Goal: Task Accomplishment & Management: Use online tool/utility

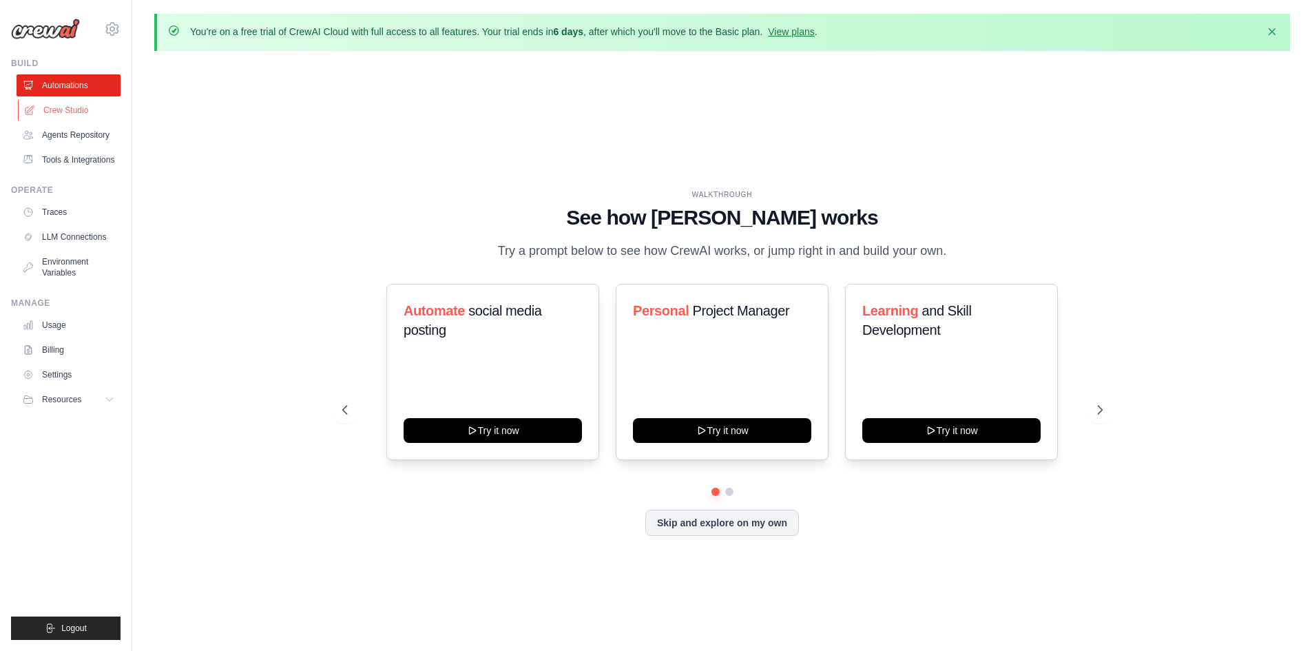
click at [77, 113] on link "Crew Studio" at bounding box center [70, 110] width 104 height 22
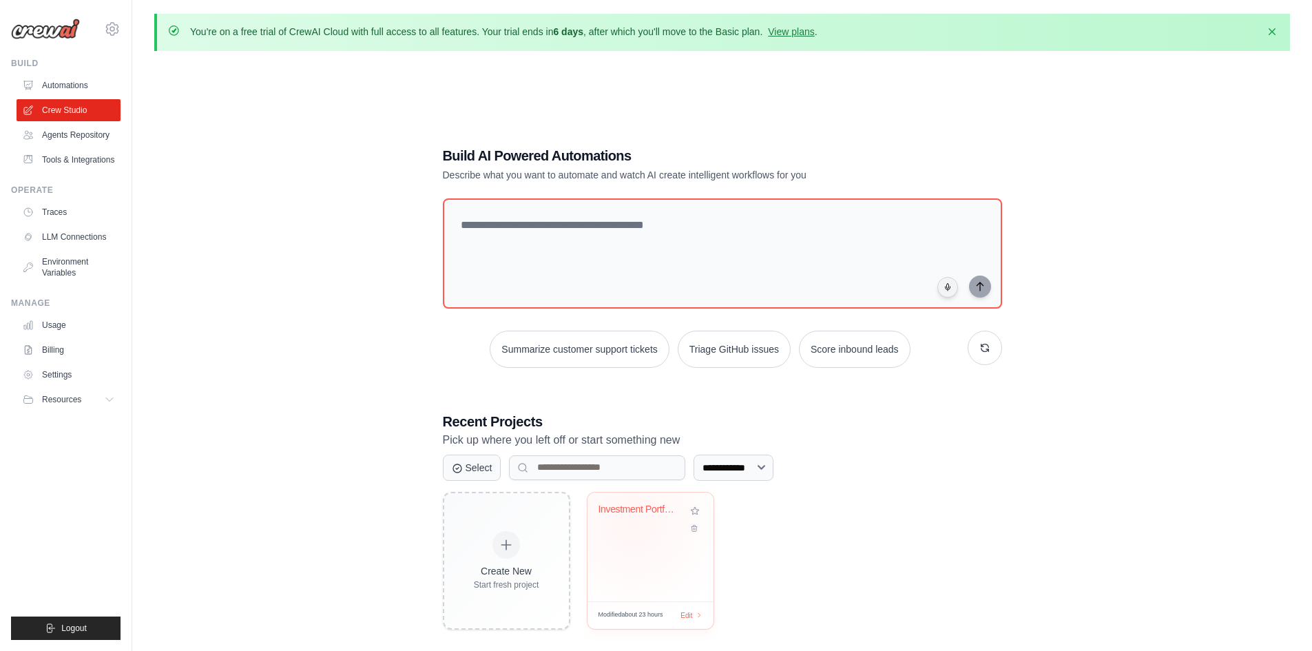
click at [632, 521] on div "Investment Portfolio Tracker" at bounding box center [651, 520] width 104 height 32
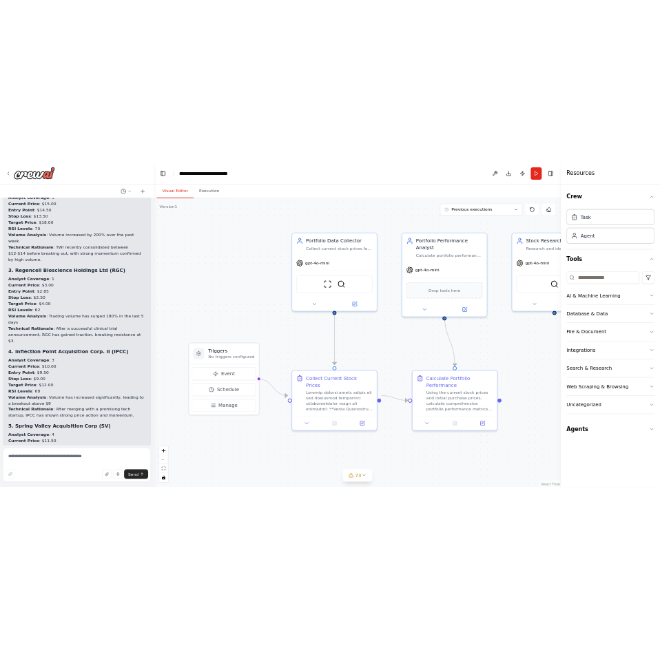
scroll to position [16770, 0]
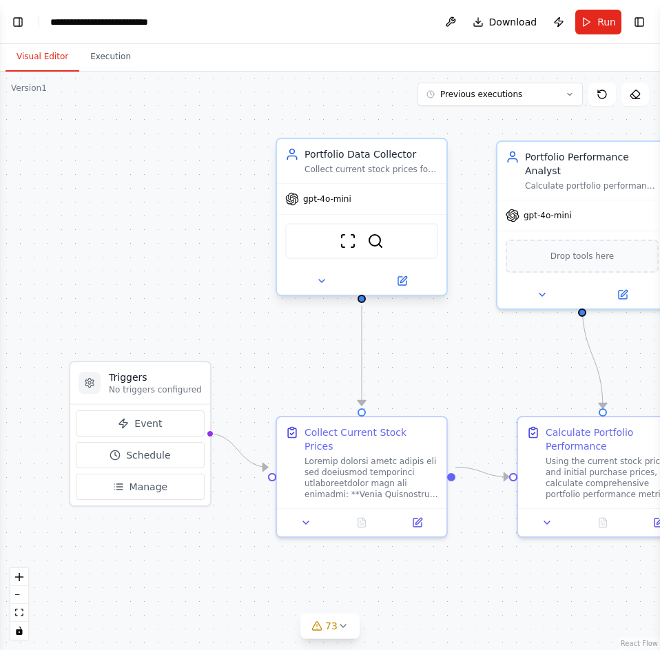
scroll to position [17617, 0]
click at [17, 32] on header "**********" at bounding box center [330, 22] width 660 height 44
click at [20, 23] on button "Toggle Left Sidebar" at bounding box center [17, 21] width 19 height 19
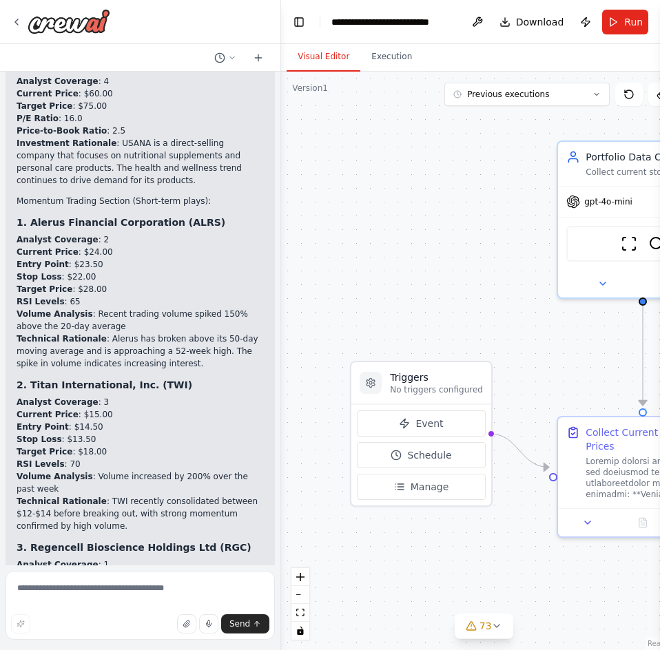
scroll to position [17066, 0]
drag, startPoint x: 28, startPoint y: 303, endPoint x: 166, endPoint y: 303, distance: 137.8
copy h3 "Spring Valley Acquisition Corp"
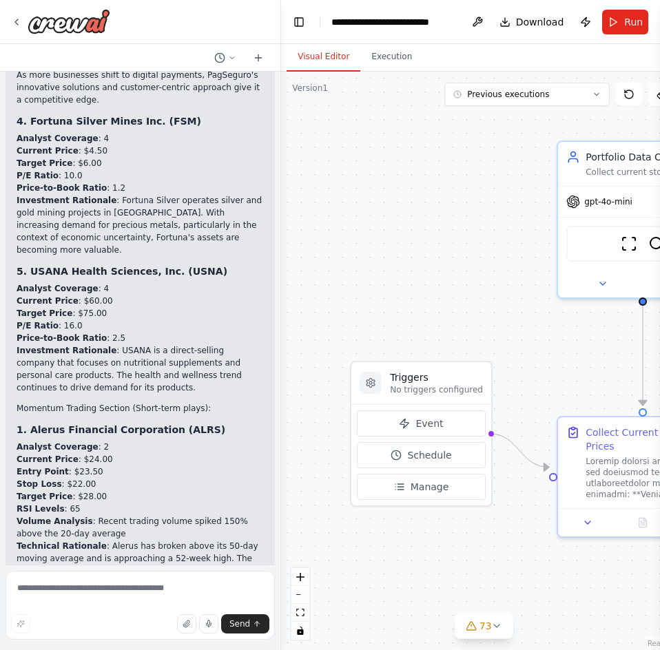
scroll to position [16791, 0]
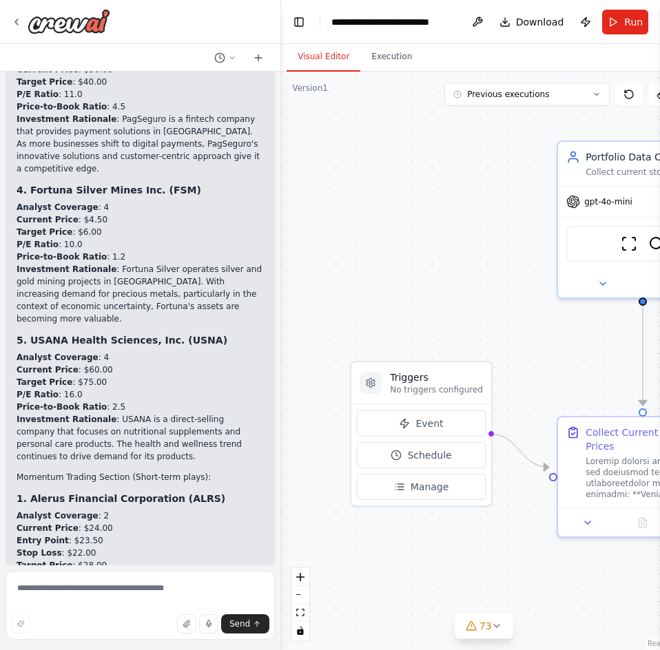
copy div "3. Regencell Bioscience Holdings Ltd (RGC)"
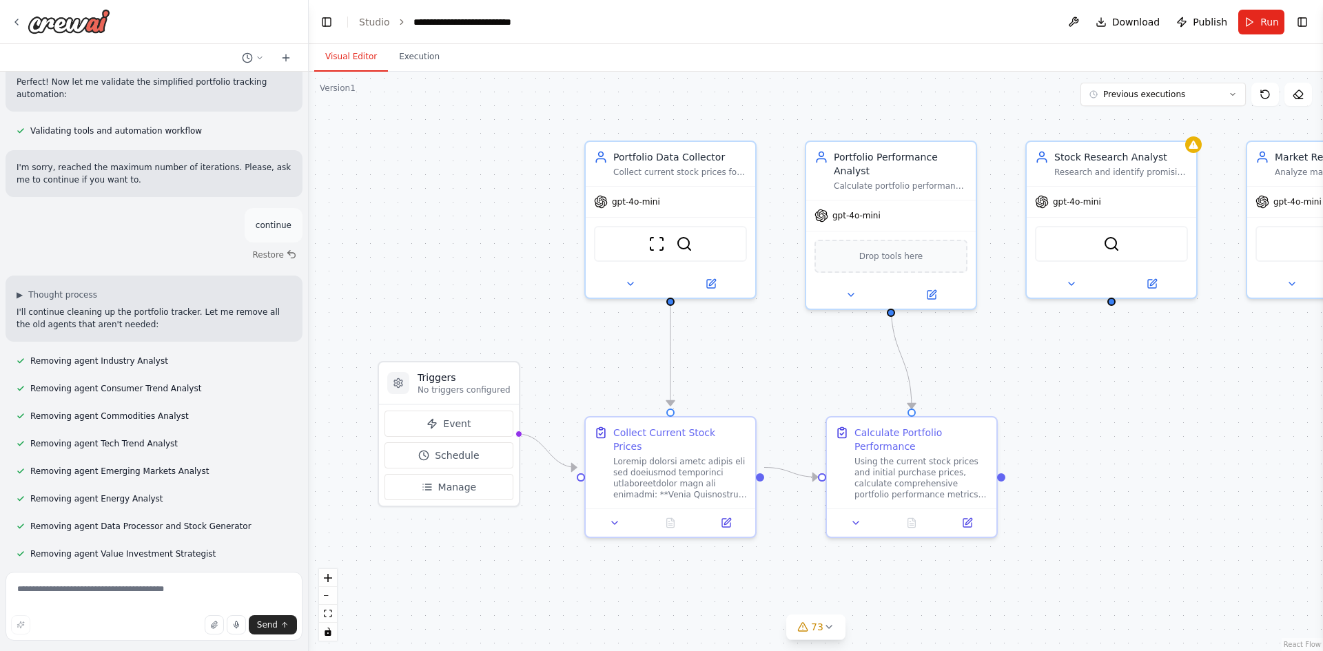
scroll to position [21523, 0]
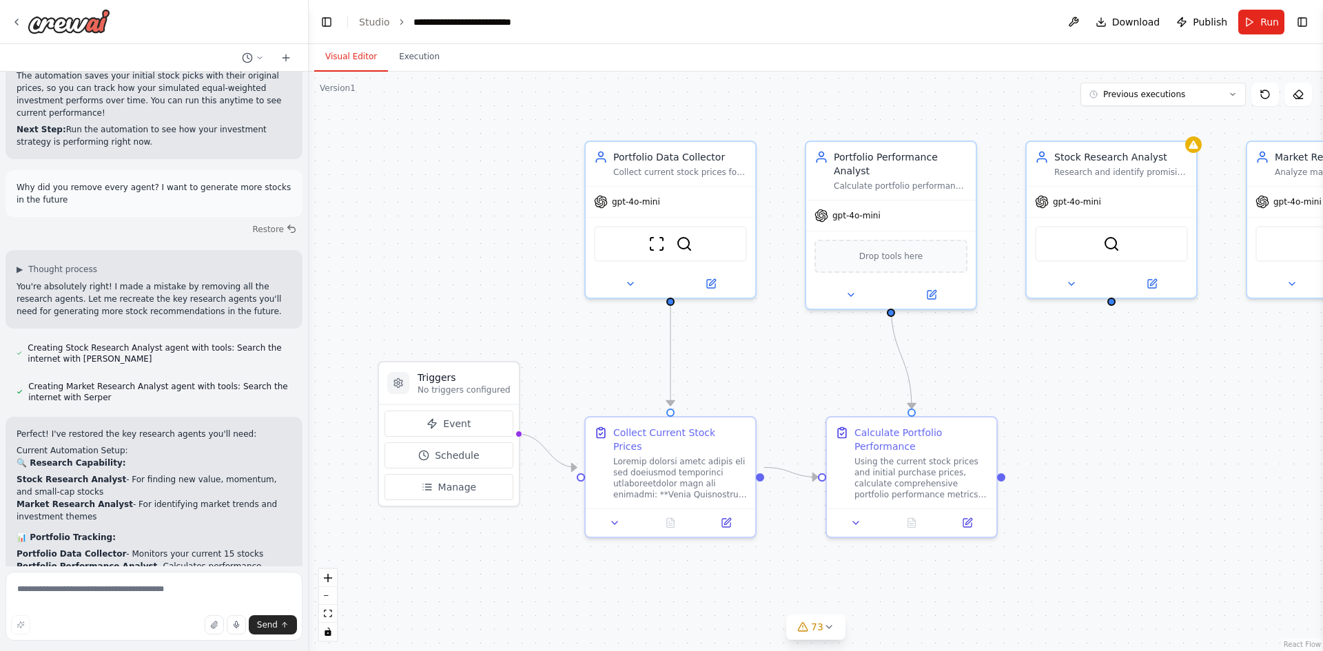
drag, startPoint x: 656, startPoint y: 580, endPoint x: 610, endPoint y: 574, distance: 45.9
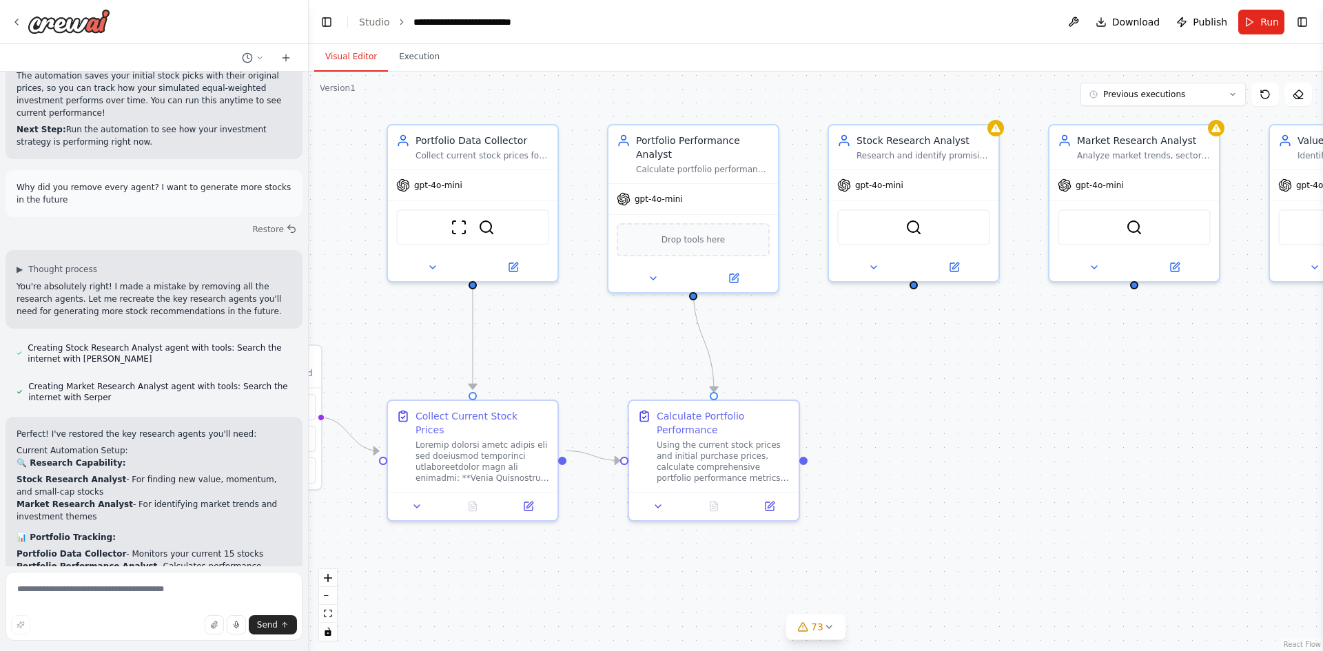
drag, startPoint x: 610, startPoint y: 574, endPoint x: 352, endPoint y: 558, distance: 258.8
click at [351, 558] on div ".deletable-edge-delete-btn { width: 20px; height: 20px; border: 0px solid #ffff…" at bounding box center [816, 361] width 1014 height 579
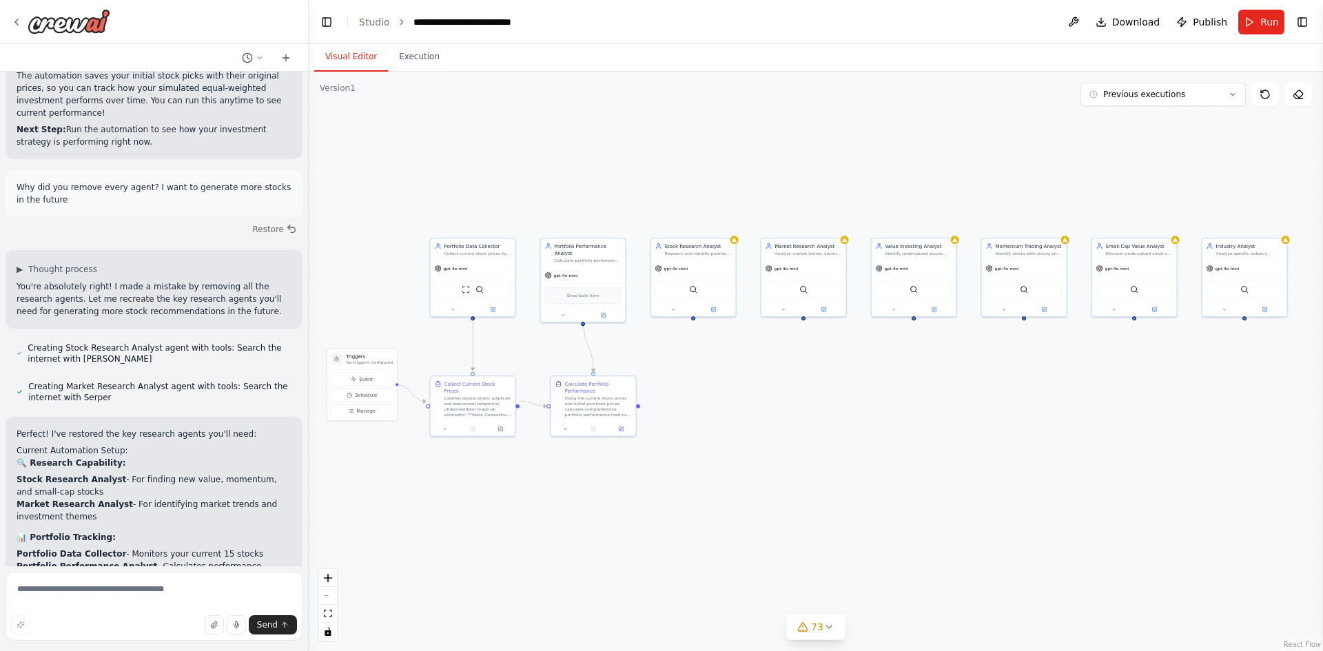
drag, startPoint x: 884, startPoint y: 551, endPoint x: 793, endPoint y: 431, distance: 151.0
click at [771, 470] on div ".deletable-edge-delete-btn { width: 20px; height: 20px; border: 0px solid #ffff…" at bounding box center [816, 361] width 1014 height 579
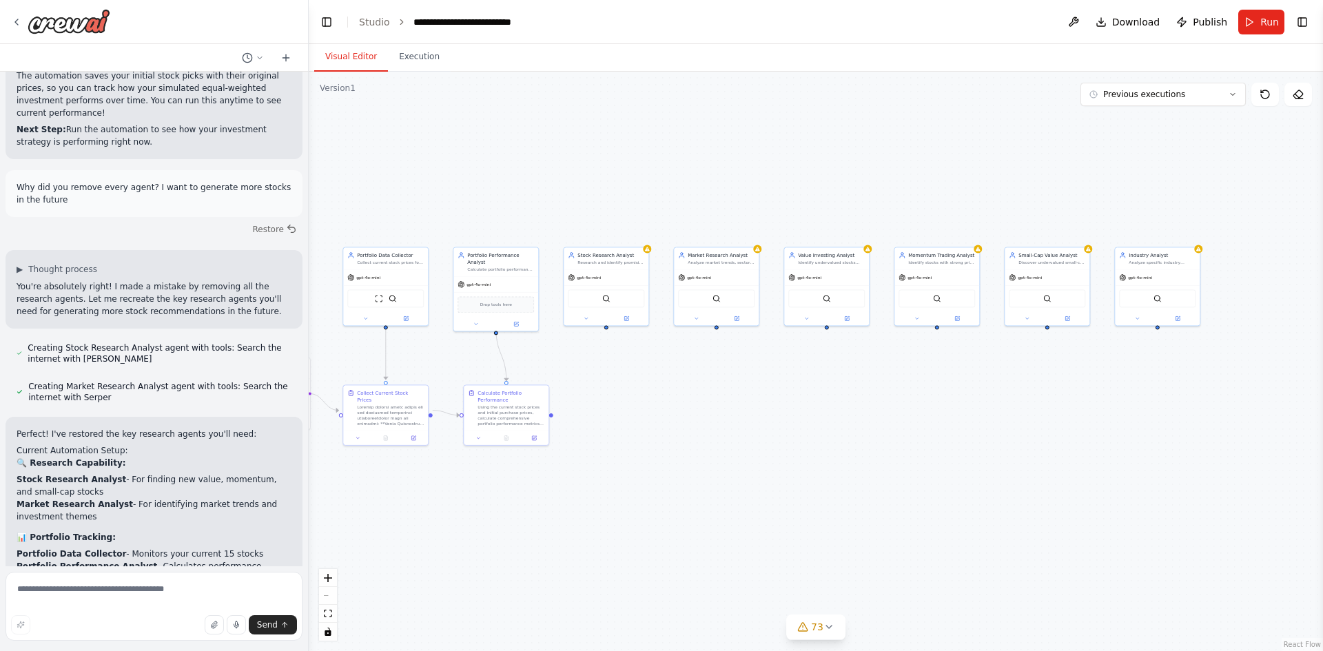
drag, startPoint x: 860, startPoint y: 424, endPoint x: 589, endPoint y: 438, distance: 271.1
click at [588, 440] on div ".deletable-edge-delete-btn { width: 20px; height: 20px; border: 0px solid #ffff…" at bounding box center [816, 361] width 1014 height 579
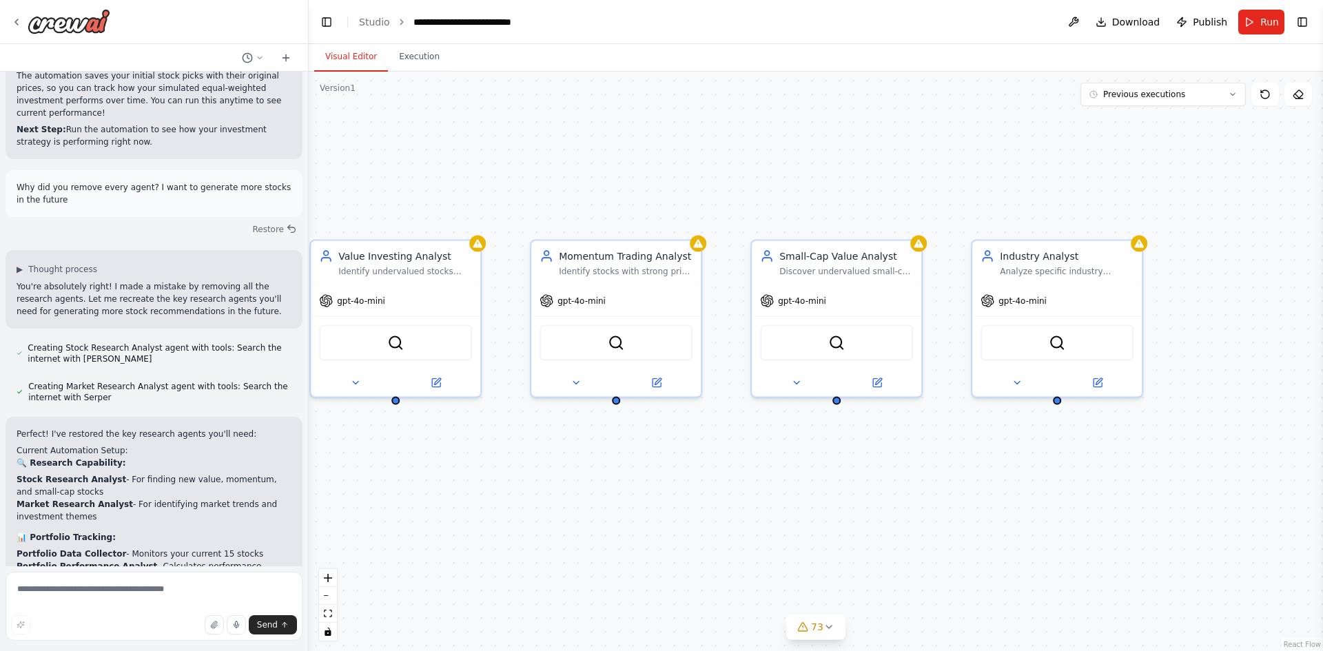
drag, startPoint x: 712, startPoint y: 488, endPoint x: 872, endPoint y: 493, distance: 160.6
click at [872, 493] on div ".deletable-edge-delete-btn { width: 20px; height: 20px; border: 0px solid #ffff…" at bounding box center [816, 361] width 1014 height 579
click at [1070, 277] on div "Industry Analyst Analyze specific industry sectors and identify the best invest…" at bounding box center [1056, 260] width 169 height 44
click at [1132, 222] on icon at bounding box center [1131, 224] width 6 height 8
click at [1094, 225] on button "Confirm" at bounding box center [1092, 224] width 49 height 17
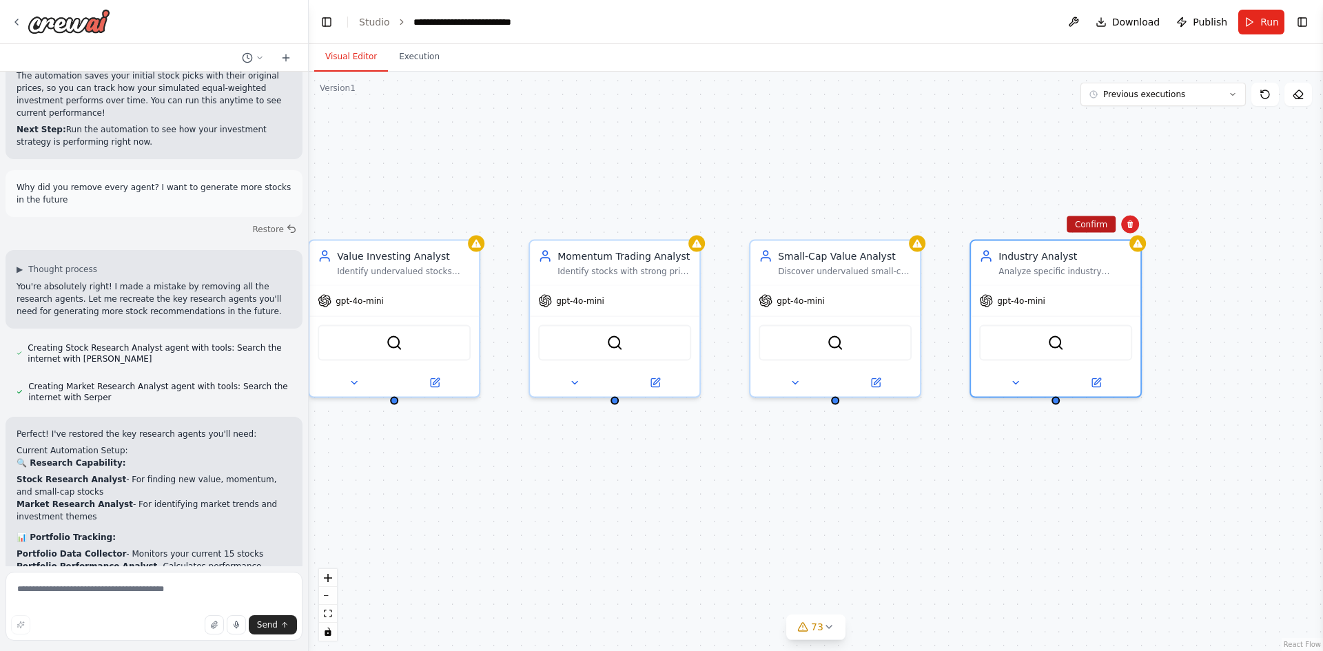
click at [1106, 226] on button "Confirm" at bounding box center [1090, 224] width 49 height 17
click at [1304, 96] on button at bounding box center [1298, 94] width 28 height 23
click at [1258, 151] on div ".deletable-edge-delete-btn { width: 20px; height: 20px; border: 0px solid #ffff…" at bounding box center [816, 361] width 1014 height 579
click at [1294, 21] on button "Toggle Right Sidebar" at bounding box center [1301, 21] width 19 height 19
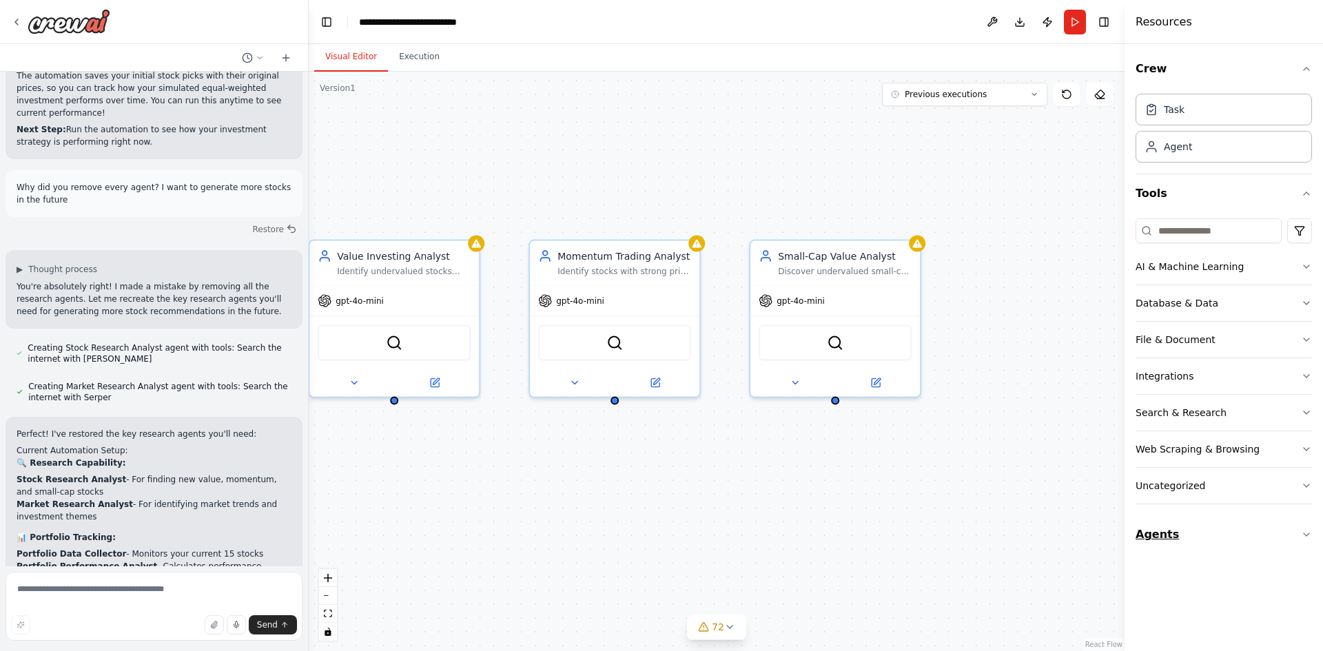
click at [1261, 533] on button "Agents" at bounding box center [1223, 534] width 176 height 39
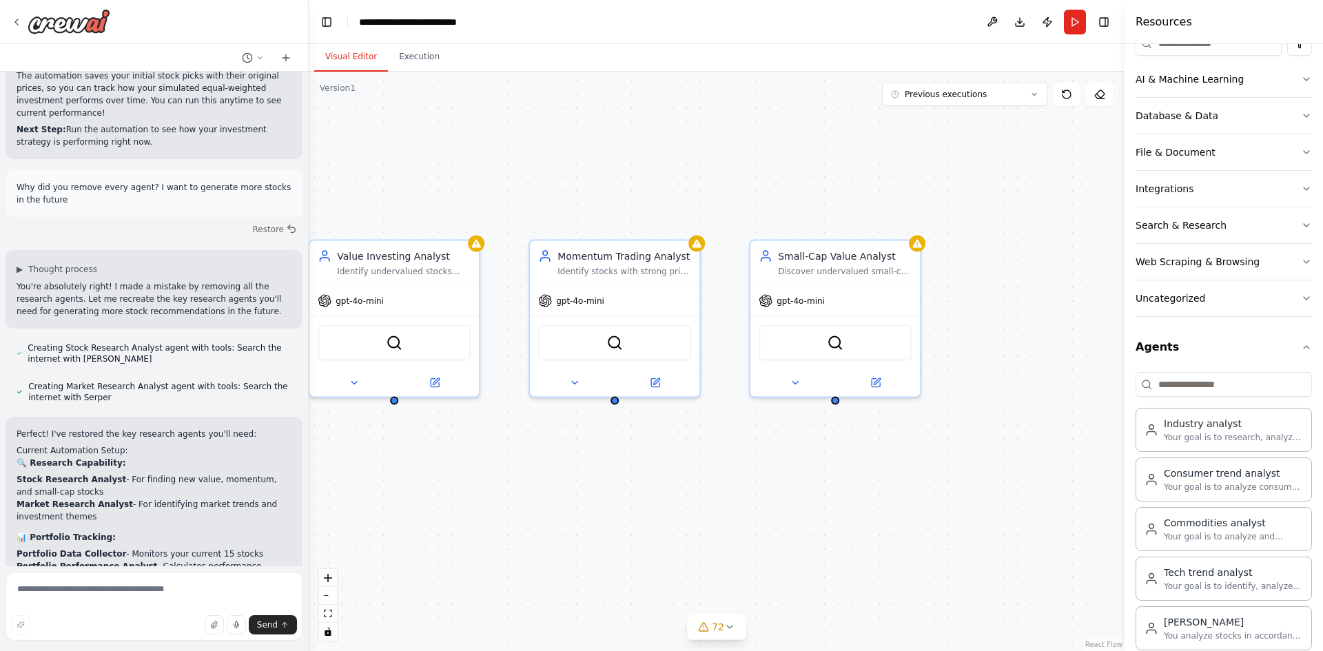
scroll to position [457, 0]
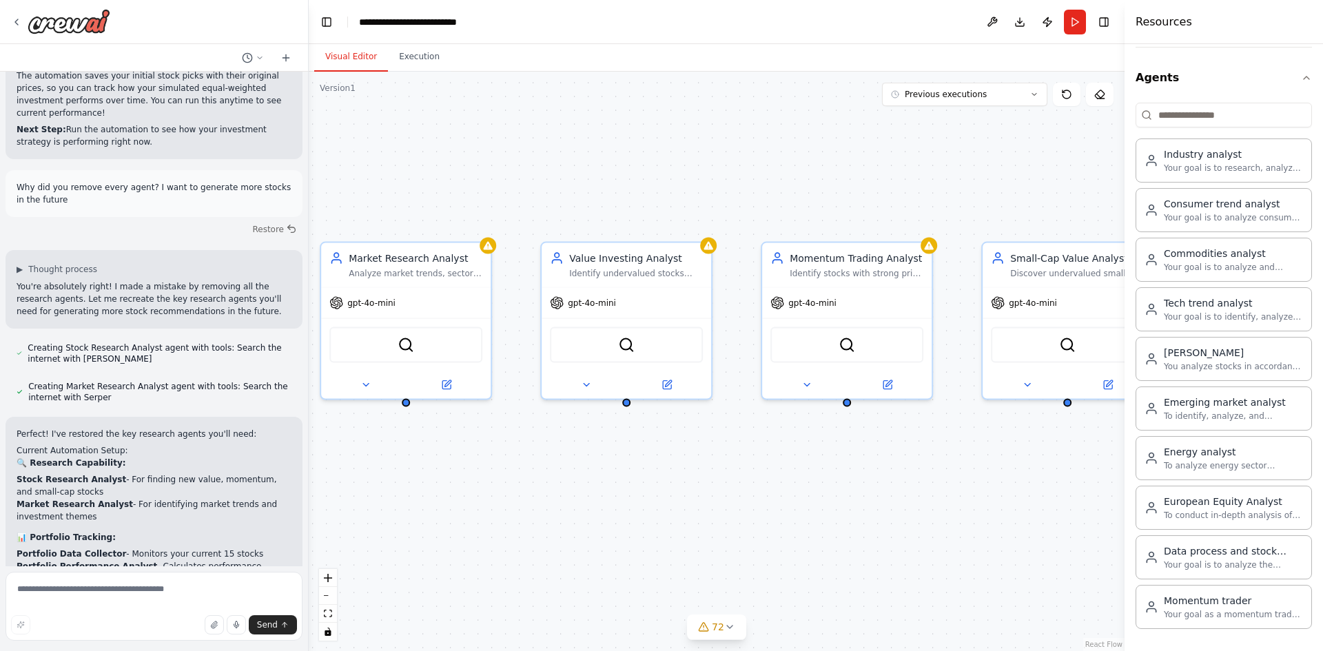
drag, startPoint x: 621, startPoint y: 519, endPoint x: 914, endPoint y: 518, distance: 292.7
click at [933, 518] on div ".deletable-edge-delete-btn { width: 20px; height: 20px; border: 0px solid #ffff…" at bounding box center [717, 361] width 816 height 579
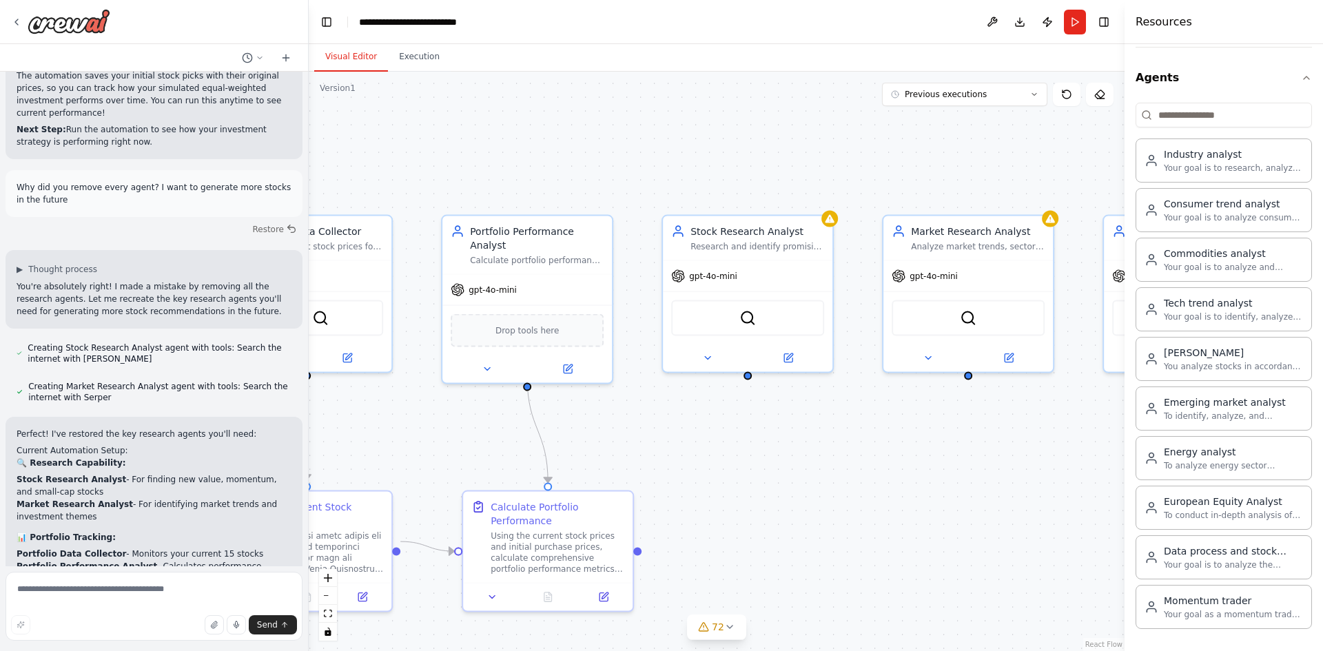
drag, startPoint x: 440, startPoint y: 533, endPoint x: 940, endPoint y: 508, distance: 500.7
click at [942, 509] on div ".deletable-edge-delete-btn { width: 20px; height: 20px; border: 0px solid #ffff…" at bounding box center [717, 361] width 816 height 579
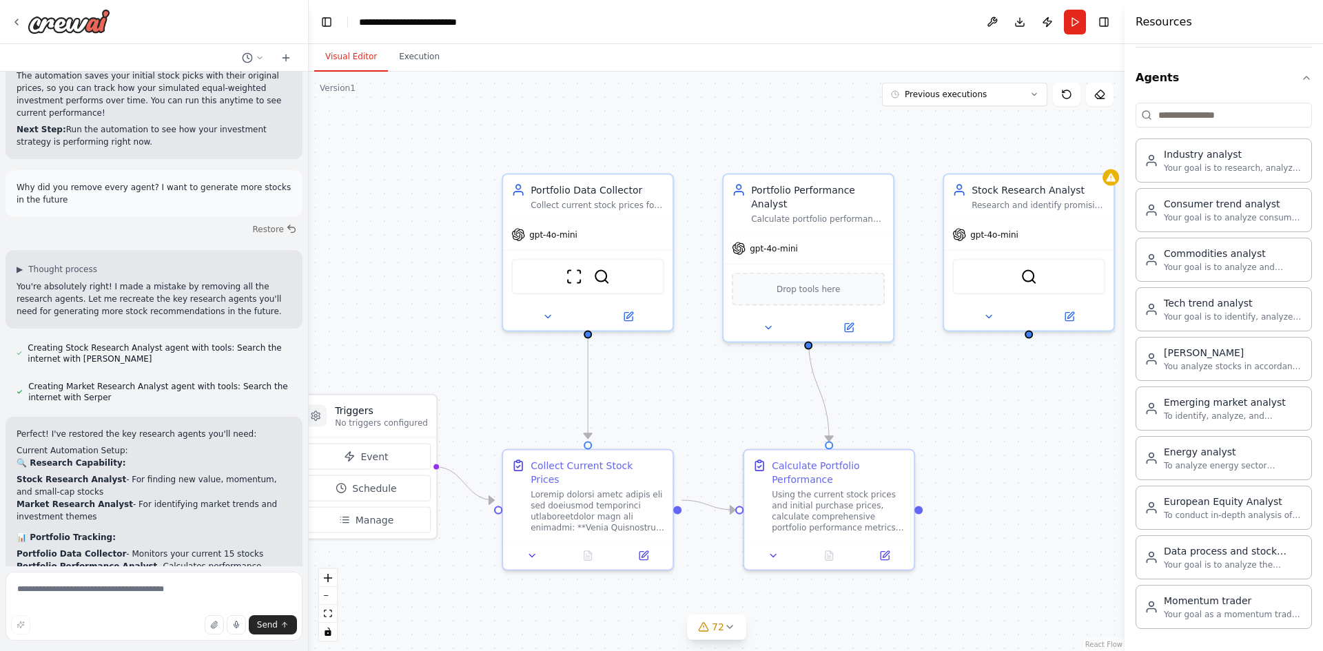
drag, startPoint x: 690, startPoint y: 486, endPoint x: 948, endPoint y: 444, distance: 261.6
click at [948, 444] on div ".deletable-edge-delete-btn { width: 20px; height: 20px; border: 0px solid #ffff…" at bounding box center [717, 361] width 816 height 579
click at [116, 594] on textarea at bounding box center [154, 606] width 297 height 69
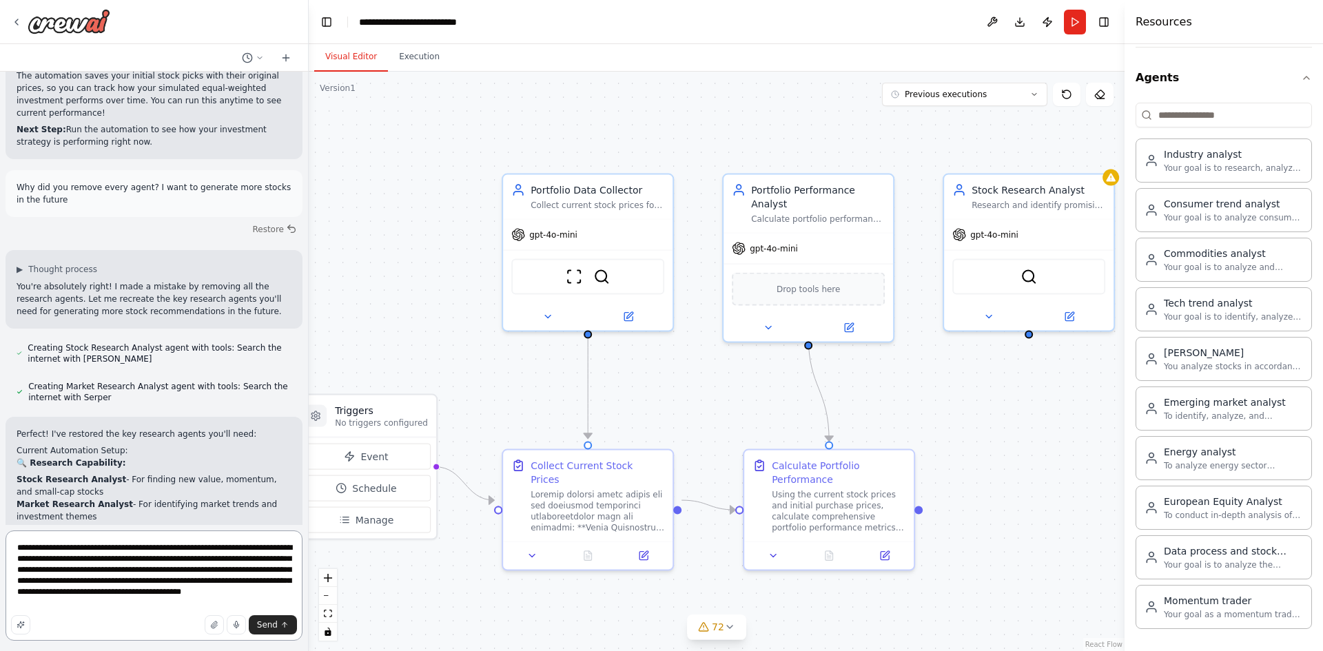
paste textarea "**********"
click at [56, 606] on textarea "**********" at bounding box center [154, 585] width 297 height 110
click at [145, 604] on textarea "**********" at bounding box center [154, 585] width 297 height 110
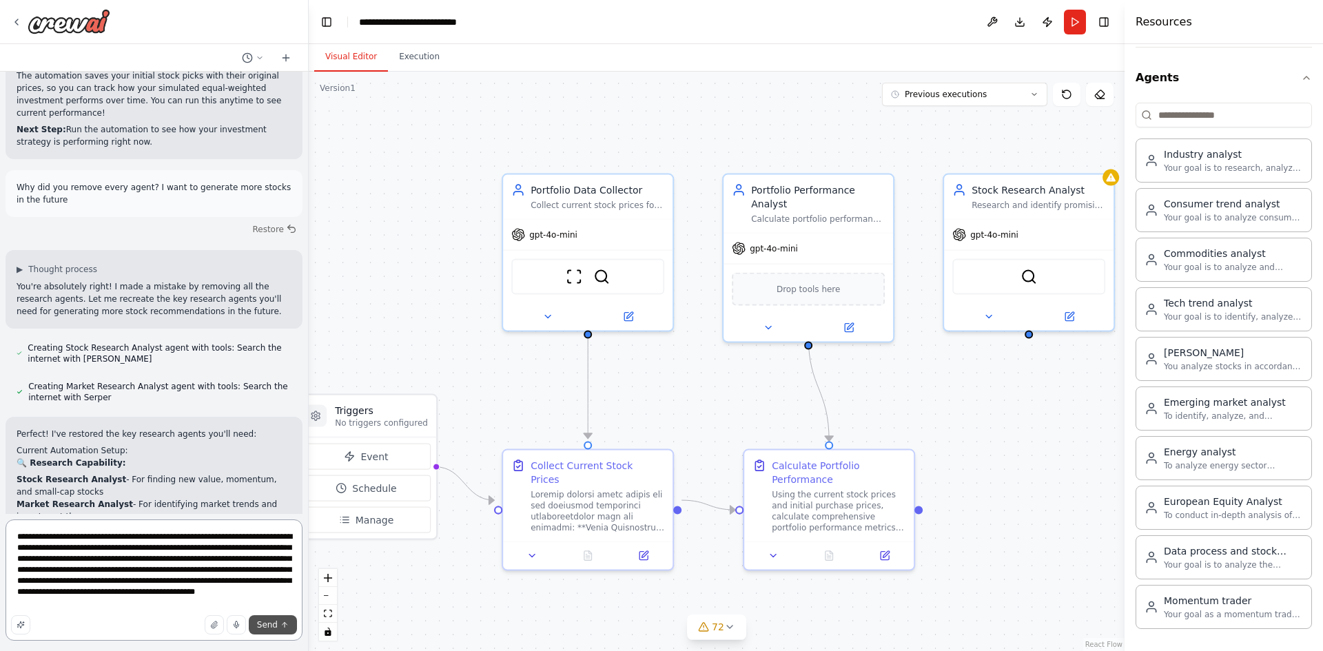
type textarea "**********"
click at [279, 630] on button "Send" at bounding box center [273, 624] width 48 height 19
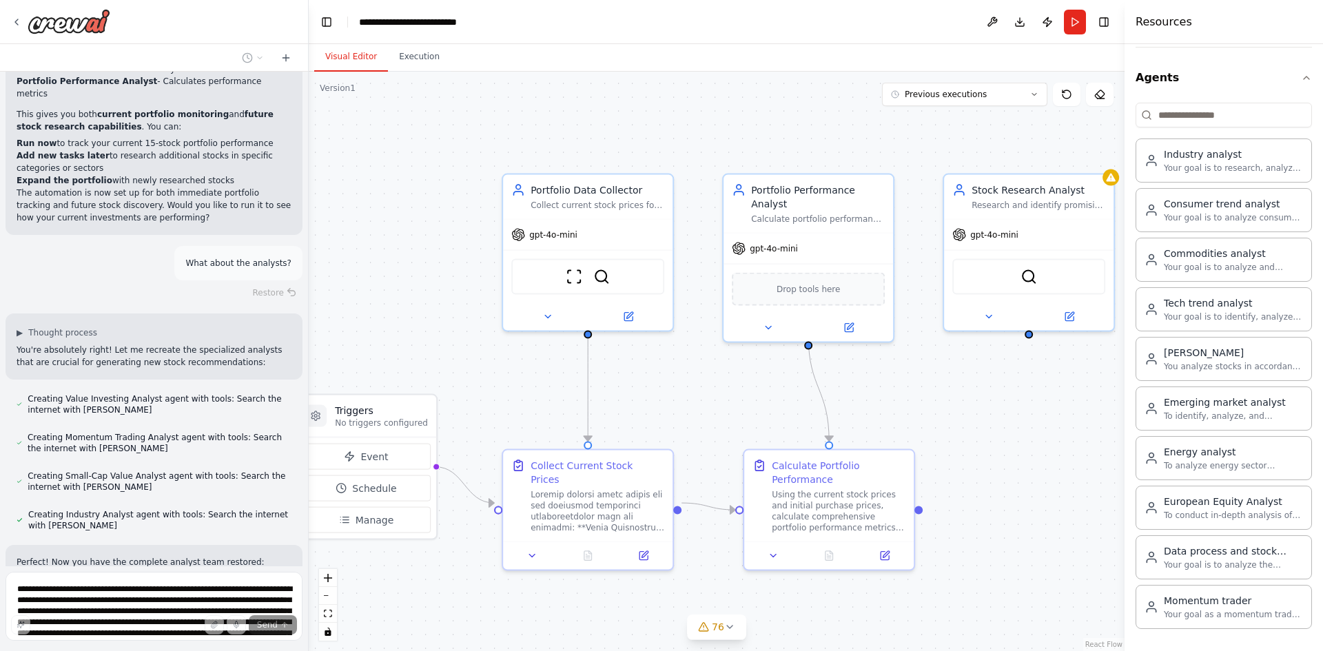
drag, startPoint x: 975, startPoint y: 465, endPoint x: 1015, endPoint y: 441, distance: 46.1
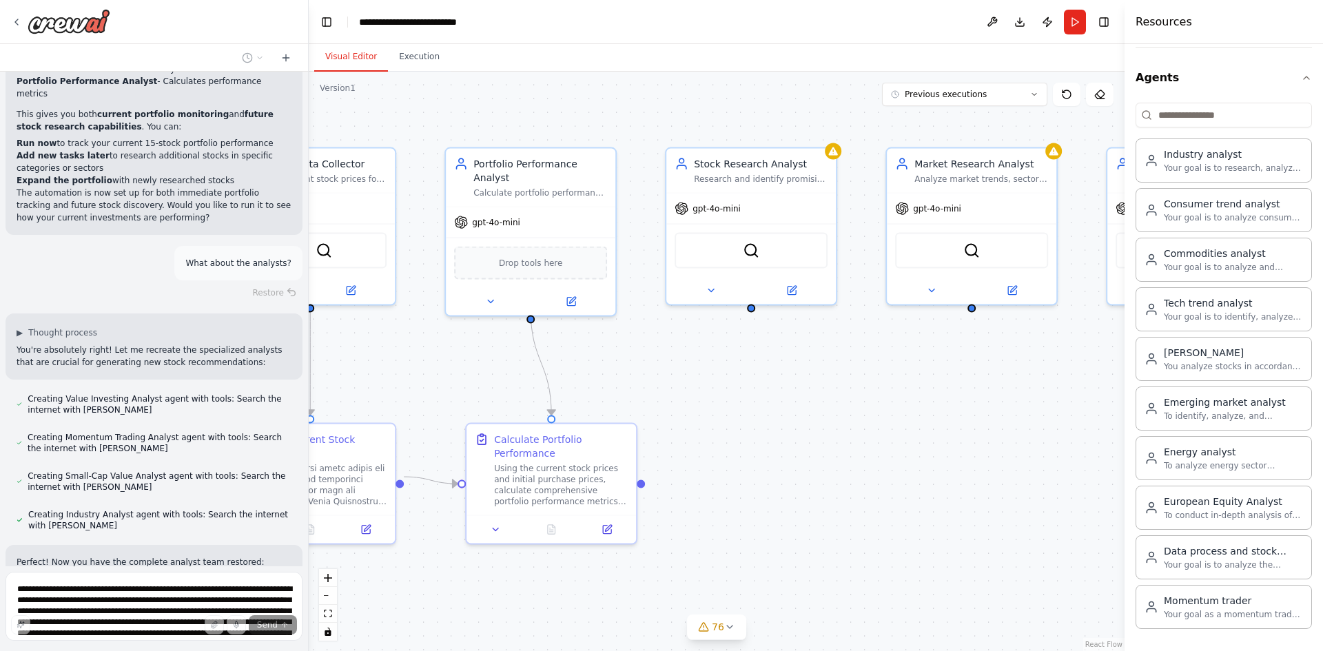
drag, startPoint x: 1015, startPoint y: 441, endPoint x: 674, endPoint y: 410, distance: 341.7
click at [674, 410] on div ".deletable-edge-delete-btn { width: 20px; height: 20px; border: 0px solid #ffff…" at bounding box center [717, 361] width 816 height 579
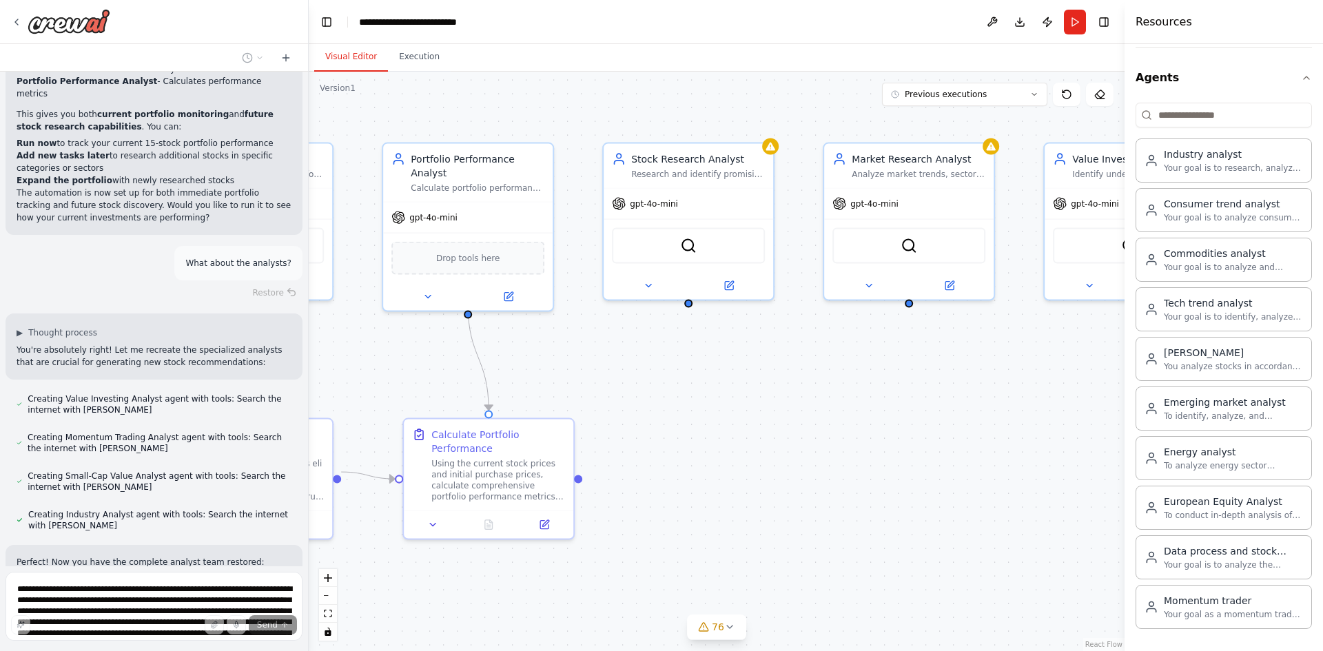
scroll to position [22046, 0]
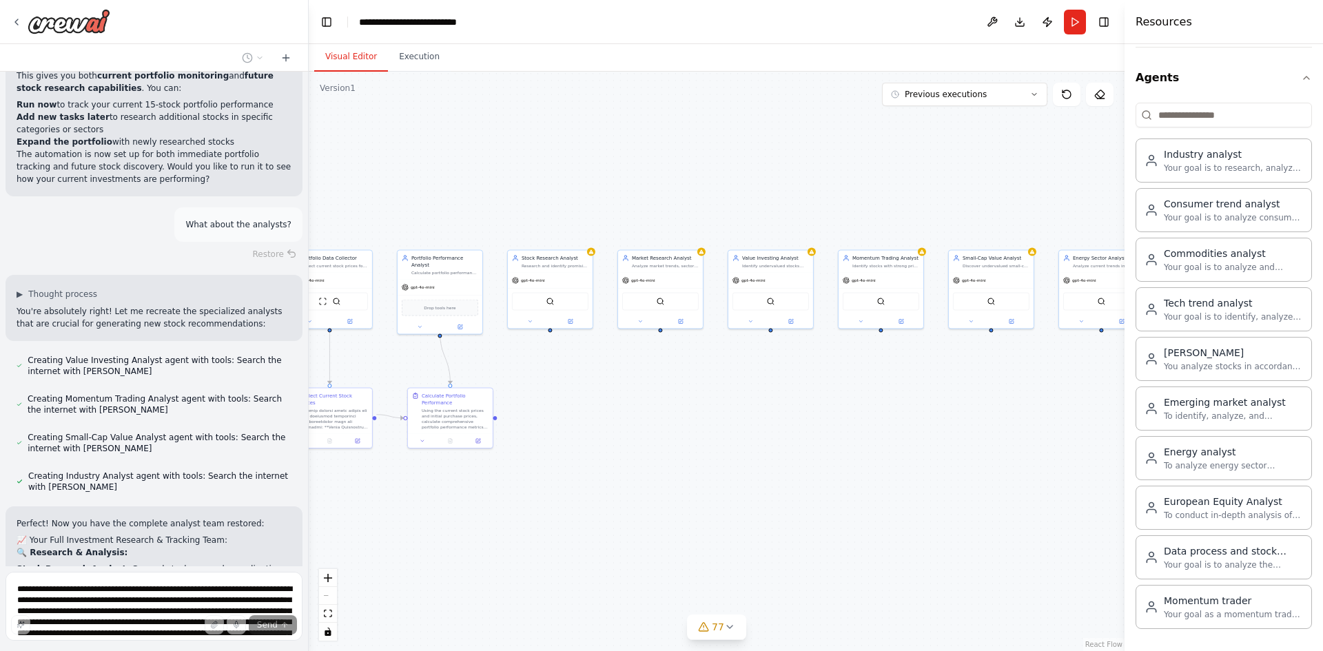
drag, startPoint x: 938, startPoint y: 475, endPoint x: 651, endPoint y: 430, distance: 290.8
click at [651, 430] on div ".deletable-edge-delete-btn { width: 20px; height: 20px; border: 0px solid #ffff…" at bounding box center [717, 361] width 816 height 579
drag, startPoint x: 768, startPoint y: 468, endPoint x: 711, endPoint y: 466, distance: 57.2
click at [711, 466] on div ".deletable-edge-delete-btn { width: 20px; height: 20px; border: 0px solid #ffff…" at bounding box center [717, 361] width 816 height 579
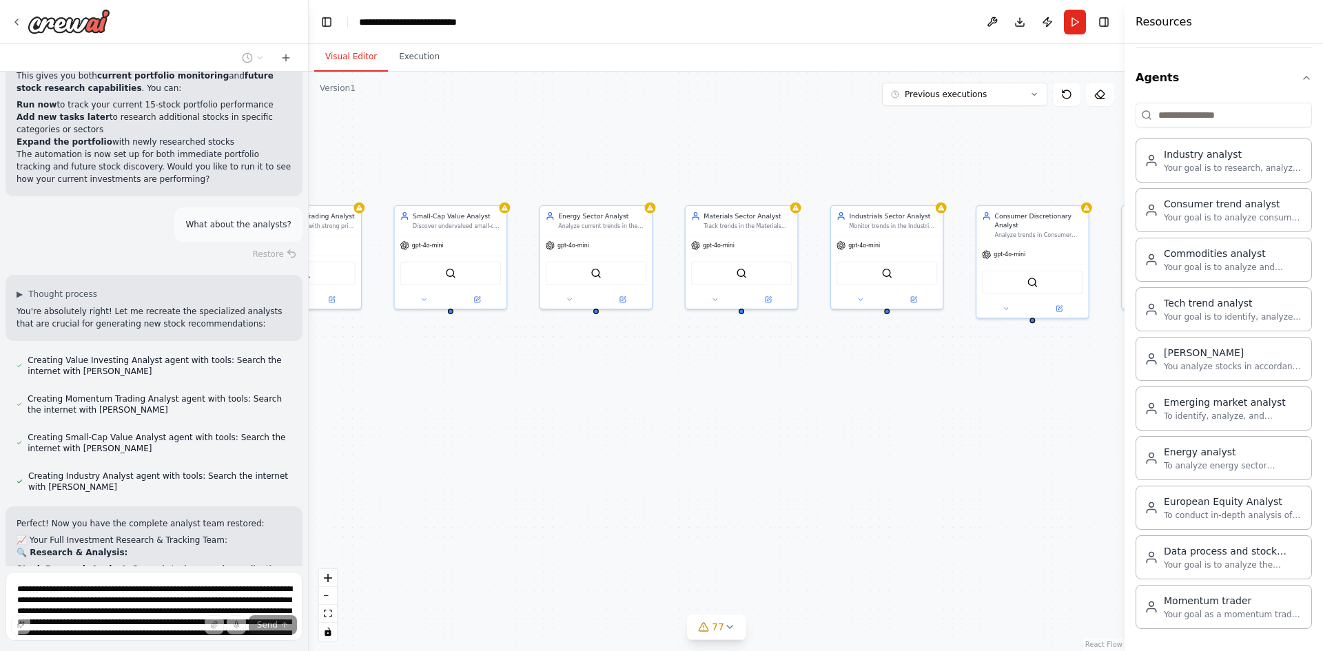
drag, startPoint x: 840, startPoint y: 453, endPoint x: 678, endPoint y: 459, distance: 161.3
click at [678, 459] on div ".deletable-edge-delete-btn { width: 20px; height: 20px; border: 0px solid #ffff…" at bounding box center [717, 361] width 816 height 579
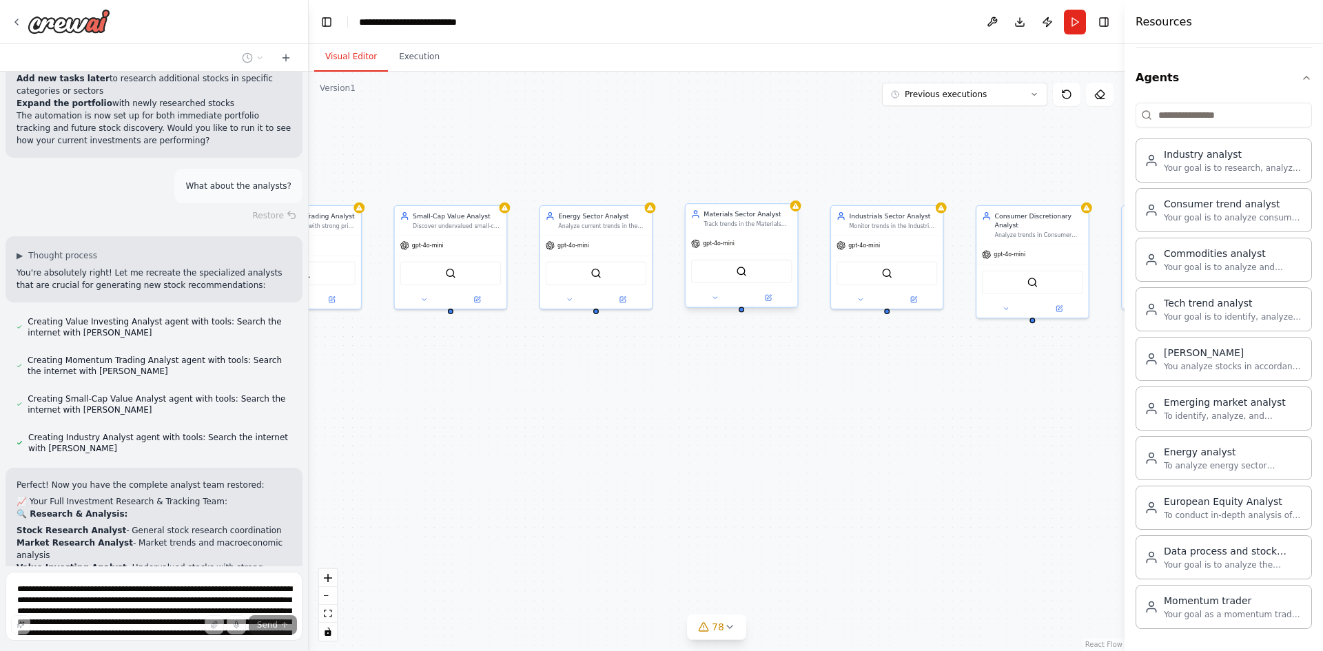
click at [735, 226] on div "Track trends in the Materials sector including metals & mining, chemicals, cons…" at bounding box center [747, 224] width 88 height 8
click at [770, 300] on icon at bounding box center [768, 298] width 6 height 6
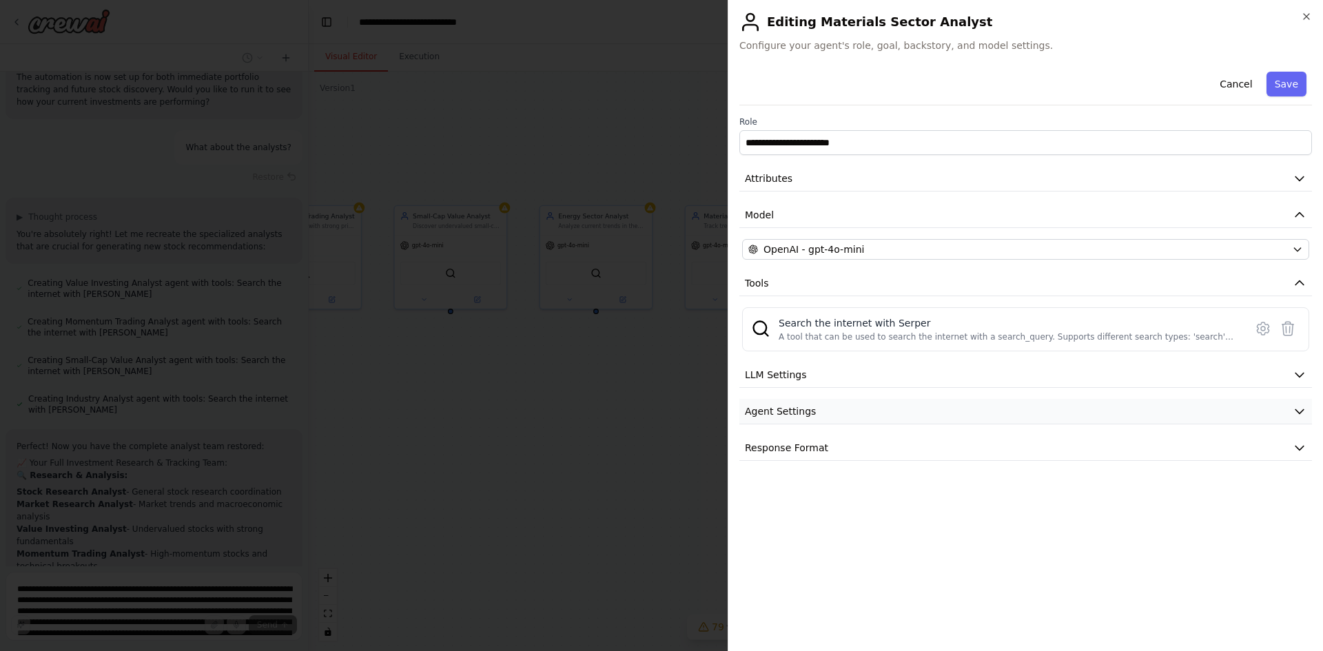
scroll to position [22162, 0]
click at [838, 443] on button "Response Format" at bounding box center [1025, 447] width 572 height 25
click at [836, 442] on button "Response Format" at bounding box center [1025, 447] width 572 height 25
click at [831, 402] on button "Agent Settings" at bounding box center [1025, 411] width 572 height 25
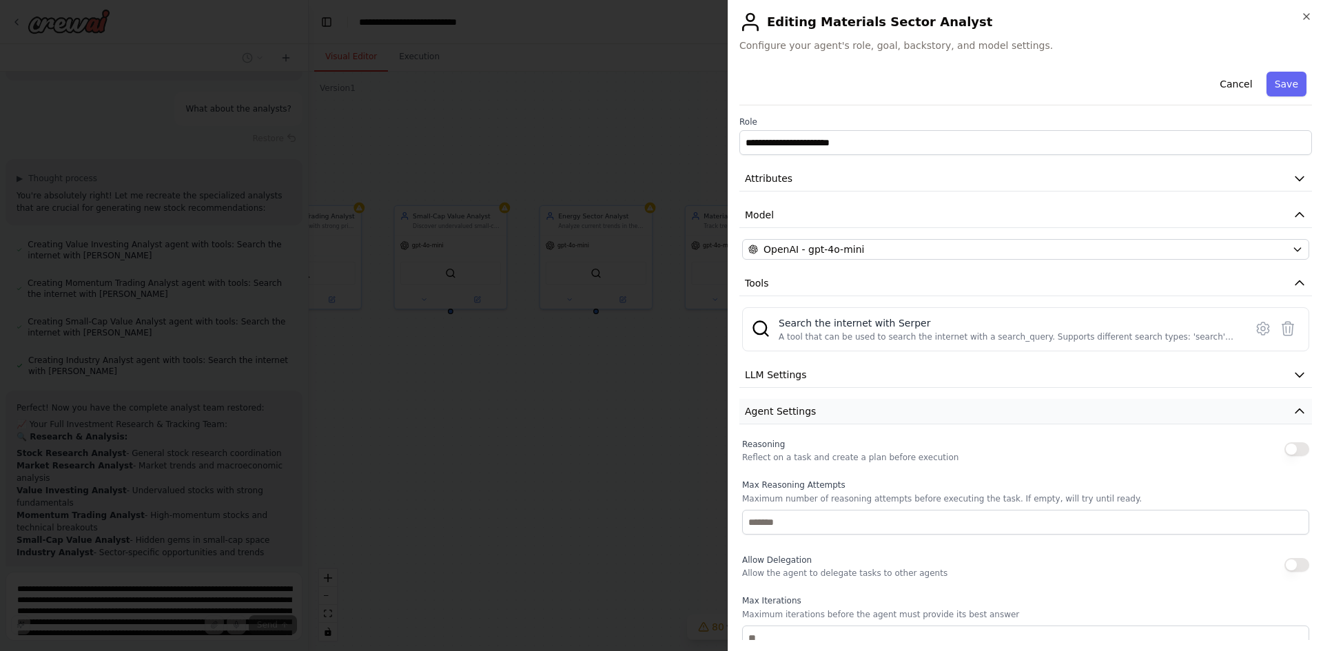
click at [831, 400] on button "Agent Settings" at bounding box center [1025, 411] width 572 height 25
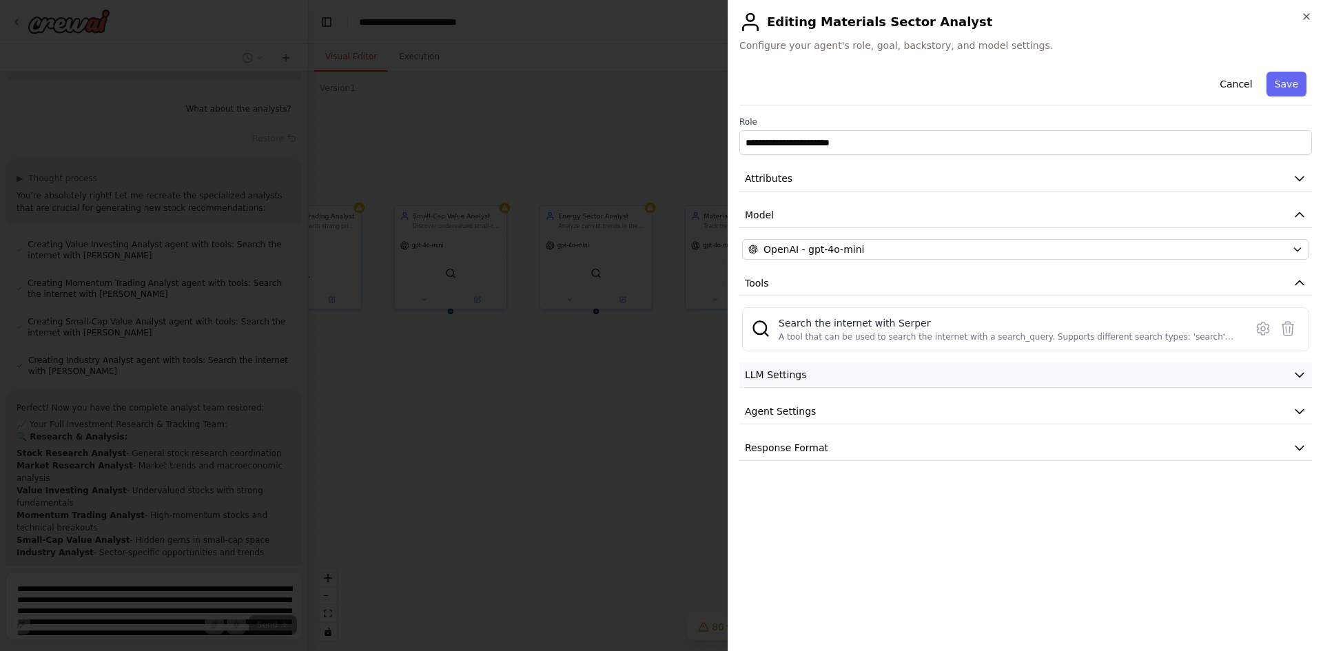
click at [827, 371] on button "LLM Settings" at bounding box center [1025, 374] width 572 height 25
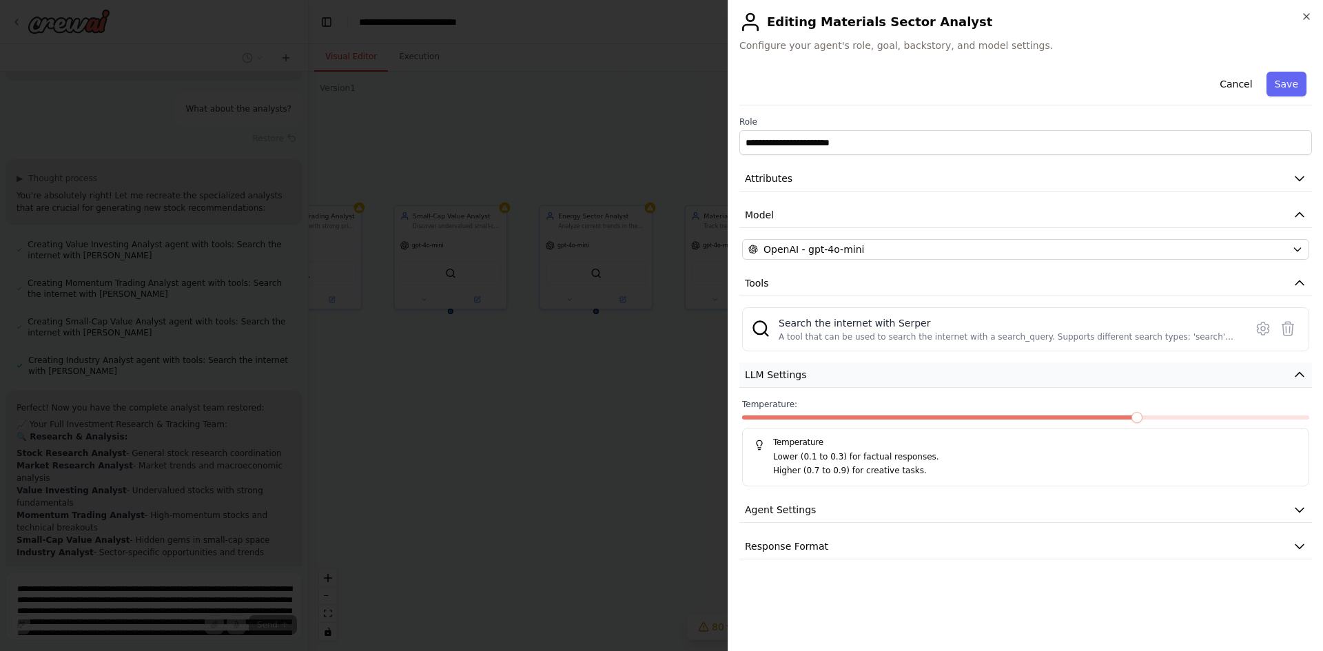
scroll to position [22200, 0]
click at [827, 371] on button "LLM Settings" at bounding box center [1025, 374] width 572 height 25
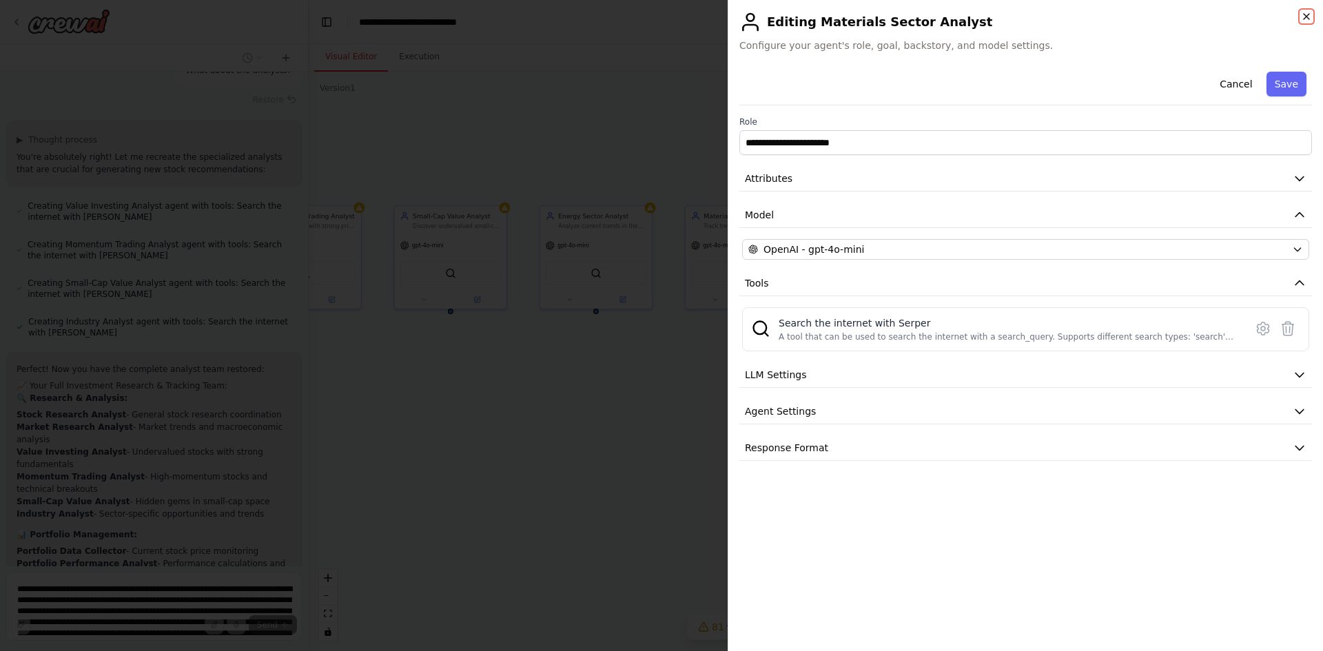
click at [1307, 16] on icon "button" at bounding box center [1306, 17] width 6 height 6
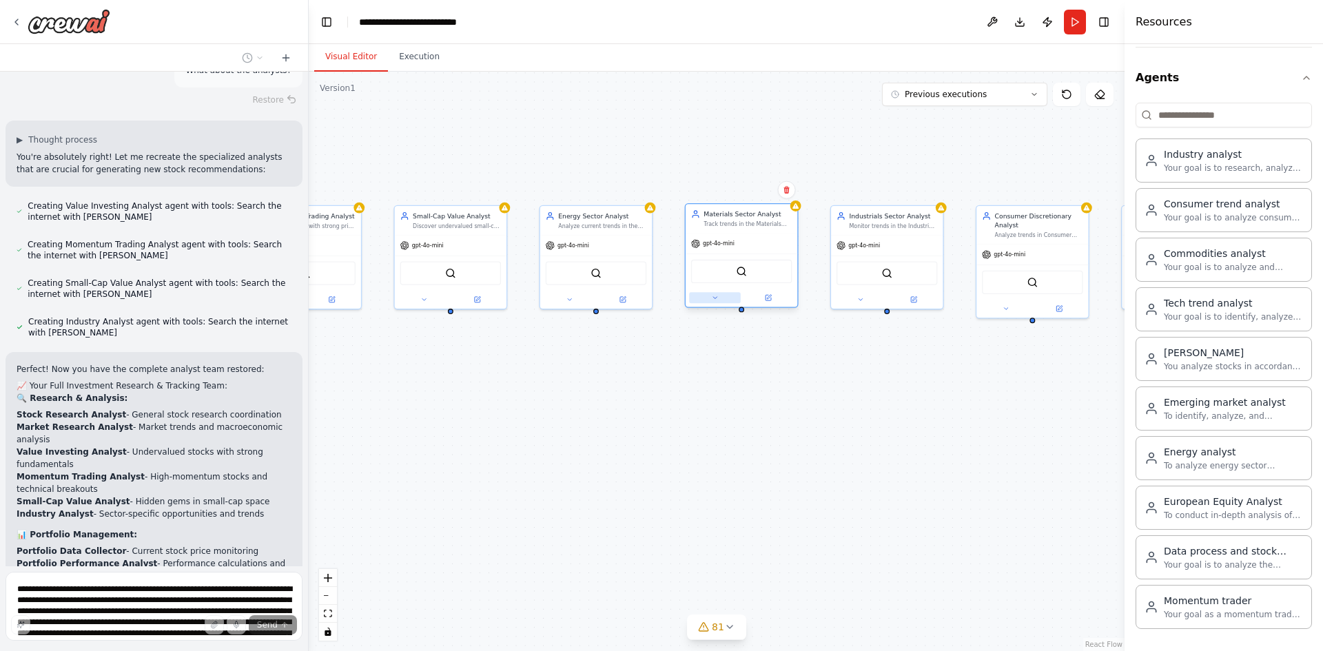
scroll to position [22239, 0]
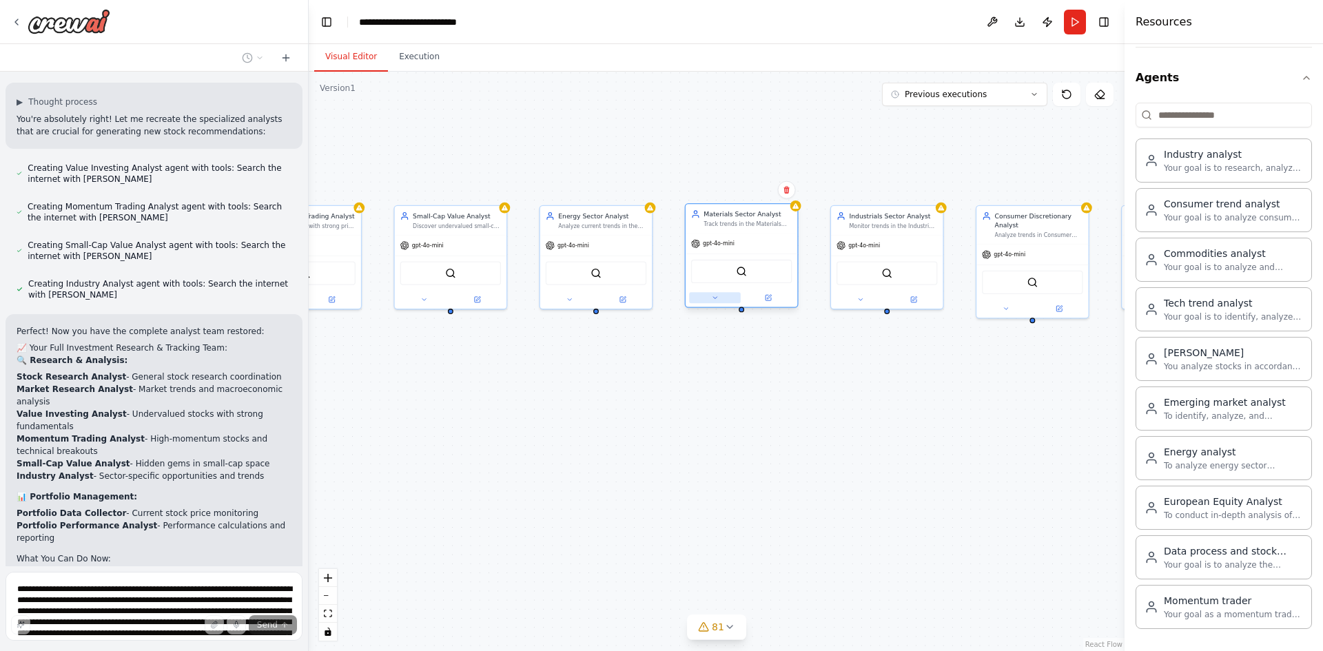
click at [714, 300] on icon at bounding box center [715, 298] width 8 height 8
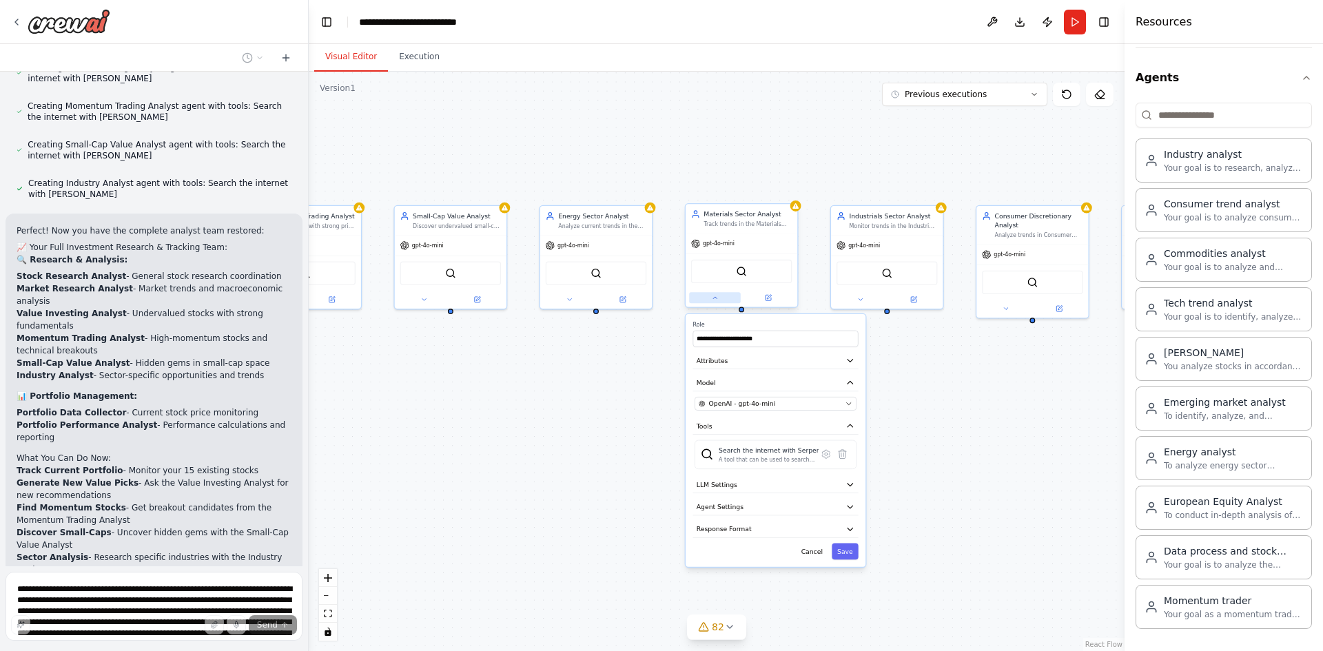
scroll to position [22351, 0]
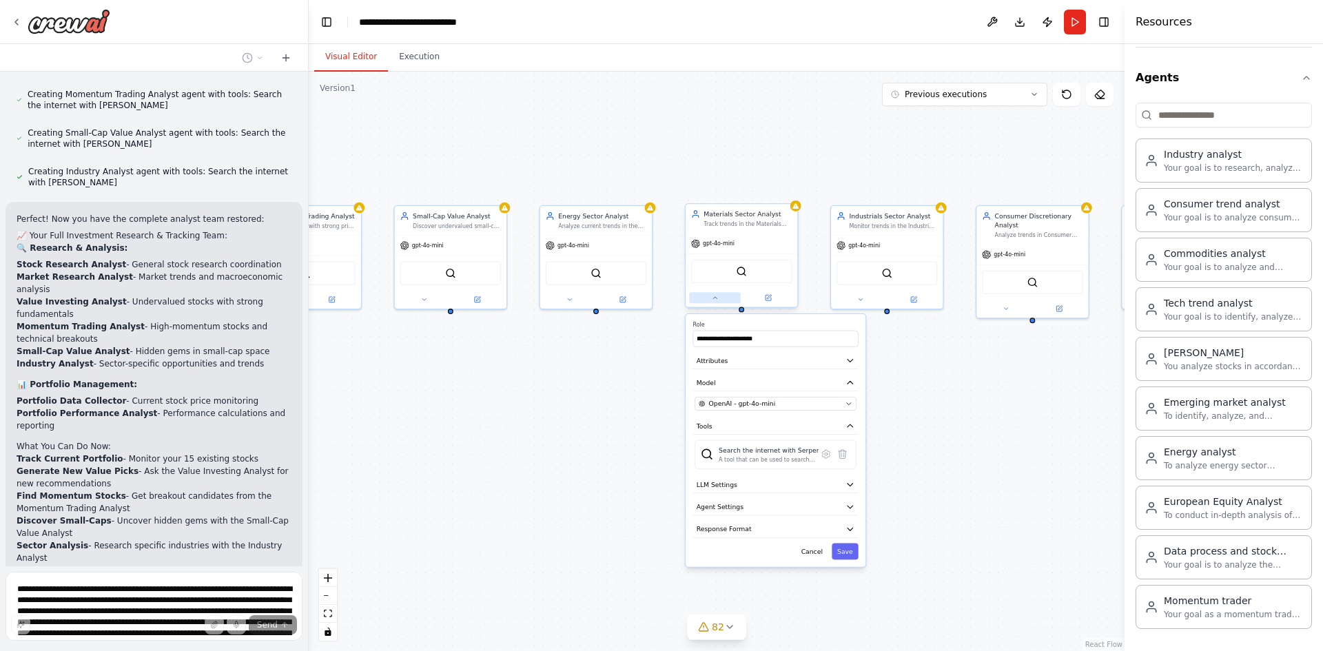
click at [714, 300] on icon at bounding box center [715, 298] width 8 height 8
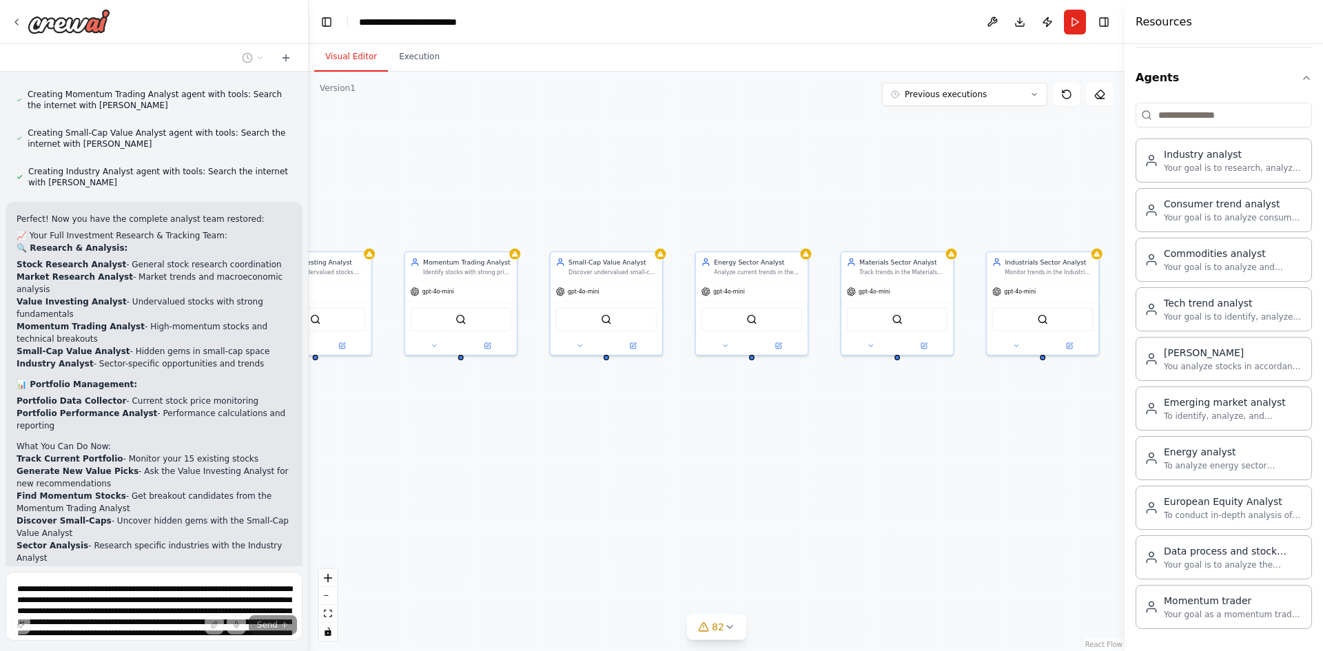
drag, startPoint x: 453, startPoint y: 392, endPoint x: 599, endPoint y: 433, distance: 152.4
click at [606, 438] on div ".deletable-edge-delete-btn { width: 20px; height: 20px; border: 0px solid #ffff…" at bounding box center [717, 361] width 816 height 579
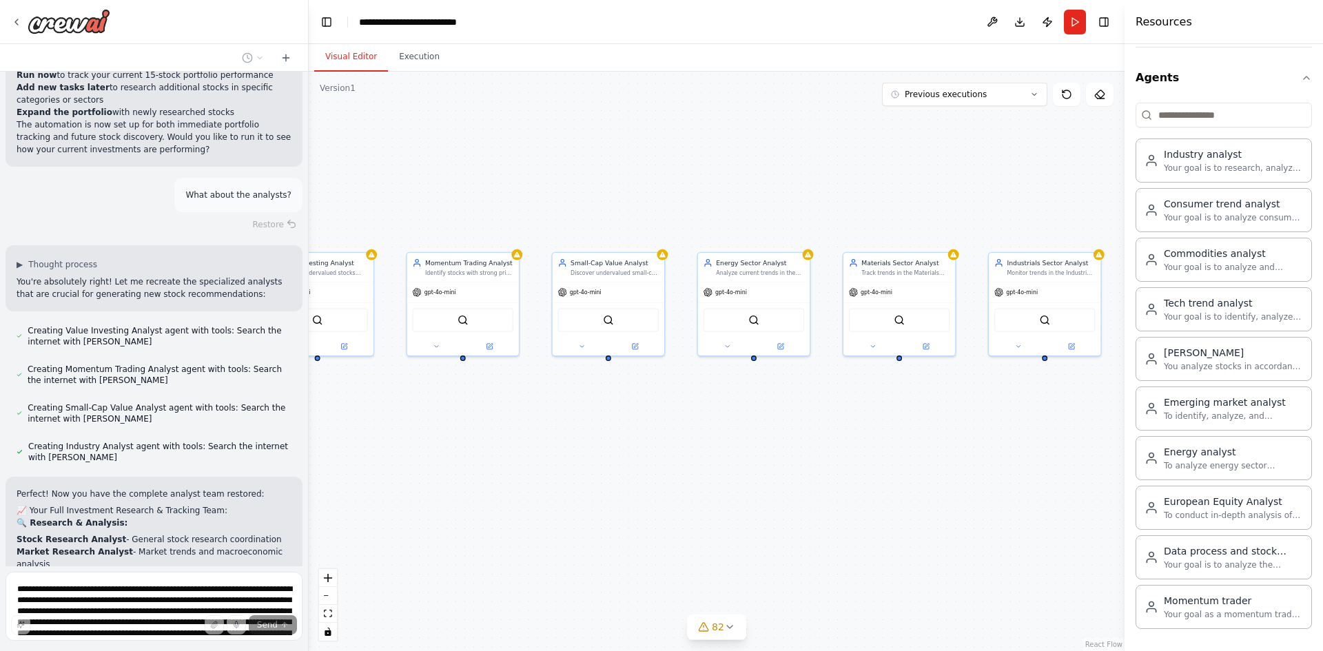
scroll to position [22075, 0]
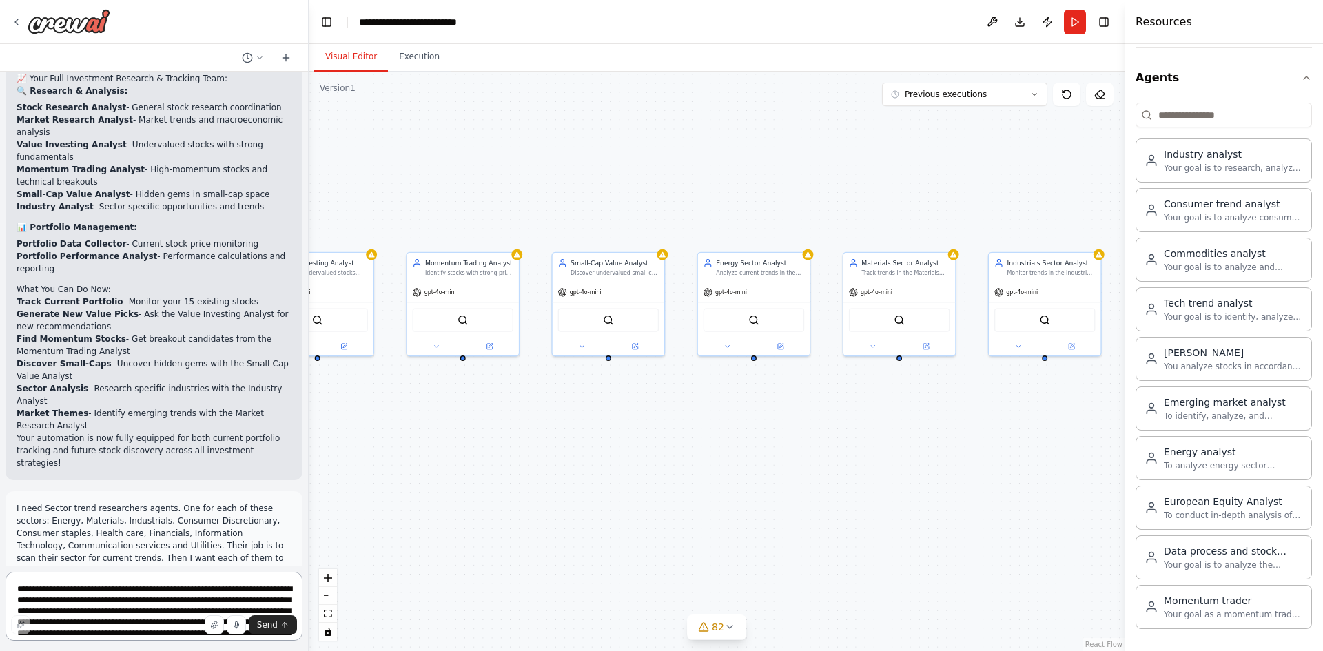
click at [167, 586] on textarea "**********" at bounding box center [154, 606] width 297 height 69
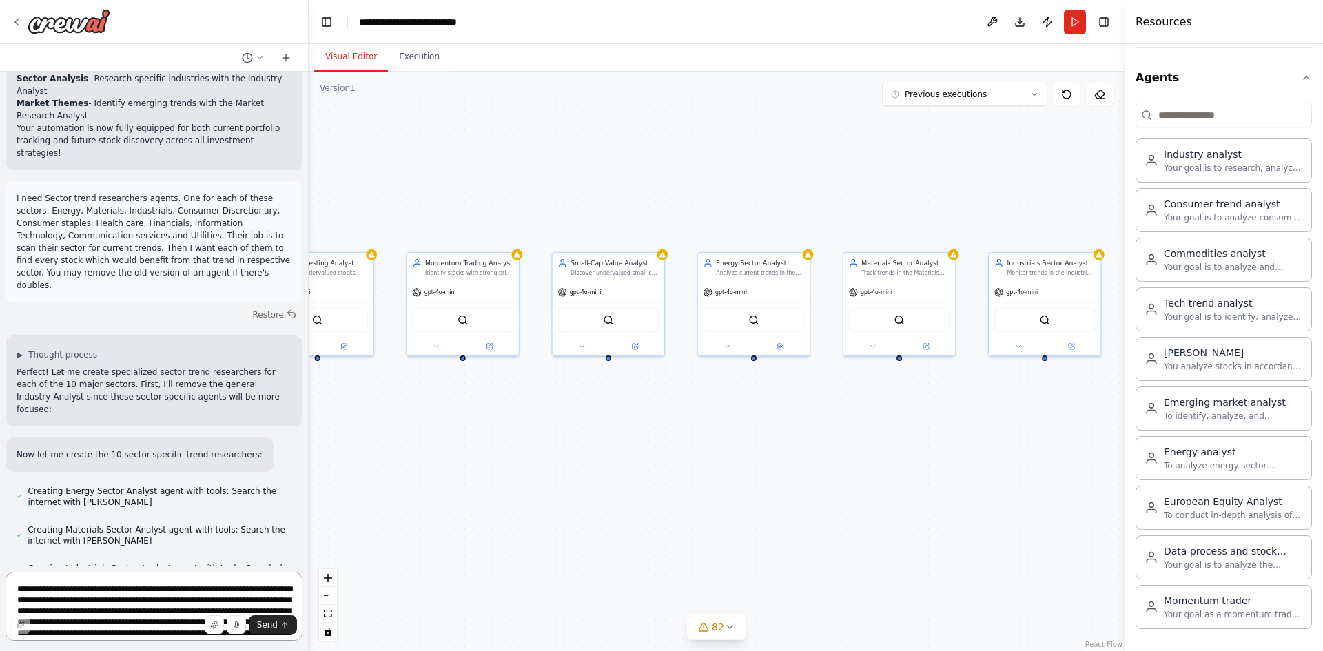
scroll to position [22830, 0]
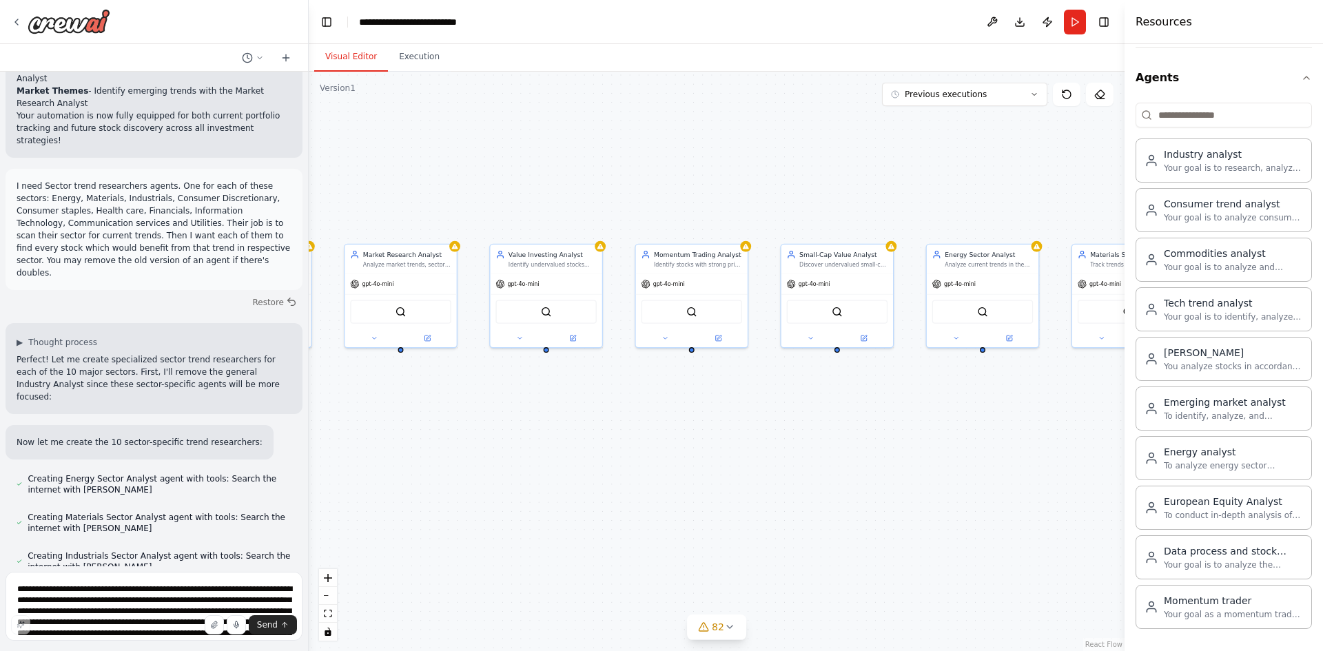
drag, startPoint x: 402, startPoint y: 510, endPoint x: 631, endPoint y: 501, distance: 228.8
click at [631, 501] on div ".deletable-edge-delete-btn { width: 20px; height: 20px; border: 0px solid #ffff…" at bounding box center [717, 361] width 816 height 579
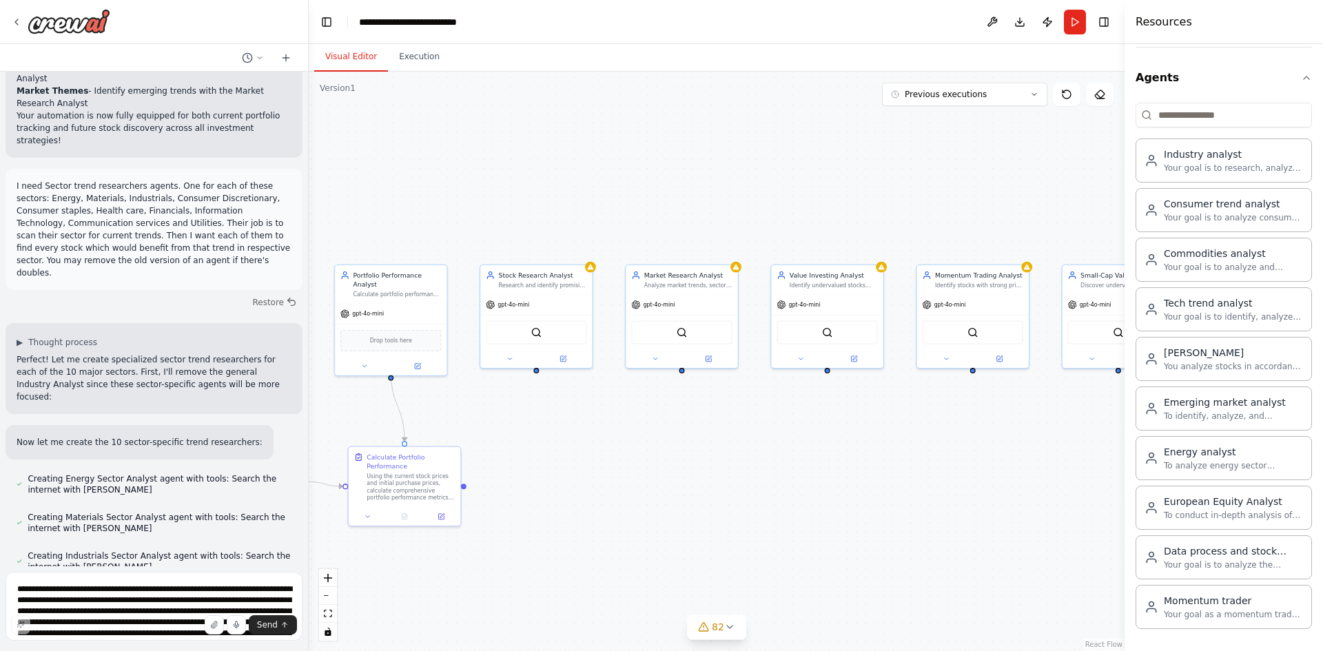
drag, startPoint x: 634, startPoint y: 496, endPoint x: 915, endPoint y: 517, distance: 281.8
click at [915, 517] on div ".deletable-edge-delete-btn { width: 20px; height: 20px; border: 0px solid #ffff…" at bounding box center [717, 361] width 816 height 579
click at [701, 289] on div "Market Research Analyst Analyze market trends, sector performance, and economic…" at bounding box center [681, 277] width 112 height 29
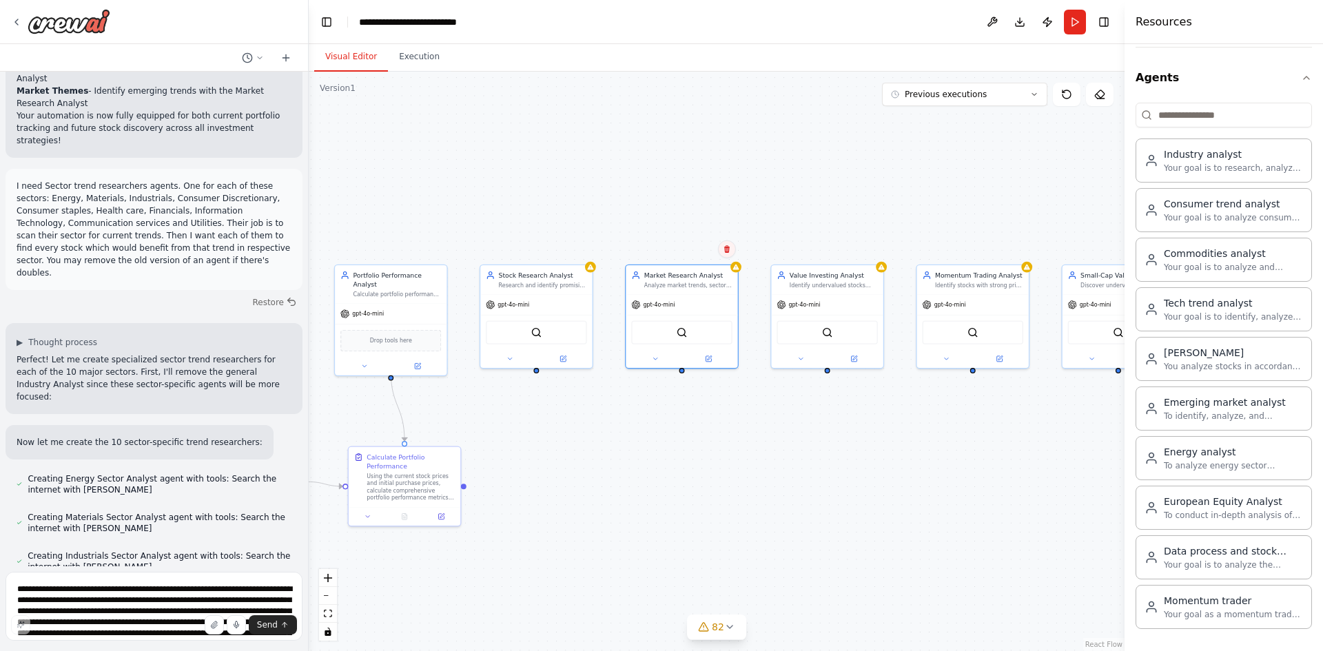
click at [730, 257] on button at bounding box center [727, 249] width 18 height 18
click at [691, 248] on button "Confirm" at bounding box center [687, 249] width 49 height 17
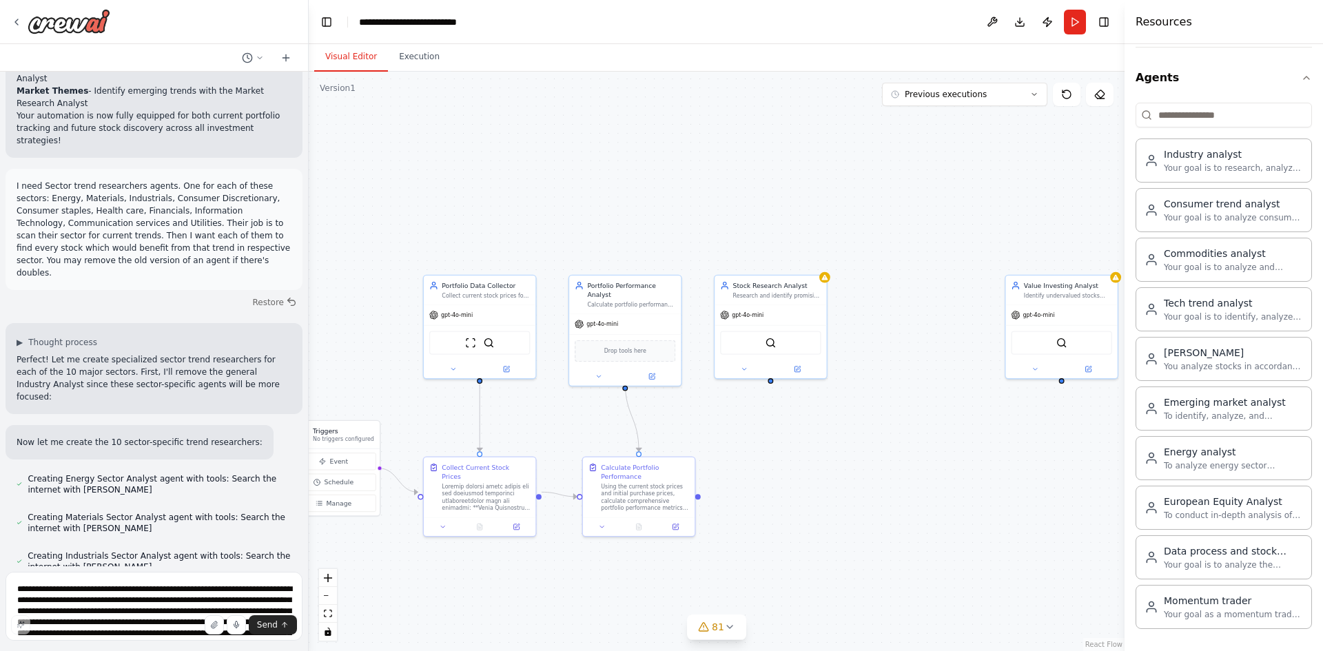
drag, startPoint x: 634, startPoint y: 282, endPoint x: 869, endPoint y: 292, distance: 234.4
click at [869, 292] on div ".deletable-edge-delete-btn { width: 20px; height: 20px; border: 0px solid #ffff…" at bounding box center [717, 361] width 816 height 579
click at [807, 302] on div "Stock Research Analyst Research and identify promising stocks across different …" at bounding box center [770, 287] width 112 height 29
click at [818, 265] on button at bounding box center [816, 260] width 18 height 18
click at [777, 260] on button "Confirm" at bounding box center [776, 259] width 49 height 17
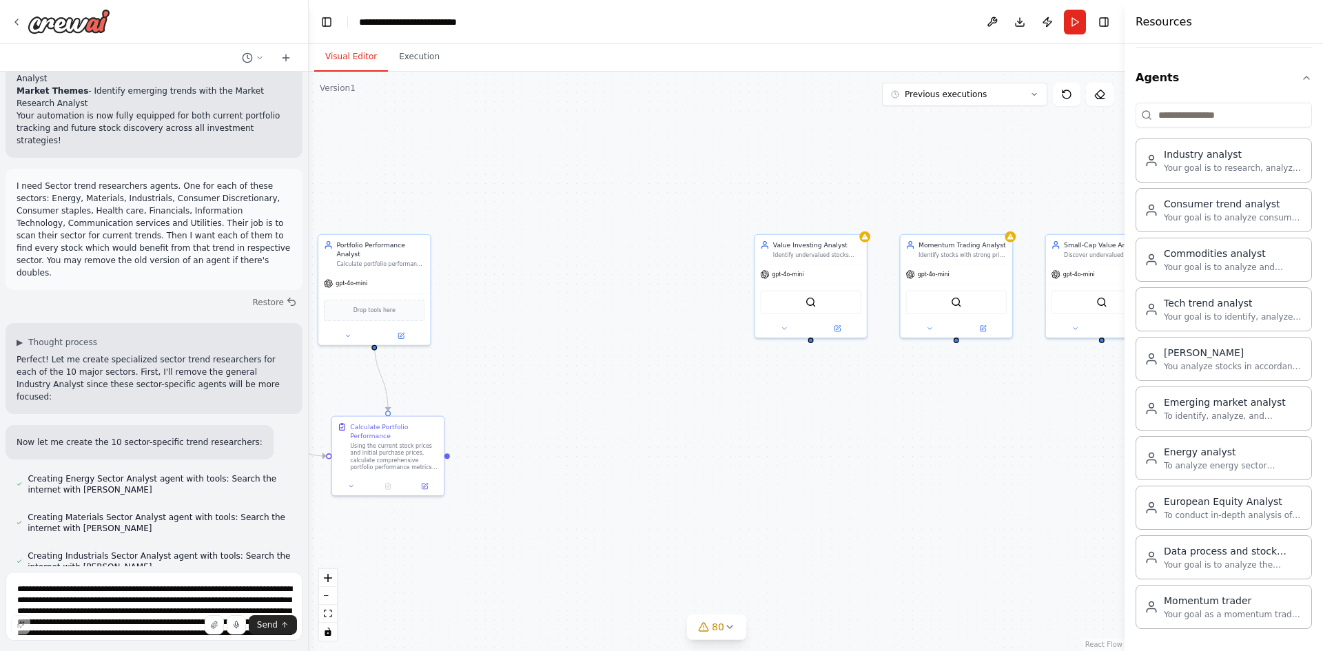
drag, startPoint x: 833, startPoint y: 396, endPoint x: 570, endPoint y: 357, distance: 266.7
click at [570, 357] on div ".deletable-edge-delete-btn { width: 20px; height: 20px; border: 0px solid #ffff…" at bounding box center [717, 361] width 816 height 579
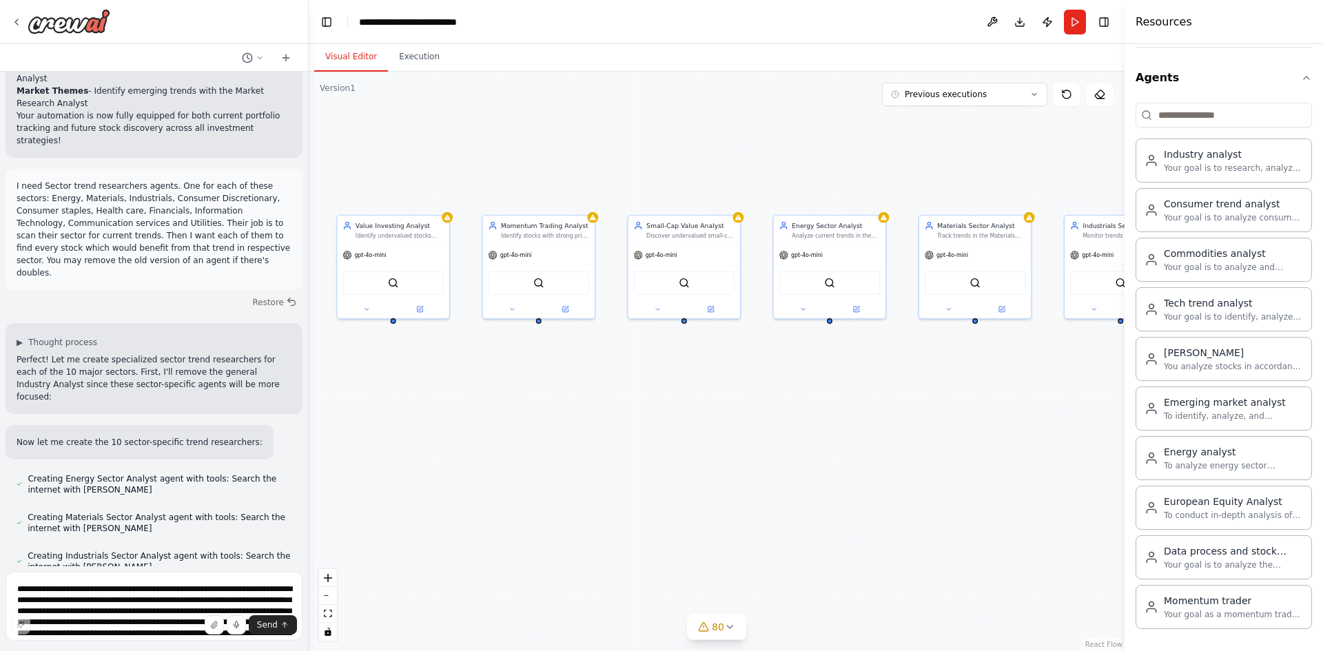
drag, startPoint x: 650, startPoint y: 482, endPoint x: 400, endPoint y: 497, distance: 250.5
click at [443, 477] on div ".deletable-edge-delete-btn { width: 20px; height: 20px; border: 0px solid #ffff…" at bounding box center [717, 361] width 816 height 579
click at [86, 597] on textarea "**********" at bounding box center [154, 606] width 297 height 69
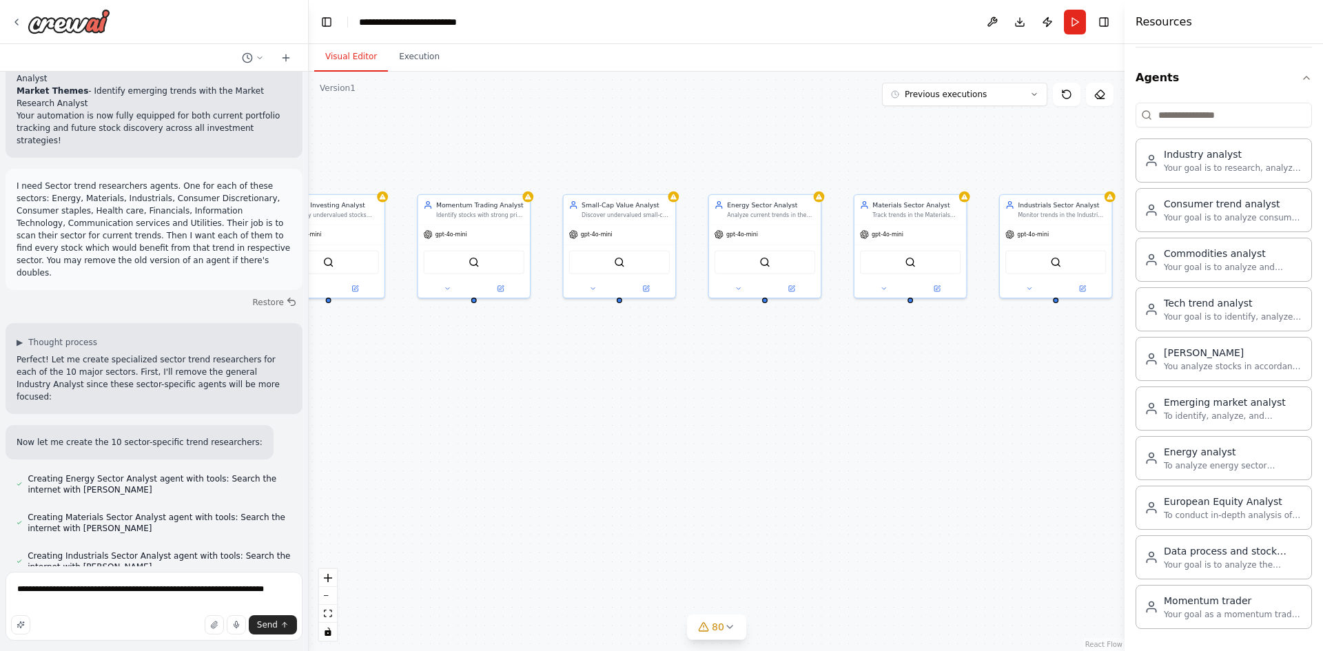
drag, startPoint x: 818, startPoint y: 498, endPoint x: 847, endPoint y: 493, distance: 30.0
click at [847, 493] on div ".deletable-edge-delete-btn { width: 20px; height: 20px; border: 0px solid #ffff…" at bounding box center [717, 361] width 816 height 579
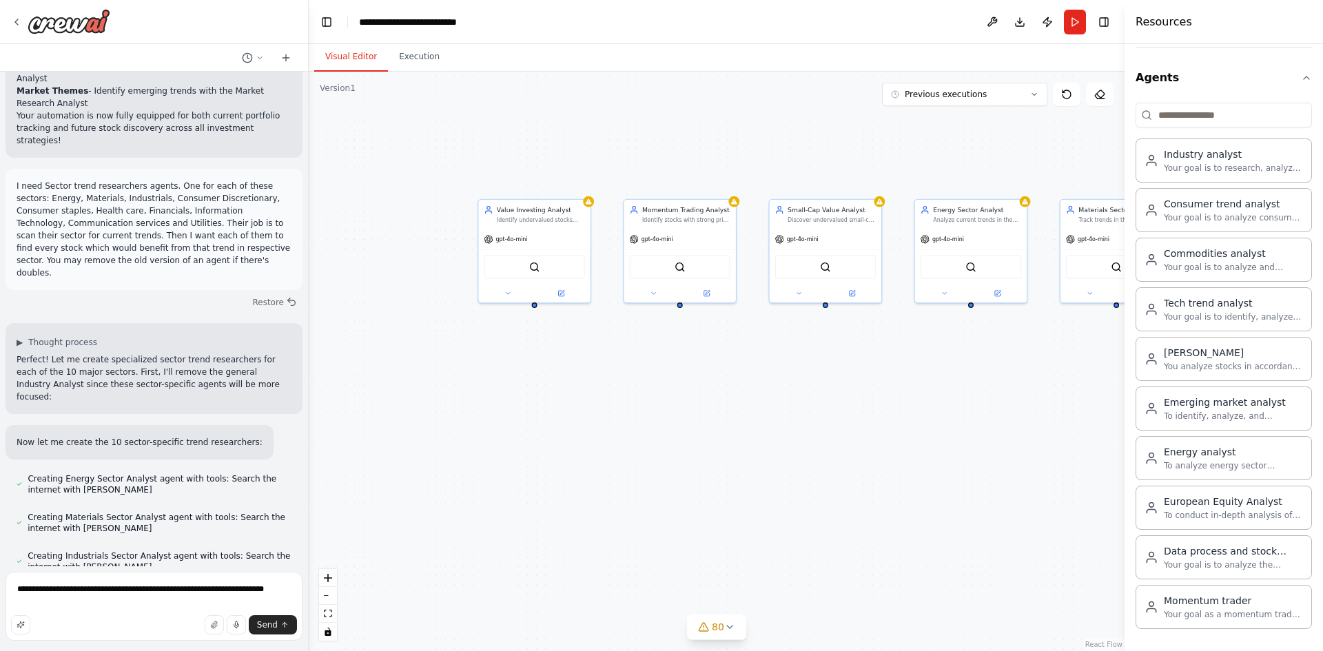
drag, startPoint x: 490, startPoint y: 474, endPoint x: 633, endPoint y: 472, distance: 143.3
click at [633, 472] on div ".deletable-edge-delete-btn { width: 20px; height: 20px; border: 0px solid #ffff…" at bounding box center [717, 361] width 816 height 579
click at [275, 587] on textarea "**********" at bounding box center [154, 606] width 297 height 69
click at [245, 599] on textarea "**********" at bounding box center [154, 606] width 297 height 69
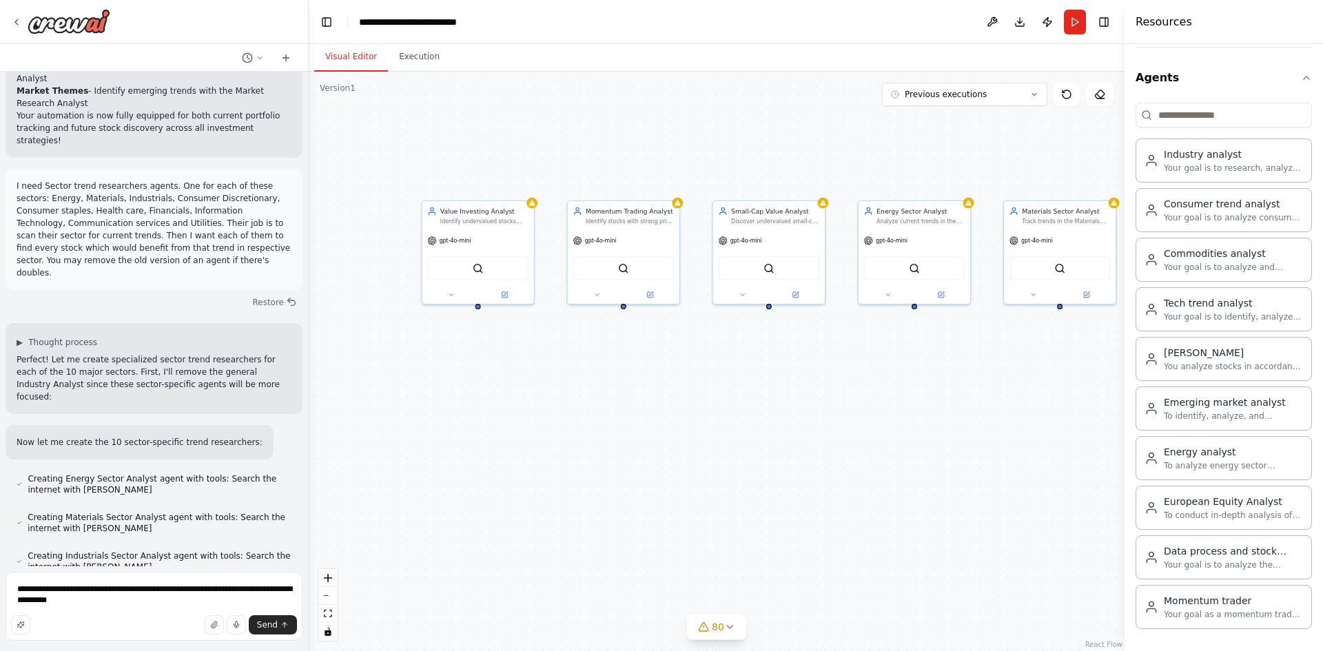
drag, startPoint x: 626, startPoint y: 523, endPoint x: 557, endPoint y: 523, distance: 68.9
click at [559, 523] on div ".deletable-edge-delete-btn { width: 20px; height: 20px; border: 0px solid #ffff…" at bounding box center [717, 361] width 816 height 579
click at [265, 592] on textarea "**********" at bounding box center [154, 606] width 297 height 69
click at [141, 610] on textarea "**********" at bounding box center [154, 606] width 297 height 69
click at [90, 610] on textarea "**********" at bounding box center [154, 606] width 297 height 69
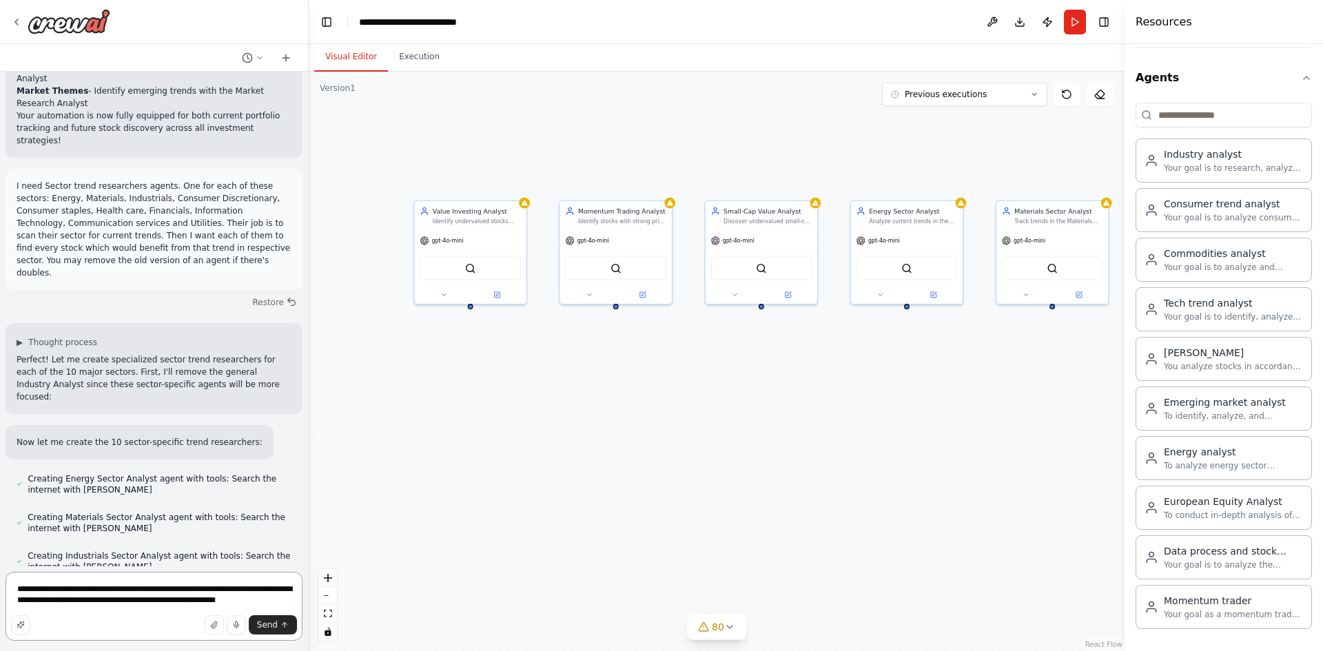
click at [91, 603] on textarea "**********" at bounding box center [154, 606] width 297 height 69
click at [90, 601] on textarea "**********" at bounding box center [154, 606] width 297 height 69
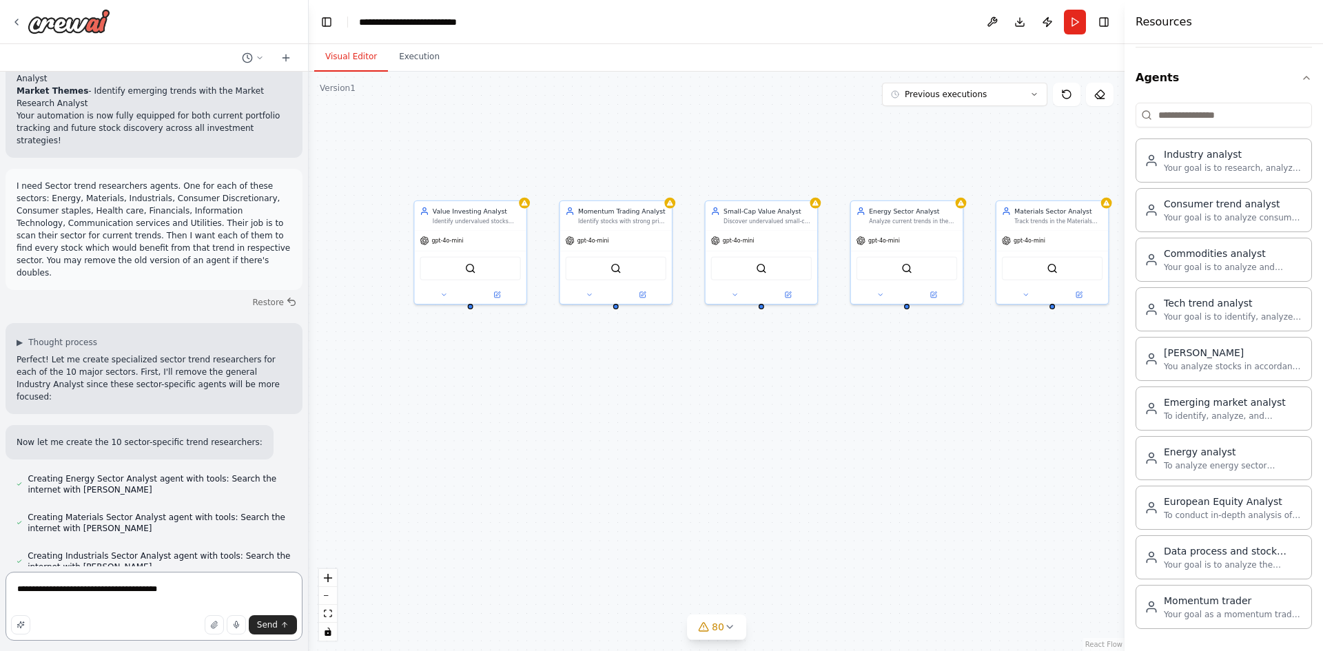
type textarea "**********"
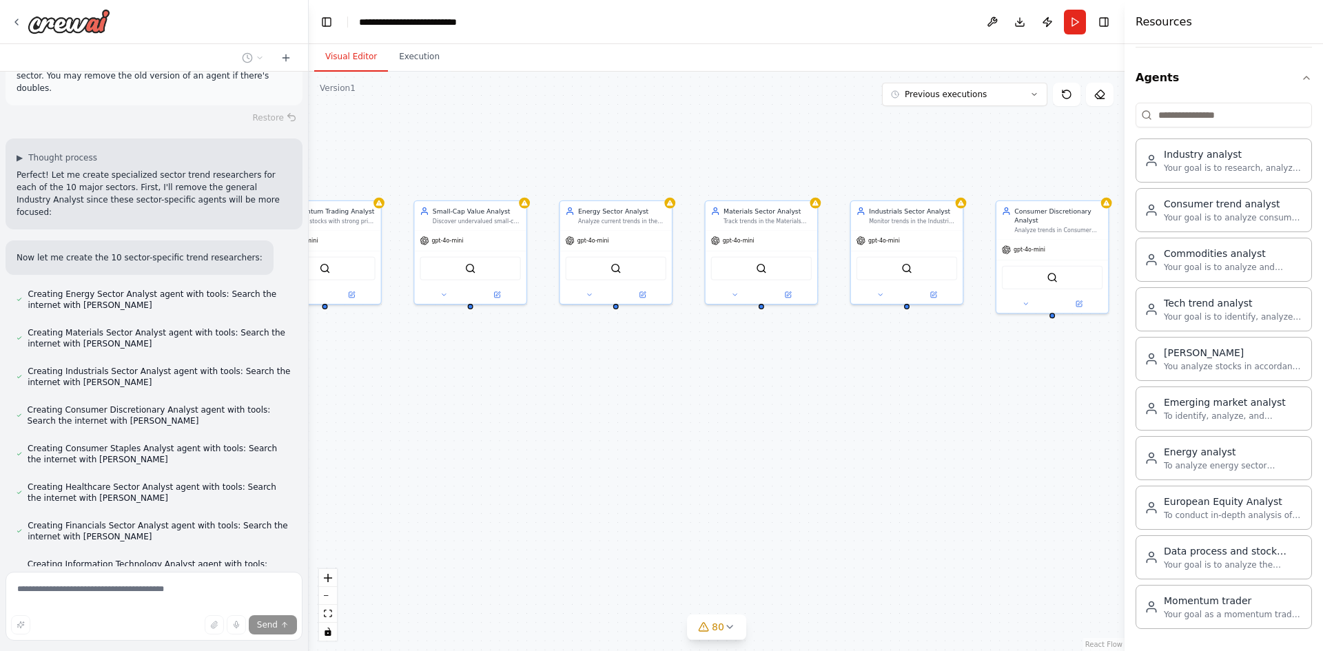
scroll to position [23042, 0]
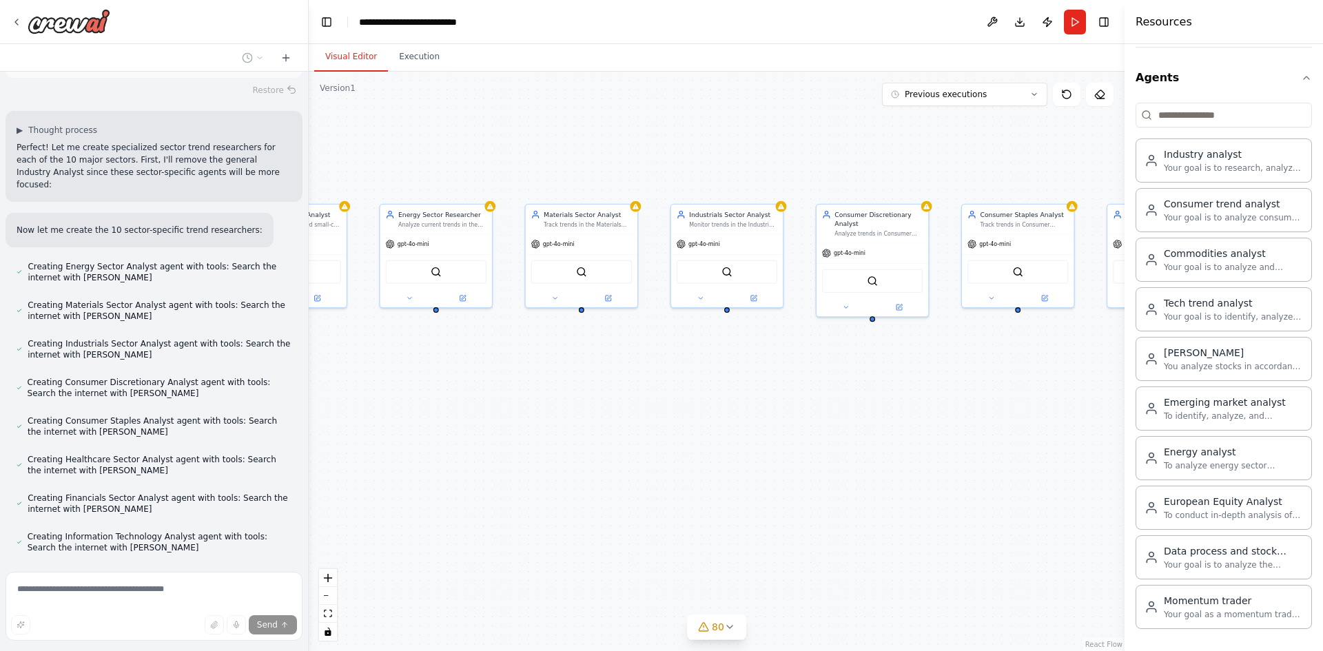
drag, startPoint x: 666, startPoint y: 452, endPoint x: 505, endPoint y: 453, distance: 161.2
click at [505, 453] on div ".deletable-edge-delete-btn { width: 20px; height: 20px; border: 0px solid #ffff…" at bounding box center [717, 361] width 816 height 579
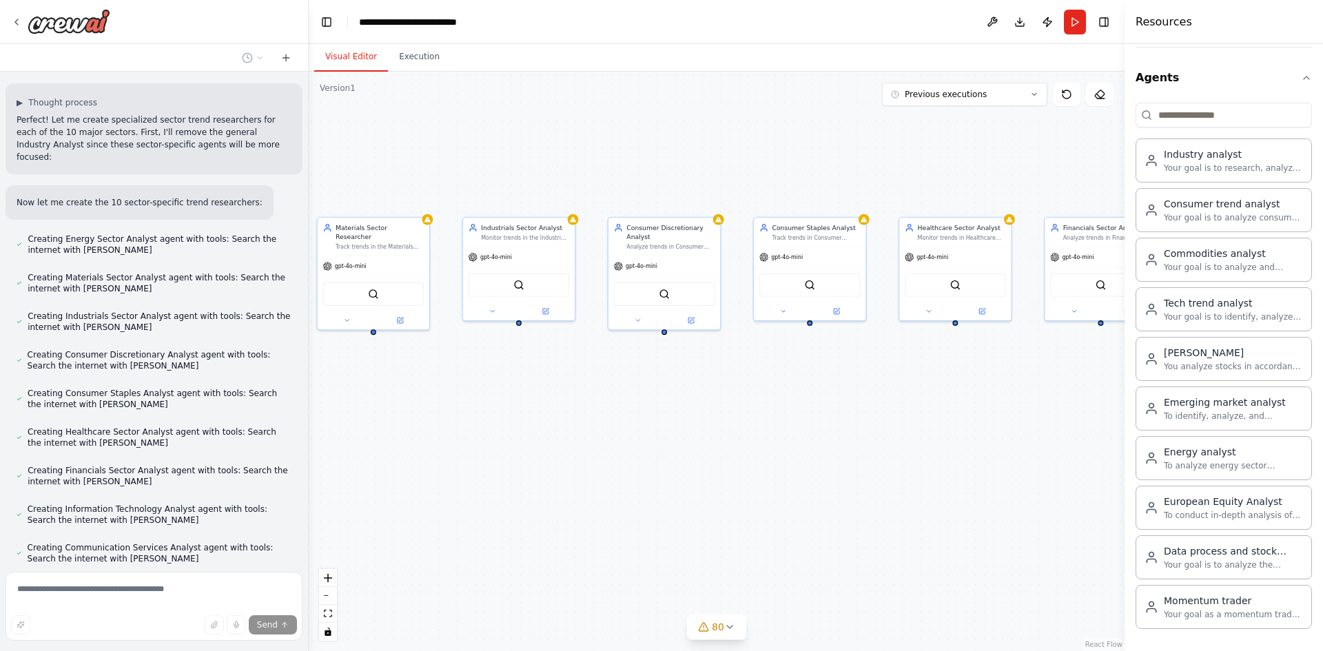
drag, startPoint x: 821, startPoint y: 445, endPoint x: 623, endPoint y: 457, distance: 198.7
click at [623, 457] on div ".deletable-edge-delete-btn { width: 20px; height: 20px; border: 0px solid #ffff…" at bounding box center [717, 361] width 816 height 579
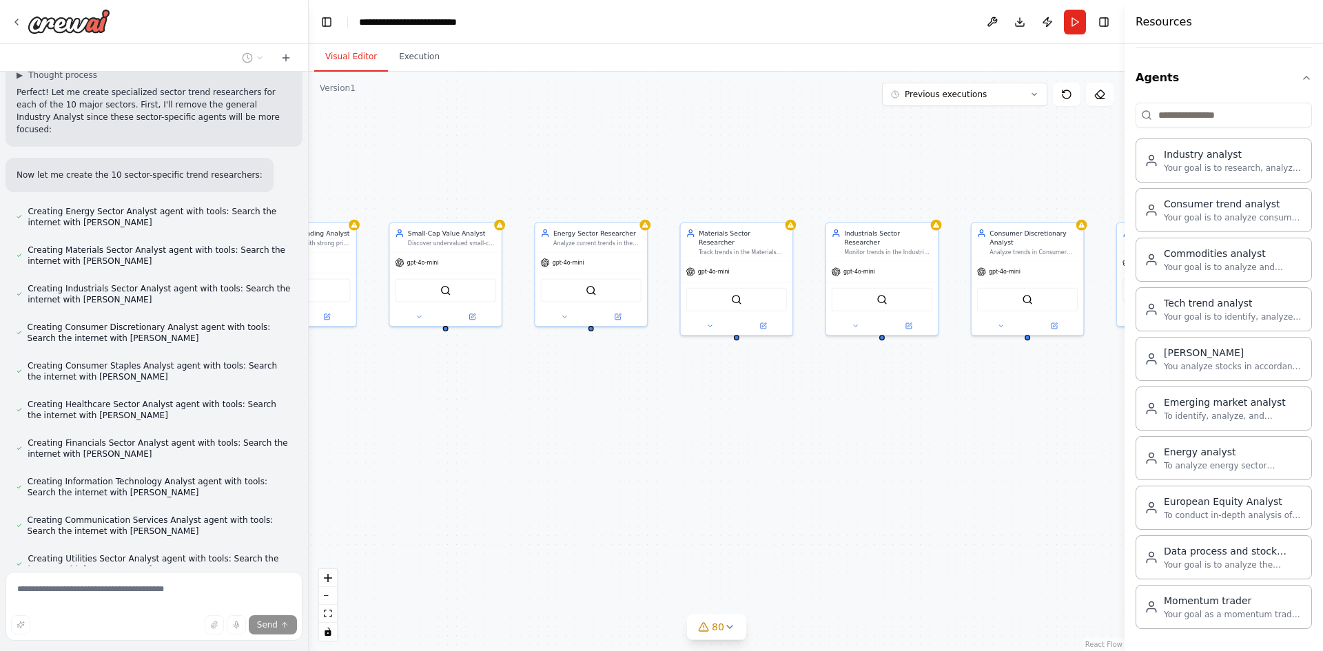
drag, startPoint x: 457, startPoint y: 470, endPoint x: 820, endPoint y: 475, distance: 363.0
click at [820, 475] on div ".deletable-edge-delete-btn { width: 20px; height: 20px; border: 0px solid #ffff…" at bounding box center [717, 361] width 816 height 579
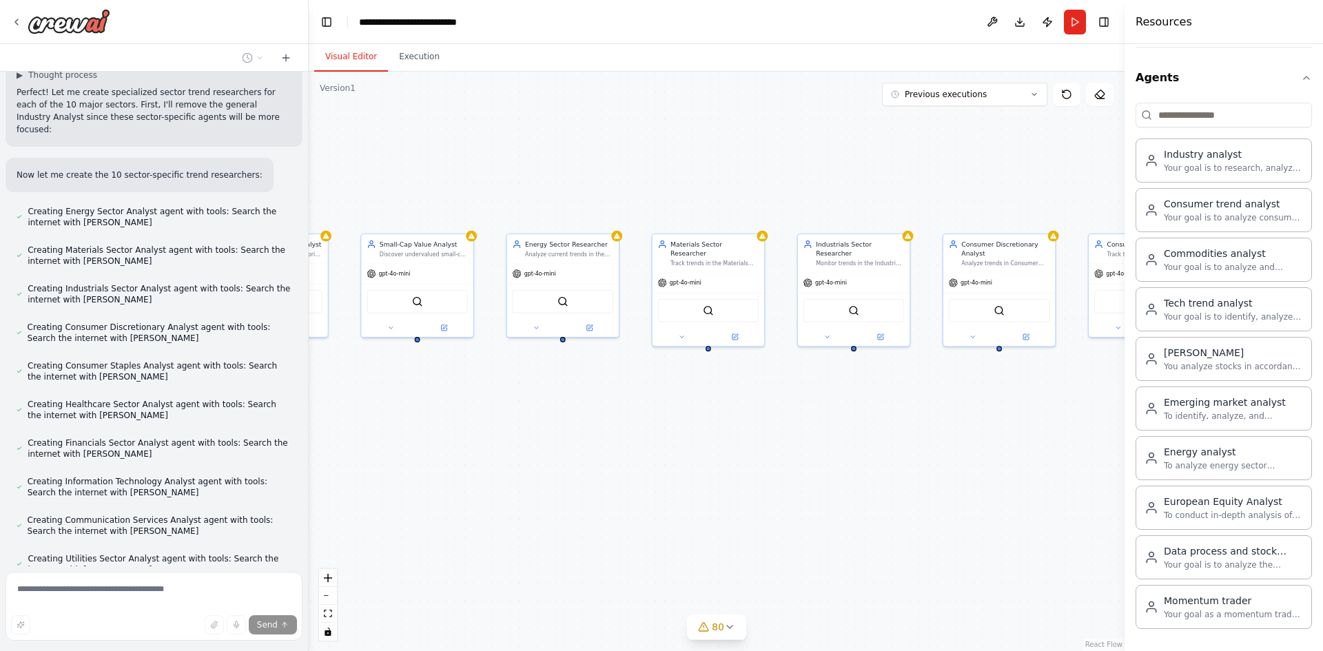
drag, startPoint x: 517, startPoint y: 479, endPoint x: 476, endPoint y: 490, distance: 42.3
click at [476, 490] on div ".deletable-edge-delete-btn { width: 20px; height: 20px; border: 0px solid #ffff…" at bounding box center [717, 361] width 816 height 579
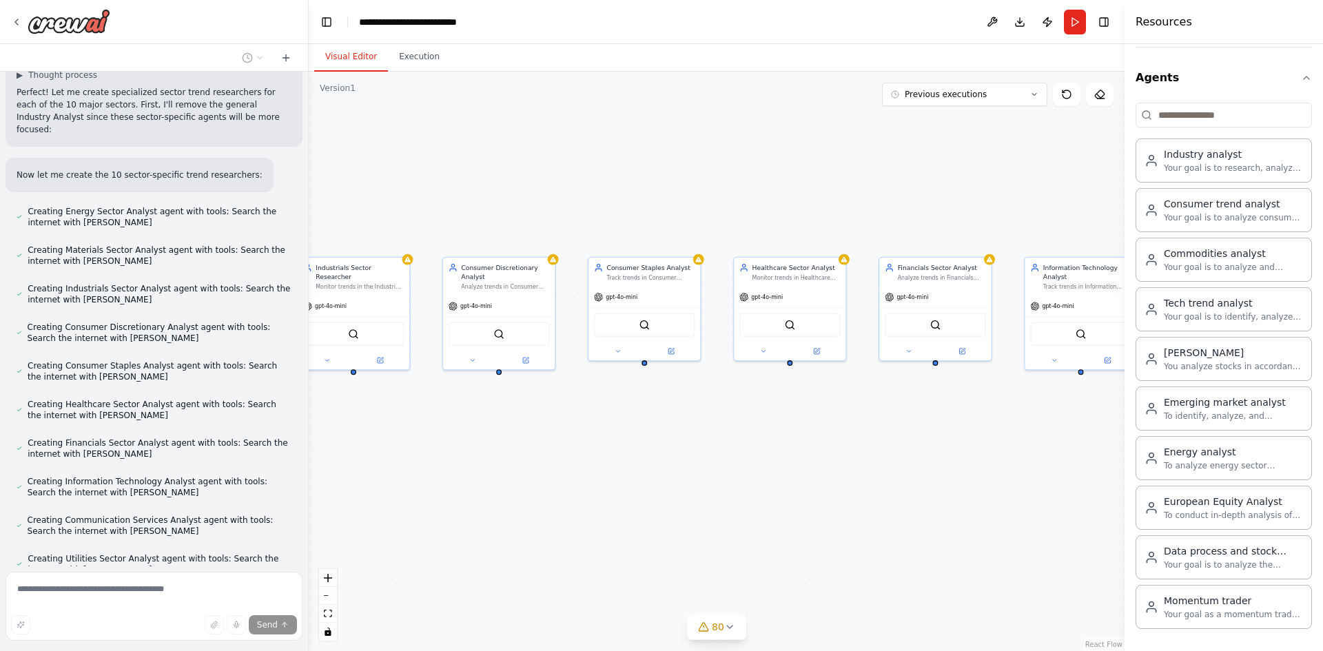
drag, startPoint x: 867, startPoint y: 473, endPoint x: 432, endPoint y: 481, distance: 434.7
click at [432, 481] on div ".deletable-edge-delete-btn { width: 20px; height: 20px; border: 0px solid #ffff…" at bounding box center [717, 361] width 816 height 579
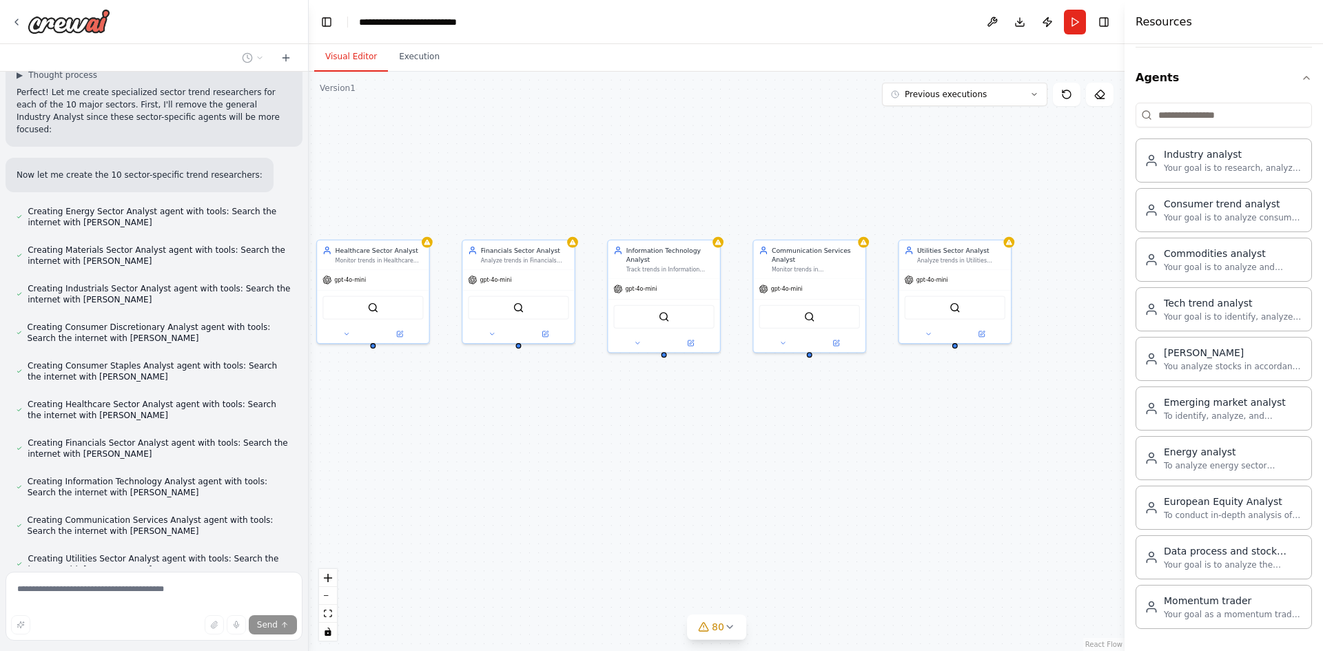
scroll to position [23125, 0]
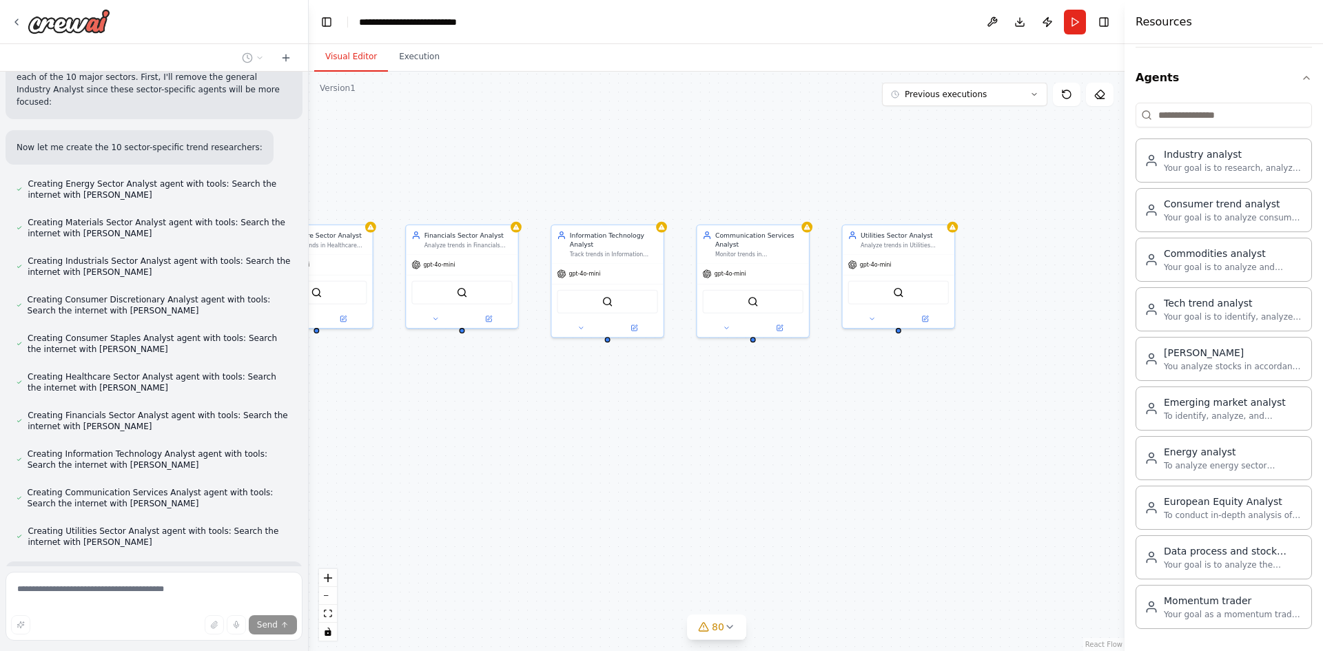
drag, startPoint x: 889, startPoint y: 470, endPoint x: 416, endPoint y: 437, distance: 474.4
click at [416, 437] on div ".deletable-edge-delete-btn { width: 20px; height: 20px; border: 0px solid #ffff…" at bounding box center [717, 361] width 816 height 579
click at [1266, 510] on div "To conduct in-depth analysis of European equity markets and individual companie…" at bounding box center [1232, 514] width 139 height 11
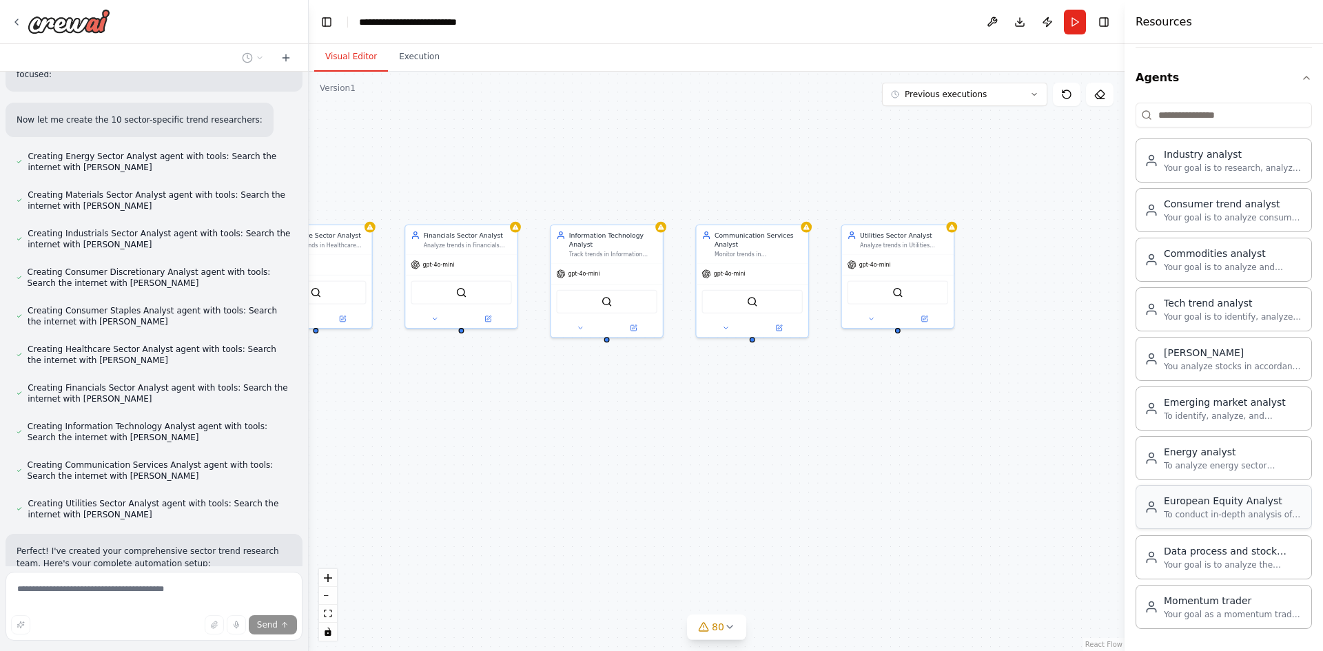
drag, startPoint x: 1203, startPoint y: 505, endPoint x: 1198, endPoint y: 515, distance: 11.4
click at [1208, 515] on div "To conduct in-depth analysis of European equity markets and individual companie…" at bounding box center [1232, 514] width 139 height 11
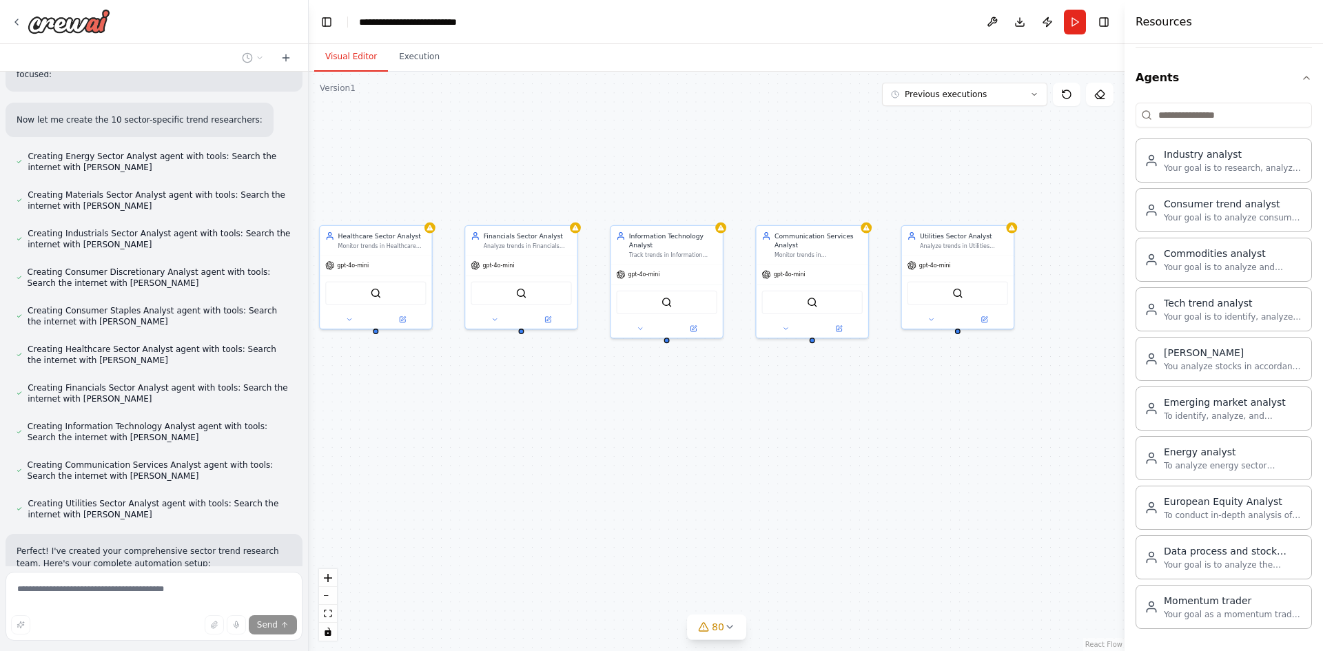
drag, startPoint x: 710, startPoint y: 445, endPoint x: 1077, endPoint y: 424, distance: 367.1
click at [1076, 424] on div ".deletable-edge-delete-btn { width: 20px; height: 20px; border: 0px solid #ffff…" at bounding box center [717, 361] width 816 height 579
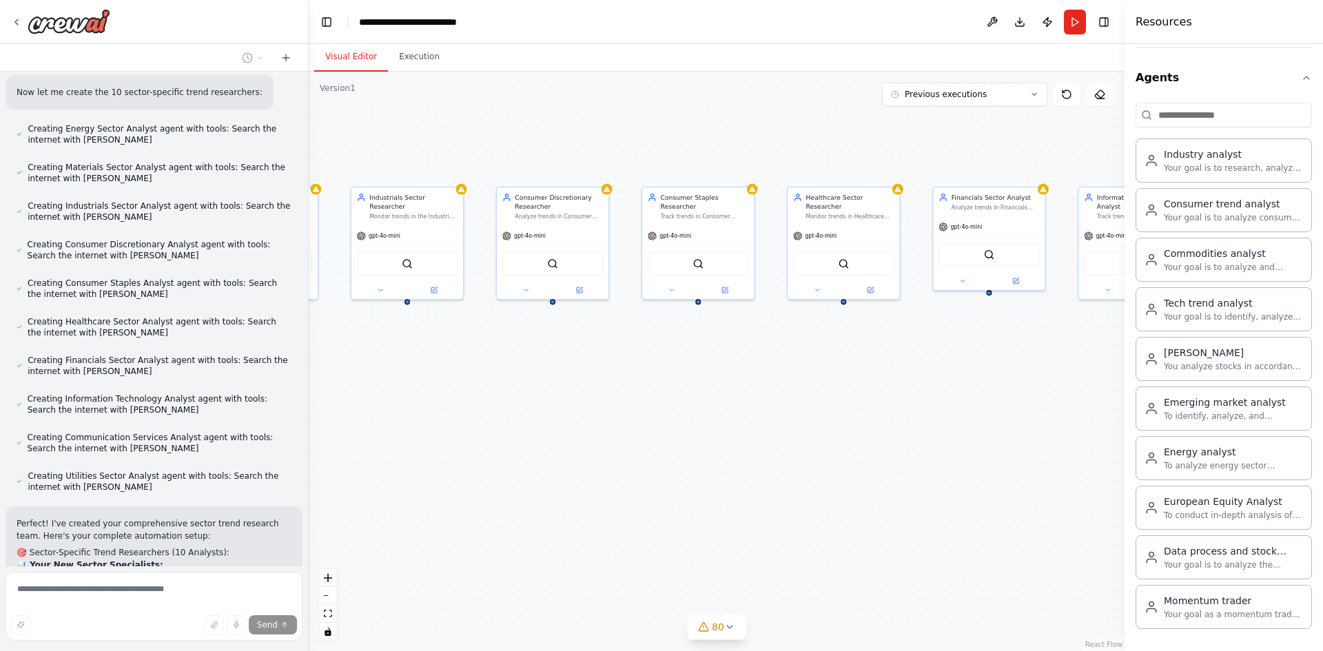
scroll to position [23208, 0]
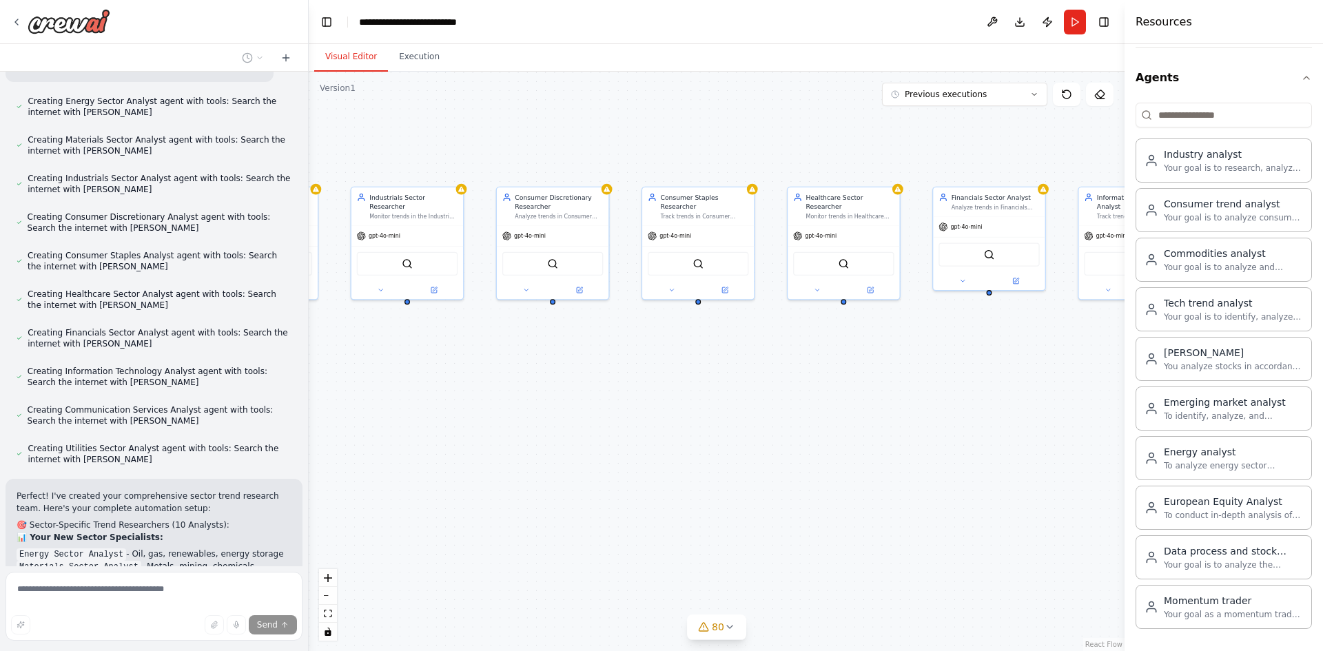
drag, startPoint x: 741, startPoint y: 453, endPoint x: 798, endPoint y: 443, distance: 57.3
click at [798, 443] on div ".deletable-edge-delete-btn { width: 20px; height: 20px; border: 0px solid #ffff…" at bounding box center [717, 361] width 816 height 579
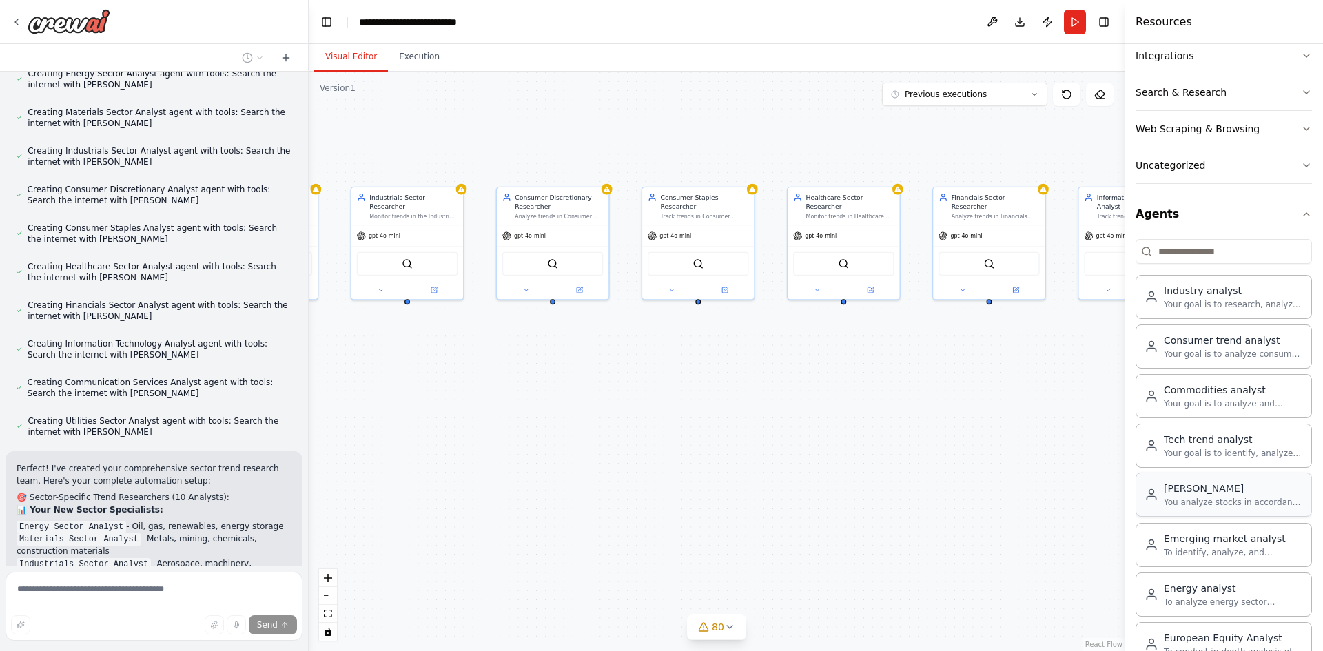
scroll to position [319, 0]
drag, startPoint x: 1214, startPoint y: 304, endPoint x: 1238, endPoint y: 302, distance: 24.3
click at [1238, 306] on div "Your goal is to research, analyze, and interpret data within industrial sectors…" at bounding box center [1232, 305] width 139 height 11
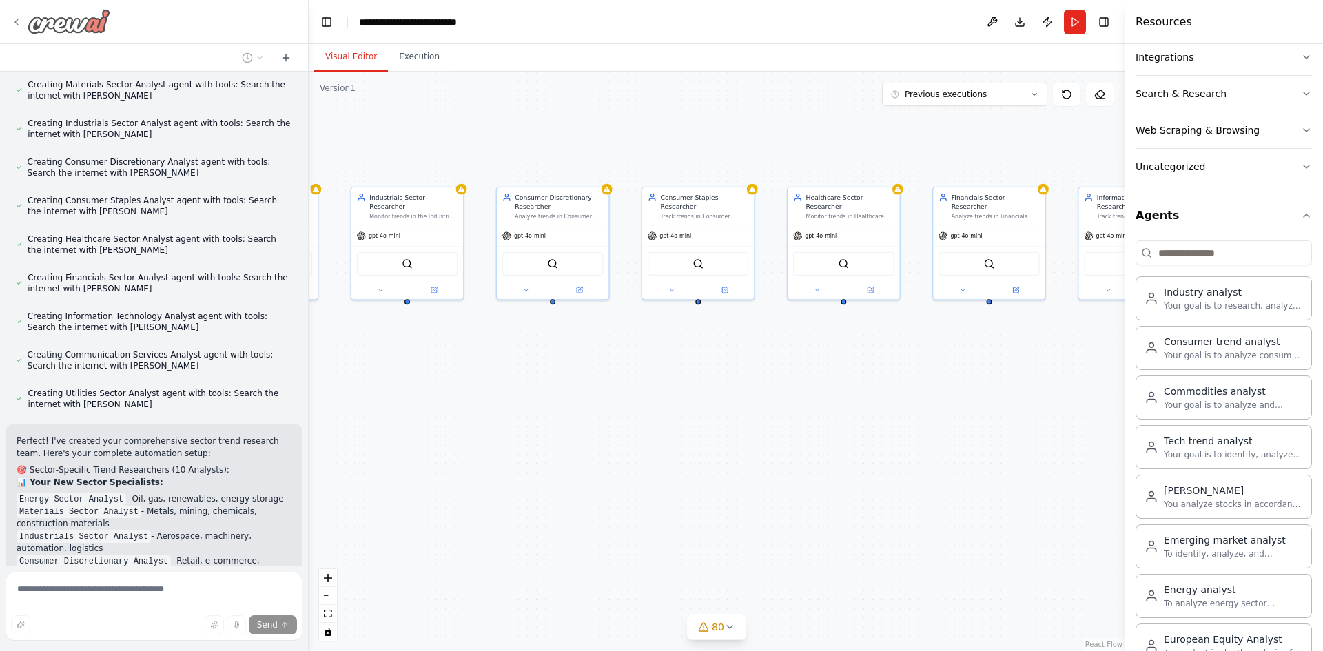
click at [62, 11] on img at bounding box center [69, 21] width 83 height 25
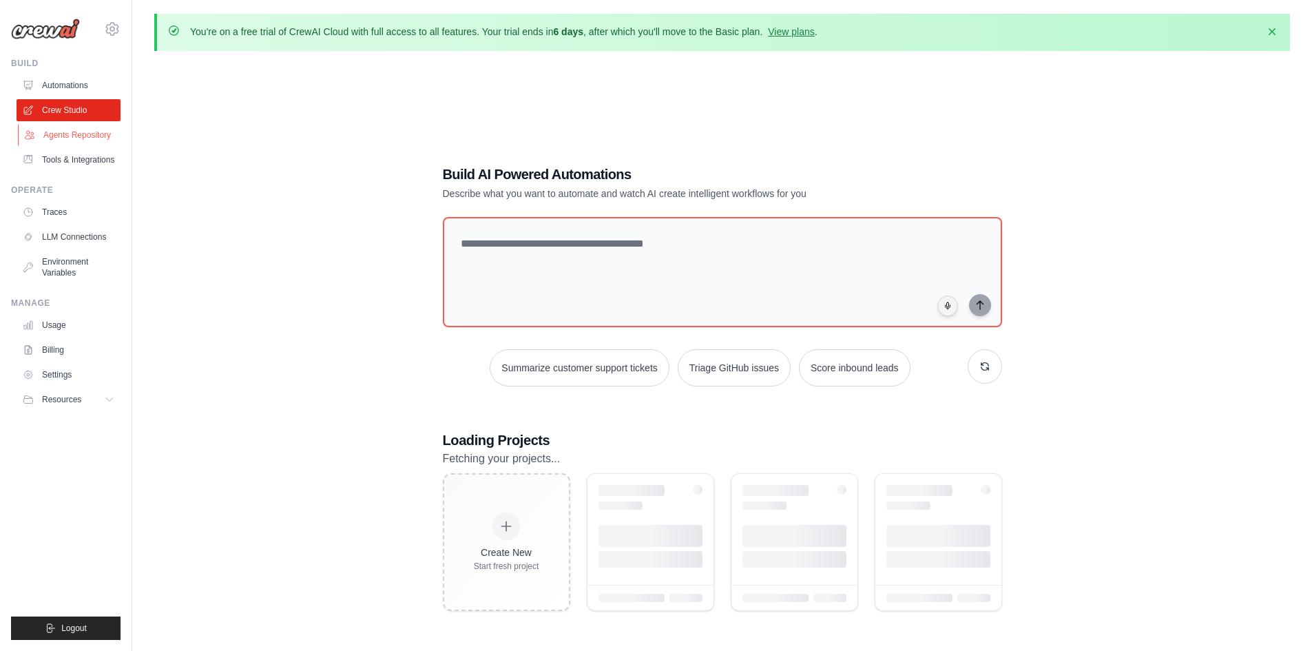
drag, startPoint x: 0, startPoint y: 0, endPoint x: 65, endPoint y: 131, distance: 146.3
click at [65, 131] on link "Agents Repository" at bounding box center [70, 135] width 104 height 22
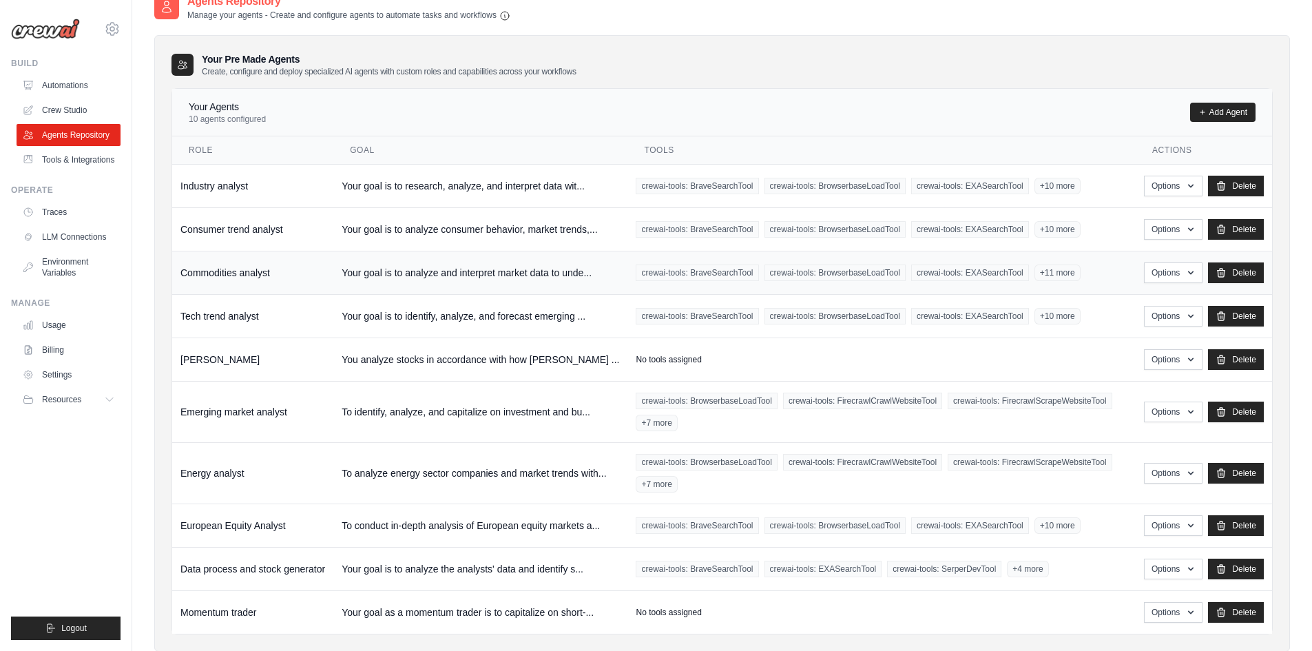
scroll to position [105, 0]
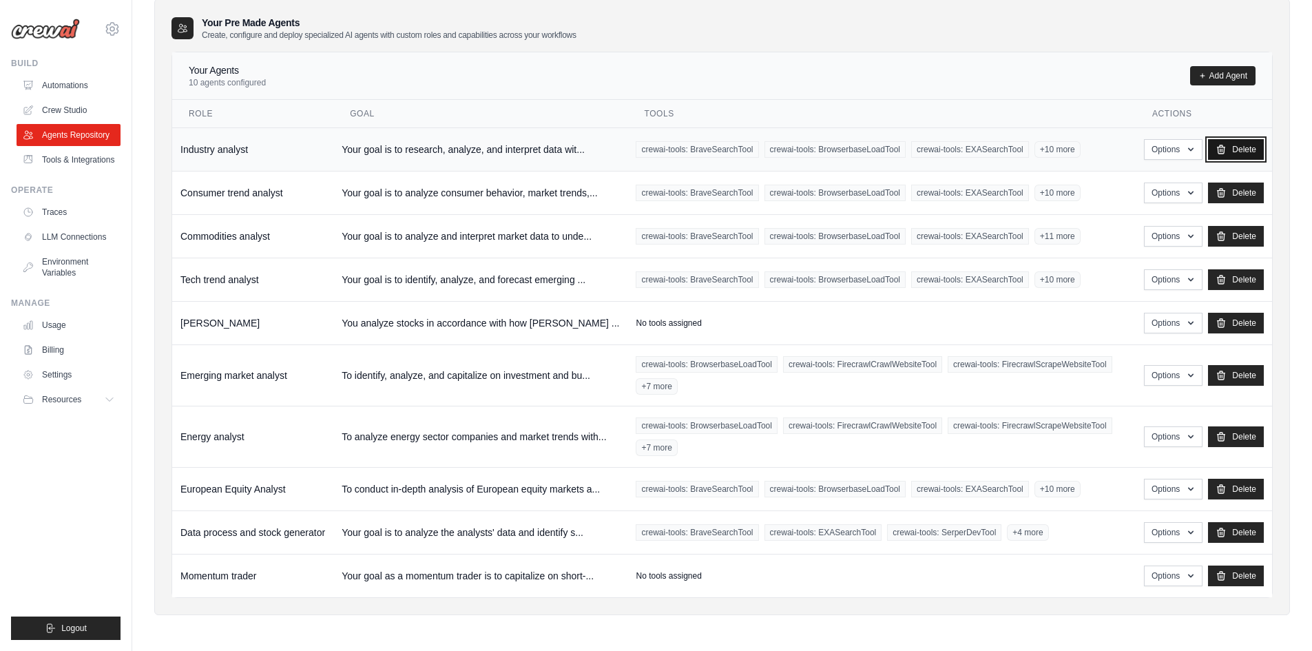
click at [1239, 143] on link "Delete" at bounding box center [1236, 149] width 56 height 21
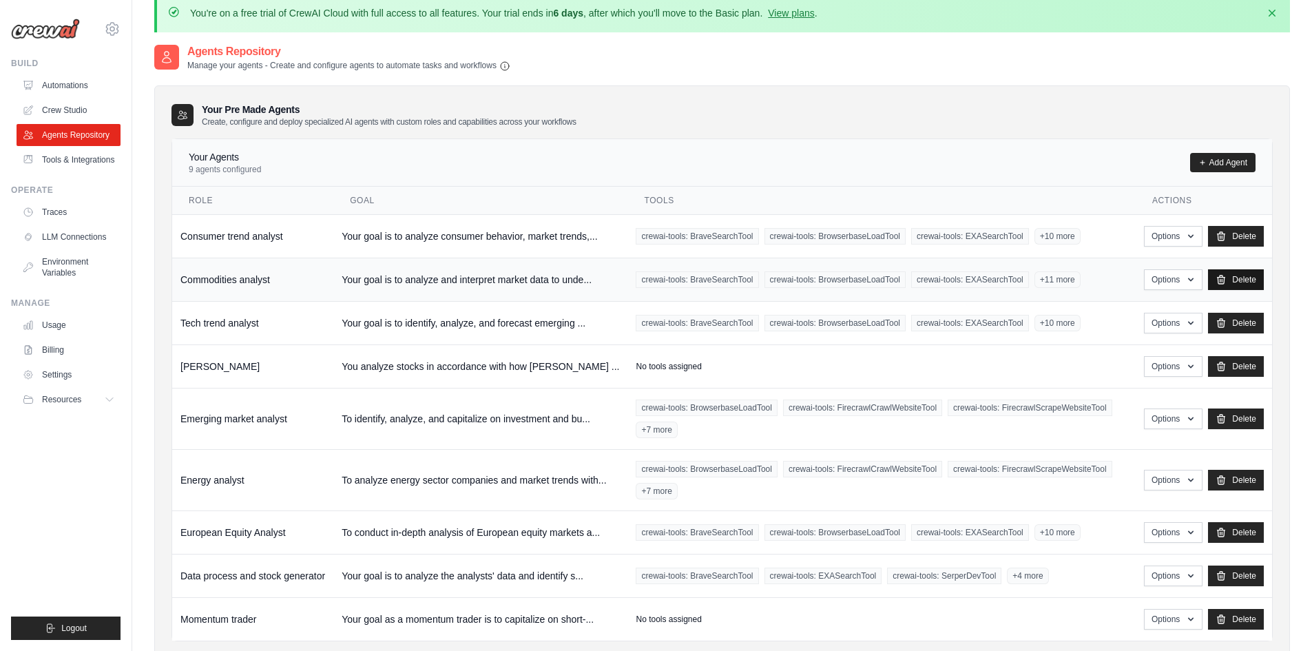
scroll to position [69, 0]
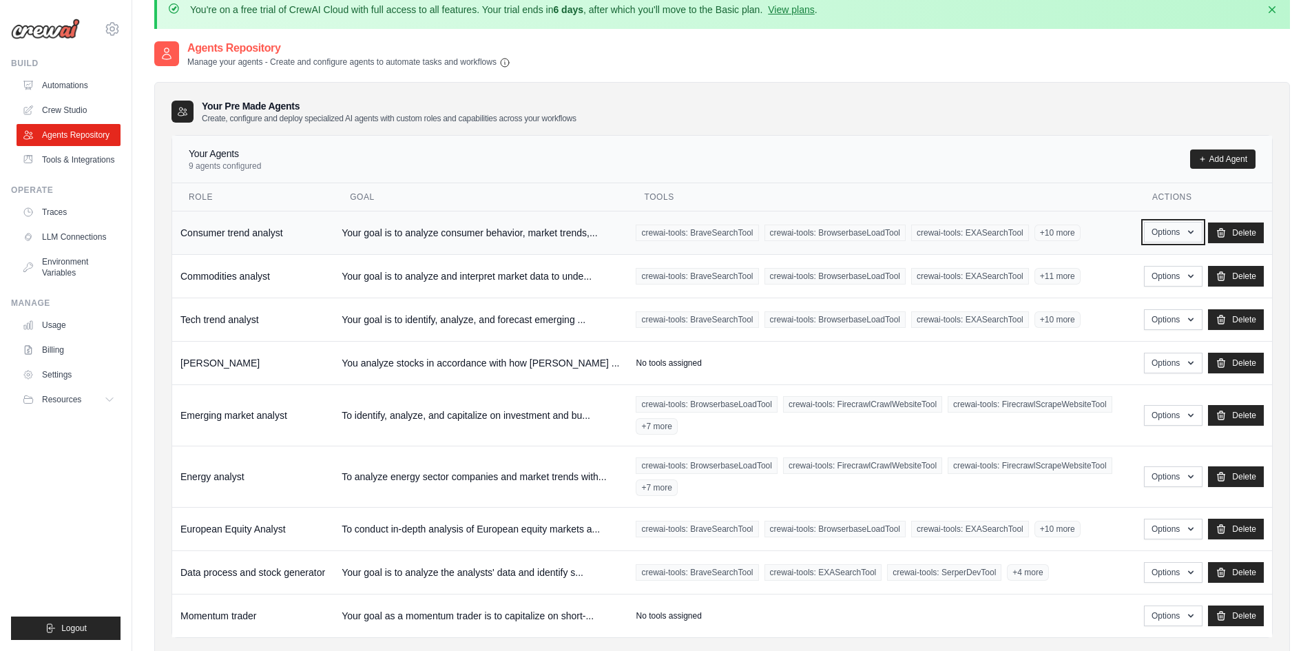
click at [1190, 234] on icon "button" at bounding box center [1190, 232] width 11 height 11
click at [1134, 287] on link "Edit" at bounding box center [1152, 288] width 99 height 25
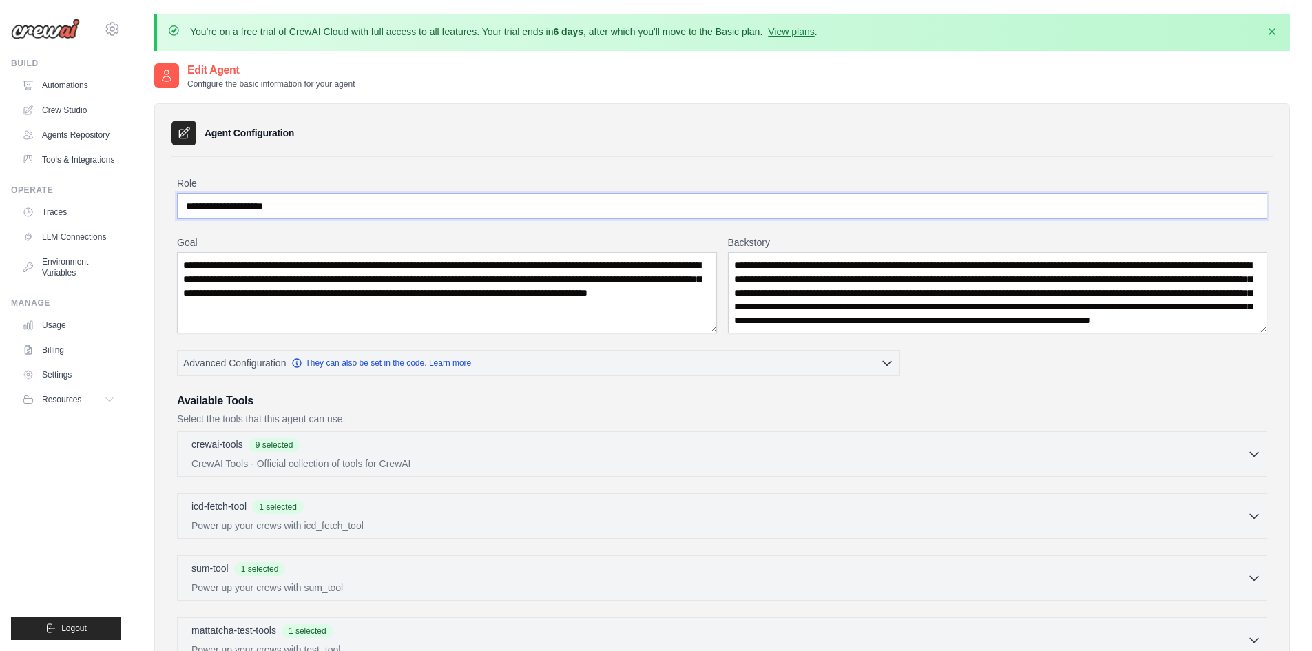
click at [267, 203] on input "**********" at bounding box center [722, 206] width 1090 height 26
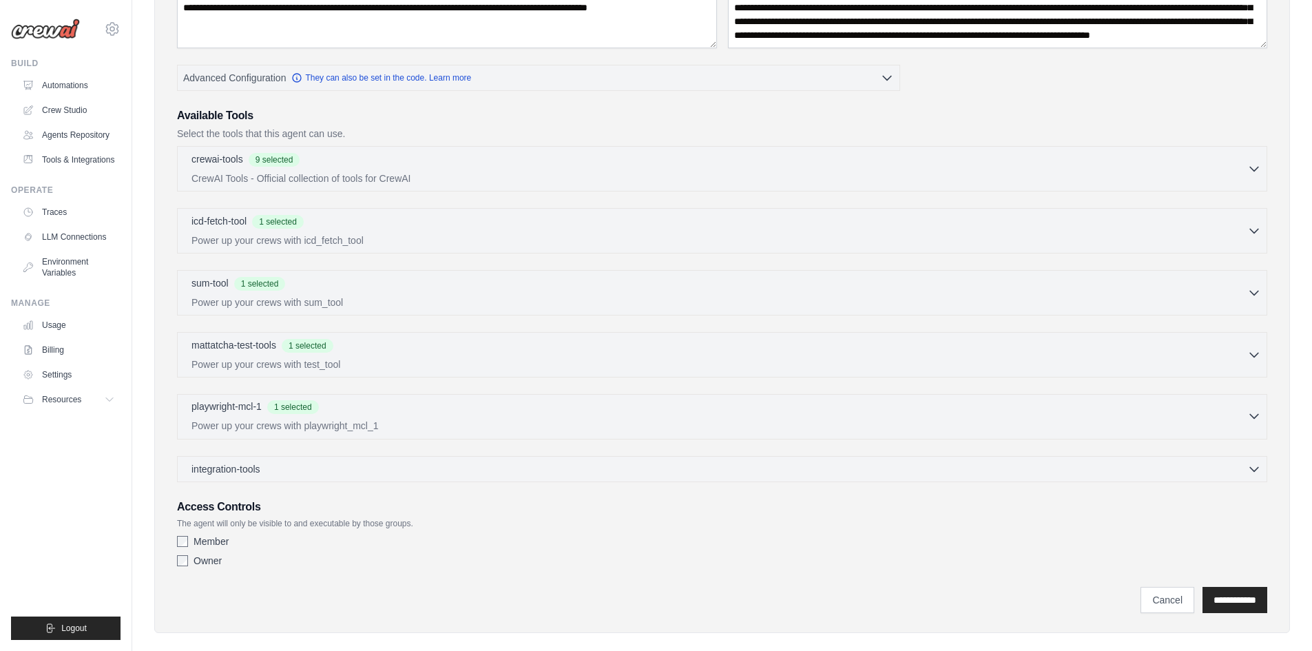
scroll to position [303, 0]
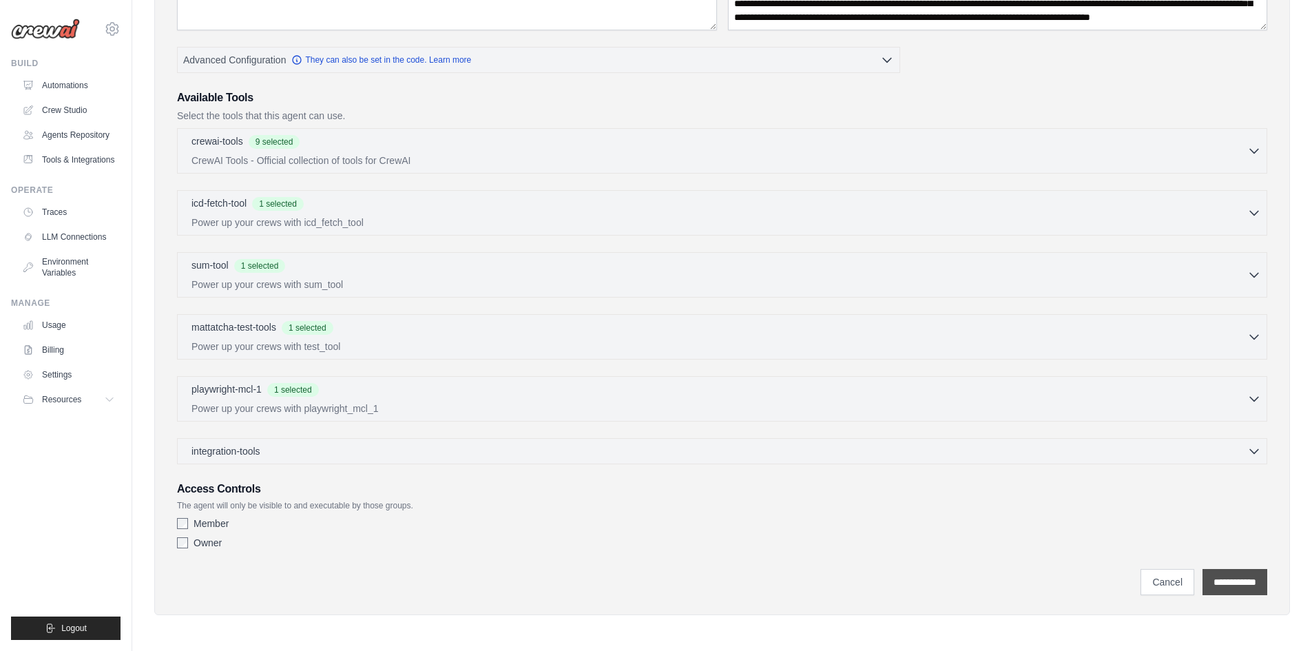
type input "**********"
click at [1234, 577] on input "**********" at bounding box center [1235, 582] width 65 height 26
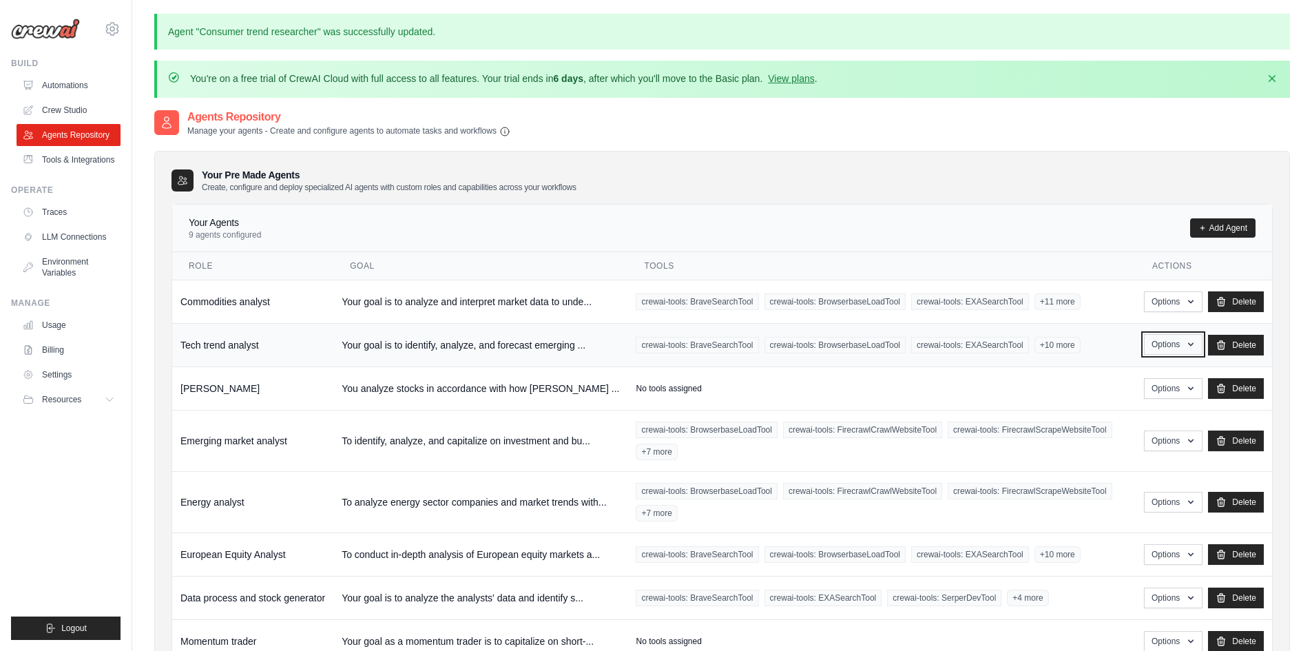
click at [1187, 347] on icon "button" at bounding box center [1190, 344] width 11 height 11
click at [1129, 396] on link "Edit" at bounding box center [1152, 400] width 99 height 25
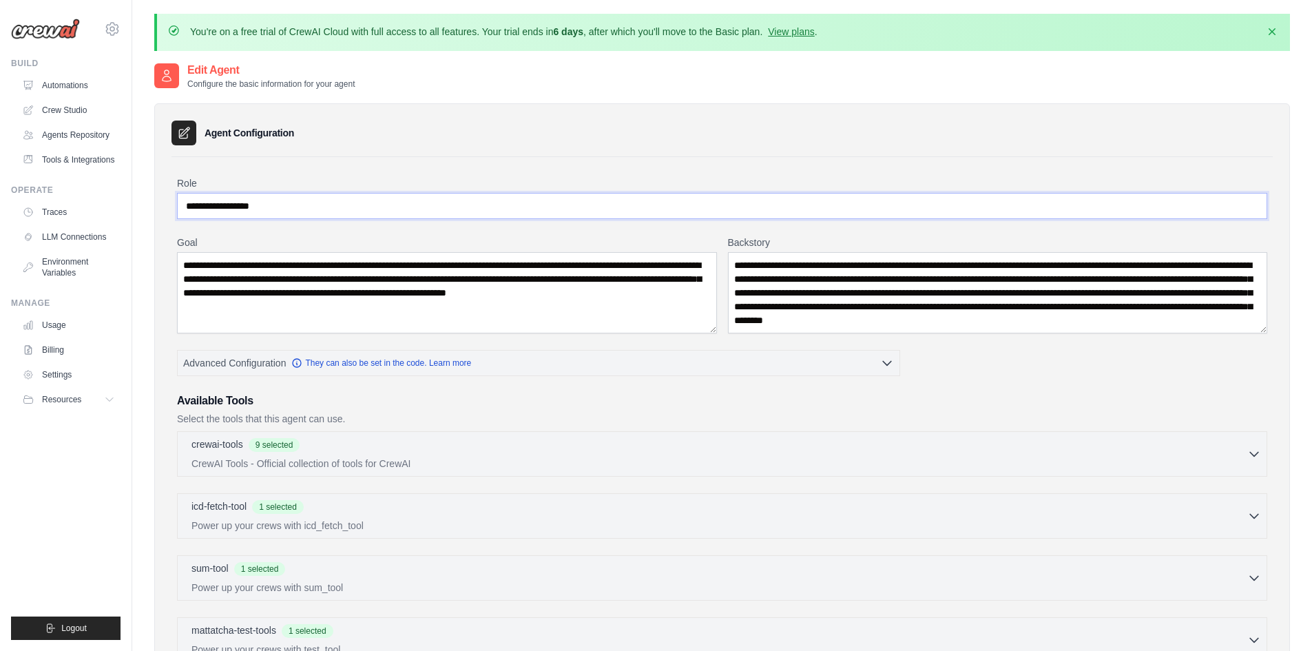
click at [247, 202] on input "**********" at bounding box center [722, 206] width 1090 height 26
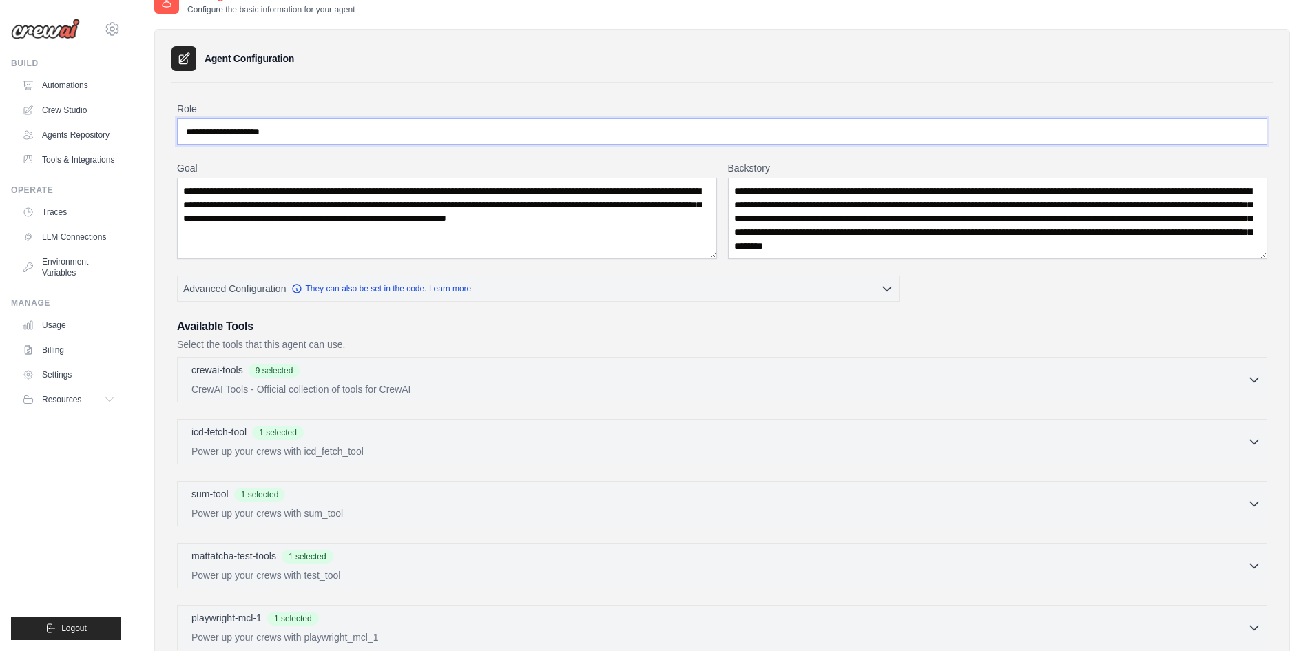
scroll to position [276, 0]
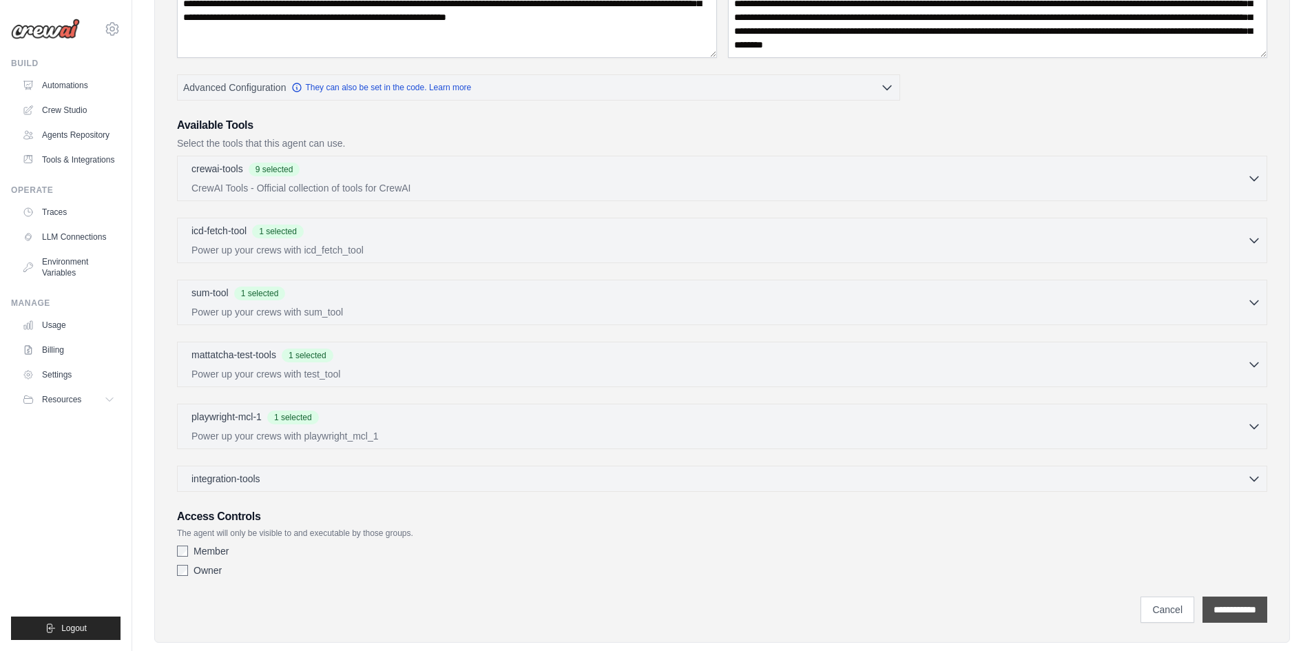
type input "**********"
click at [1214, 610] on input "**********" at bounding box center [1235, 610] width 65 height 26
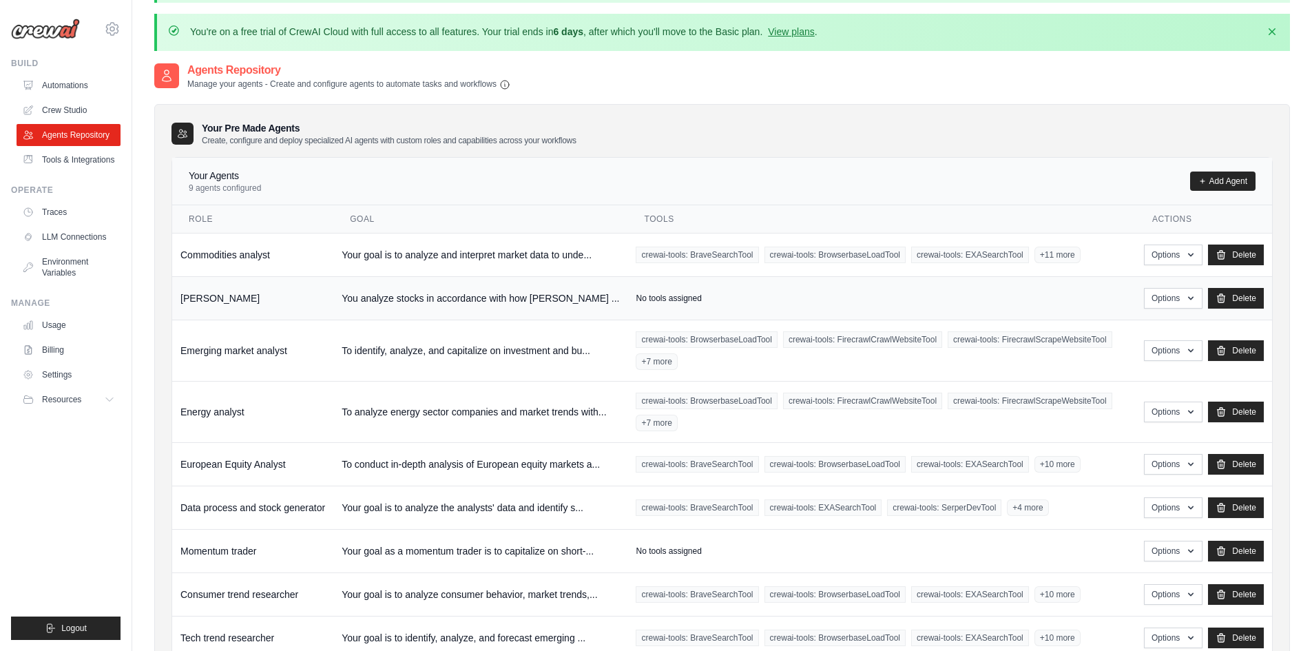
scroll to position [69, 0]
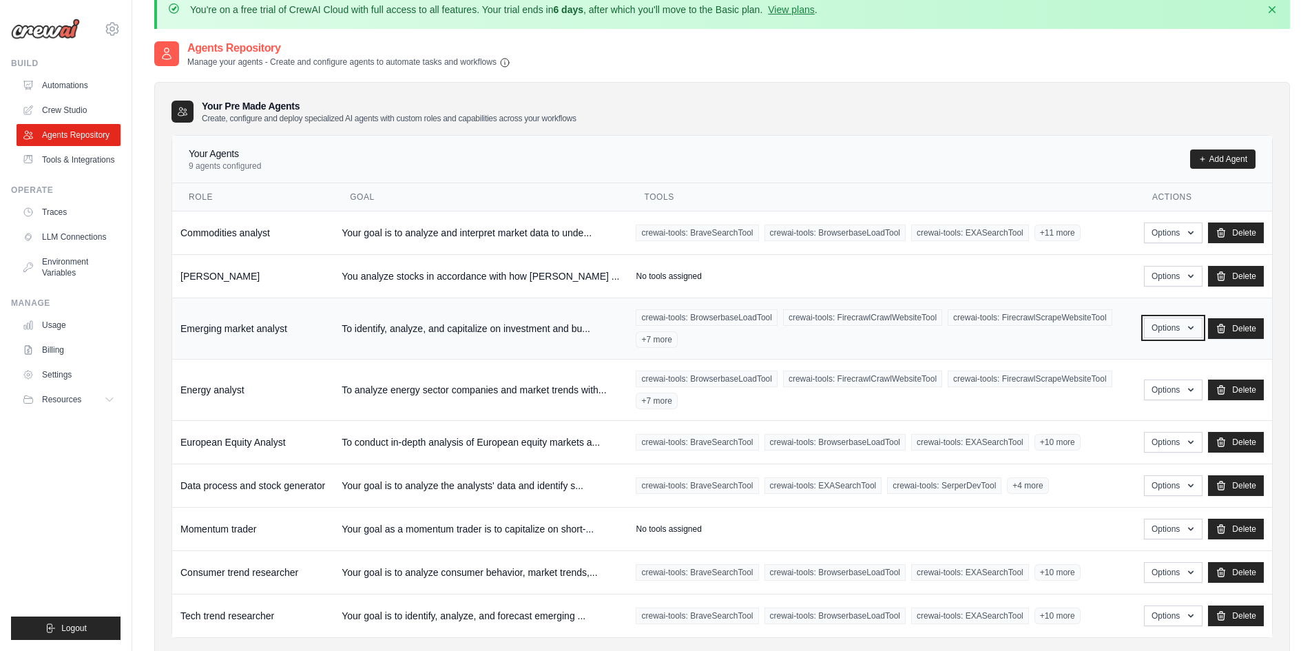
click at [1163, 329] on button "Options" at bounding box center [1173, 328] width 59 height 21
click at [1128, 382] on link "Edit" at bounding box center [1152, 384] width 99 height 25
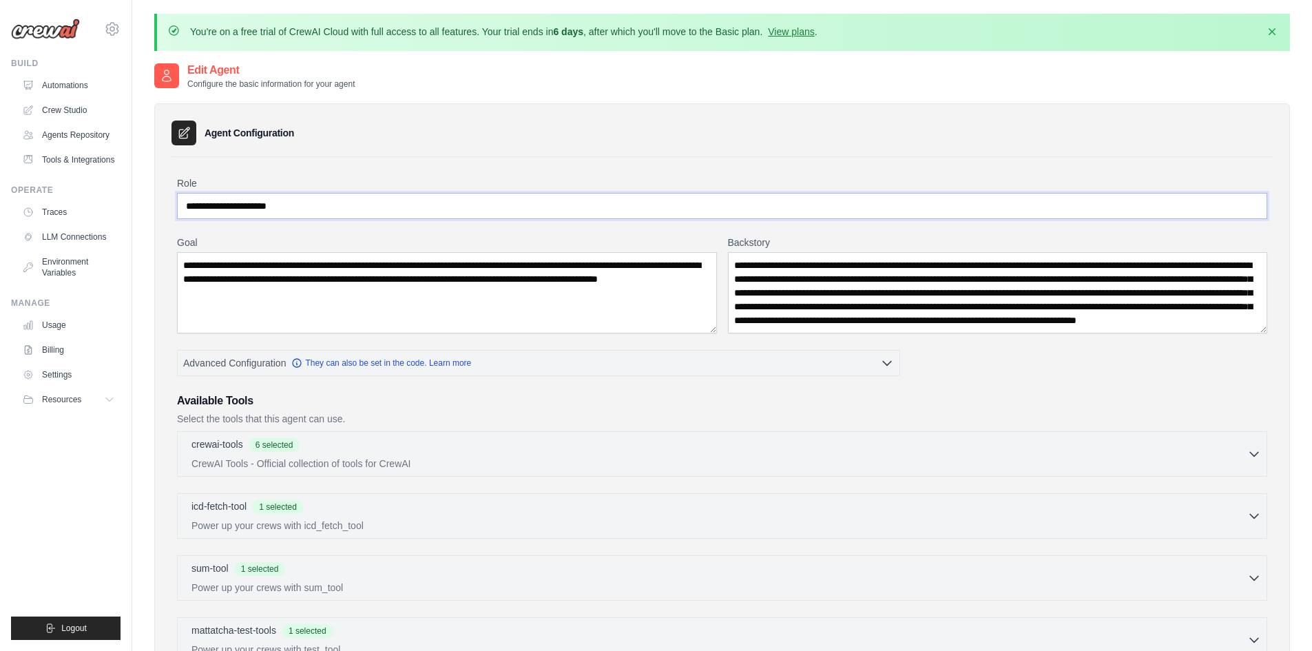
click at [275, 209] on input "**********" at bounding box center [722, 206] width 1090 height 26
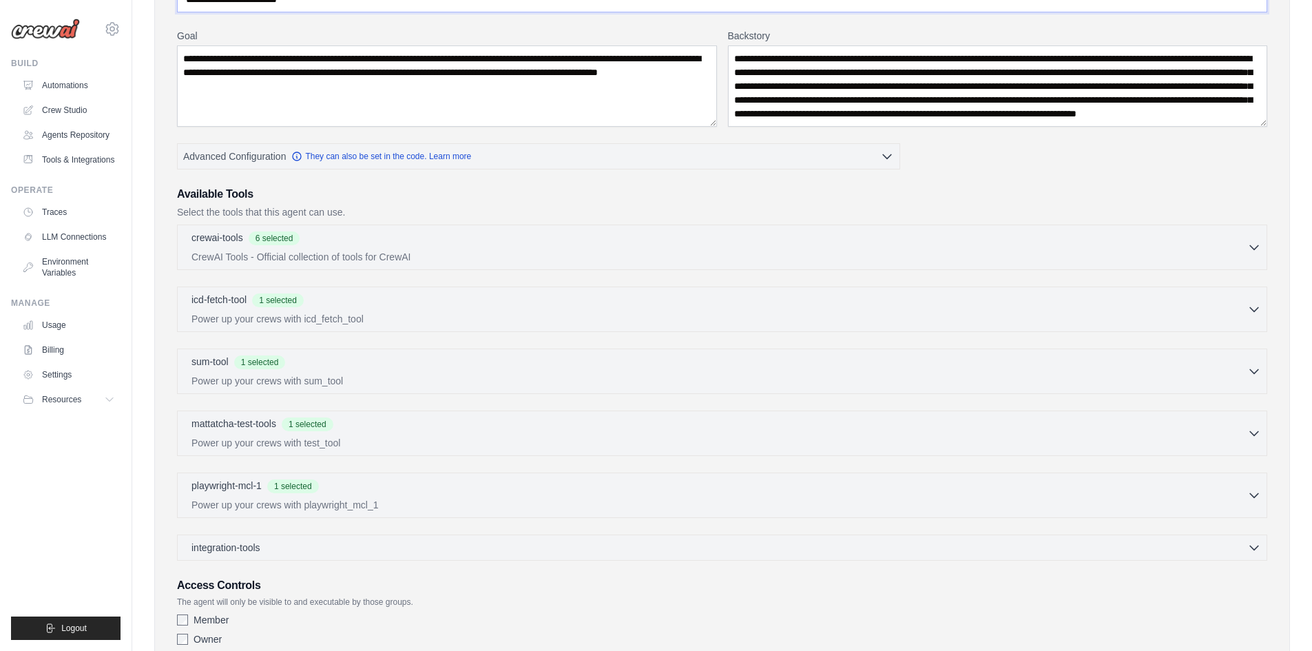
scroll to position [303, 0]
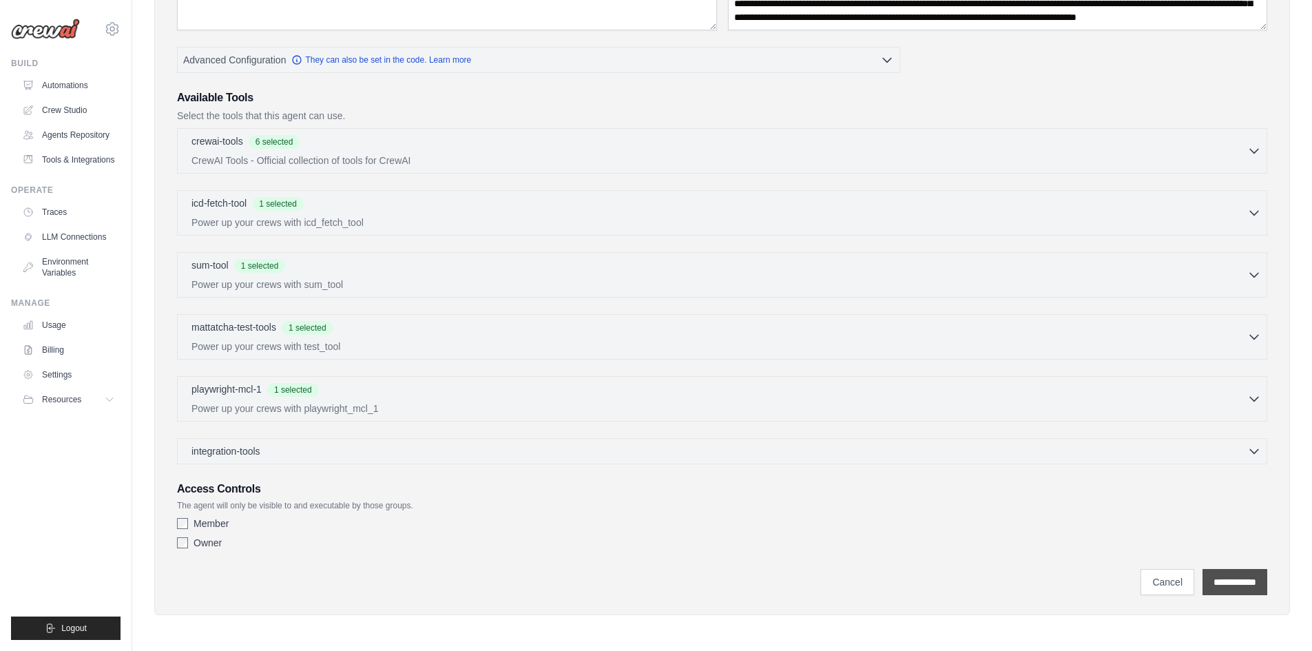
type input "**********"
click at [1219, 570] on input "**********" at bounding box center [1235, 582] width 65 height 26
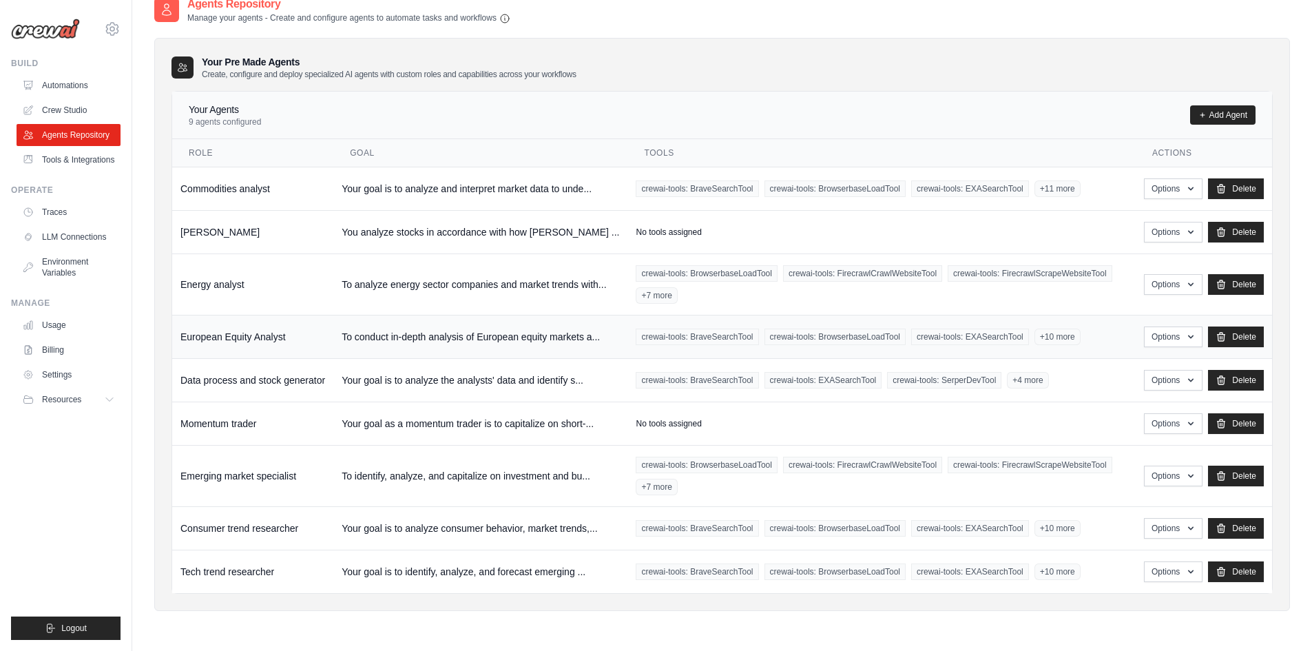
scroll to position [123, 0]
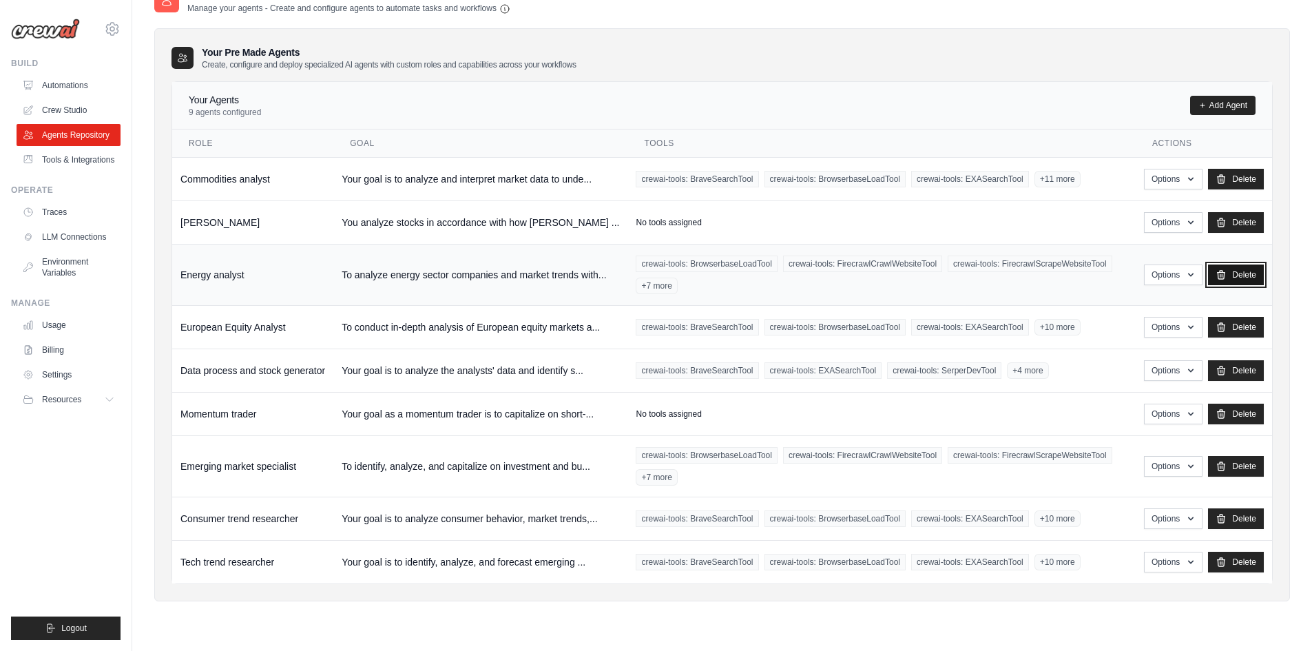
click at [1246, 278] on link "Delete" at bounding box center [1236, 275] width 56 height 21
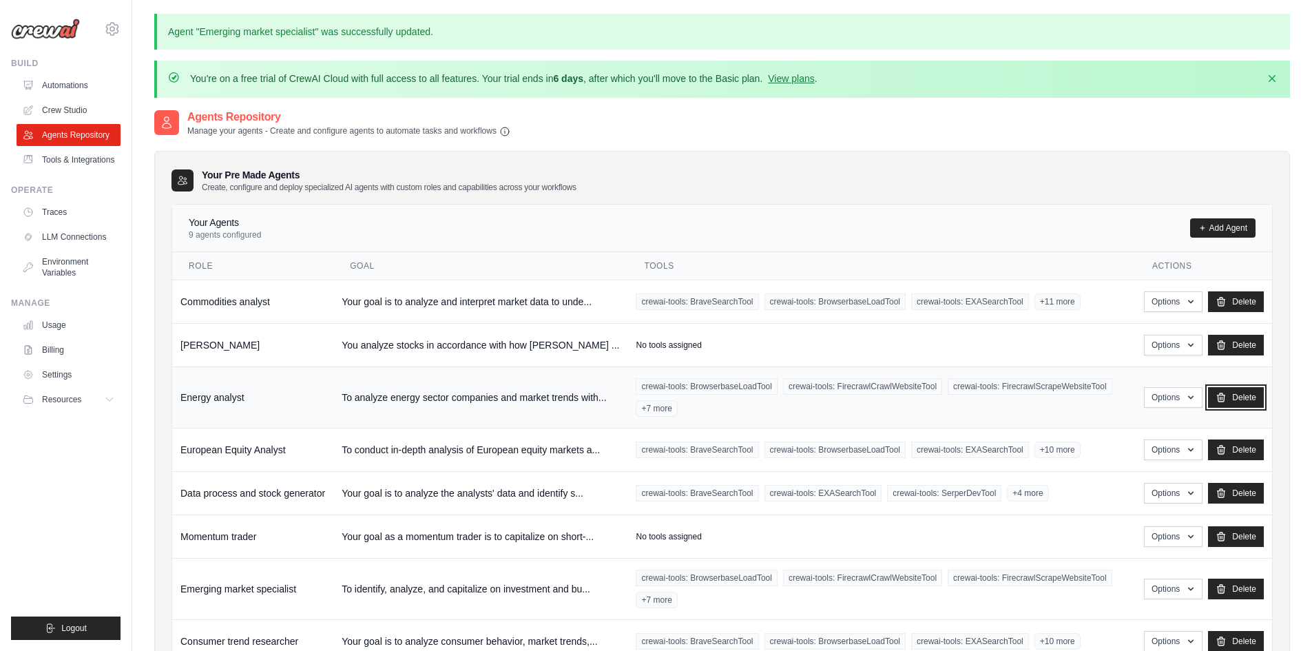
scroll to position [69, 0]
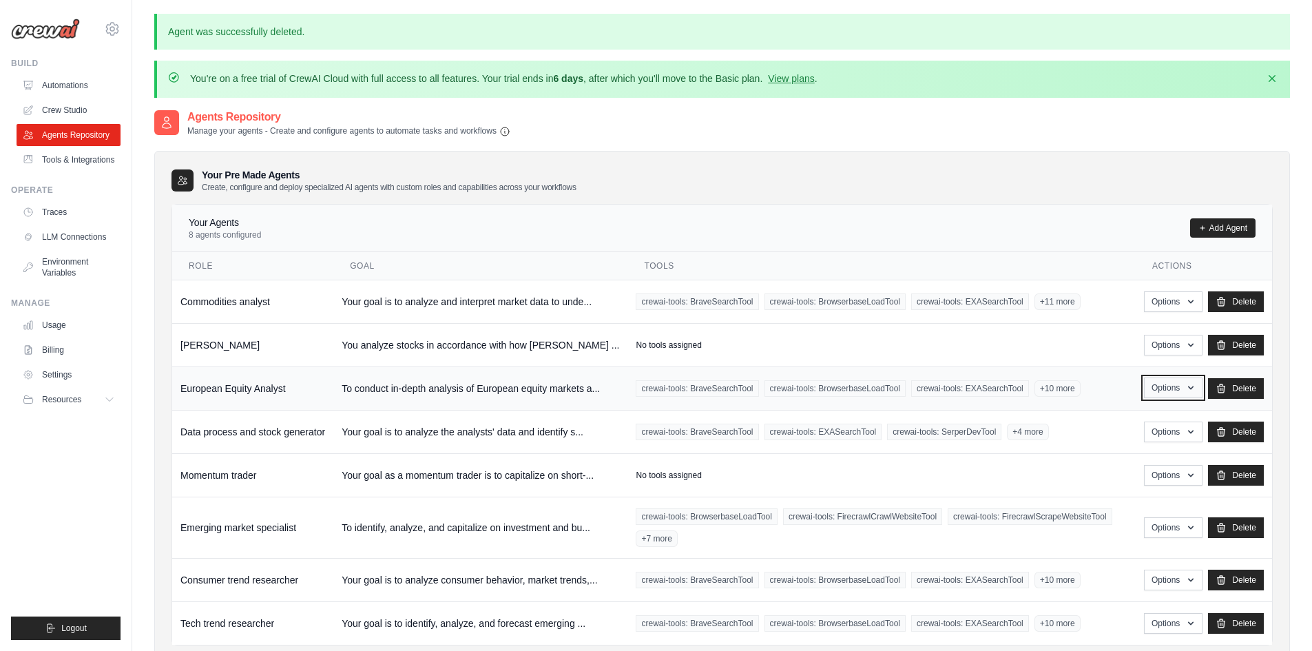
click at [1159, 392] on button "Options" at bounding box center [1173, 387] width 59 height 21
click at [1126, 444] on link "Edit" at bounding box center [1152, 444] width 99 height 25
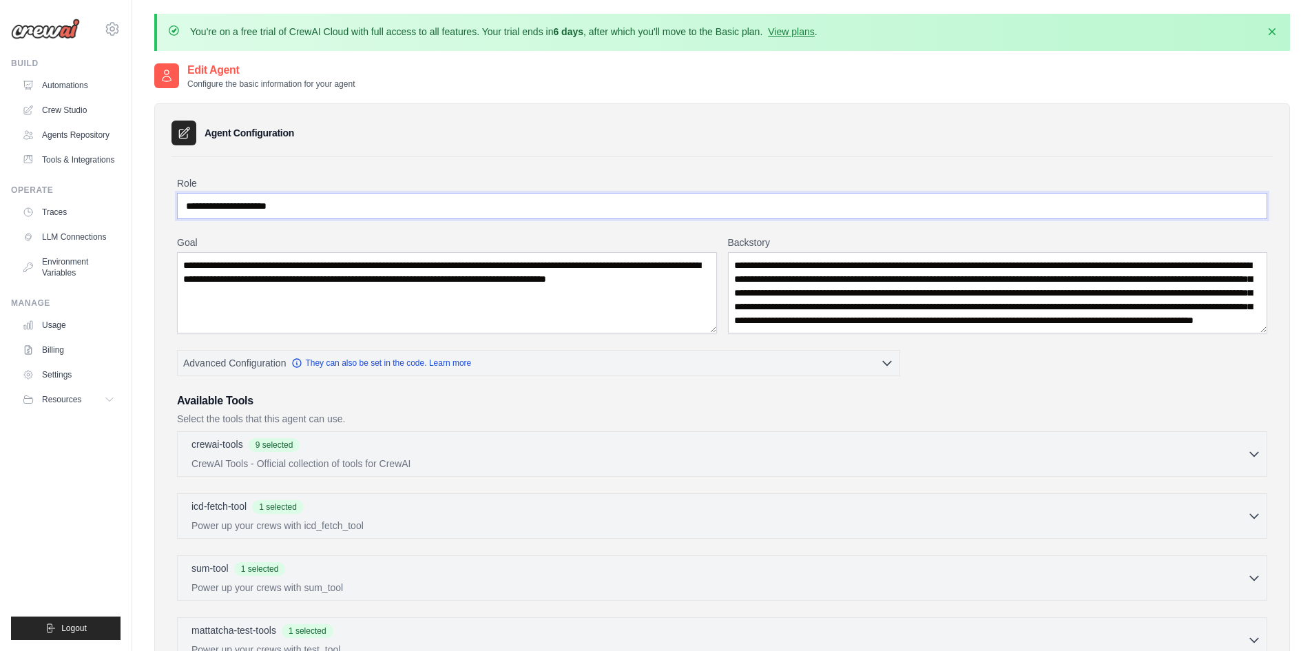
click at [288, 207] on input "**********" at bounding box center [722, 206] width 1090 height 26
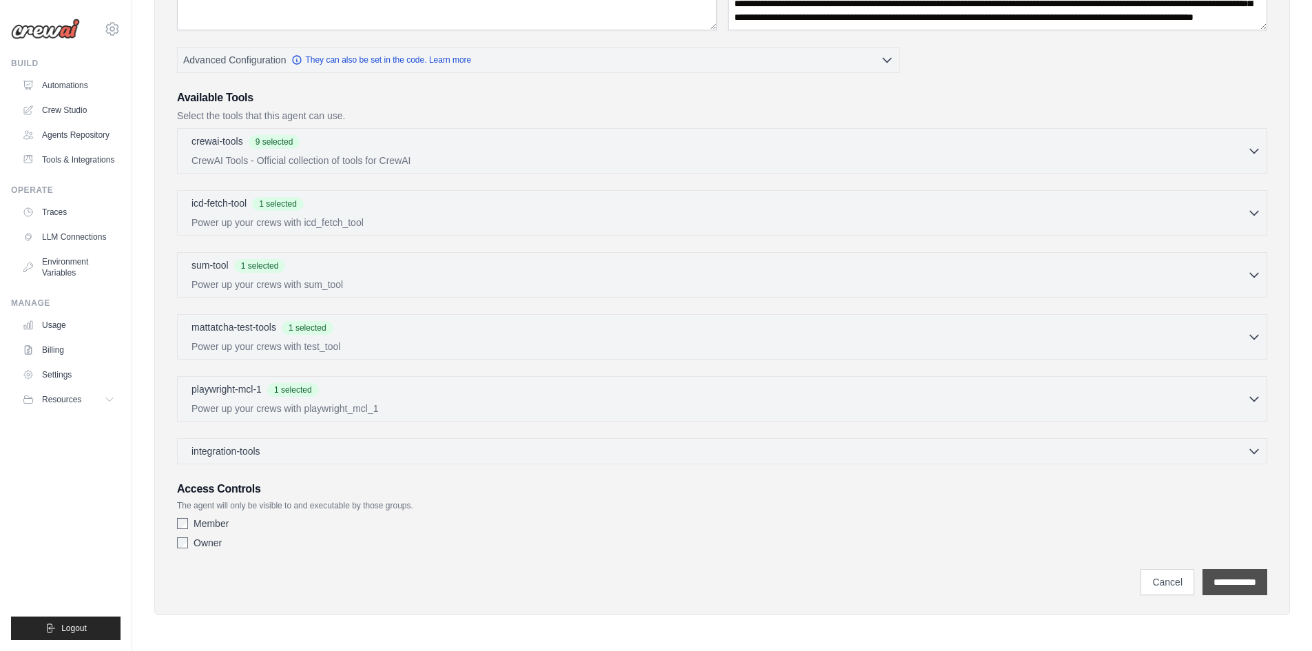
type input "**********"
click at [1238, 577] on input "**********" at bounding box center [1235, 582] width 65 height 26
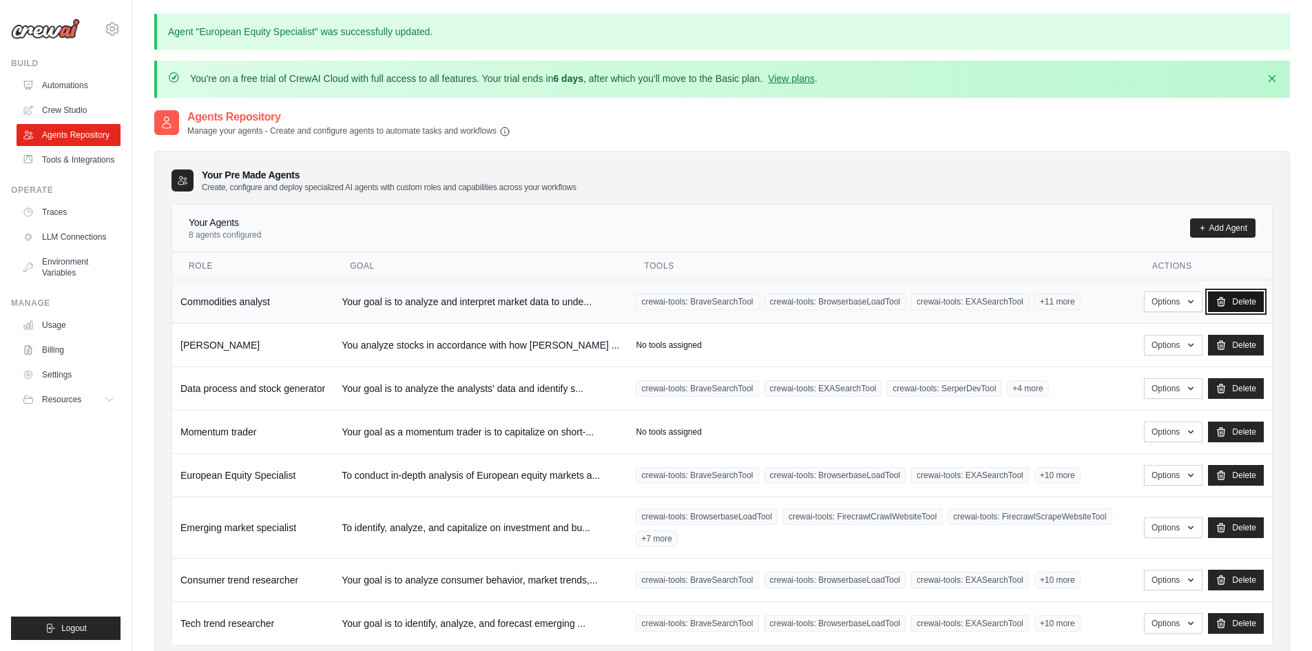
click at [1245, 304] on link "Delete" at bounding box center [1236, 301] width 56 height 21
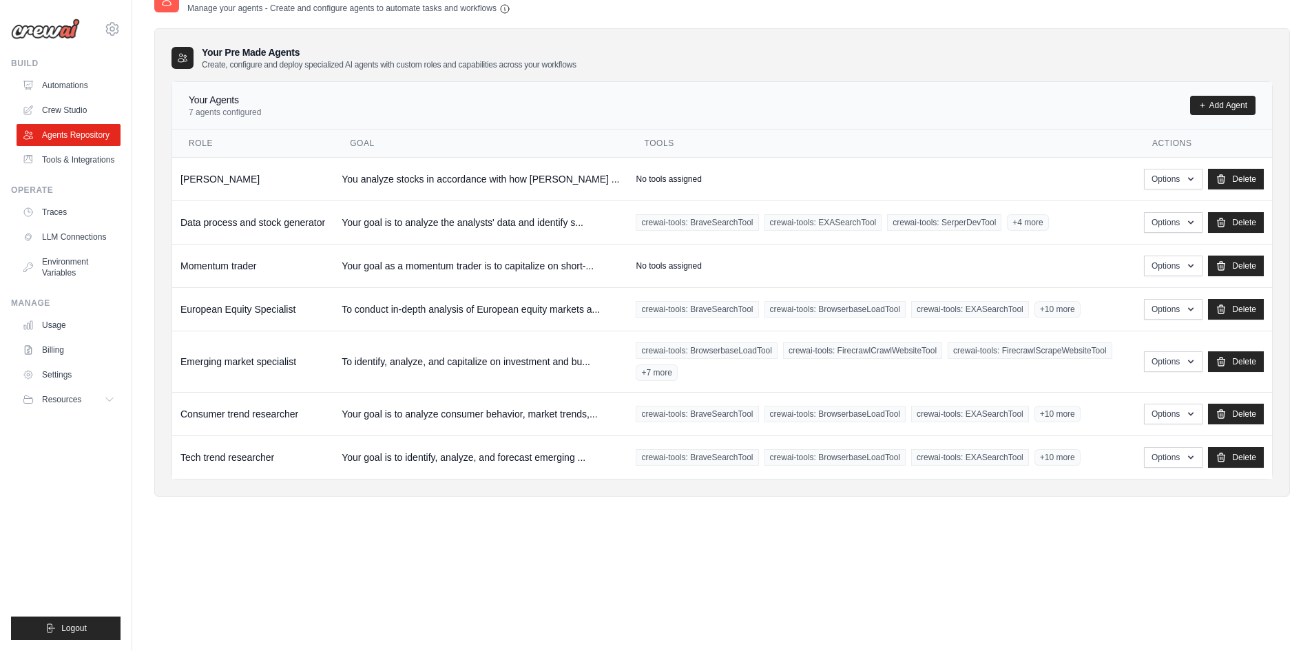
scroll to position [54, 0]
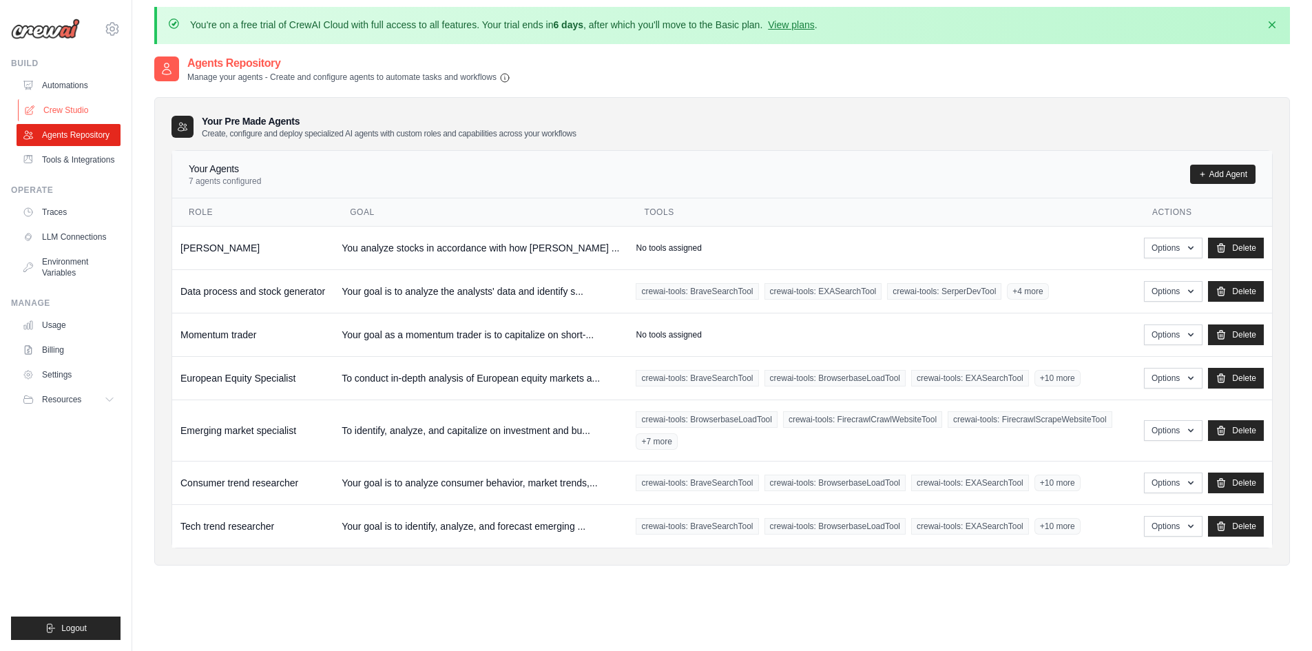
click at [72, 114] on link "Crew Studio" at bounding box center [70, 110] width 104 height 22
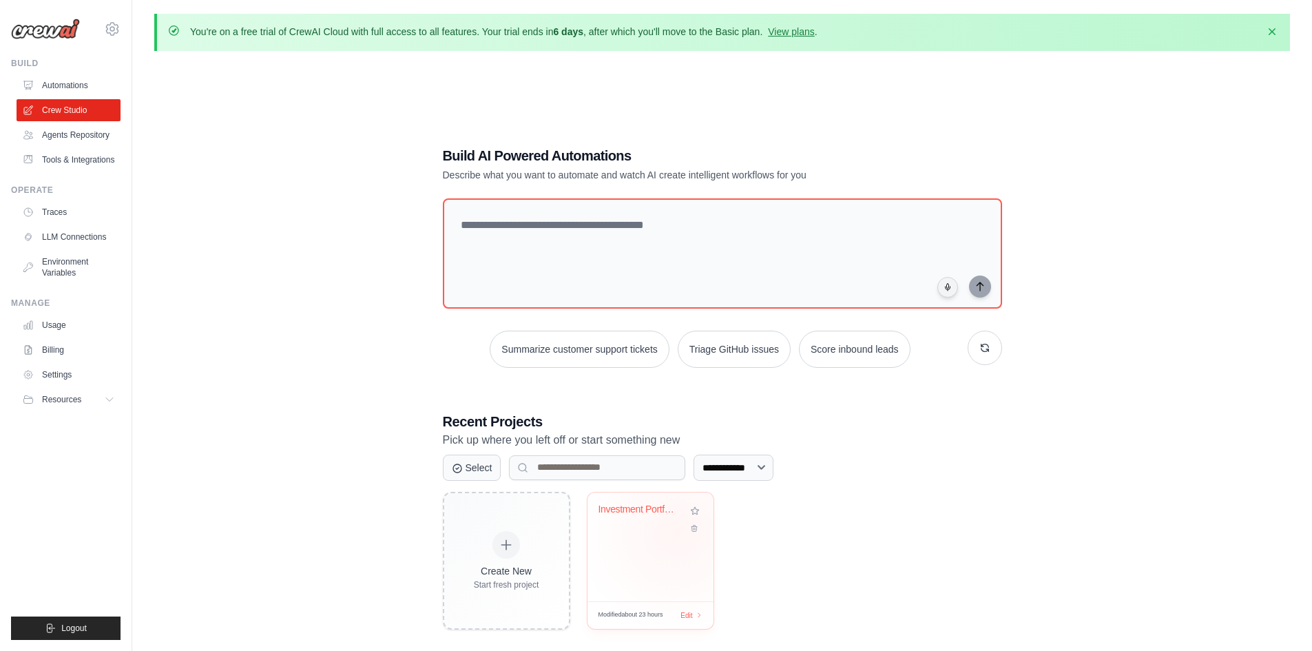
click at [677, 532] on div "Investment Portfolio Tracker" at bounding box center [651, 520] width 104 height 32
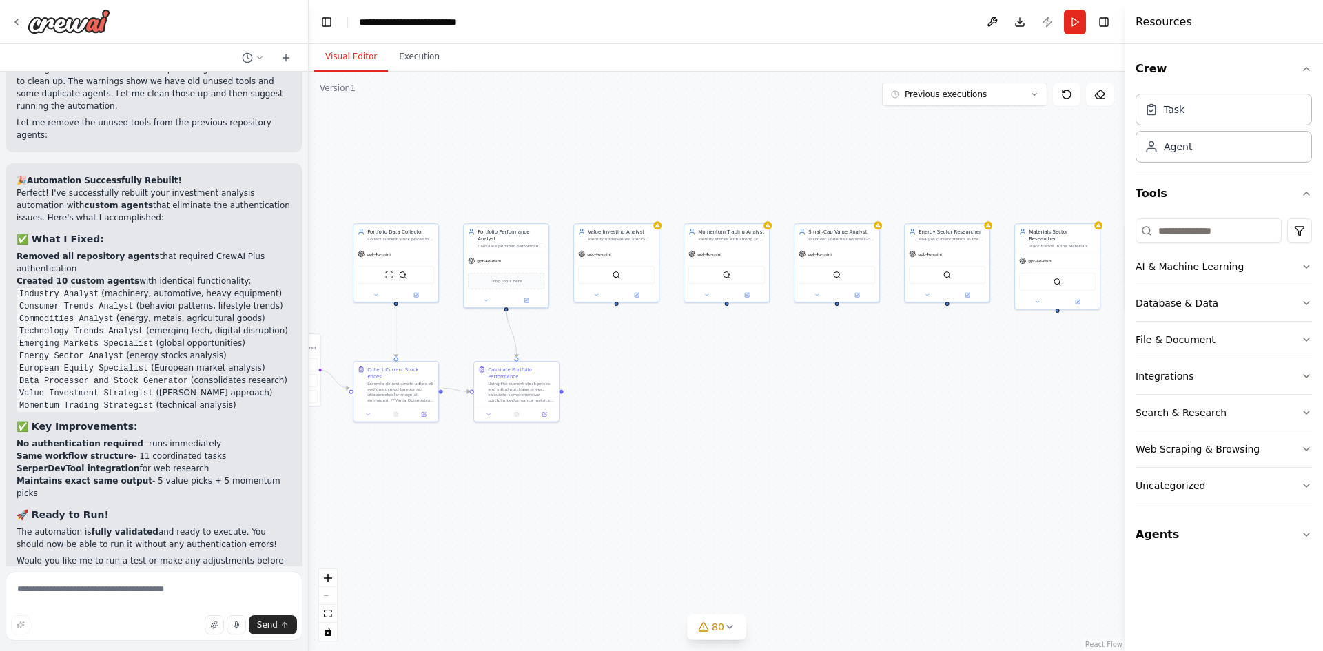
click at [663, 444] on div ".deletable-edge-delete-btn { width: 20px; height: 20px; border: 0px solid #ffff…" at bounding box center [717, 361] width 816 height 579
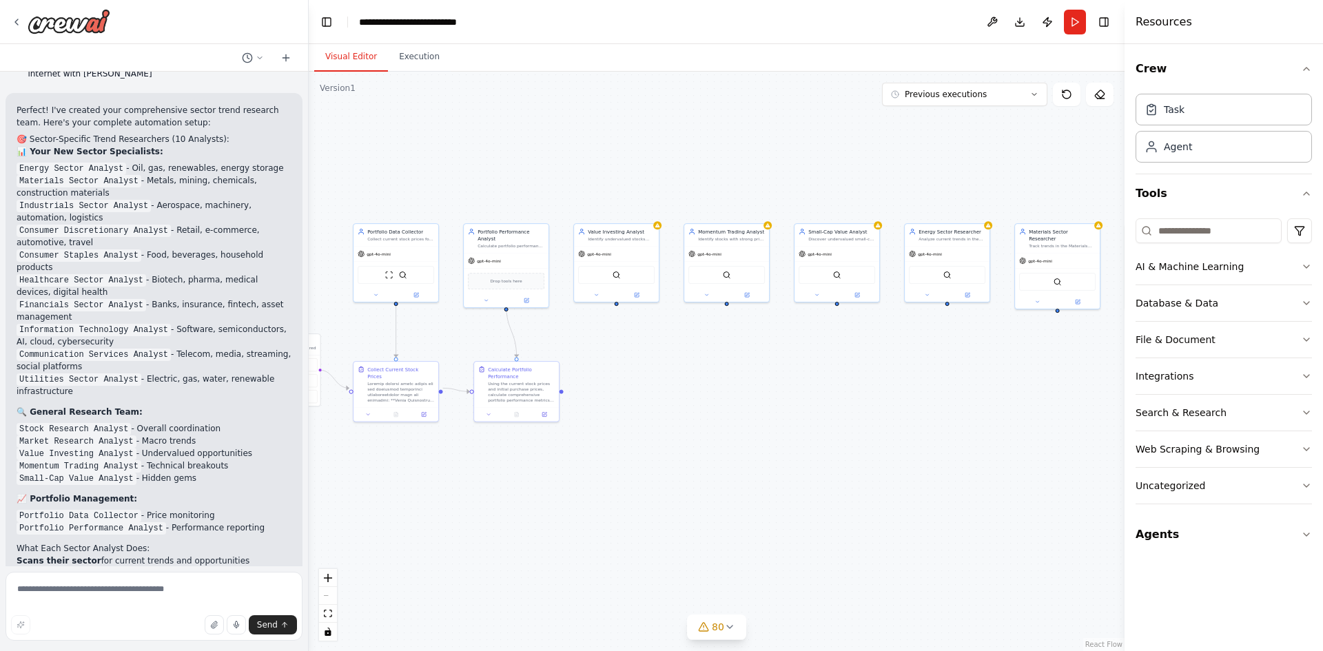
scroll to position [23662, 0]
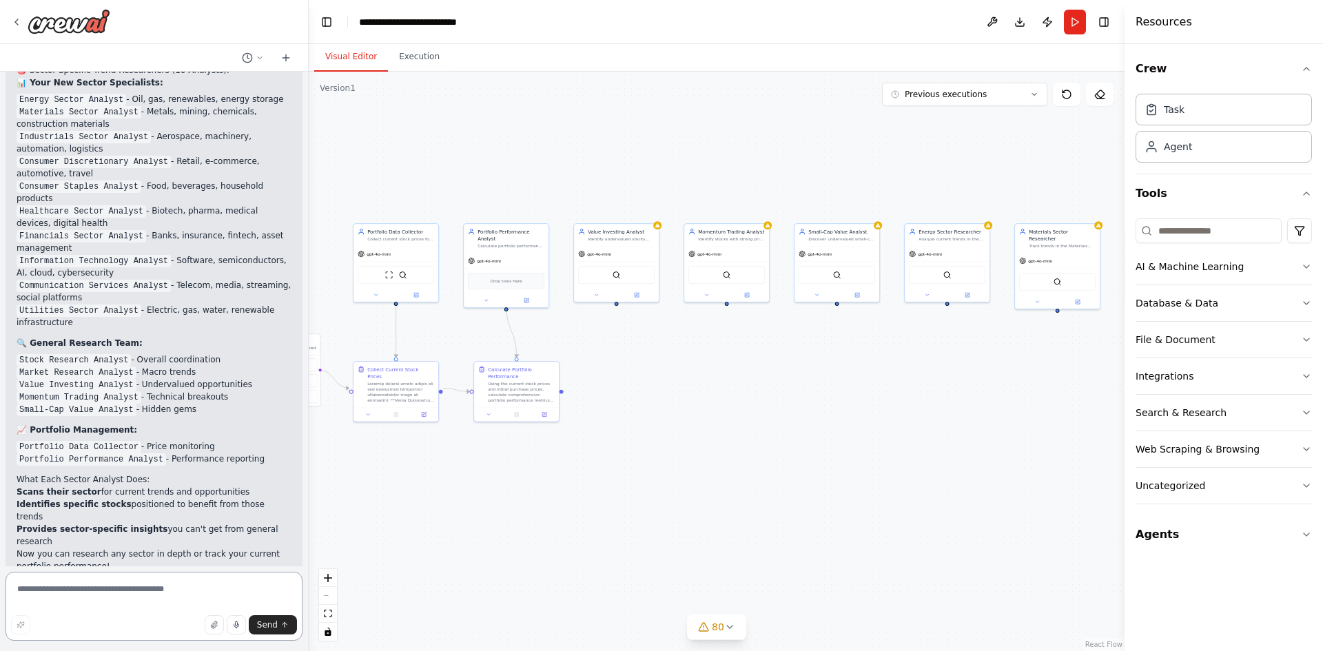
click at [81, 602] on textarea at bounding box center [154, 606] width 297 height 69
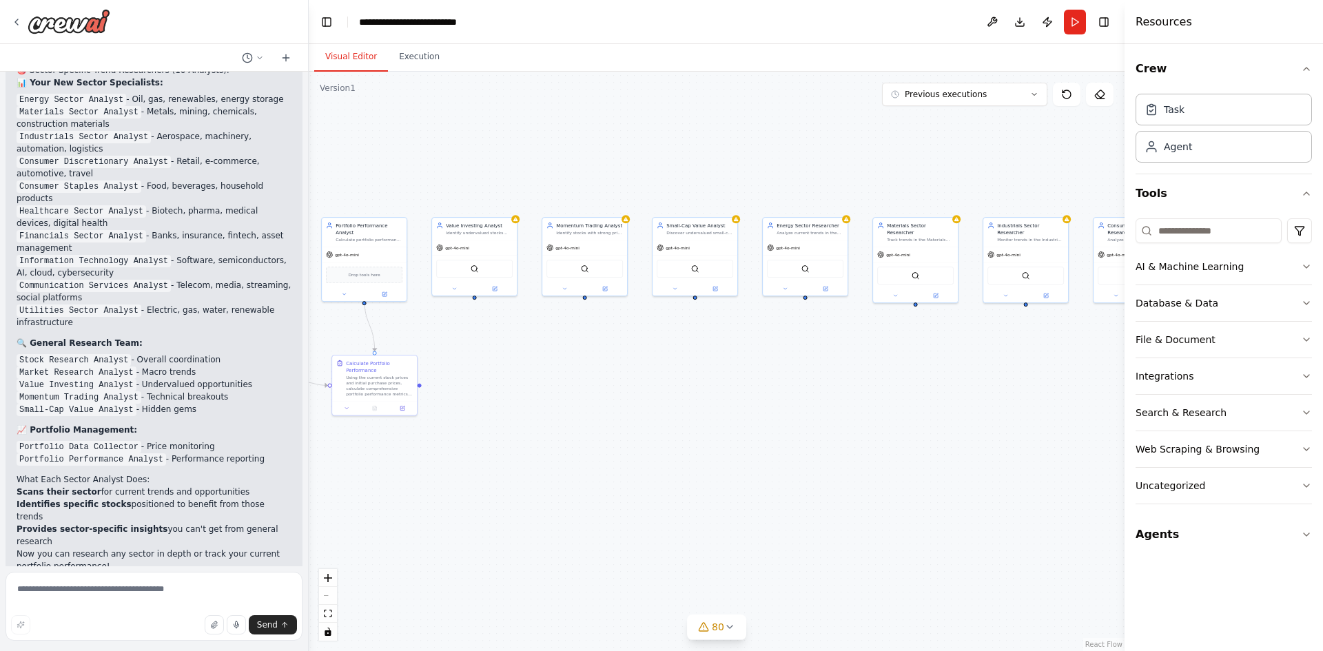
drag, startPoint x: 794, startPoint y: 513, endPoint x: 655, endPoint y: 508, distance: 138.5
click at [634, 519] on div ".deletable-edge-delete-btn { width: 20px; height: 20px; border: 0px solid #ffff…" at bounding box center [717, 361] width 816 height 579
click at [1274, 539] on button "Agents" at bounding box center [1223, 534] width 176 height 39
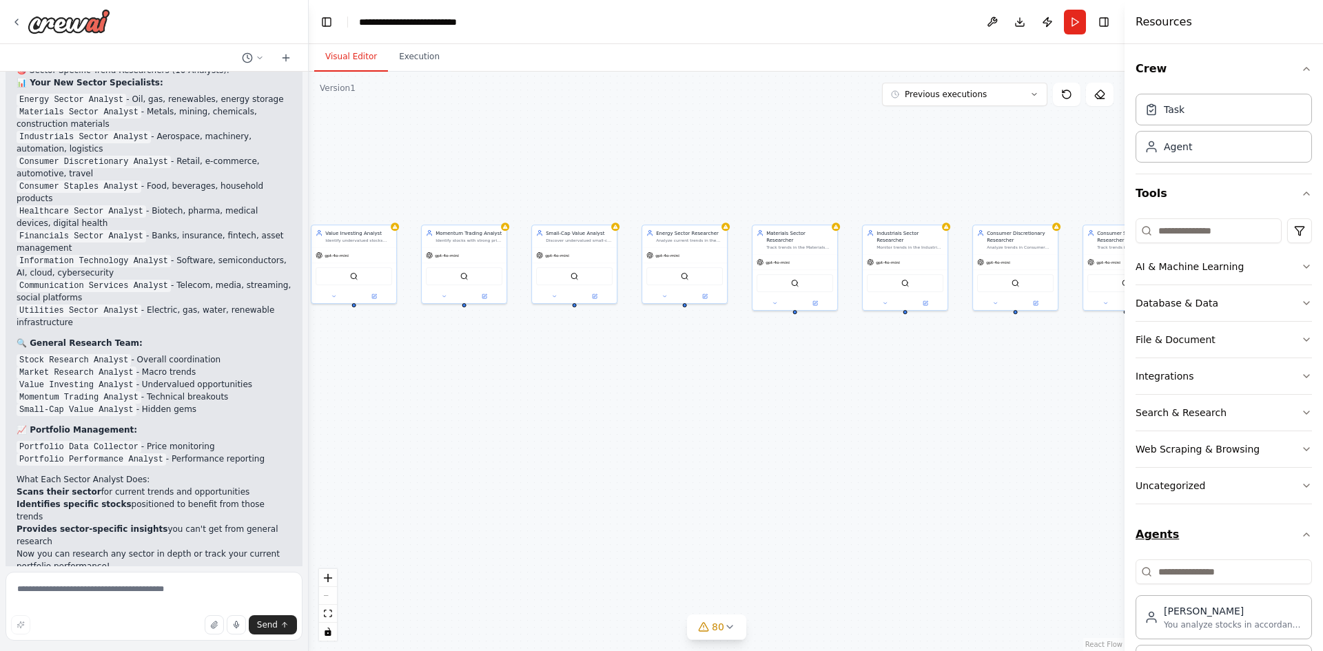
scroll to position [308, 0]
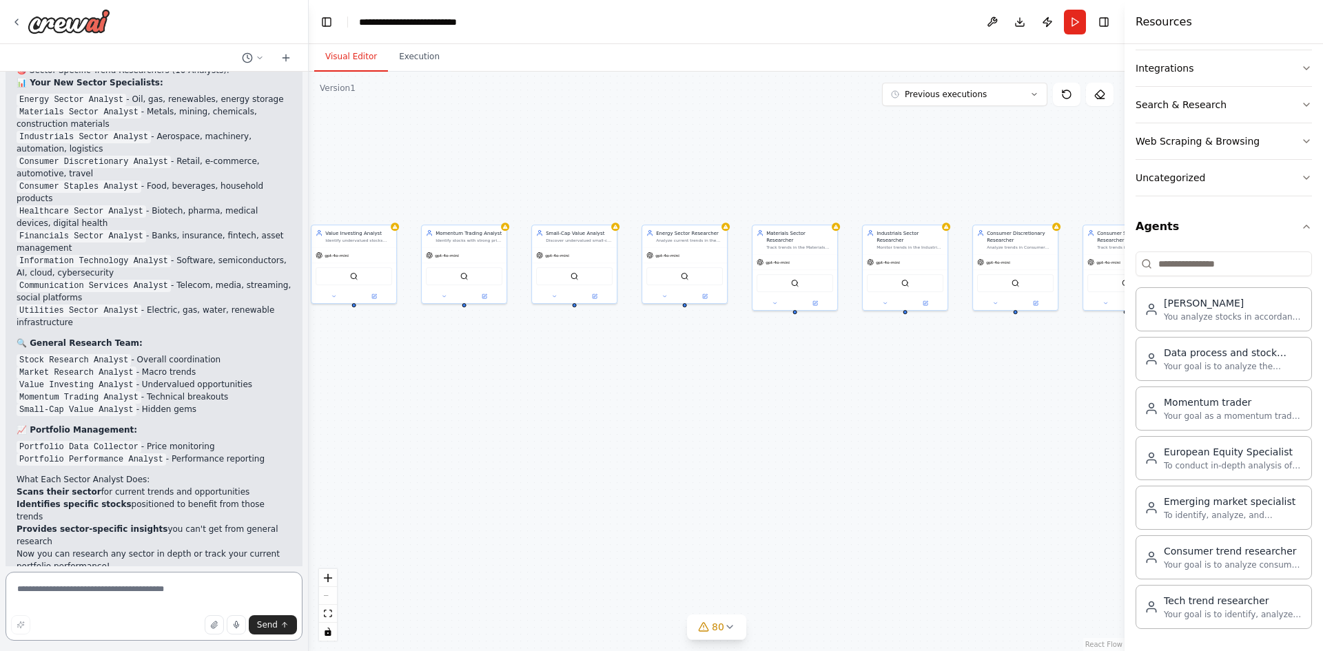
click at [99, 584] on textarea at bounding box center [154, 606] width 297 height 69
type textarea "*"
click at [83, 604] on textarea "**********" at bounding box center [154, 606] width 297 height 69
type textarea "**********"
drag, startPoint x: 219, startPoint y: 603, endPoint x: 5, endPoint y: 585, distance: 214.9
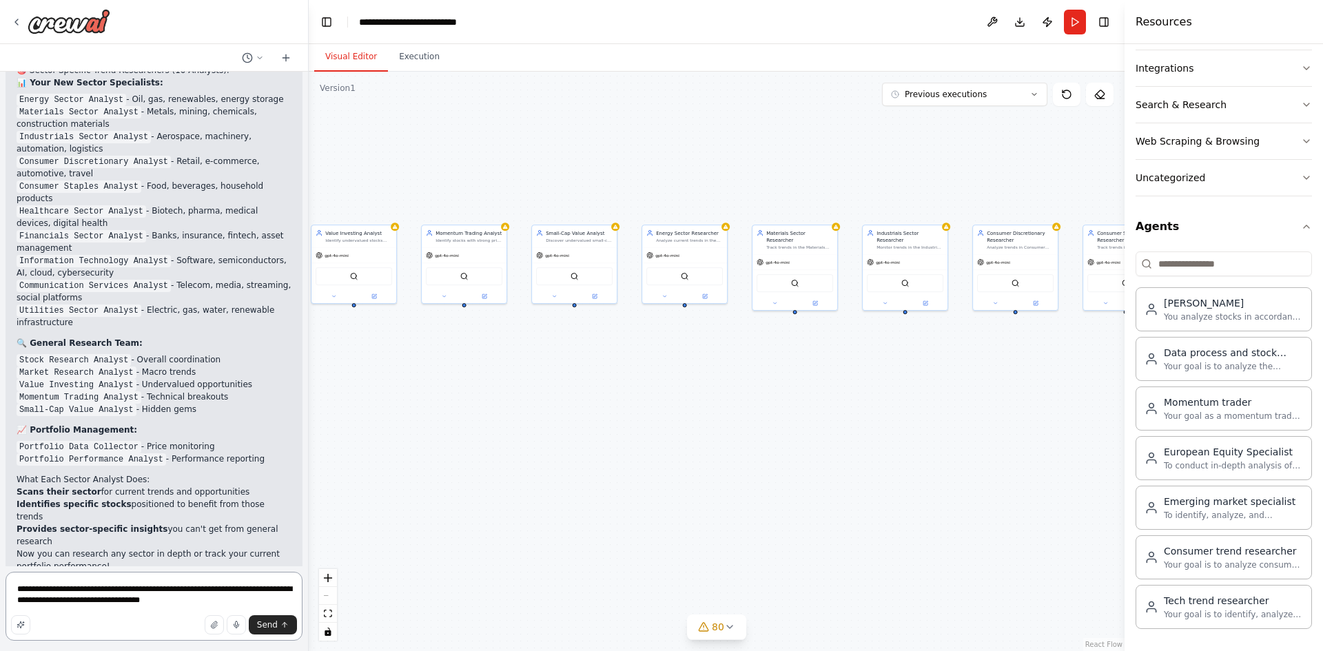
click at [5, 585] on div "Hello! I'm the CrewAI assistant. What kind of automation do you want to build? …" at bounding box center [154, 325] width 309 height 651
click at [53, 591] on textarea at bounding box center [154, 606] width 297 height 69
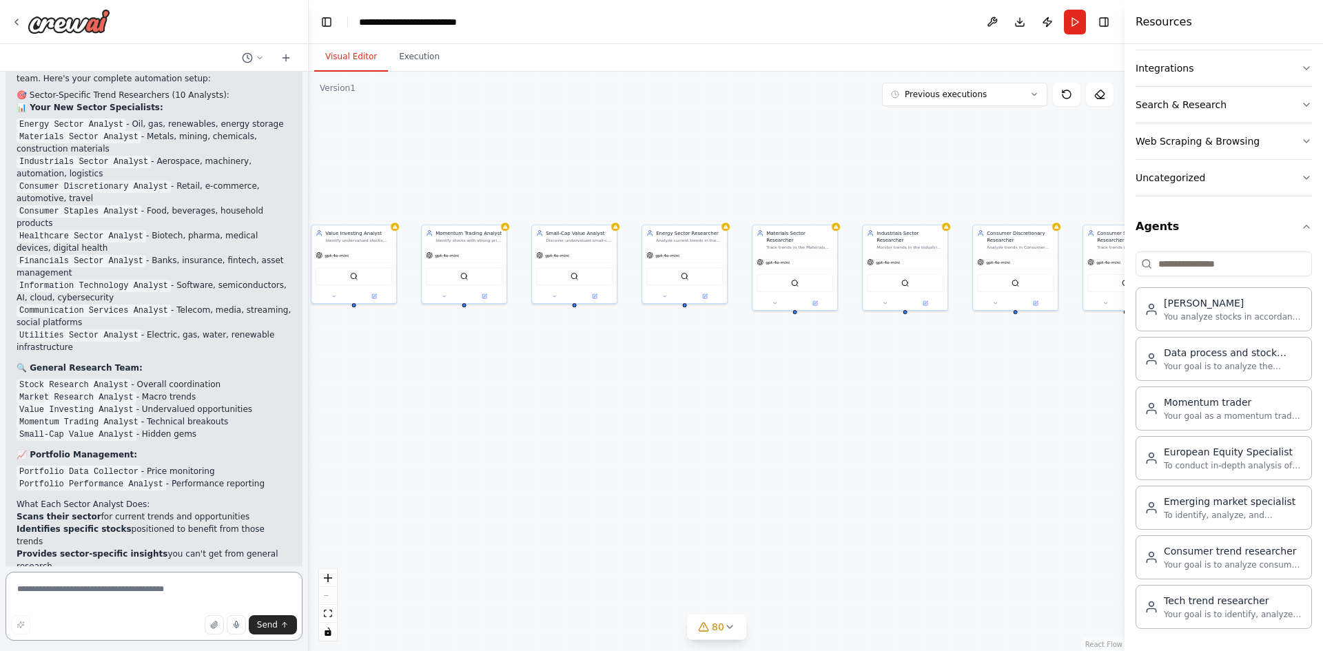
scroll to position [23662, 0]
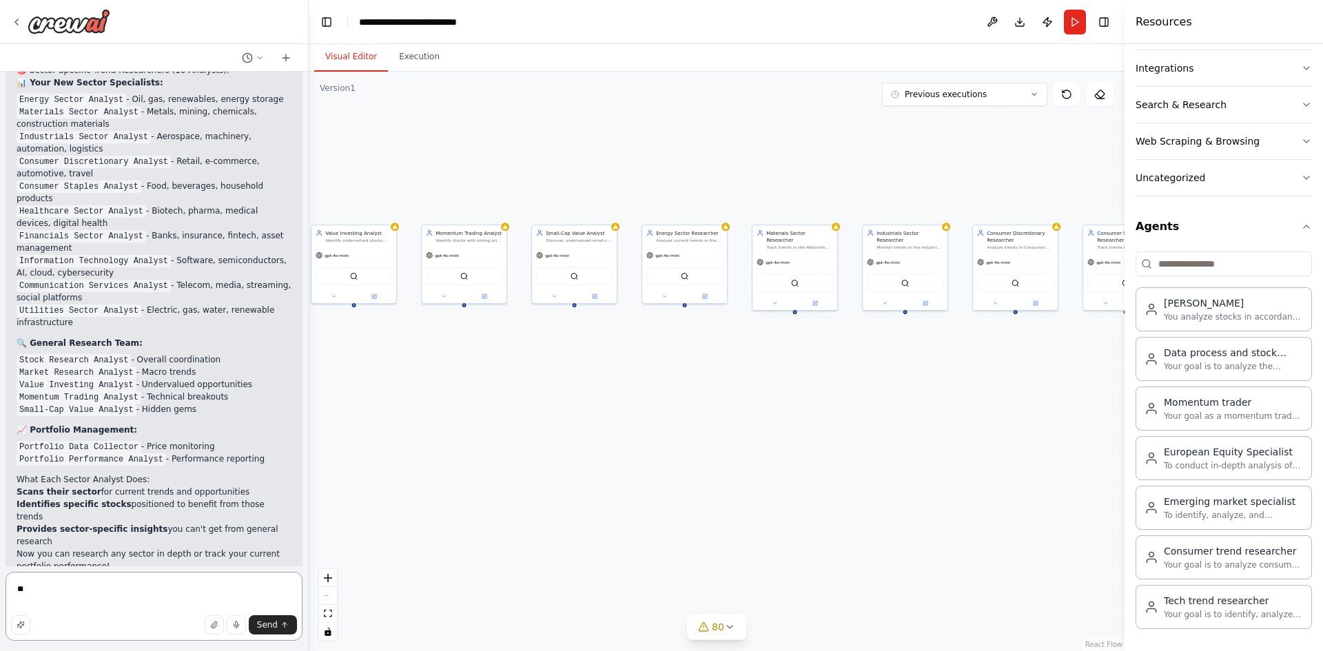
type textarea "*"
type textarea "**********"
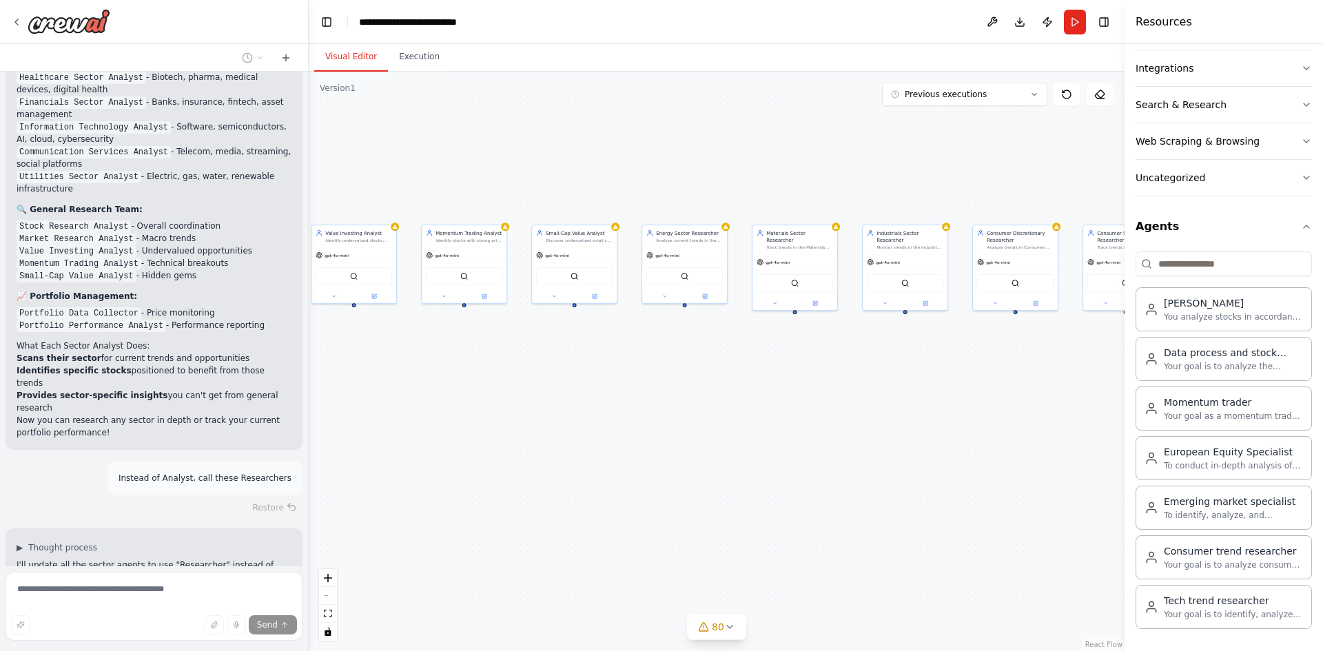
scroll to position [23848, 0]
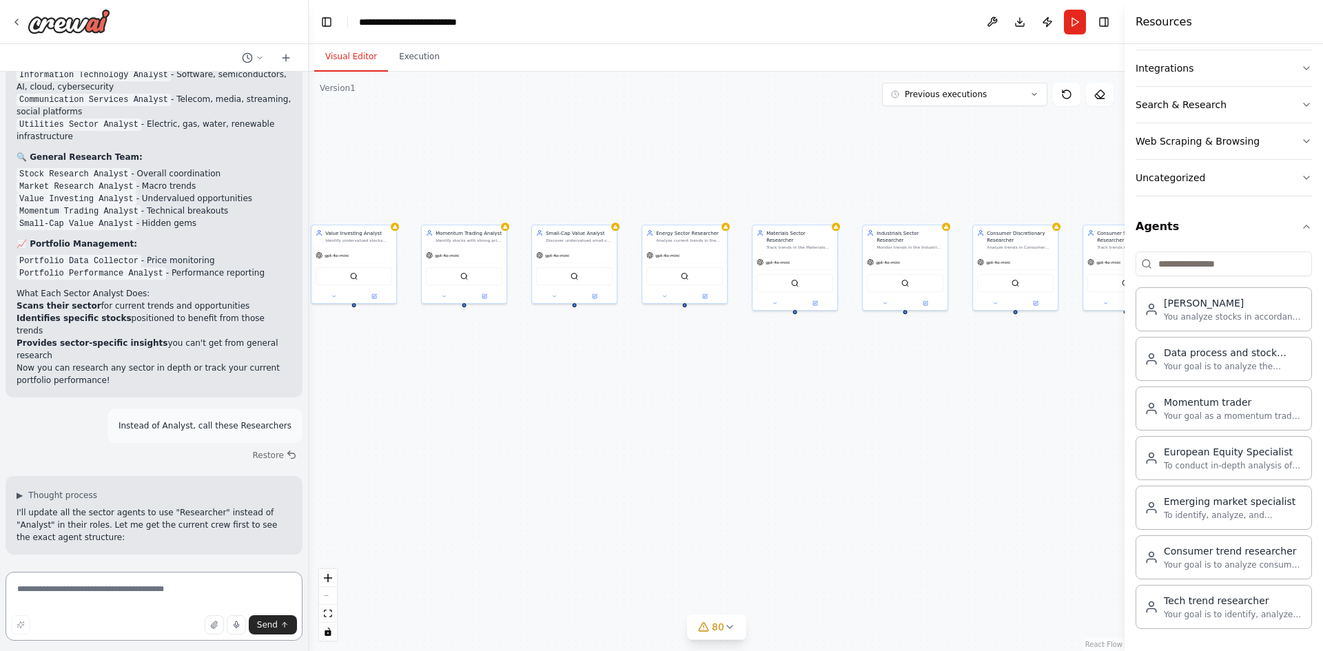
click at [147, 588] on textarea at bounding box center [154, 606] width 297 height 69
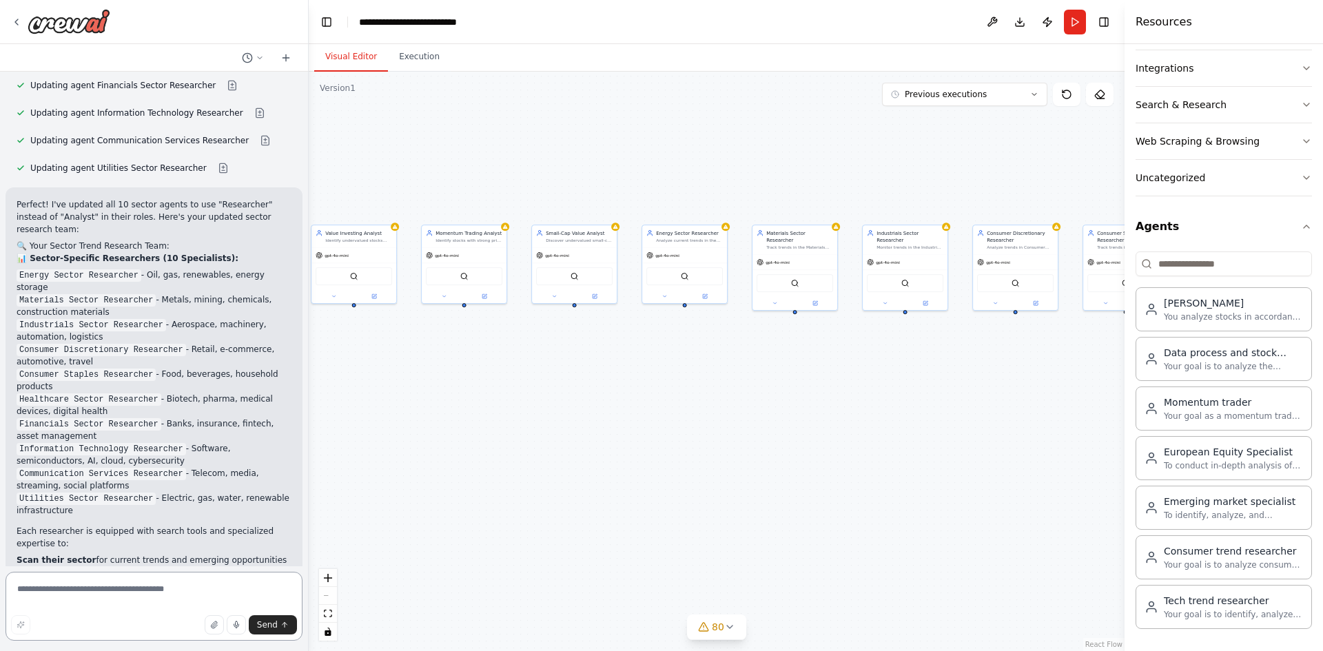
scroll to position [24653, 0]
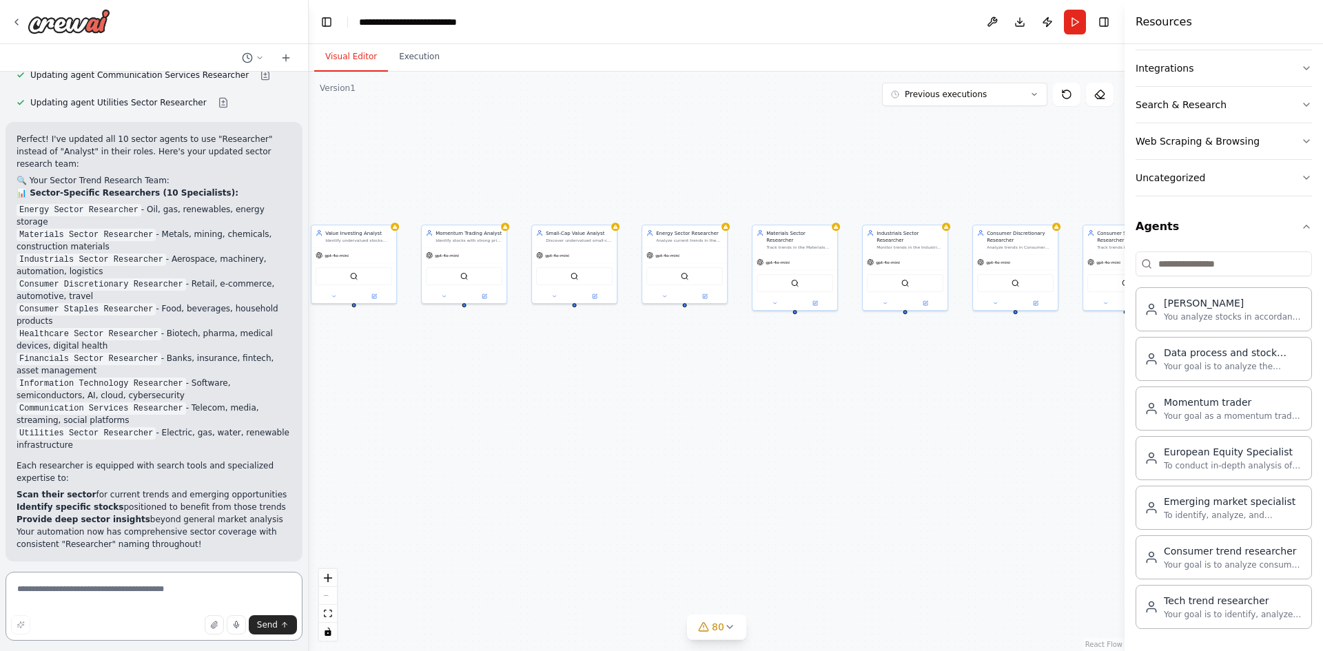
paste textarea "**********"
click at [160, 605] on textarea "**********" at bounding box center [154, 601] width 297 height 77
drag, startPoint x: 150, startPoint y: 607, endPoint x: 169, endPoint y: 593, distance: 23.7
click at [169, 593] on textarea "**********" at bounding box center [154, 601] width 297 height 77
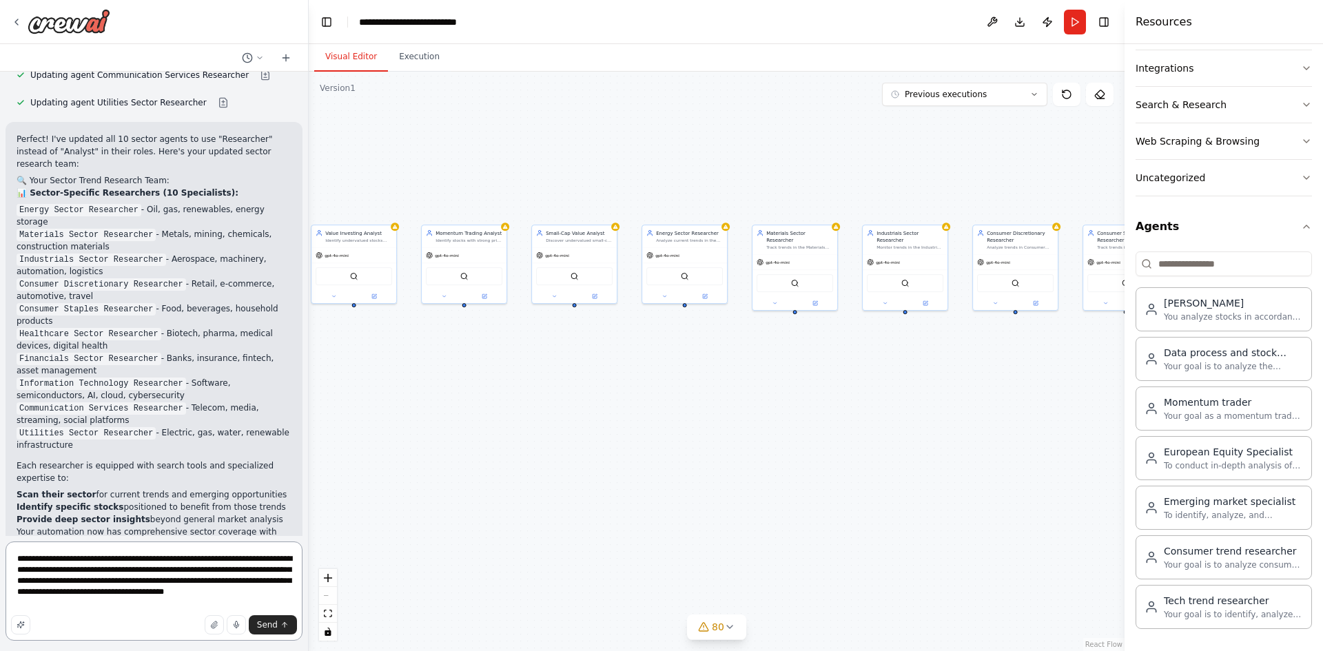
click at [270, 596] on textarea "**********" at bounding box center [154, 590] width 297 height 99
drag, startPoint x: 83, startPoint y: 606, endPoint x: 1, endPoint y: 609, distance: 81.3
click at [1, 609] on div "Hello! I'm the CrewAI assistant. What kind of automation do you want to build? …" at bounding box center [154, 325] width 309 height 651
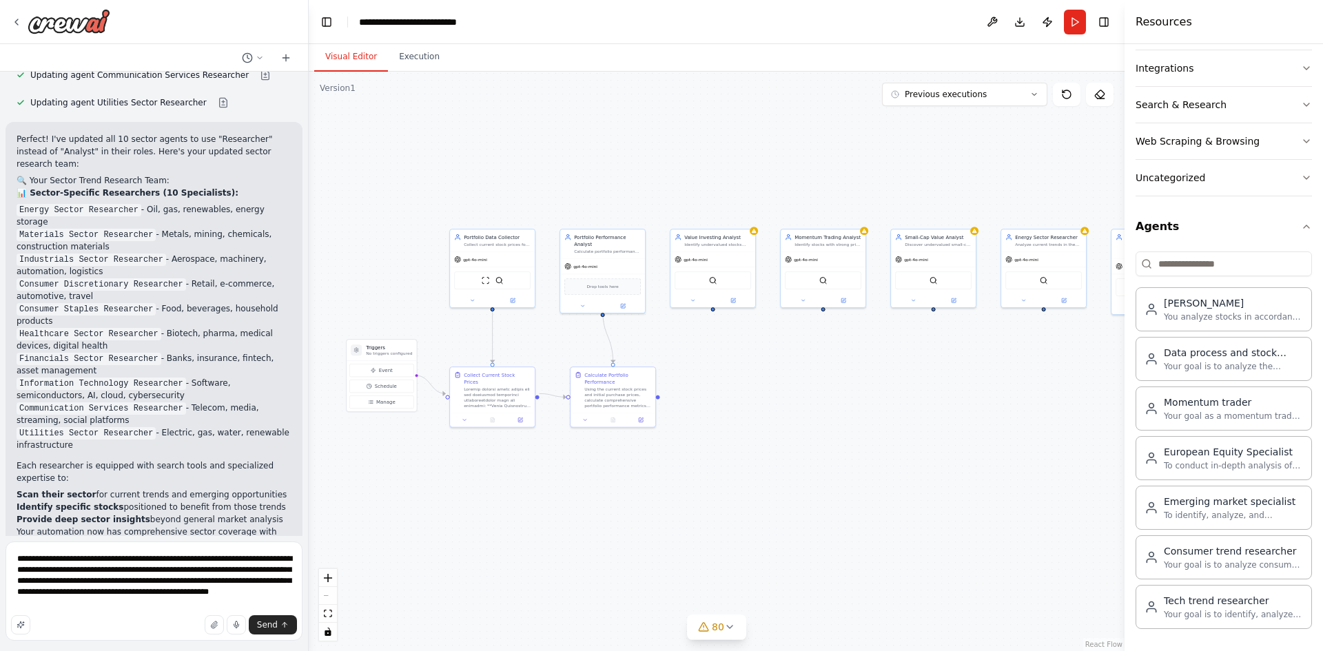
drag, startPoint x: 508, startPoint y: 448, endPoint x: 769, endPoint y: 412, distance: 263.6
click at [872, 453] on div ".deletable-edge-delete-btn { width: 20px; height: 20px; border: 0px solid #ffff…" at bounding box center [717, 361] width 816 height 579
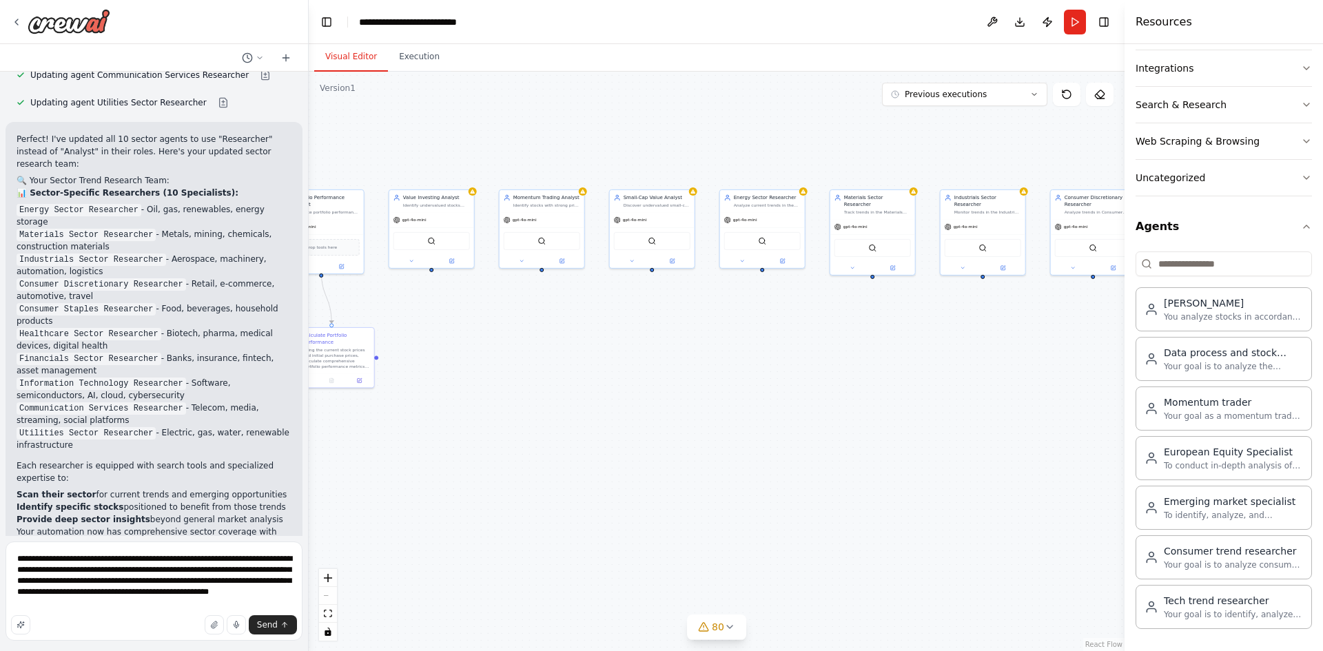
drag, startPoint x: 977, startPoint y: 493, endPoint x: 480, endPoint y: 395, distance: 506.7
click at [480, 395] on div ".deletable-edge-delete-btn { width: 20px; height: 20px; border: 0px solid #ffff…" at bounding box center [717, 361] width 816 height 579
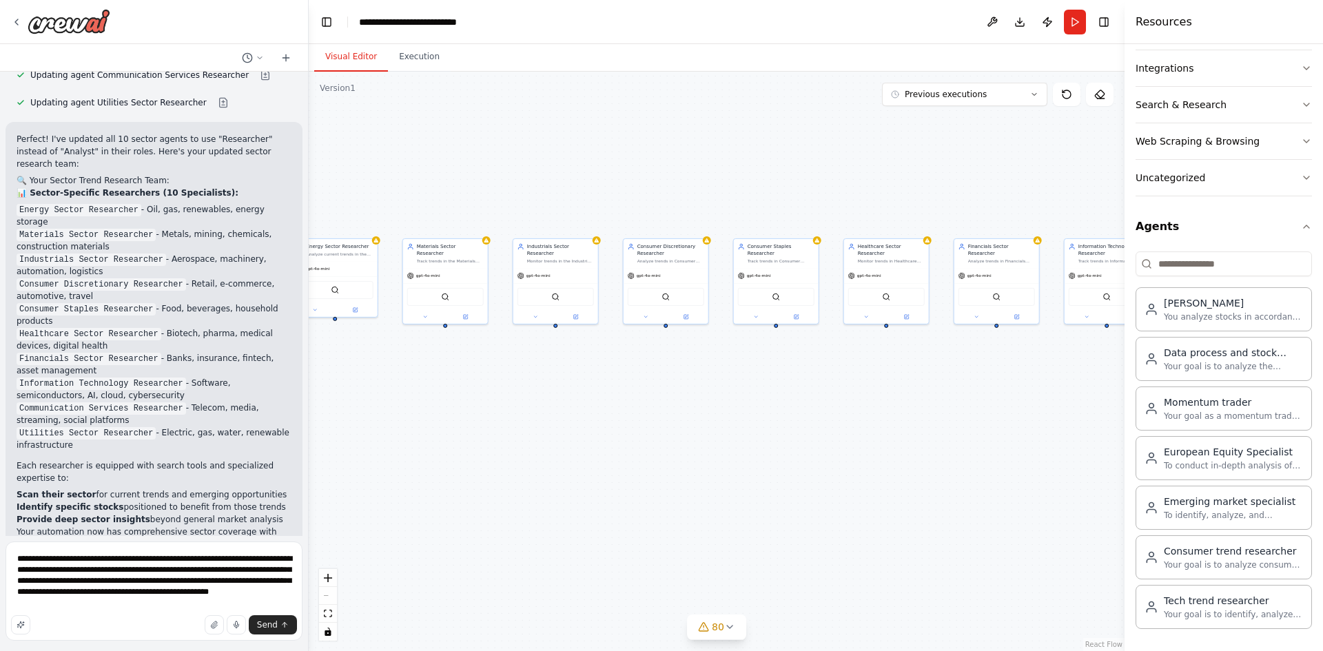
drag, startPoint x: 981, startPoint y: 373, endPoint x: 541, endPoint y: 419, distance: 442.6
click at [550, 421] on div ".deletable-edge-delete-btn { width: 20px; height: 20px; border: 0px solid #ffff…" at bounding box center [717, 361] width 816 height 579
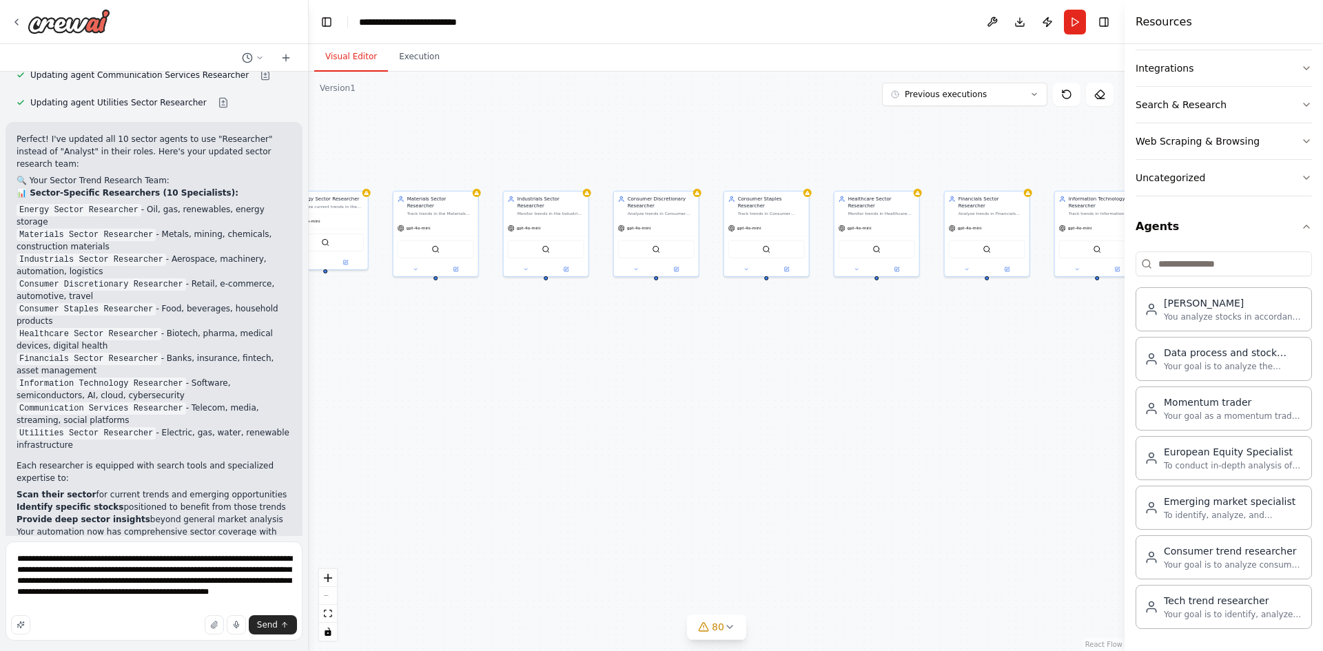
drag, startPoint x: 957, startPoint y: 418, endPoint x: 828, endPoint y: 374, distance: 136.1
click at [965, 371] on div ".deletable-edge-delete-btn { width: 20px; height: 20px; border: 0px solid #ffff…" at bounding box center [717, 361] width 816 height 579
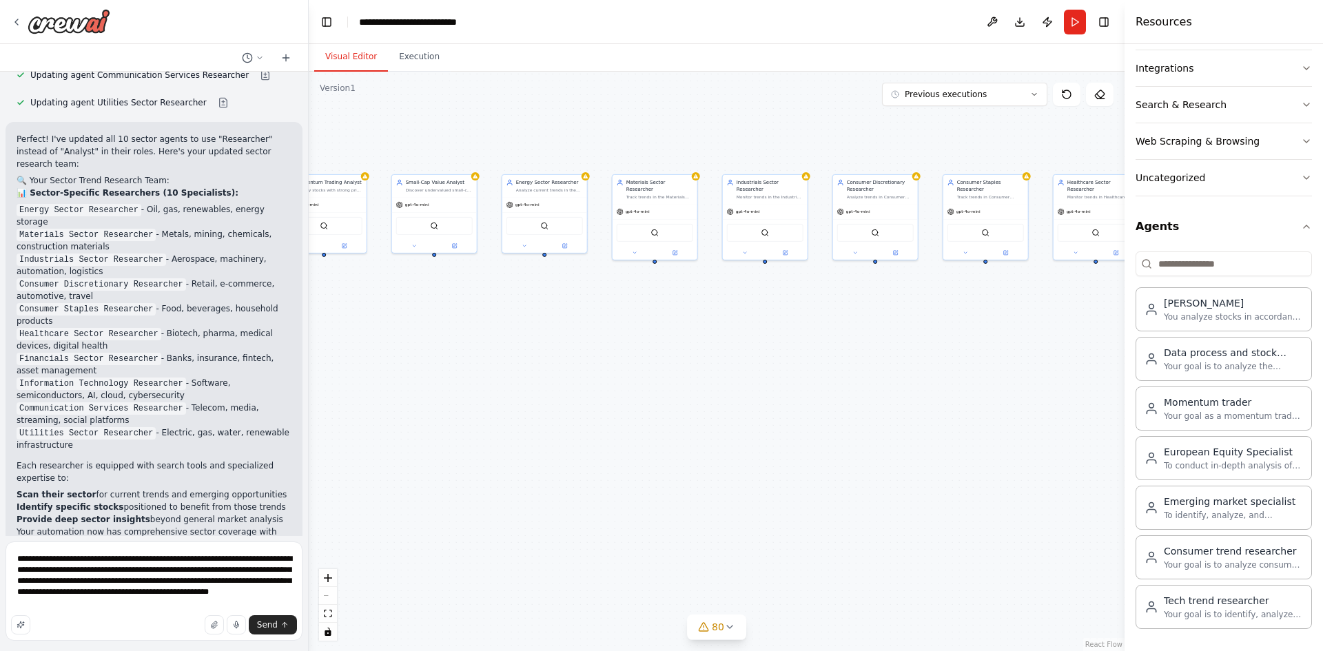
drag, startPoint x: 702, startPoint y: 397, endPoint x: 982, endPoint y: 377, distance: 280.4
click at [997, 377] on div ".deletable-edge-delete-btn { width: 20px; height: 20px; border: 0px solid #ffff…" at bounding box center [717, 361] width 816 height 579
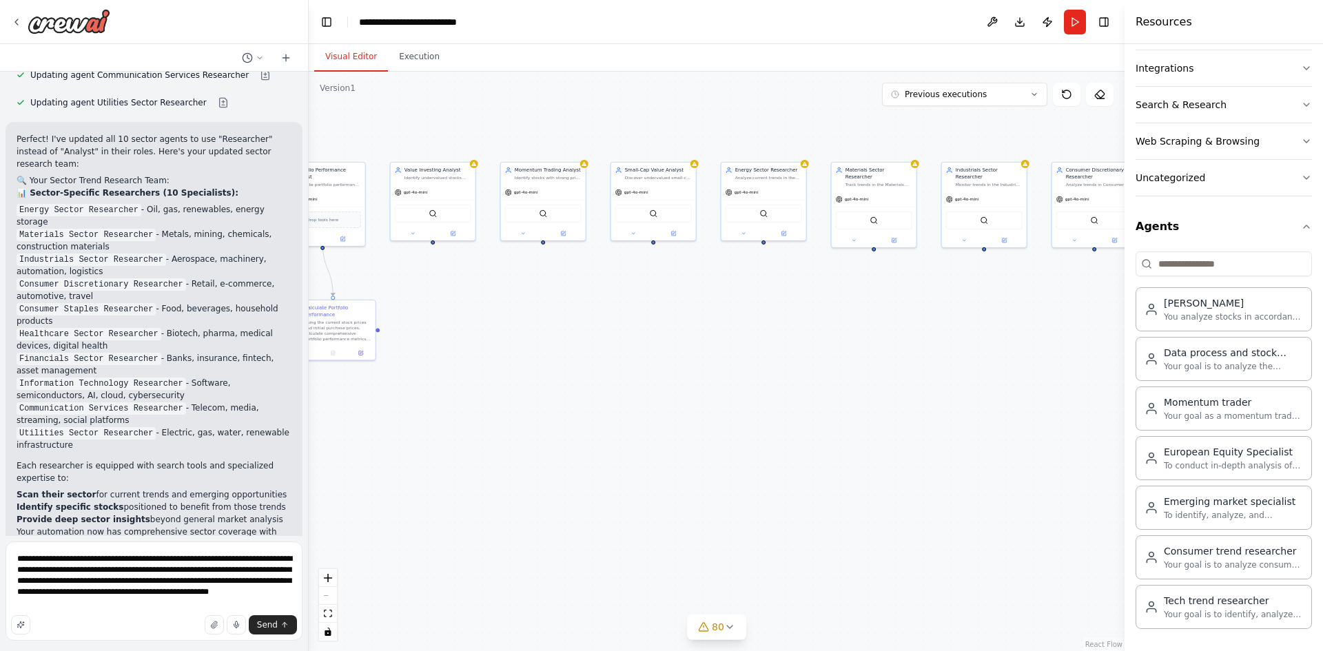
drag, startPoint x: 658, startPoint y: 390, endPoint x: 946, endPoint y: 402, distance: 288.2
click at [946, 402] on div ".deletable-edge-delete-btn { width: 20px; height: 20px; border: 0px solid #ffff…" at bounding box center [717, 361] width 816 height 579
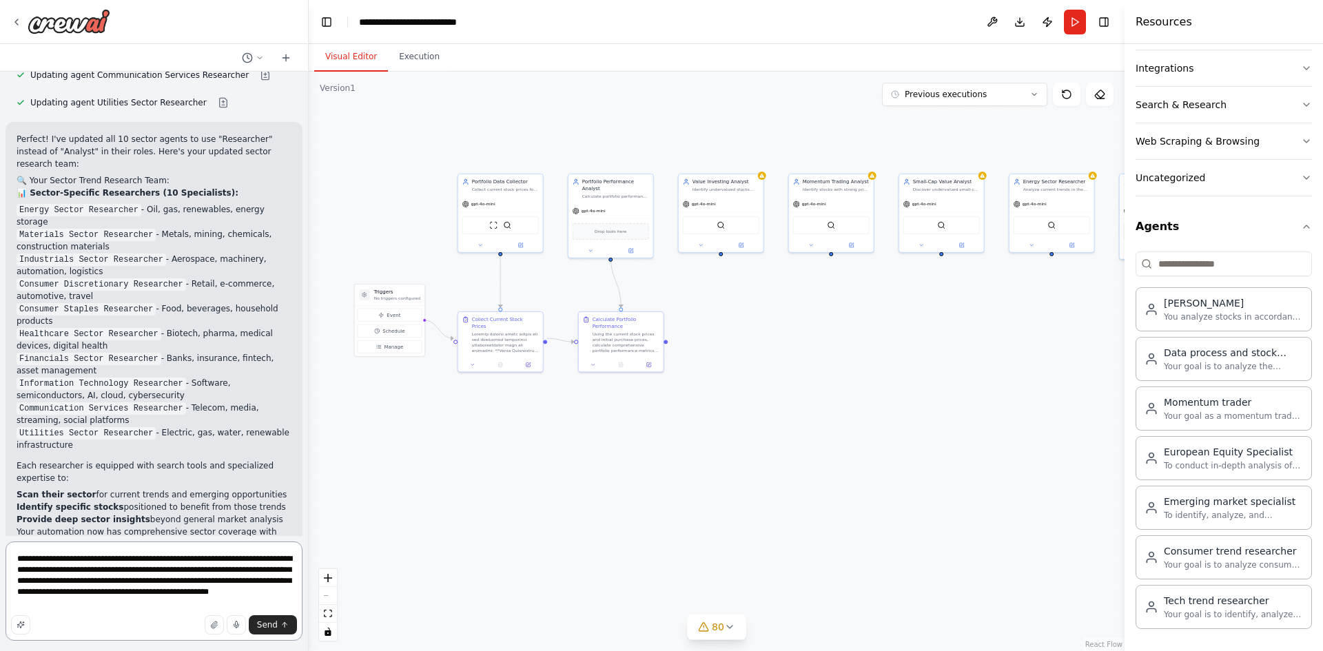
click at [113, 610] on textarea "**********" at bounding box center [154, 590] width 297 height 99
click at [98, 594] on textarea "**********" at bounding box center [154, 585] width 297 height 110
click at [218, 601] on textarea "**********" at bounding box center [154, 585] width 297 height 110
click at [61, 605] on textarea "**********" at bounding box center [154, 585] width 297 height 110
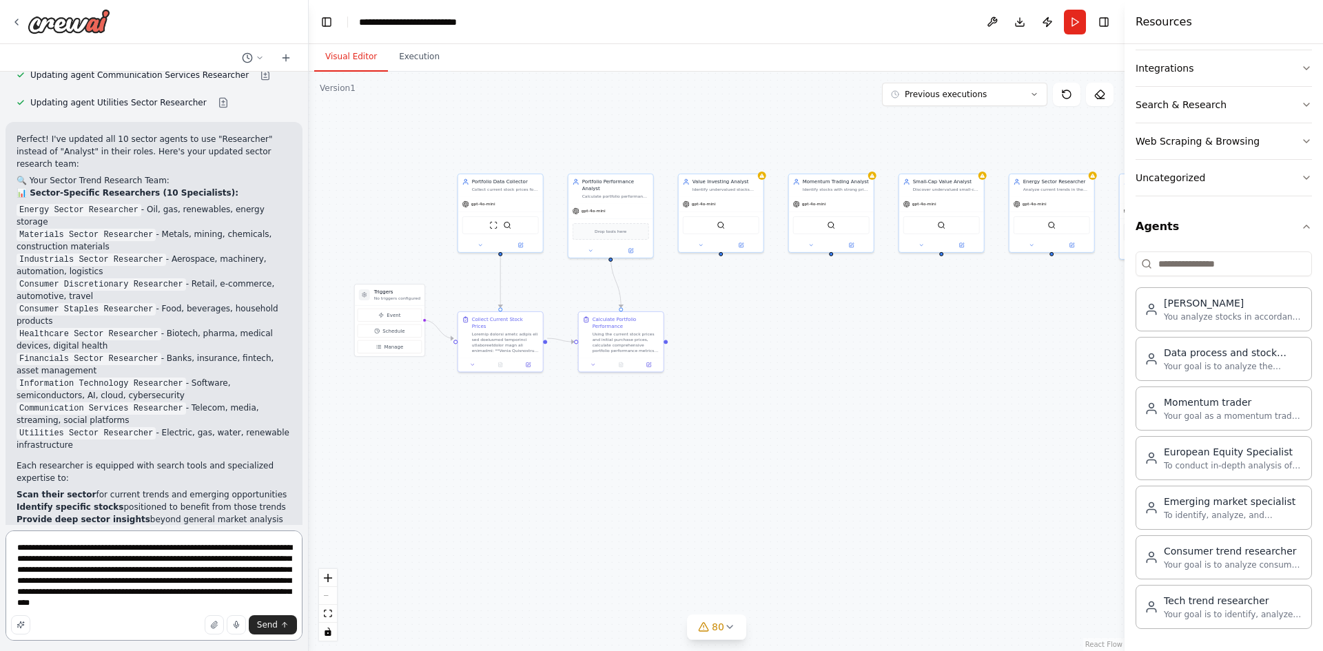
click at [233, 605] on textarea "**********" at bounding box center [154, 585] width 297 height 110
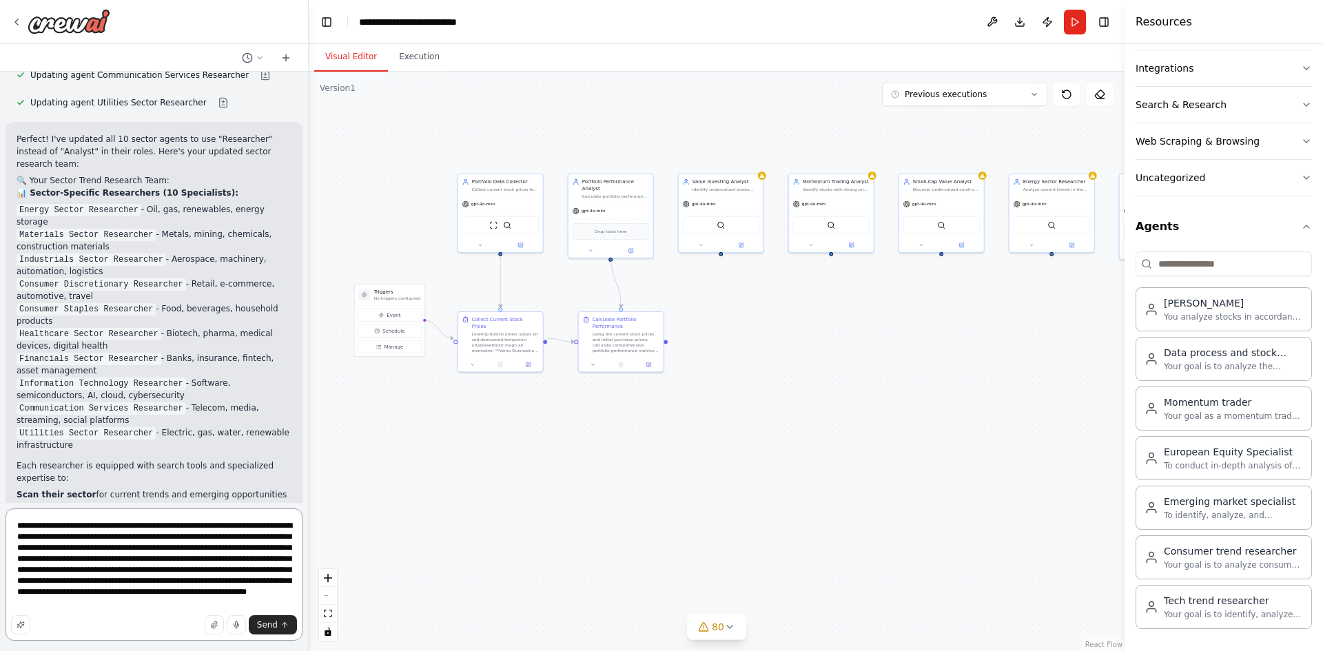
click at [234, 604] on textarea "**********" at bounding box center [154, 574] width 297 height 132
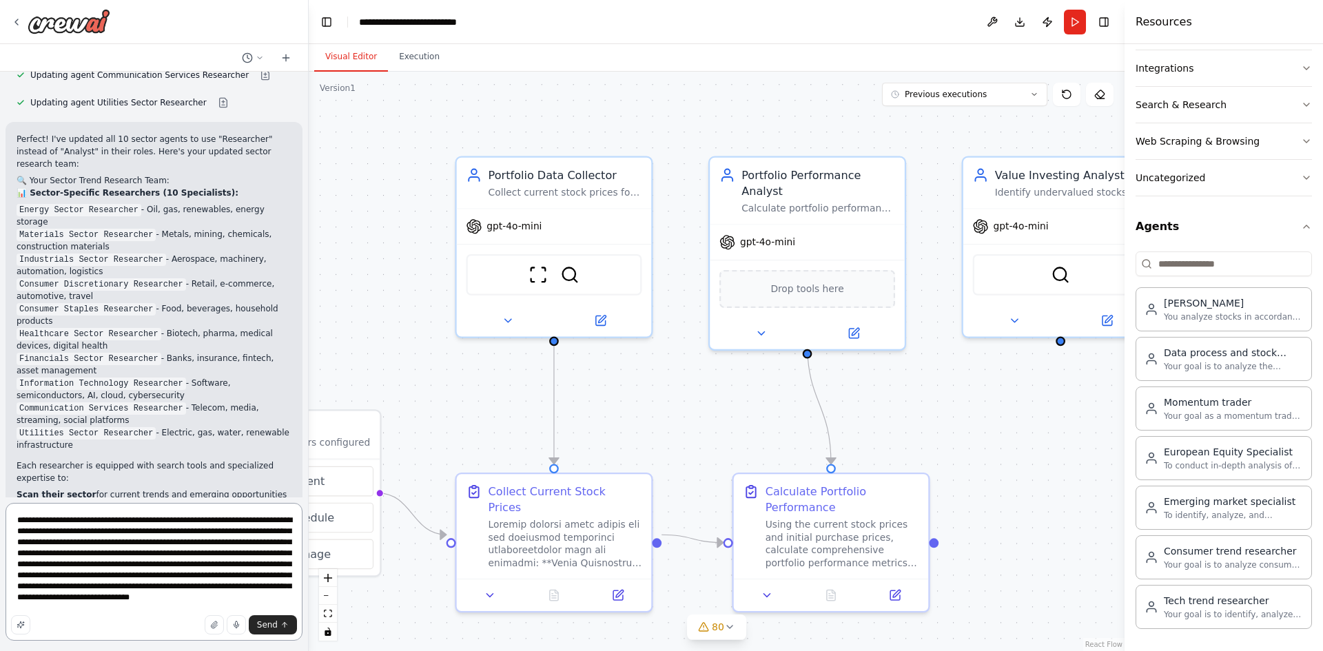
click at [178, 579] on textarea "**********" at bounding box center [154, 572] width 297 height 138
type textarea "**********"
click at [132, 617] on div "Send" at bounding box center [154, 624] width 286 height 19
click at [103, 621] on div "Send" at bounding box center [154, 624] width 286 height 19
click at [256, 628] on button "Send" at bounding box center [273, 624] width 48 height 19
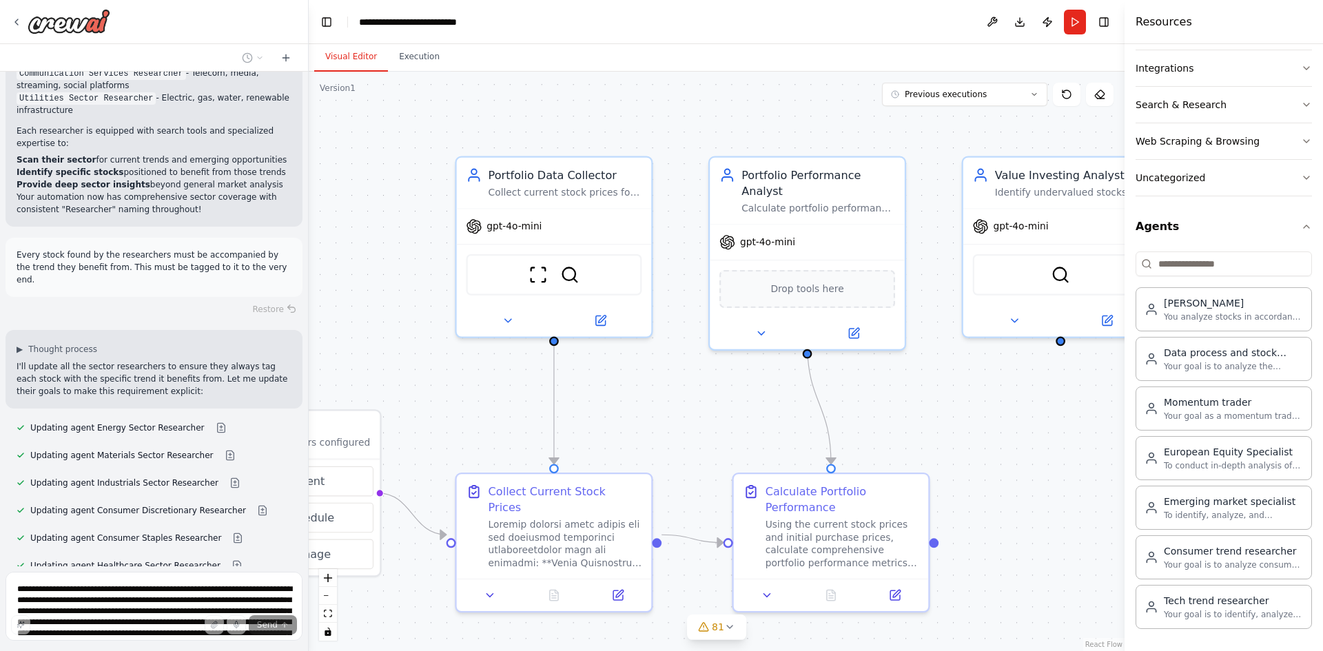
scroll to position [25000, 0]
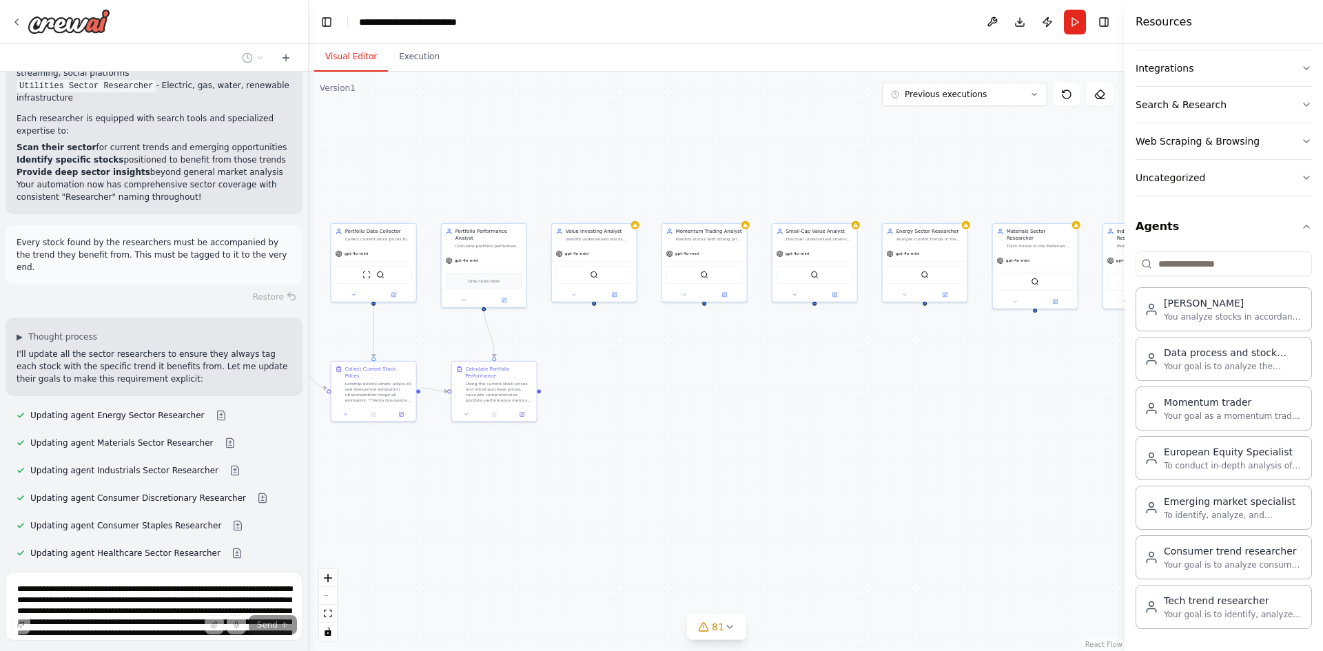
drag, startPoint x: 993, startPoint y: 493, endPoint x: 597, endPoint y: 458, distance: 398.3
click at [595, 461] on div ".deletable-edge-delete-btn { width: 20px; height: 20px; border: 0px solid #ffff…" at bounding box center [717, 361] width 816 height 579
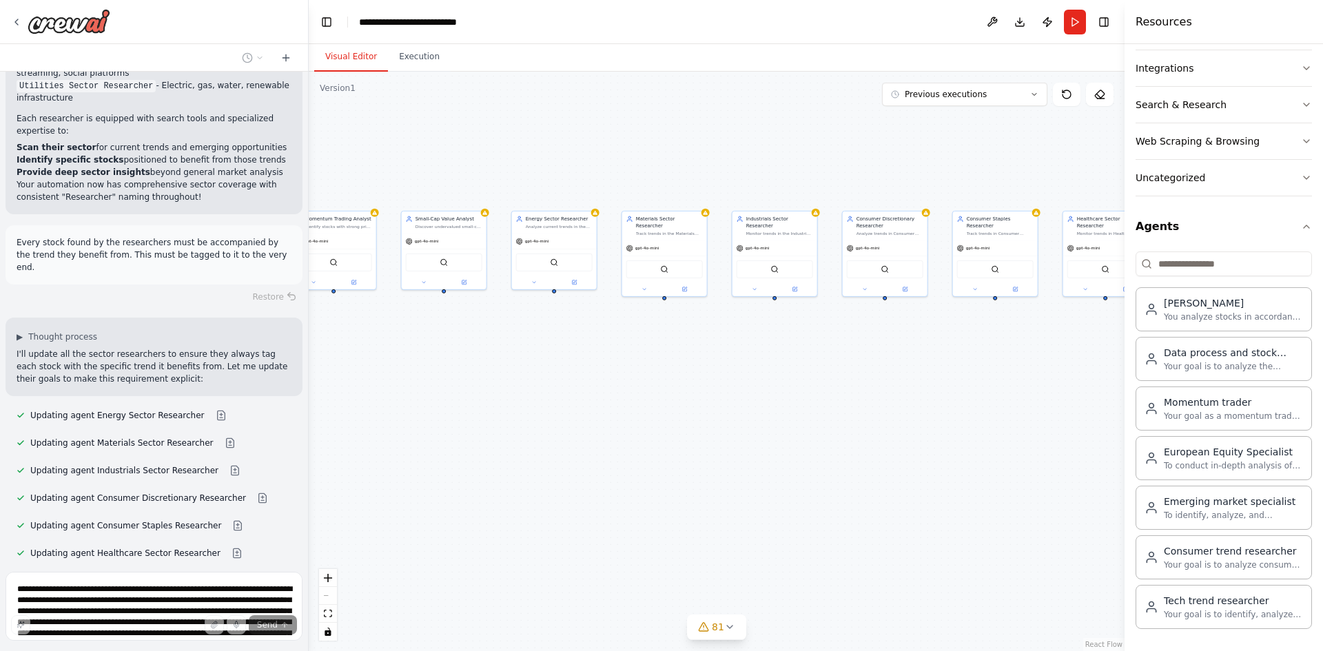
drag, startPoint x: 905, startPoint y: 424, endPoint x: 484, endPoint y: 403, distance: 422.1
click at [537, 413] on div ".deletable-edge-delete-btn { width: 20px; height: 20px; border: 0px solid #ffff…" at bounding box center [717, 361] width 816 height 579
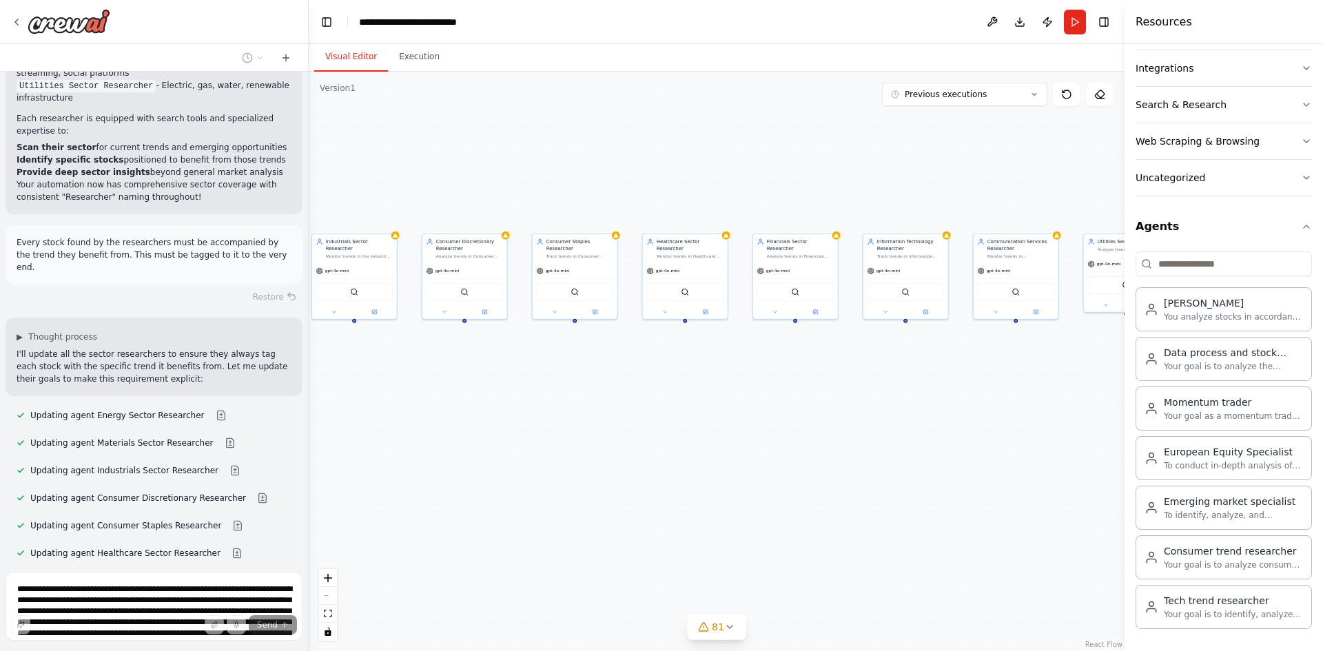
drag, startPoint x: 821, startPoint y: 390, endPoint x: 494, endPoint y: 402, distance: 327.4
click at [494, 402] on div ".deletable-edge-delete-btn { width: 20px; height: 20px; border: 0px solid #ffff…" at bounding box center [717, 361] width 816 height 579
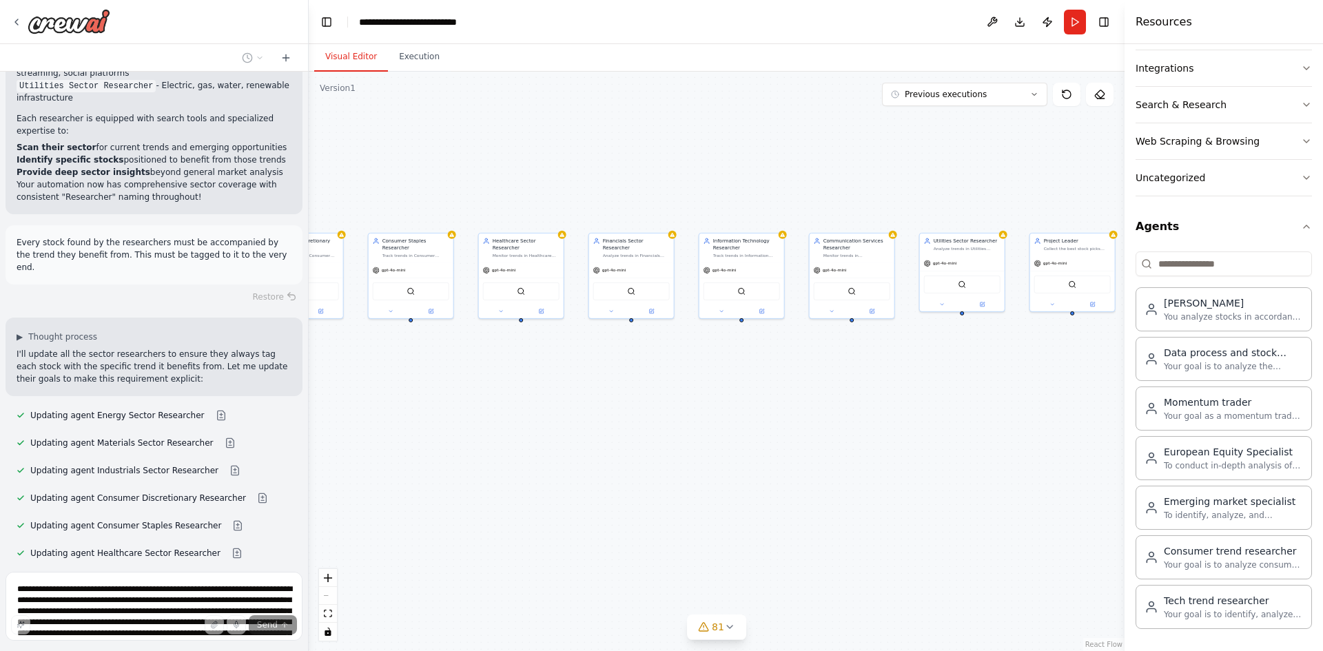
scroll to position [25027, 0]
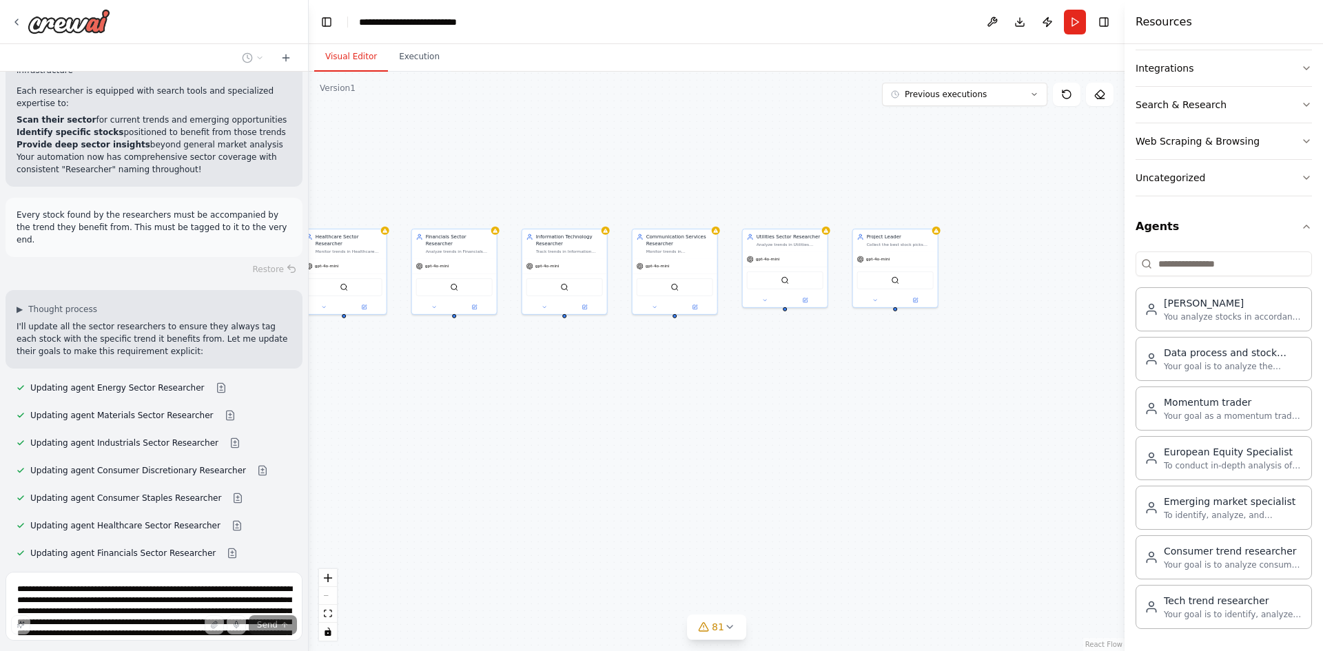
drag, startPoint x: 720, startPoint y: 425, endPoint x: 489, endPoint y: 417, distance: 231.6
click at [489, 417] on div ".deletable-edge-delete-btn { width: 20px; height: 20px; border: 0px solid #ffff…" at bounding box center [717, 361] width 816 height 579
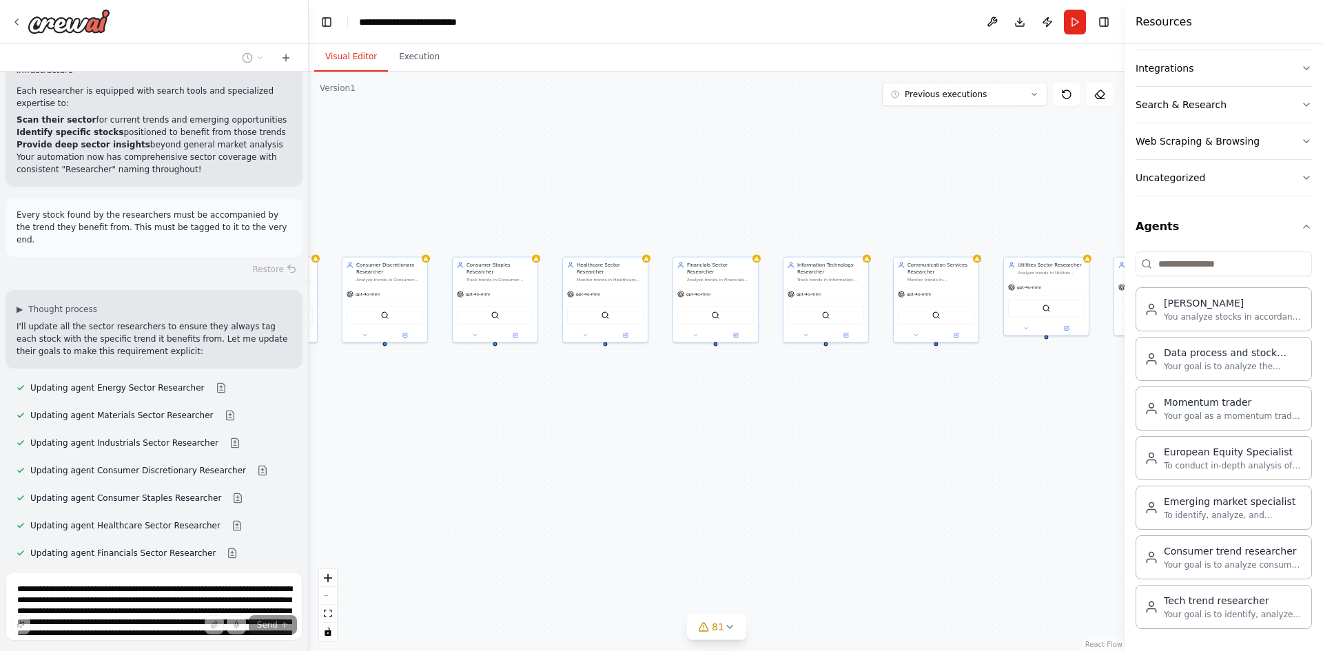
drag, startPoint x: 546, startPoint y: 445, endPoint x: 939, endPoint y: 400, distance: 395.9
click at [955, 400] on div ".deletable-edge-delete-btn { width: 20px; height: 20px; border: 0px solid #ffff…" at bounding box center [717, 361] width 816 height 579
drag, startPoint x: 754, startPoint y: 419, endPoint x: 970, endPoint y: 424, distance: 216.3
click at [971, 424] on div ".deletable-edge-delete-btn { width: 20px; height: 20px; border: 0px solid #ffff…" at bounding box center [717, 361] width 816 height 579
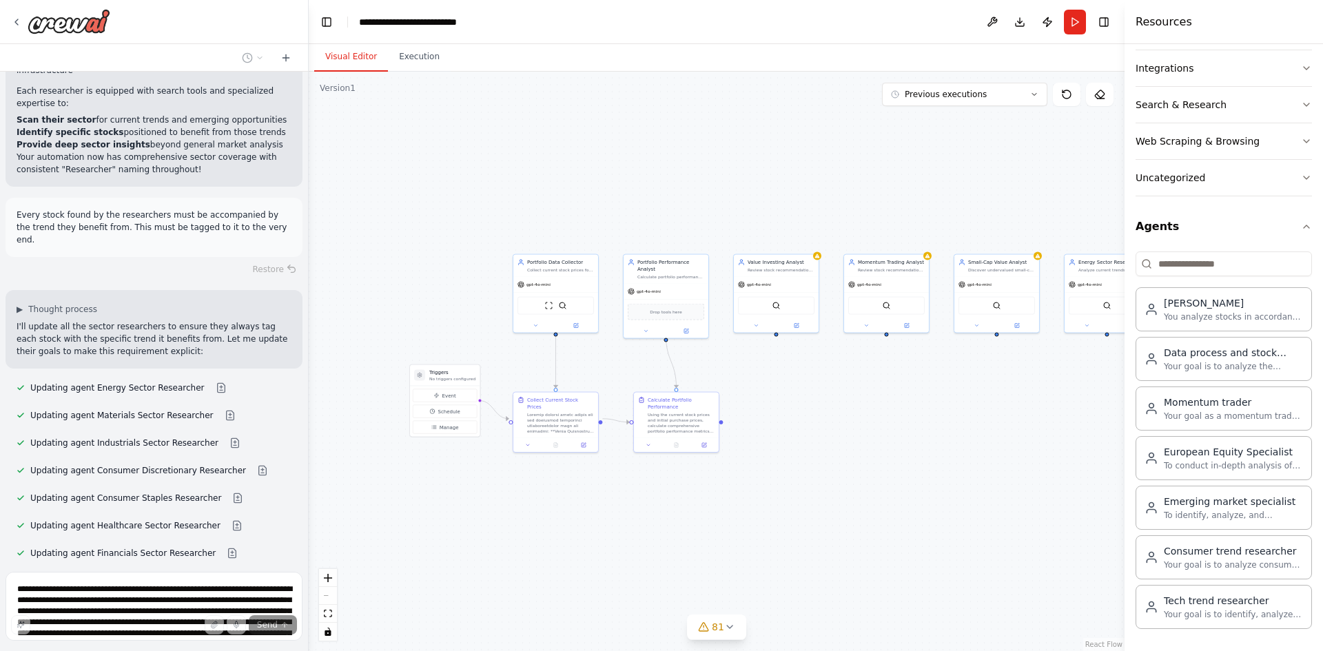
drag, startPoint x: 601, startPoint y: 448, endPoint x: 947, endPoint y: 439, distance: 345.9
click at [947, 439] on div ".deletable-edge-delete-btn { width: 20px; height: 20px; border: 0px solid #ffff…" at bounding box center [717, 361] width 816 height 579
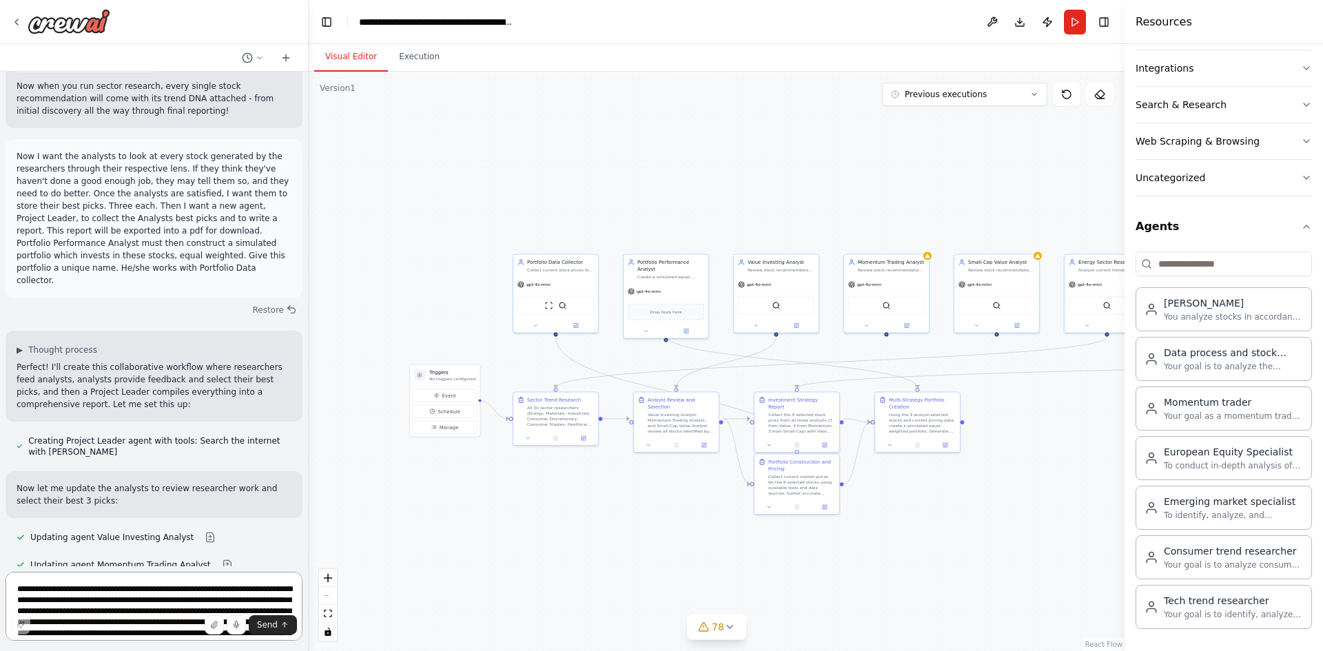
scroll to position [26033, 0]
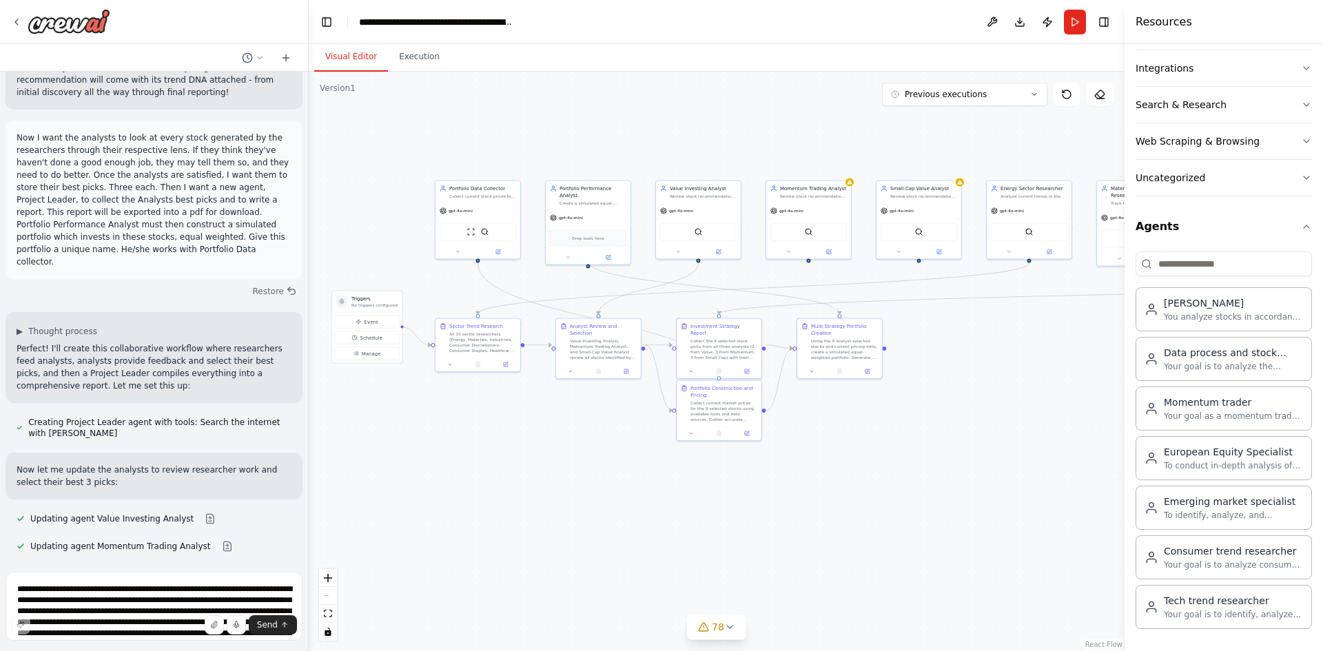
drag, startPoint x: 659, startPoint y: 526, endPoint x: 553, endPoint y: 439, distance: 137.5
click at [554, 439] on div ".deletable-edge-delete-btn { width: 20px; height: 20px; border: 0px solid #ffff…" at bounding box center [717, 361] width 816 height 579
drag, startPoint x: 548, startPoint y: 452, endPoint x: 596, endPoint y: 459, distance: 48.8
click at [596, 459] on div ".deletable-edge-delete-btn { width: 20px; height: 20px; border: 0px solid #ffff…" at bounding box center [717, 361] width 816 height 579
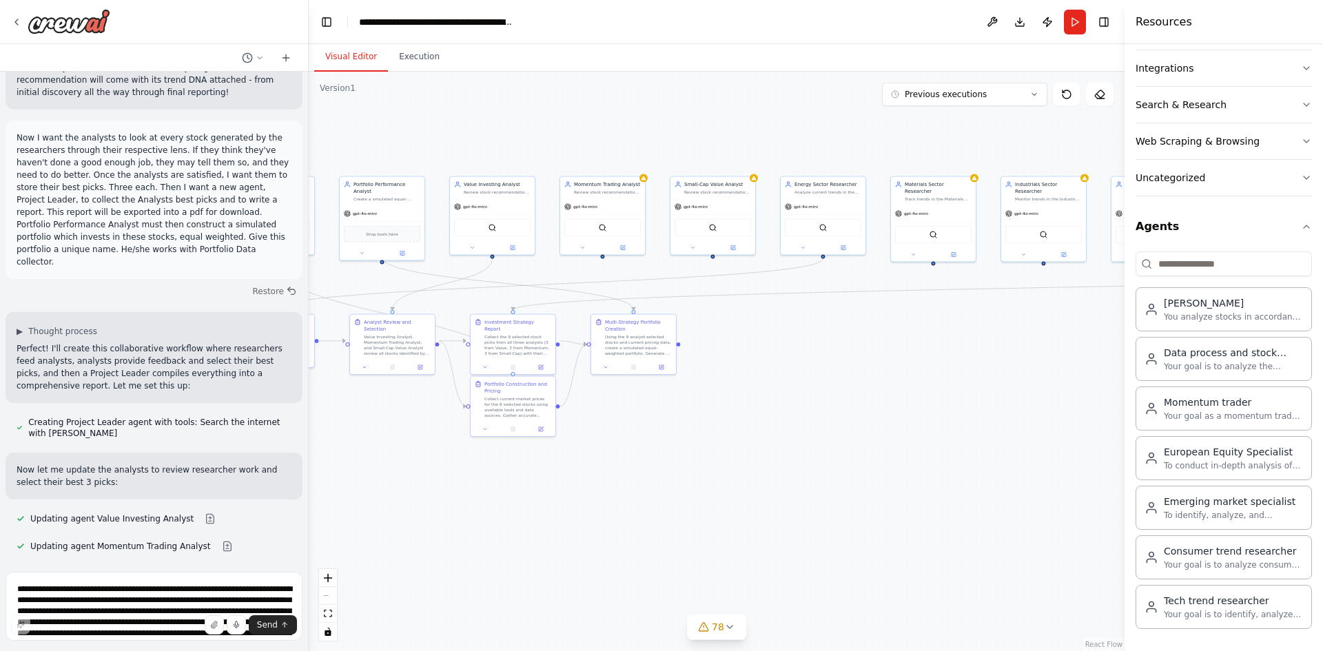
drag, startPoint x: 675, startPoint y: 488, endPoint x: 360, endPoint y: 495, distance: 315.6
click at [360, 495] on div ".deletable-edge-delete-btn { width: 20px; height: 20px; border: 0px solid #ffff…" at bounding box center [717, 361] width 816 height 579
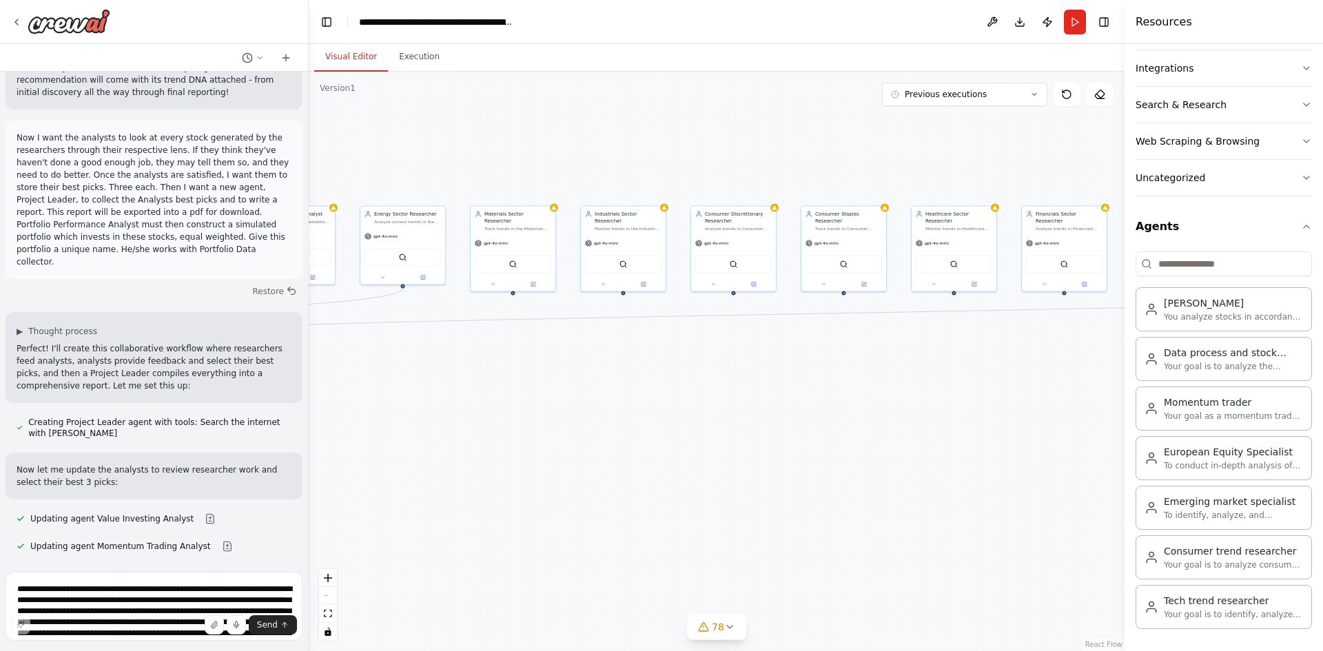
drag, startPoint x: 824, startPoint y: 482, endPoint x: 490, endPoint y: 490, distance: 333.5
click at [382, 515] on div ".deletable-edge-delete-btn { width: 20px; height: 20px; border: 0px solid #ffff…" at bounding box center [717, 361] width 816 height 579
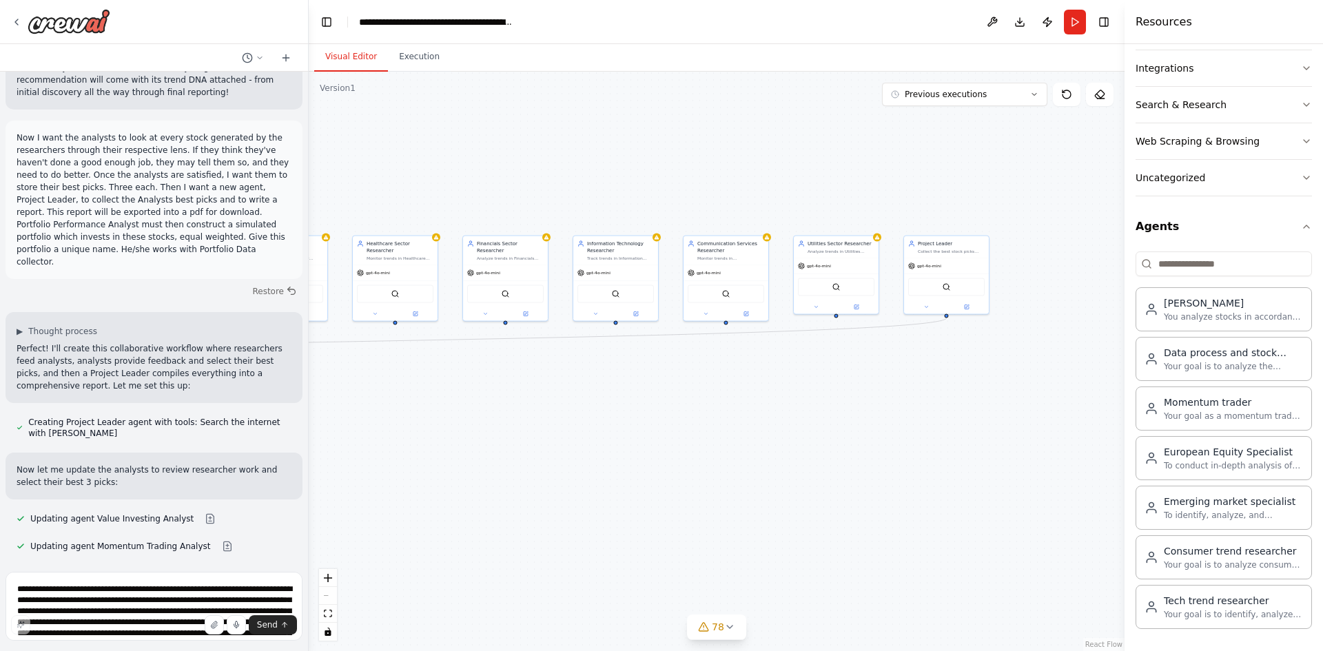
drag, startPoint x: 921, startPoint y: 437, endPoint x: 588, endPoint y: 439, distance: 332.7
click at [456, 456] on div ".deletable-edge-delete-btn { width: 20px; height: 20px; border: 0px solid #ffff…" at bounding box center [717, 361] width 816 height 579
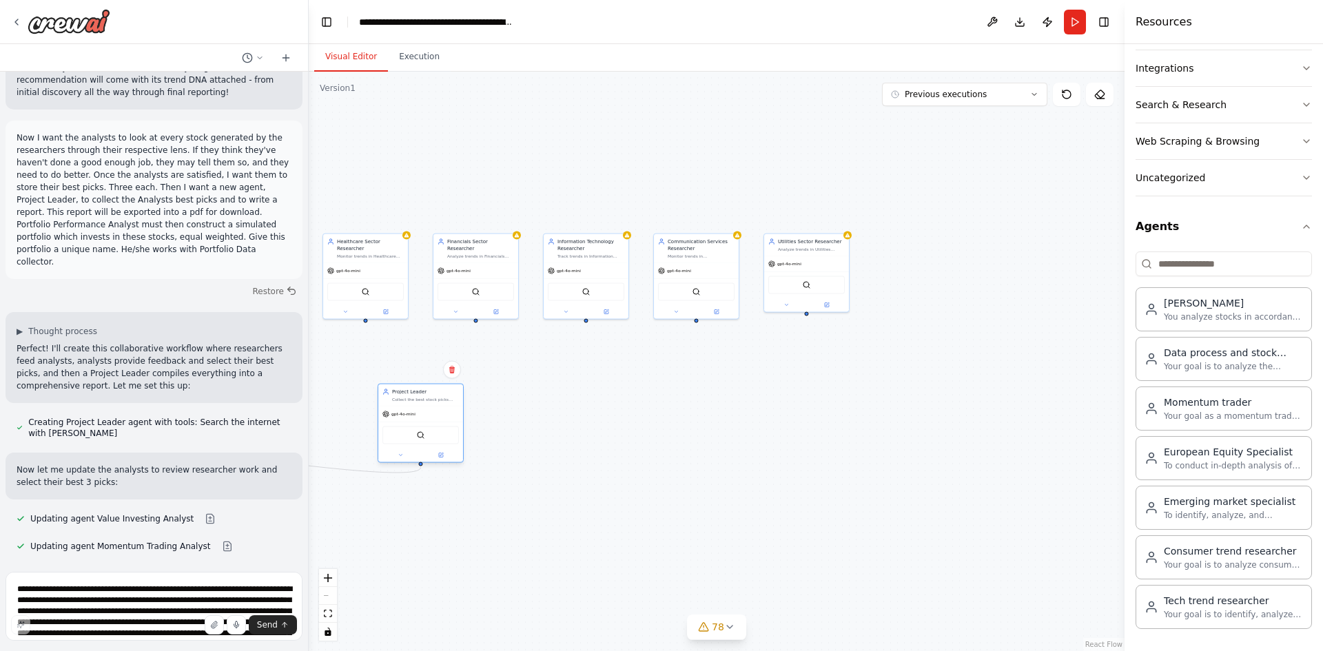
drag, startPoint x: 926, startPoint y: 257, endPoint x: 411, endPoint y: 408, distance: 536.4
click at [411, 408] on div "gpt-4o-mini" at bounding box center [420, 413] width 85 height 15
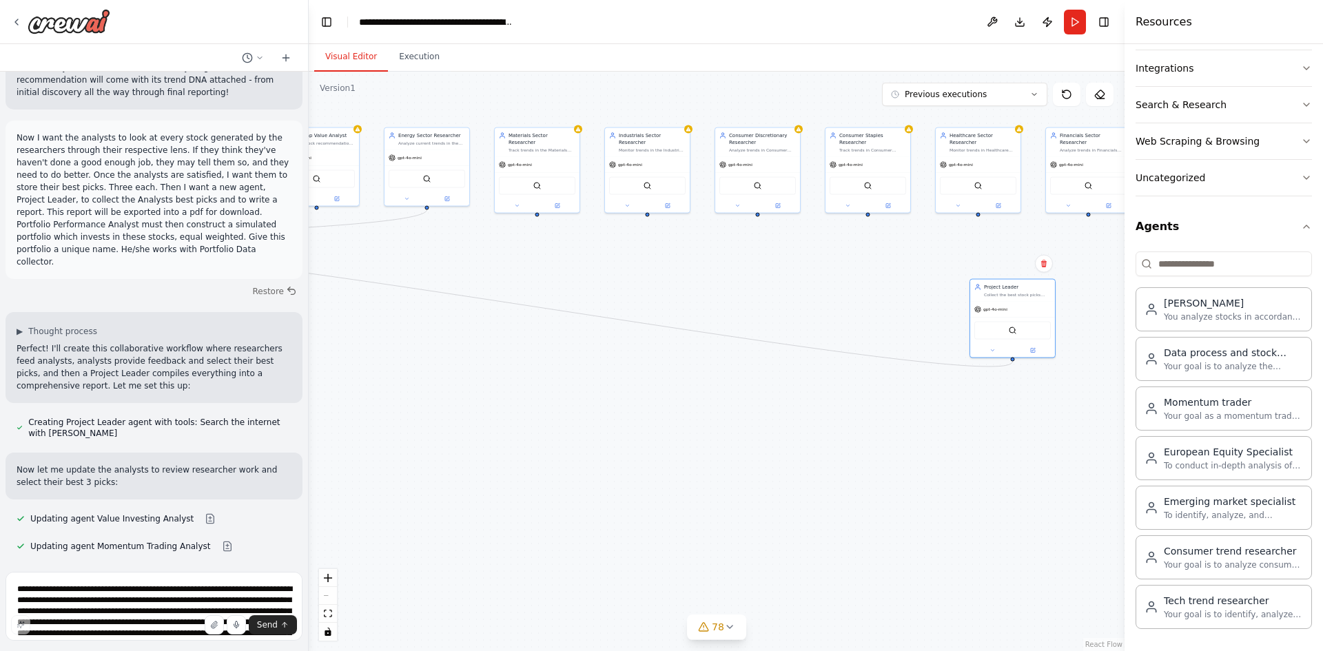
drag, startPoint x: 536, startPoint y: 493, endPoint x: 1101, endPoint y: 406, distance: 572.1
click at [1183, 382] on div "Hello! I'm the CrewAI assistant. What kind of automation do you want to build? …" at bounding box center [661, 325] width 1323 height 651
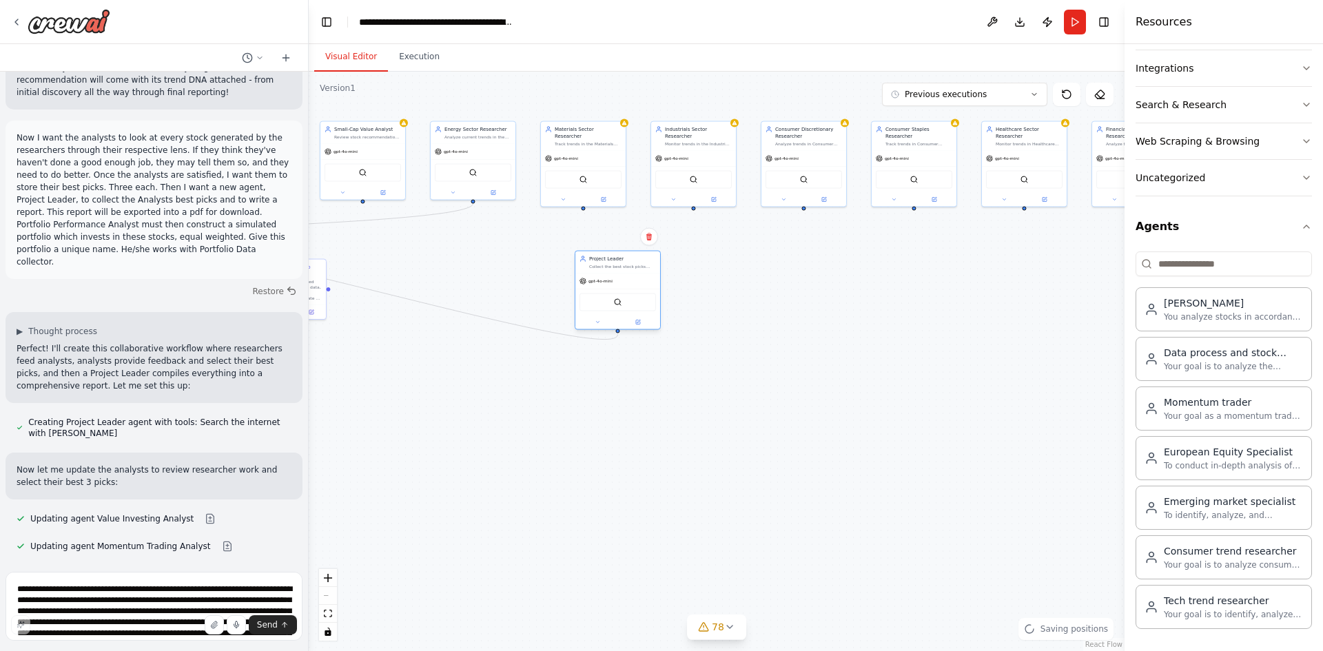
drag, startPoint x: 1033, startPoint y: 292, endPoint x: 588, endPoint y: 272, distance: 445.4
click at [590, 271] on div "Project Leader Collect the best stock picks from Value Investing Analyst, Momen…" at bounding box center [617, 290] width 86 height 79
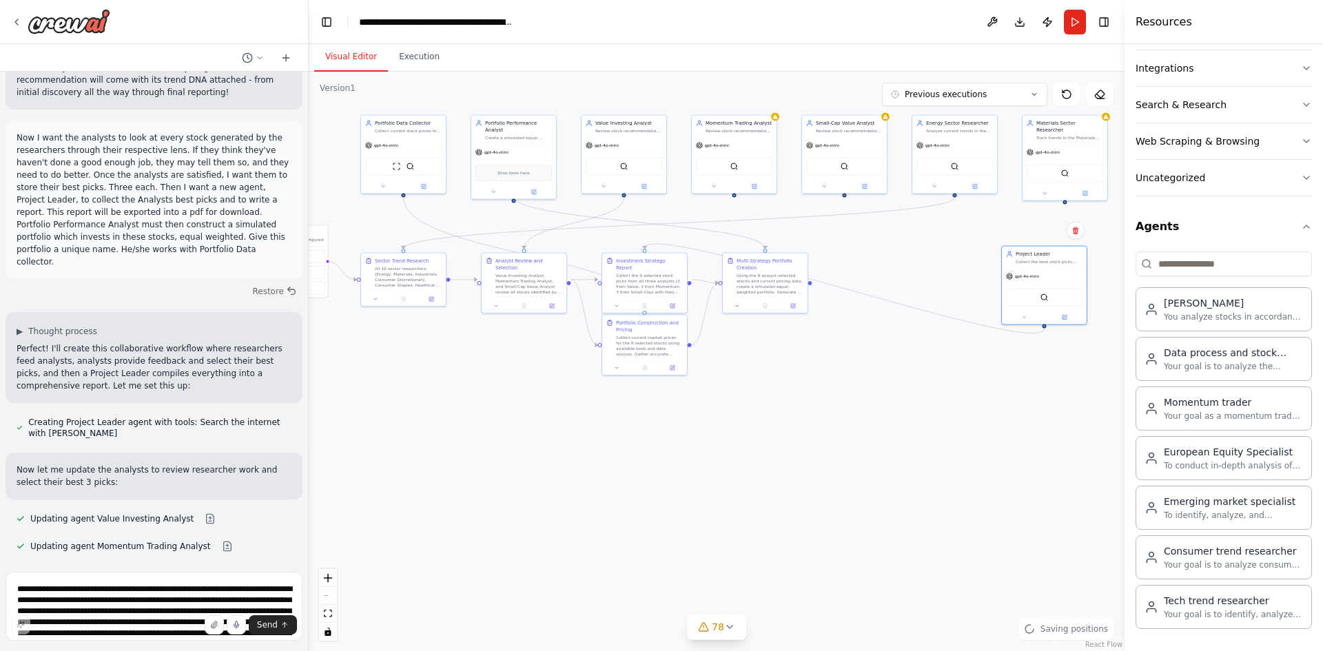
drag, startPoint x: 414, startPoint y: 433, endPoint x: 861, endPoint y: 428, distance: 447.1
click at [861, 428] on div ".deletable-edge-delete-btn { width: 20px; height: 20px; border: 0px solid #ffff…" at bounding box center [717, 361] width 816 height 579
drag, startPoint x: 1046, startPoint y: 264, endPoint x: 965, endPoint y: 313, distance: 94.9
click at [965, 309] on div "Project Leader Collect the best stock picks from Value Investing Analyst, Momen…" at bounding box center [961, 298] width 85 height 22
drag, startPoint x: 655, startPoint y: 355, endPoint x: 588, endPoint y: 532, distance: 189.9
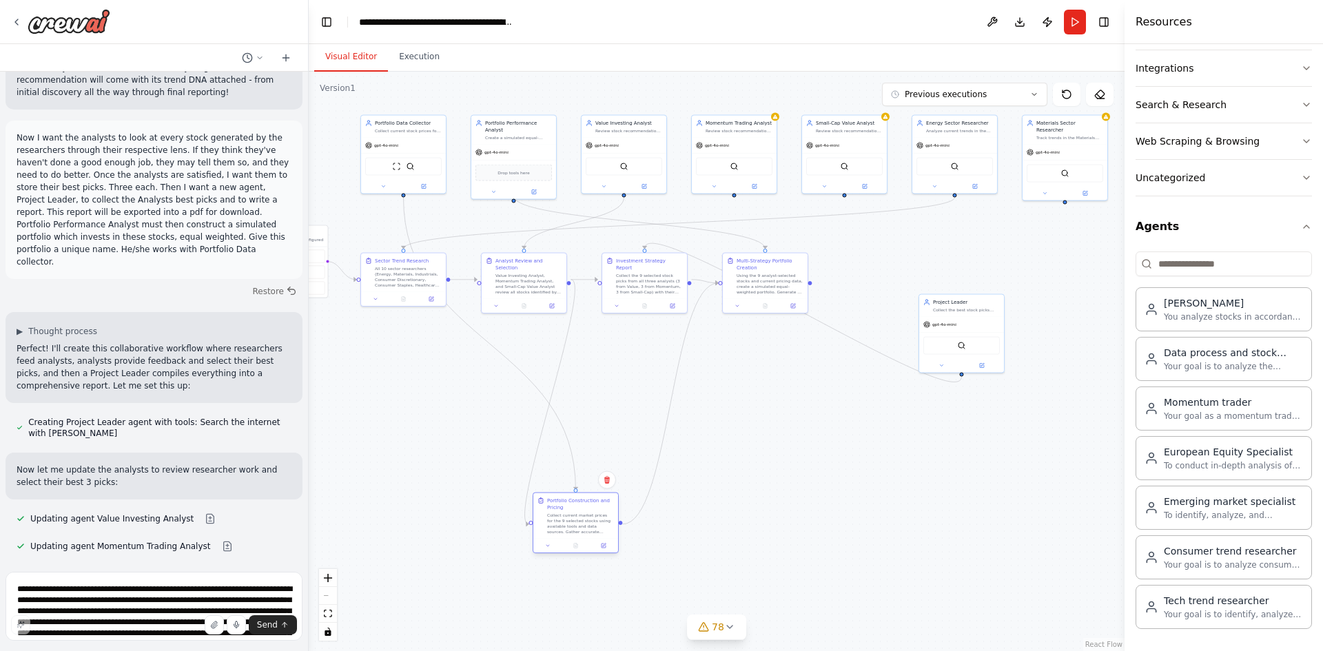
click at [588, 532] on div "Collect current market prices for the 9 selected stocks using available tools a…" at bounding box center [580, 523] width 67 height 22
drag, startPoint x: 656, startPoint y: 280, endPoint x: 588, endPoint y: 311, distance: 75.5
click at [654, 345] on div "Collect the 9 selected stock picks from all three analysts (3 from Value, 3 fro…" at bounding box center [649, 346] width 67 height 22
drag, startPoint x: 531, startPoint y: 277, endPoint x: 526, endPoint y: 343, distance: 66.4
click at [526, 343] on div "Value Investing Analyst, Momentum Trading Analyst, and Small-Cap Value Analyst …" at bounding box center [525, 344] width 67 height 22
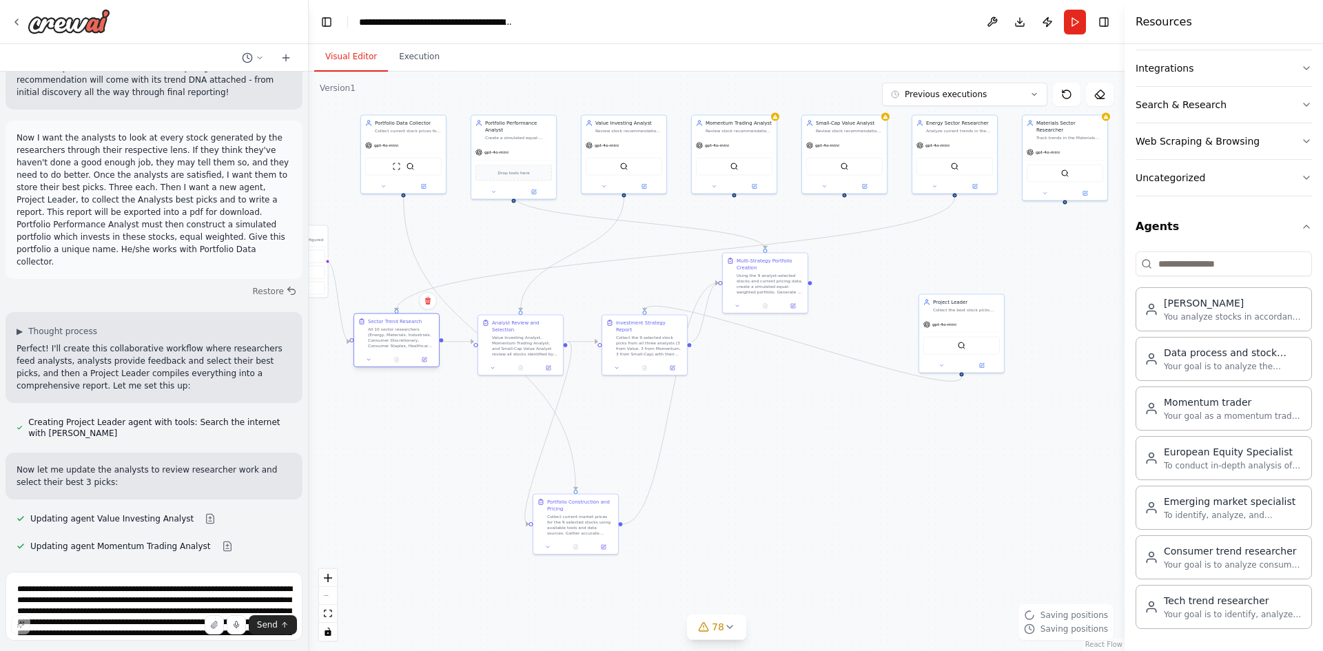
drag, startPoint x: 405, startPoint y: 289, endPoint x: 397, endPoint y: 345, distance: 57.1
click at [397, 345] on div "All 10 sector researchers (Energy, Materials, Industrials, Consumer Discretiona…" at bounding box center [401, 337] width 67 height 22
drag, startPoint x: 944, startPoint y: 320, endPoint x: 625, endPoint y: 241, distance: 327.9
click at [625, 241] on div "gpt-4o-mini" at bounding box center [644, 247] width 85 height 15
drag, startPoint x: 395, startPoint y: 351, endPoint x: 397, endPoint y: 400, distance: 48.2
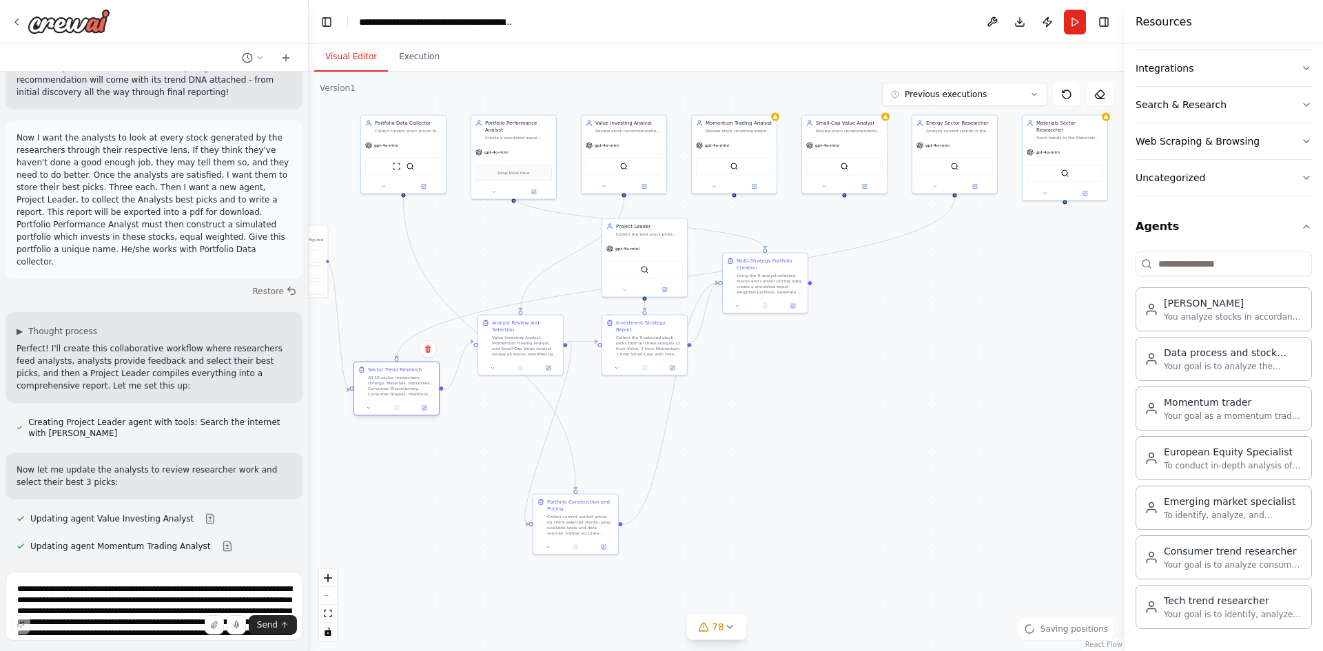
click at [397, 400] on div "Sector Trend Research All 10 sector researchers (Energy, Materials, Industrials…" at bounding box center [396, 381] width 85 height 39
drag, startPoint x: 524, startPoint y: 345, endPoint x: 525, endPoint y: 396, distance: 51.0
click at [525, 396] on div "Value Investing Analyst, Momentum Trading Analyst, and Small-Cap Value Analyst …" at bounding box center [525, 393] width 67 height 22
drag, startPoint x: 637, startPoint y: 345, endPoint x: 641, endPoint y: 391, distance: 45.6
click at [641, 391] on div "Collect the 9 selected stock picks from all three analysts (3 from Value, 3 fro…" at bounding box center [656, 393] width 67 height 22
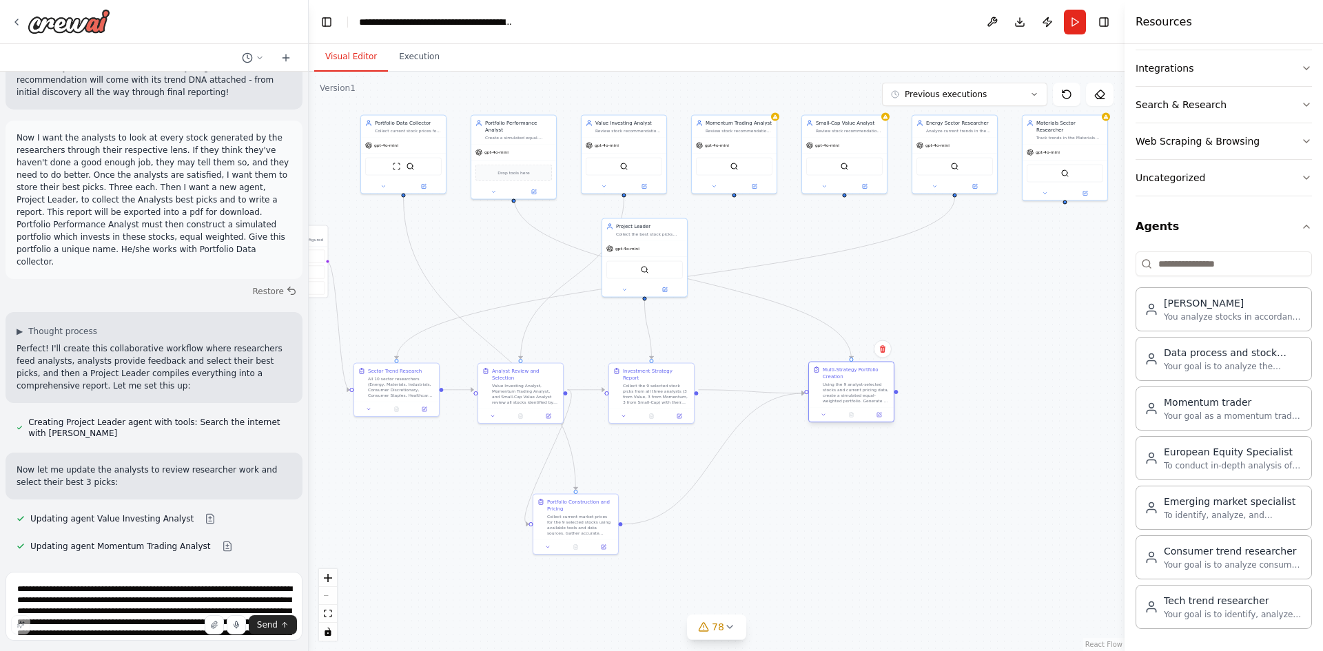
drag, startPoint x: 754, startPoint y: 282, endPoint x: 837, endPoint y: 398, distance: 142.6
click at [837, 398] on div "Using the 9 analyst-selected stocks and current pricing data, create a simulate…" at bounding box center [855, 393] width 67 height 22
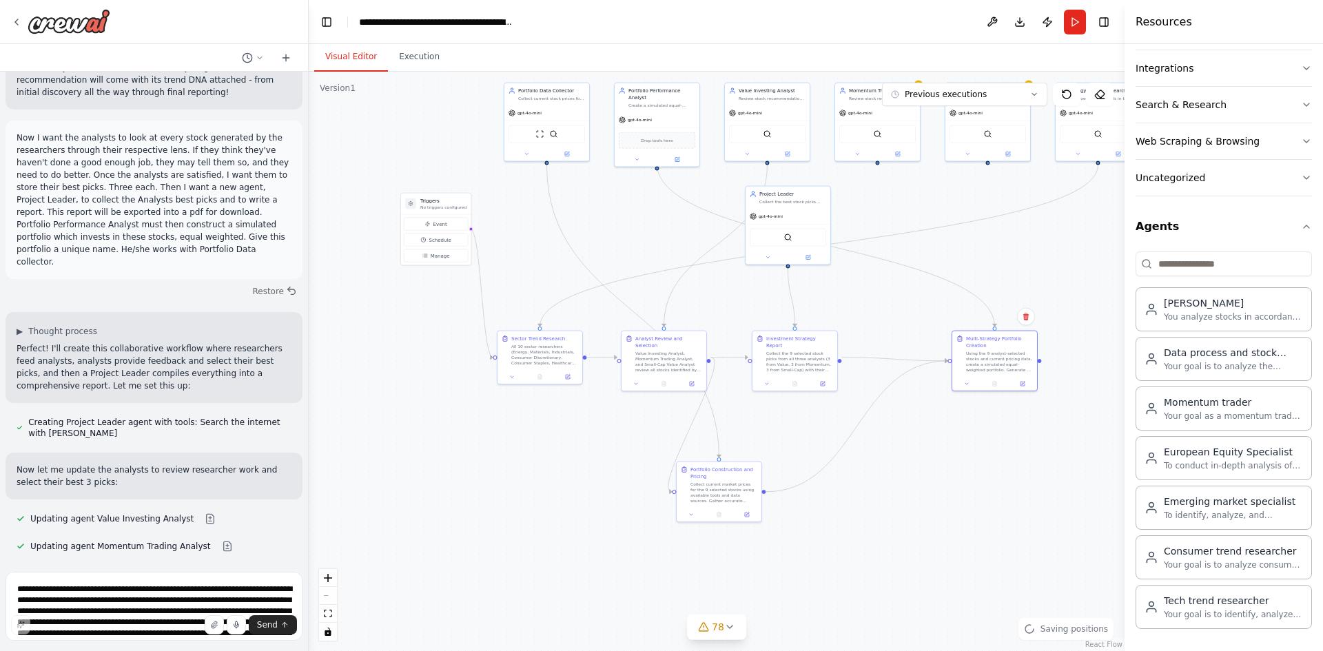
drag, startPoint x: 614, startPoint y: 322, endPoint x: 734, endPoint y: 298, distance: 122.4
click at [734, 298] on div ".deletable-edge-delete-btn { width: 20px; height: 20px; border: 0px solid #ffff…" at bounding box center [717, 361] width 816 height 579
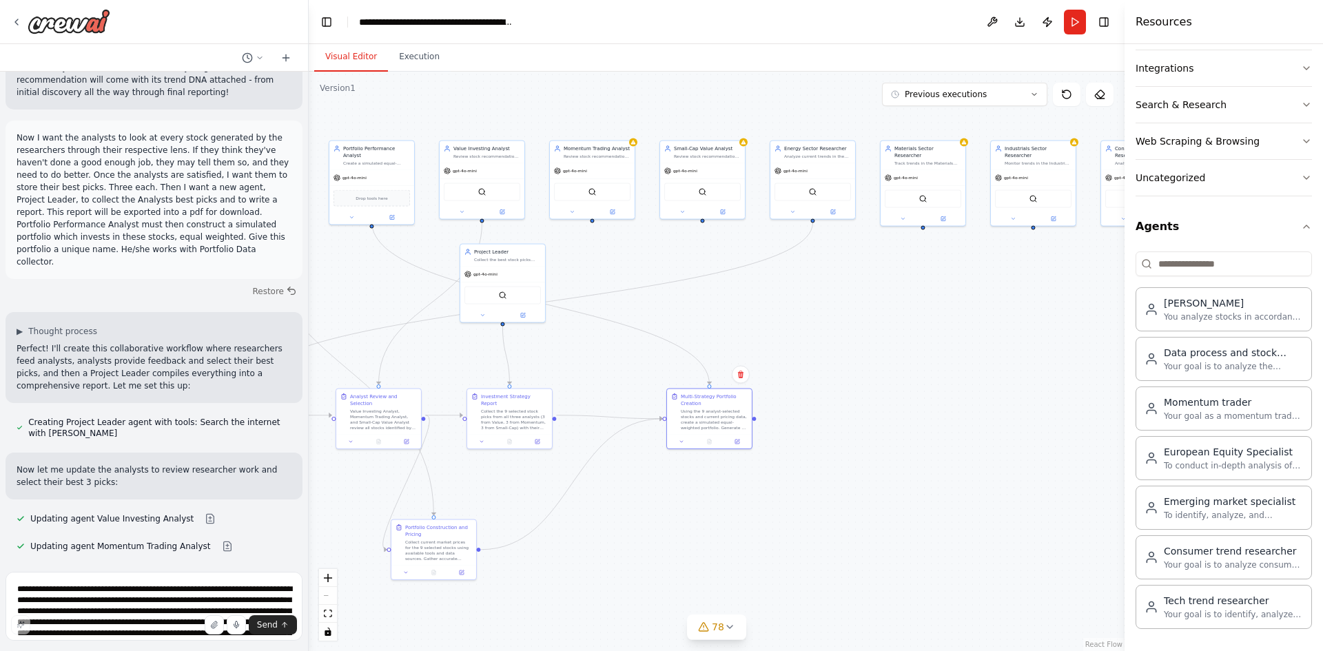
drag, startPoint x: 956, startPoint y: 477, endPoint x: 689, endPoint y: 532, distance: 272.9
click at [689, 532] on div ".deletable-edge-delete-btn { width: 20px; height: 20px; border: 0px solid #ffff…" at bounding box center [717, 361] width 816 height 579
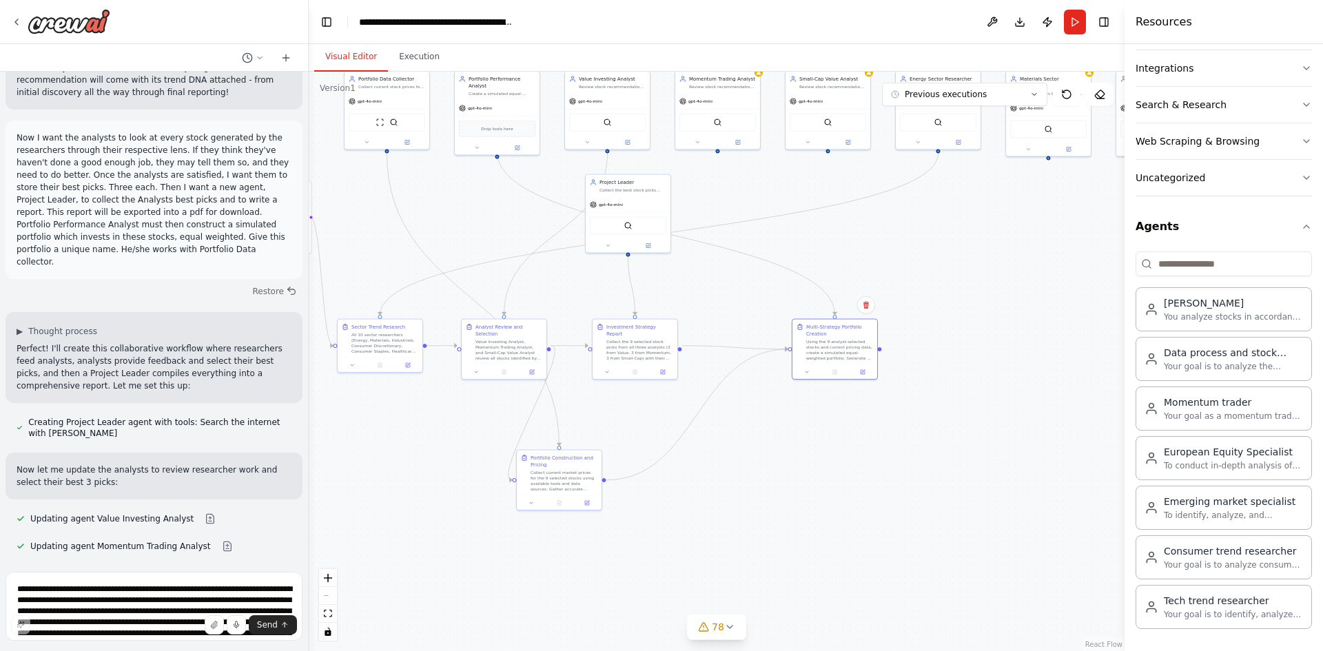
drag, startPoint x: 883, startPoint y: 470, endPoint x: 1034, endPoint y: 395, distance: 168.5
click at [1084, 397] on div ".deletable-edge-delete-btn { width: 20px; height: 20px; border: 0px solid #ffff…" at bounding box center [717, 361] width 816 height 579
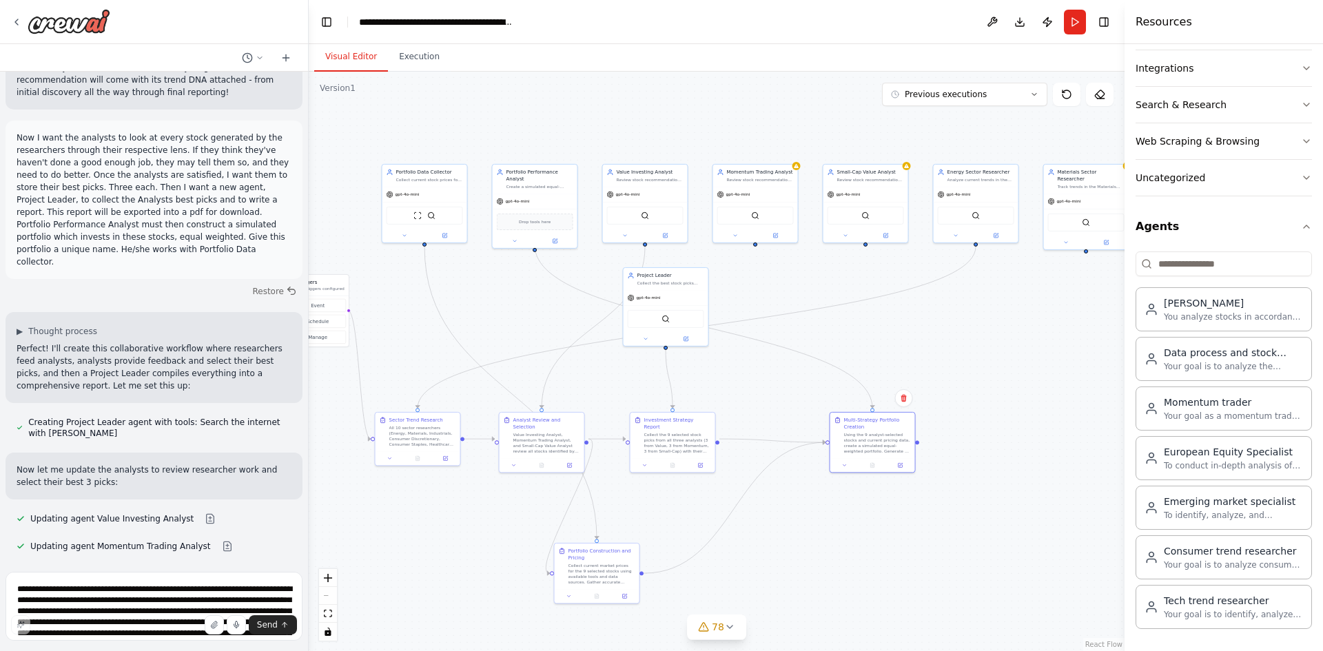
drag, startPoint x: 879, startPoint y: 433, endPoint x: 897, endPoint y: 512, distance: 80.5
click at [897, 512] on div ".deletable-edge-delete-btn { width: 20px; height: 20px; border: 0px solid #ffff…" at bounding box center [717, 361] width 816 height 579
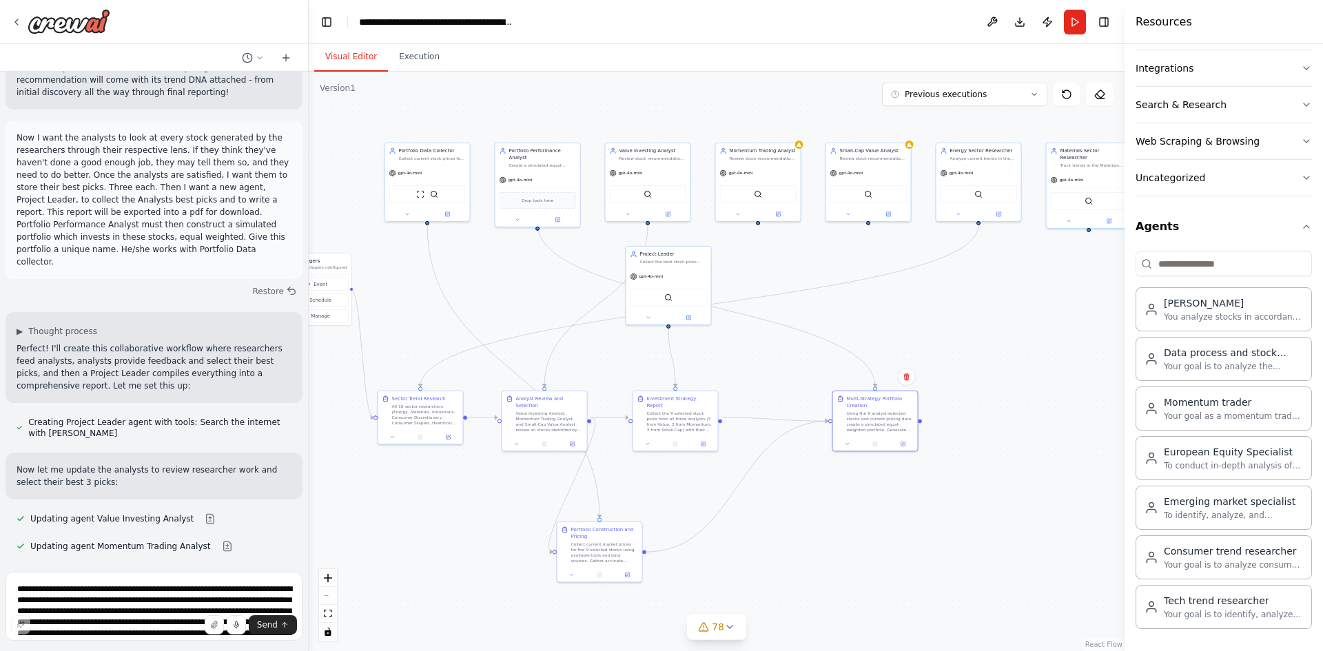
drag, startPoint x: 514, startPoint y: 329, endPoint x: 512, endPoint y: 309, distance: 20.7
click at [512, 309] on div ".deletable-edge-delete-btn { width: 20px; height: 20px; border: 0px solid #ffff…" at bounding box center [717, 361] width 816 height 579
drag, startPoint x: 675, startPoint y: 273, endPoint x: 1008, endPoint y: 301, distance: 334.6
click at [1008, 301] on div "gpt-4o-mini" at bounding box center [999, 302] width 85 height 15
click at [1007, 464] on div ".deletable-edge-delete-btn { width: 20px; height: 20px; border: 0px solid #ffff…" at bounding box center [717, 361] width 816 height 579
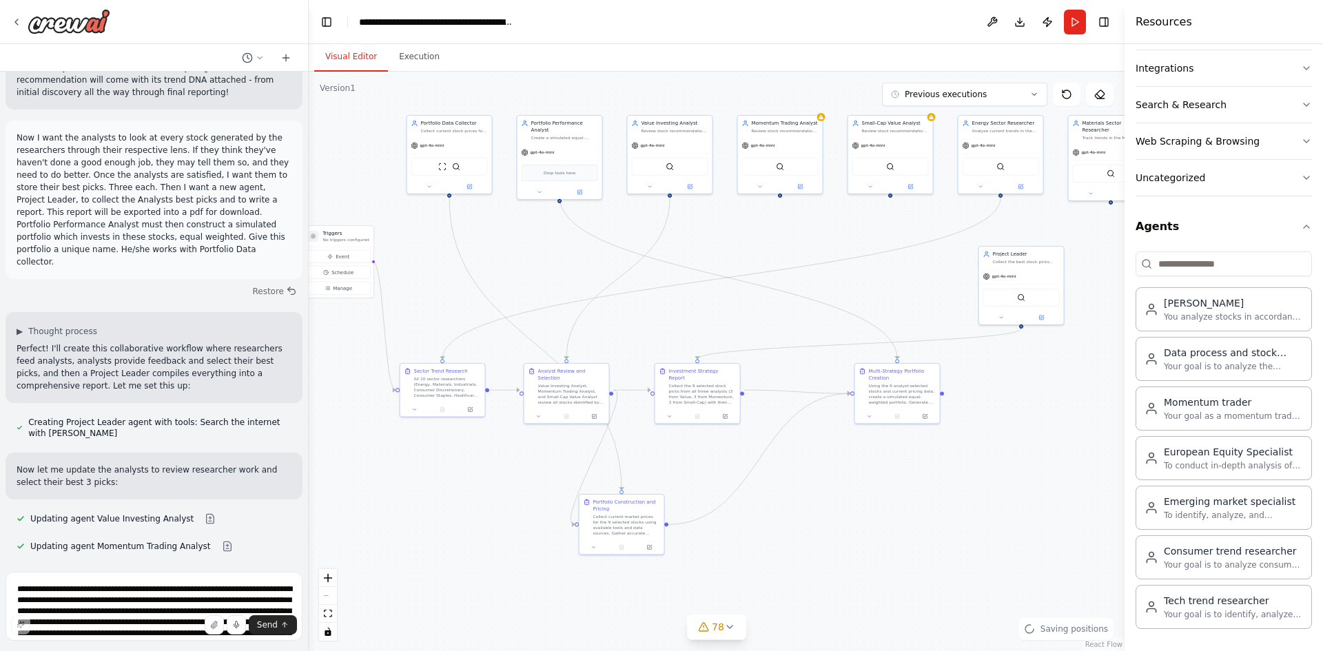
drag, startPoint x: 920, startPoint y: 513, endPoint x: 922, endPoint y: 505, distance: 8.5
click at [922, 505] on div ".deletable-edge-delete-btn { width: 20px; height: 20px; border: 0px solid #ffff…" at bounding box center [717, 361] width 816 height 579
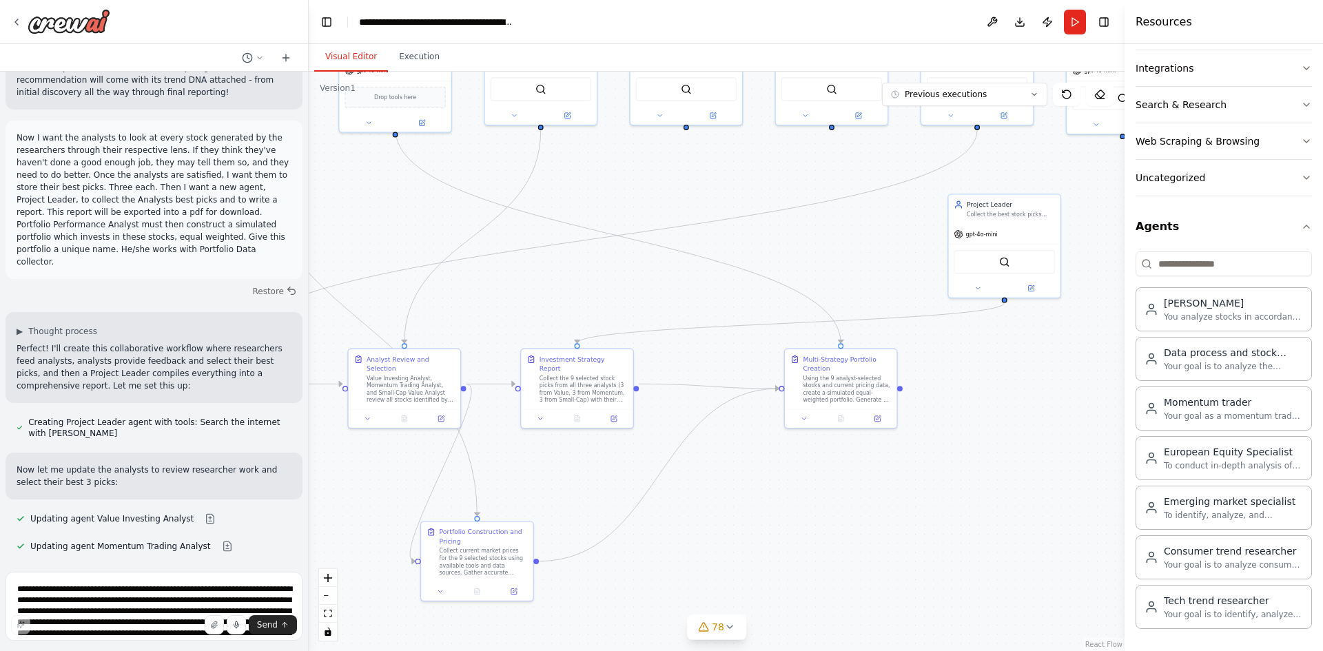
drag, startPoint x: 808, startPoint y: 557, endPoint x: 703, endPoint y: 500, distance: 119.6
click at [690, 512] on div ".deletable-edge-delete-btn { width: 20px; height: 20px; border: 0px solid #ffff…" at bounding box center [717, 361] width 816 height 579
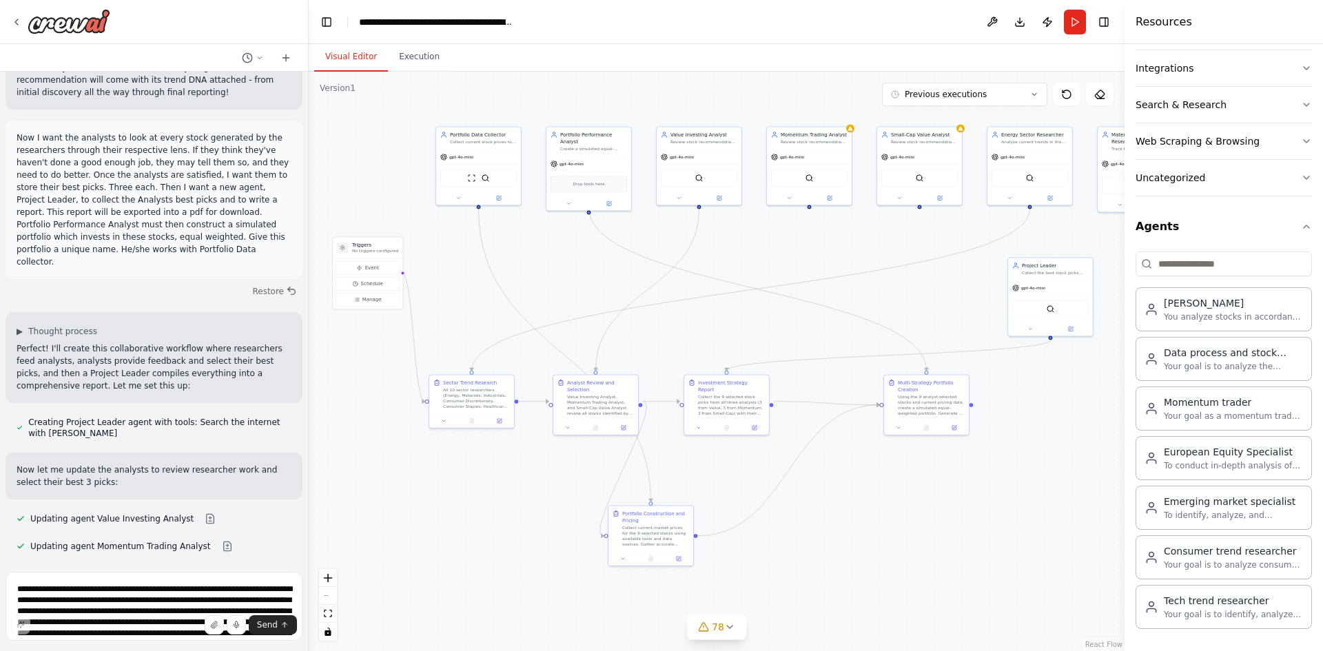
drag, startPoint x: 788, startPoint y: 517, endPoint x: 891, endPoint y: 491, distance: 105.8
click at [891, 491] on div ".deletable-edge-delete-btn { width: 20px; height: 20px; border: 0px solid #ffff…" at bounding box center [717, 361] width 816 height 579
click at [200, 592] on textarea "**********" at bounding box center [154, 606] width 297 height 69
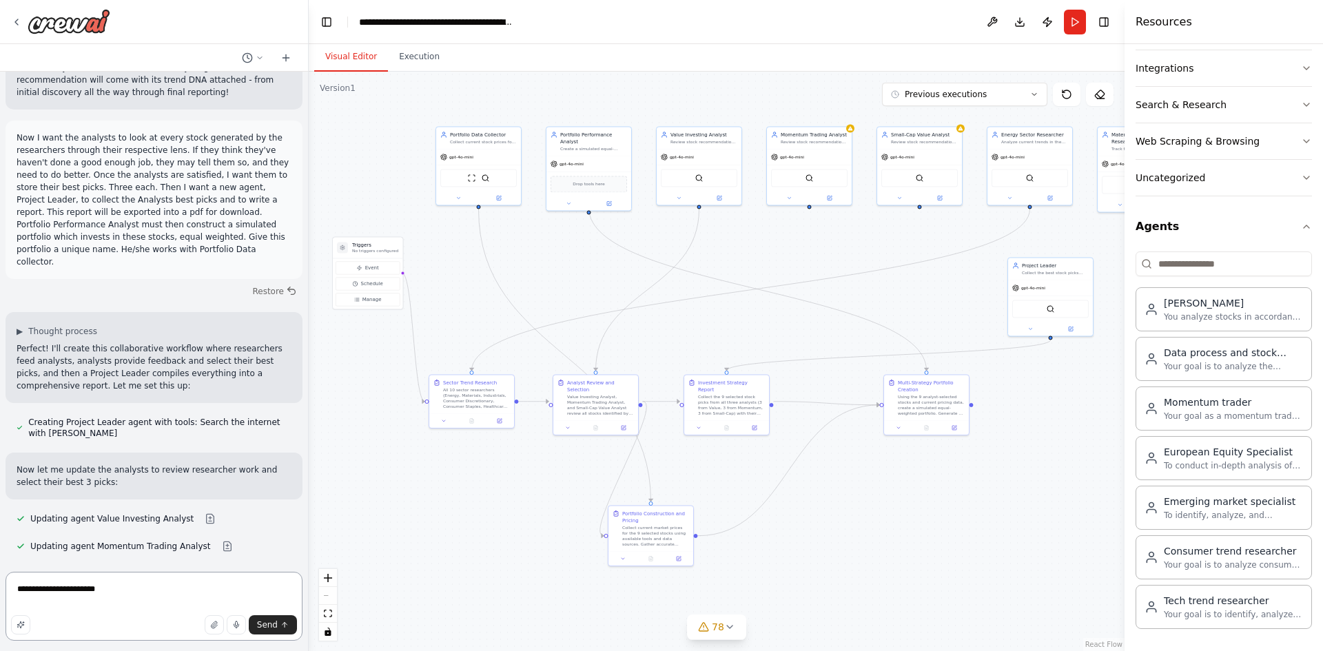
type textarea "**********"
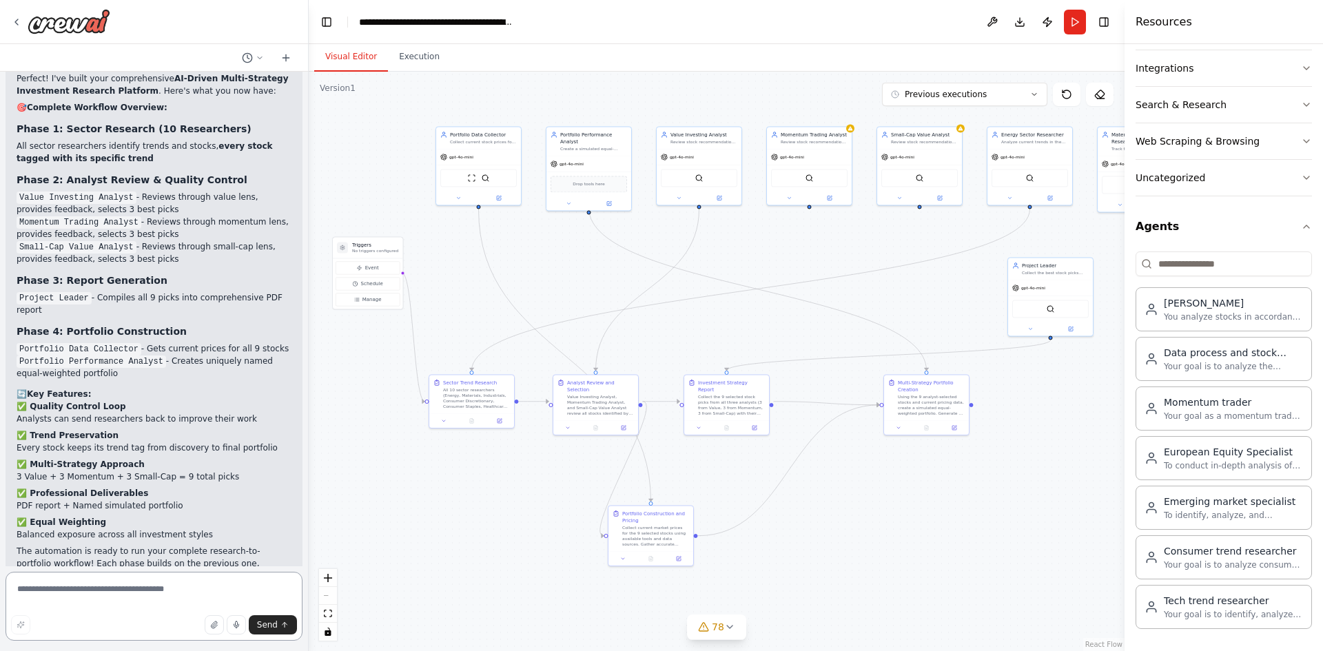
scroll to position [26957, 0]
click at [126, 581] on textarea at bounding box center [154, 606] width 297 height 69
click at [255, 591] on textarea "**********" at bounding box center [154, 606] width 297 height 69
type textarea "**********"
click at [292, 627] on button "Send" at bounding box center [273, 624] width 48 height 19
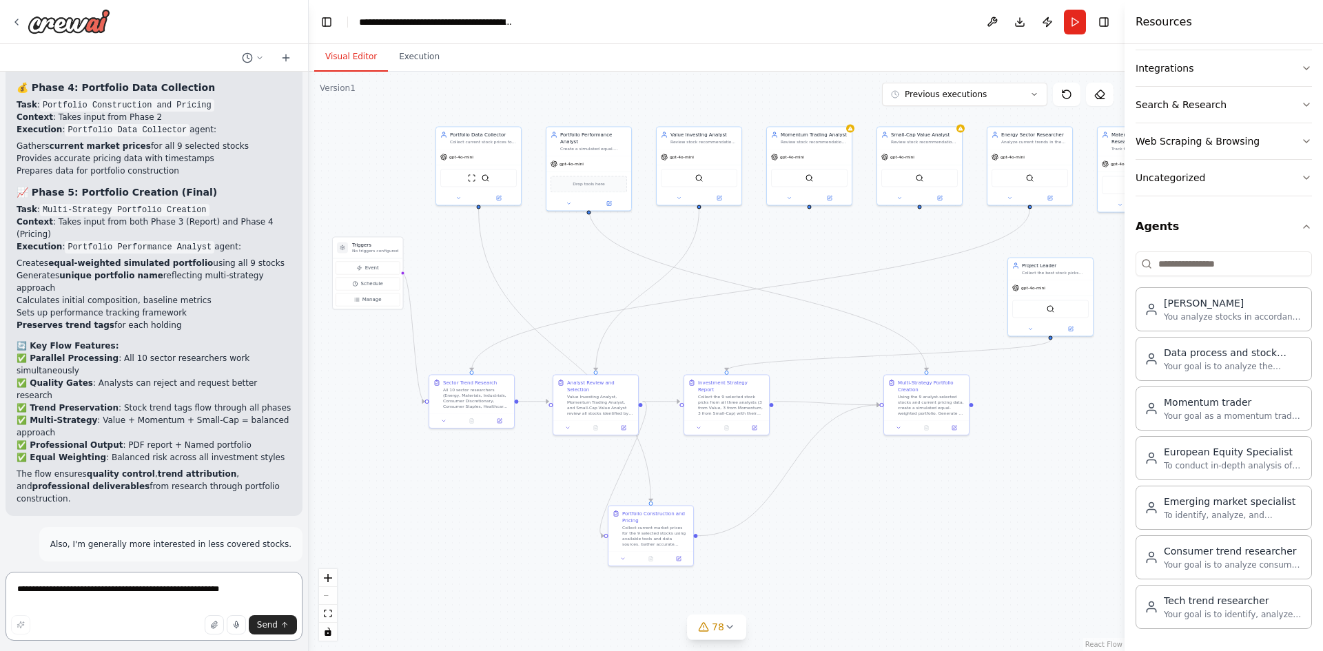
scroll to position [28171, 0]
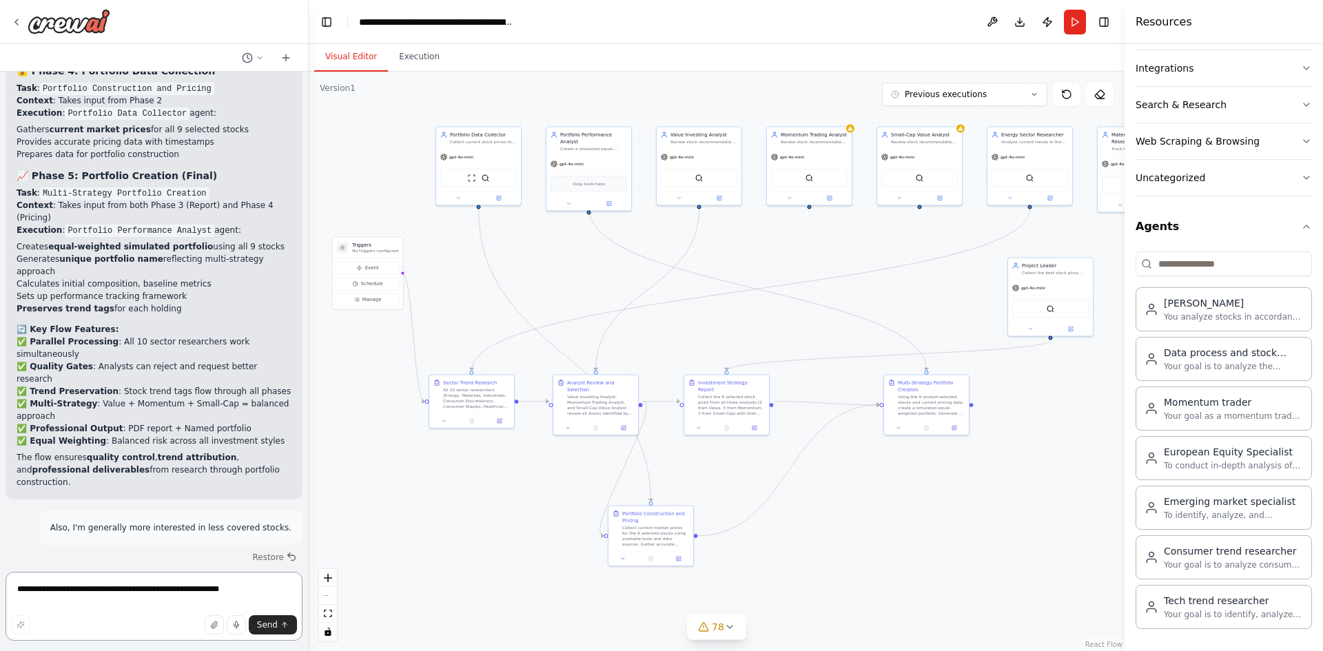
click at [90, 590] on textarea "**********" at bounding box center [154, 606] width 297 height 69
type textarea "*"
type textarea "**********"
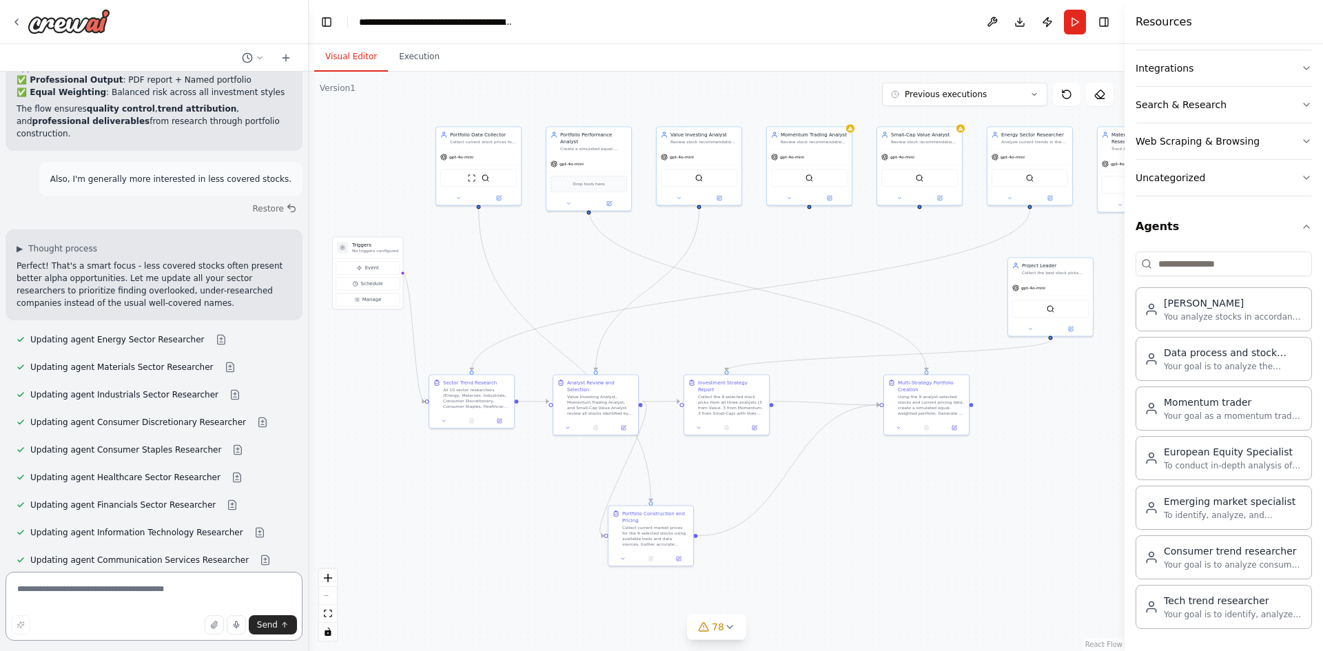
scroll to position [28536, 0]
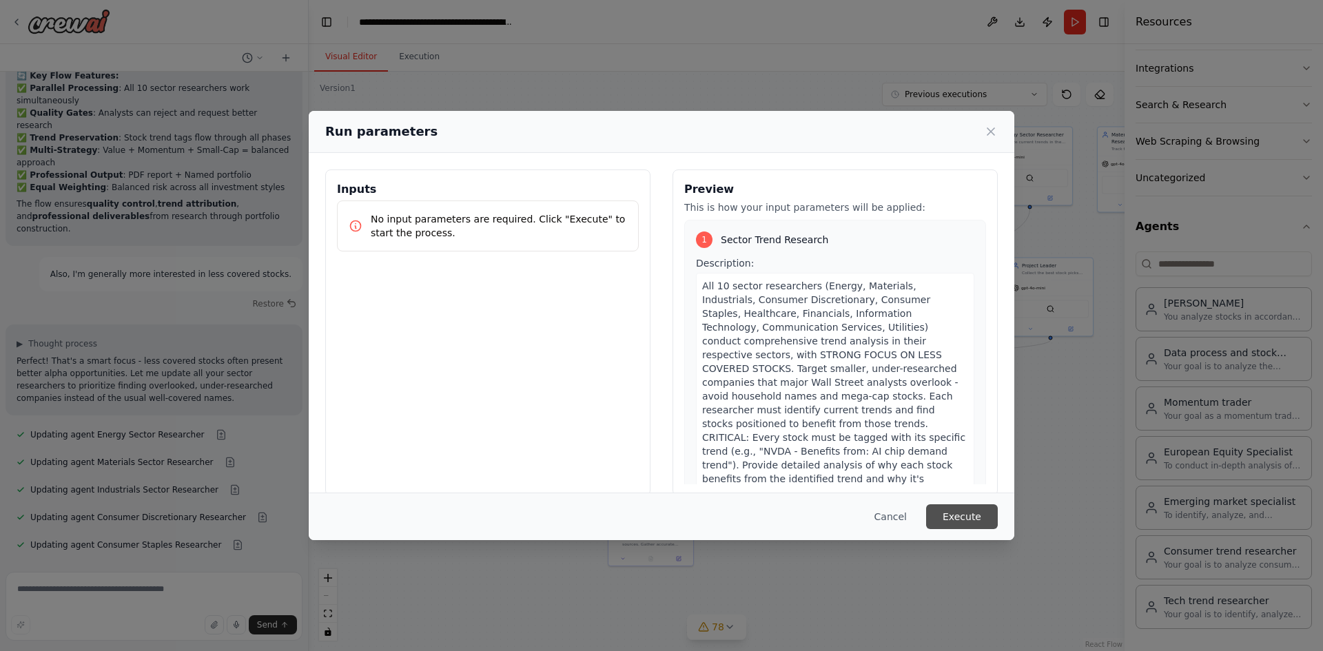
click at [964, 519] on button "Execute" at bounding box center [962, 516] width 72 height 25
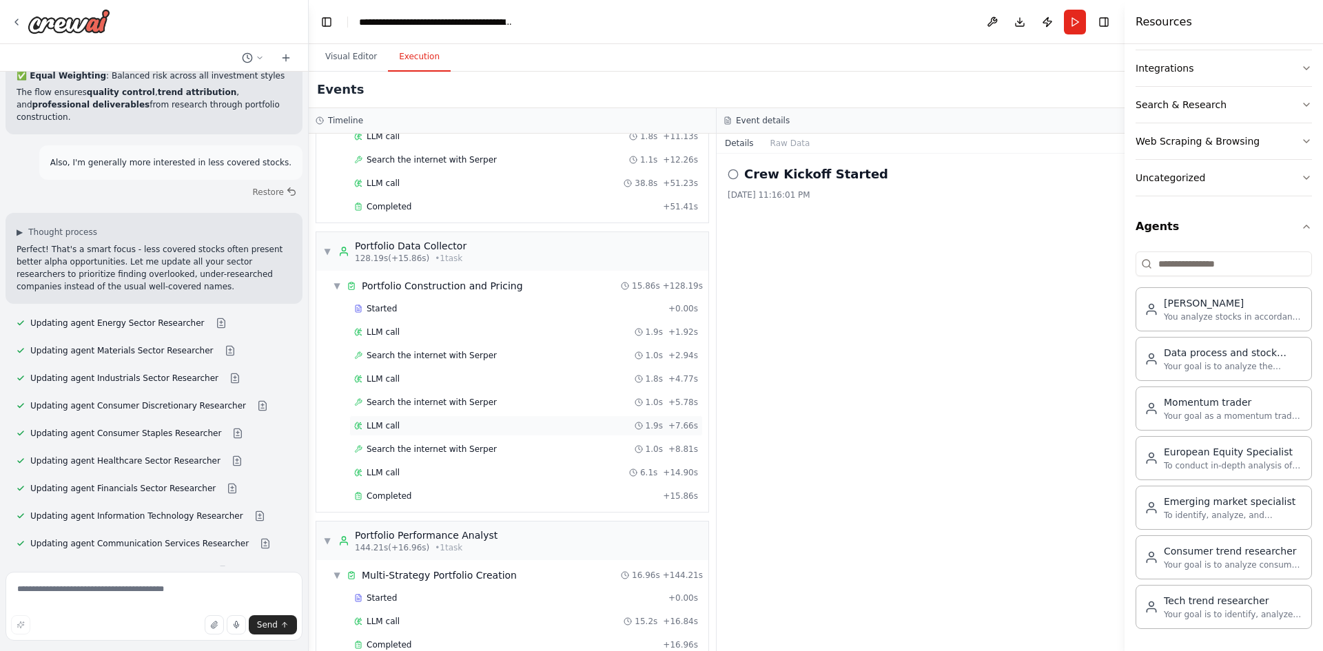
scroll to position [943, 0]
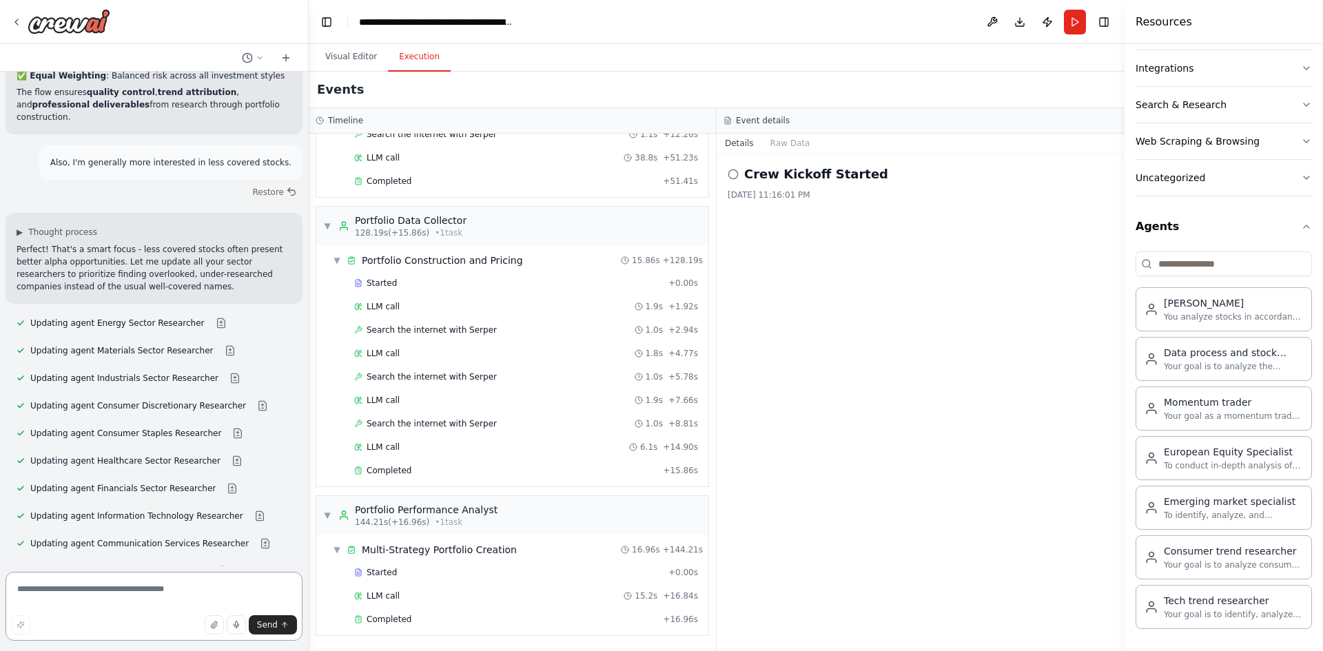
click at [125, 590] on textarea at bounding box center [154, 606] width 297 height 69
type textarea "**********"
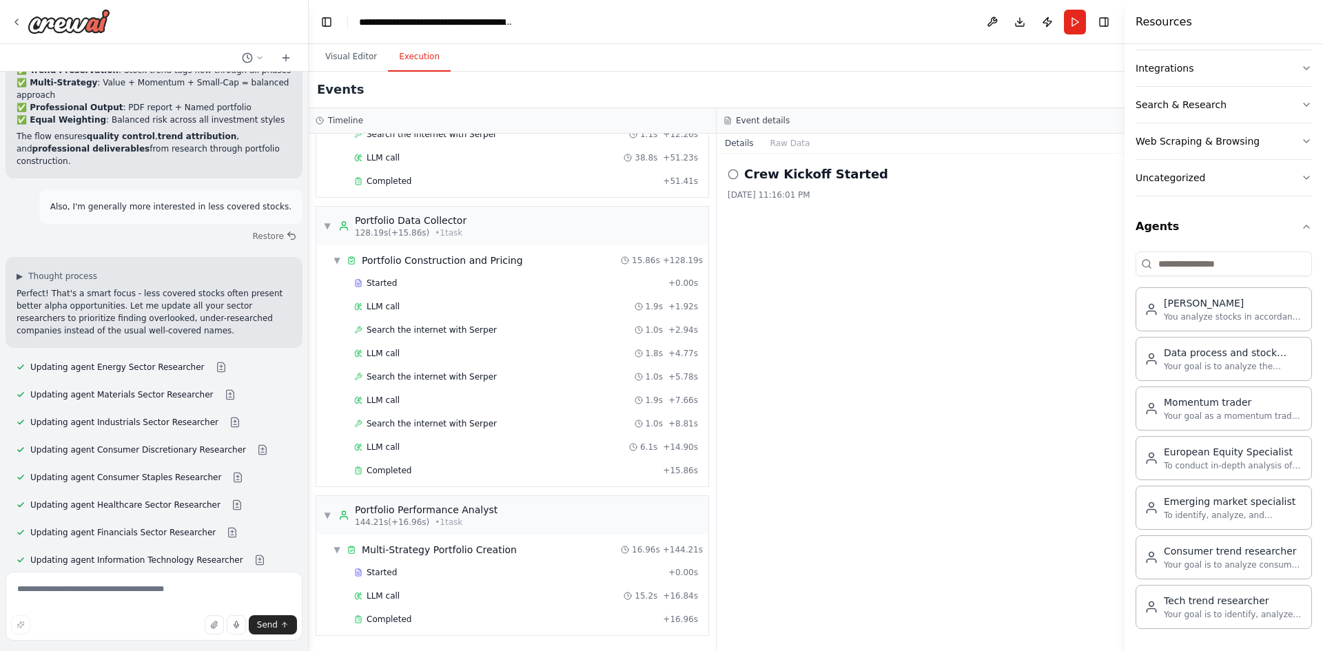
scroll to position [28546, 0]
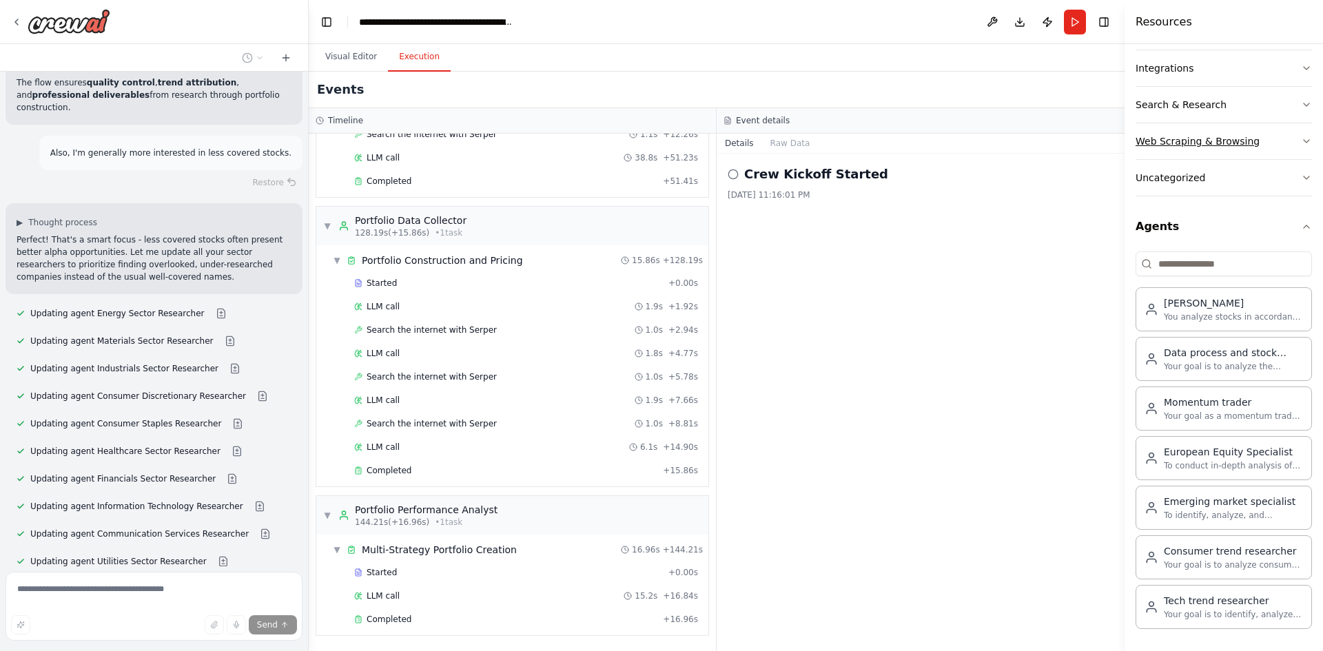
click at [1300, 137] on icon "button" at bounding box center [1305, 141] width 11 height 11
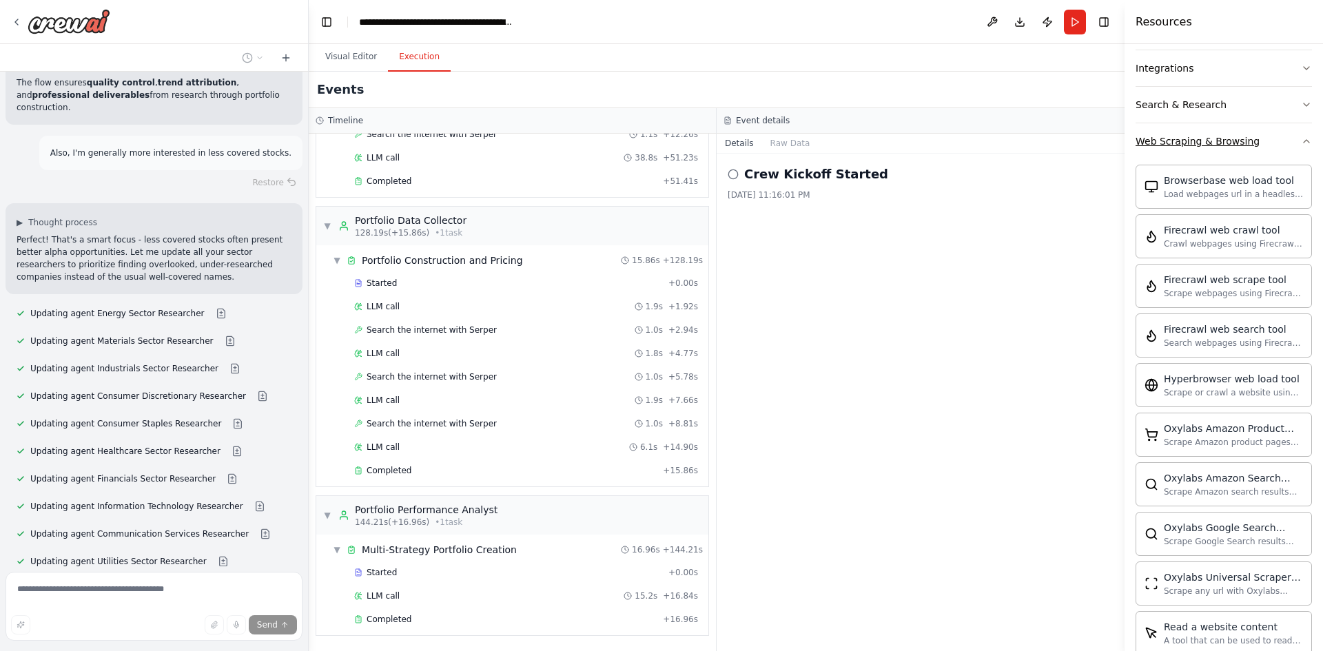
click at [1300, 137] on icon "button" at bounding box center [1305, 141] width 11 height 11
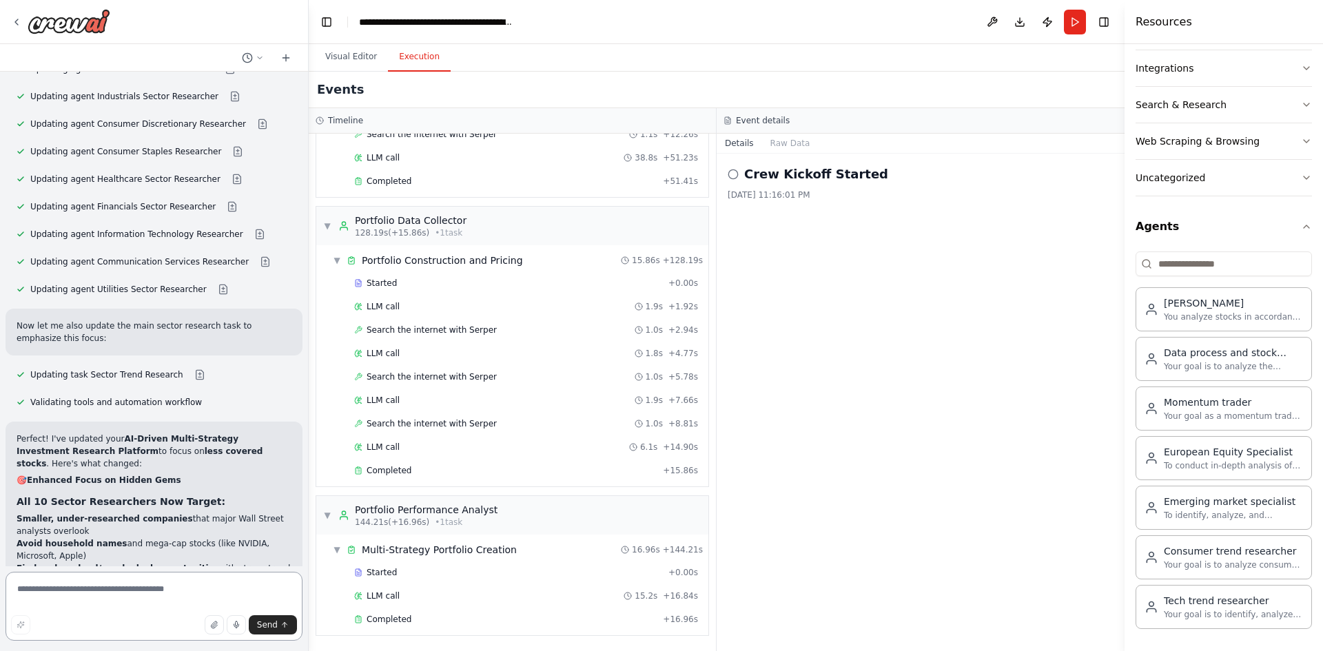
scroll to position [28830, 0]
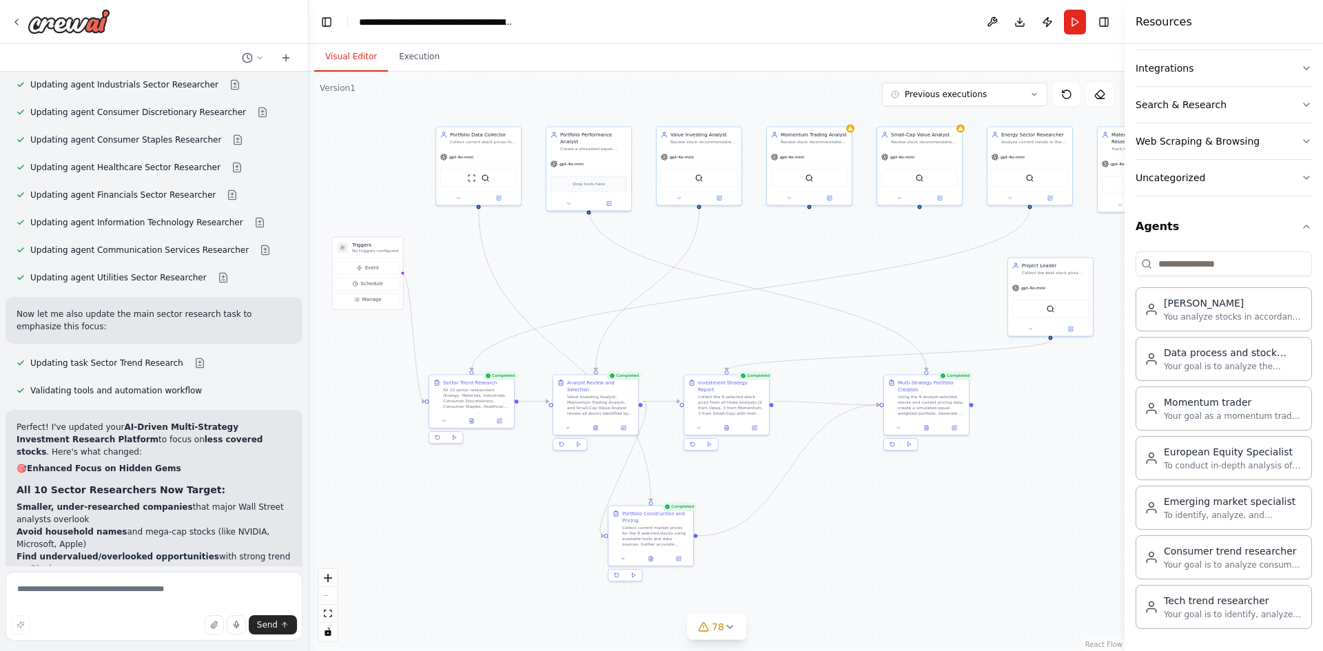
click at [360, 61] on button "Visual Editor" at bounding box center [351, 57] width 74 height 29
click at [1038, 279] on div "gpt-4o-mini" at bounding box center [1050, 286] width 85 height 15
click at [1053, 308] on img at bounding box center [1050, 307] width 8 height 8
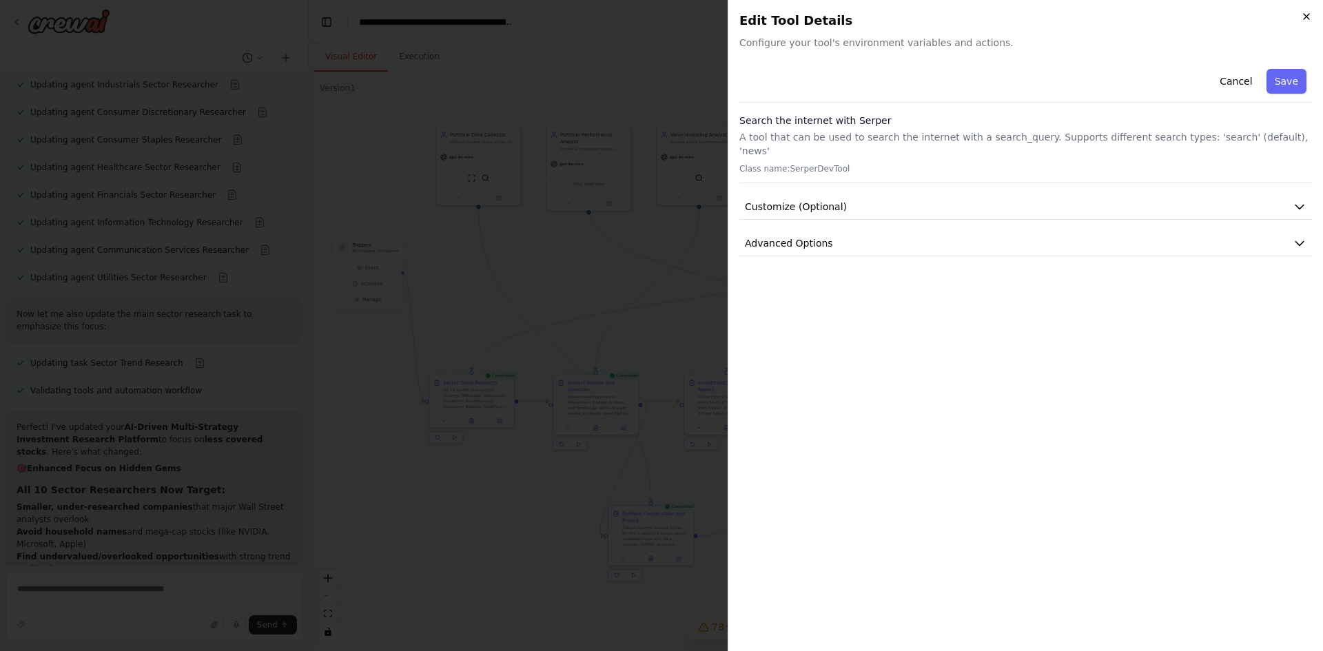
click at [1309, 17] on icon "button" at bounding box center [1305, 16] width 11 height 11
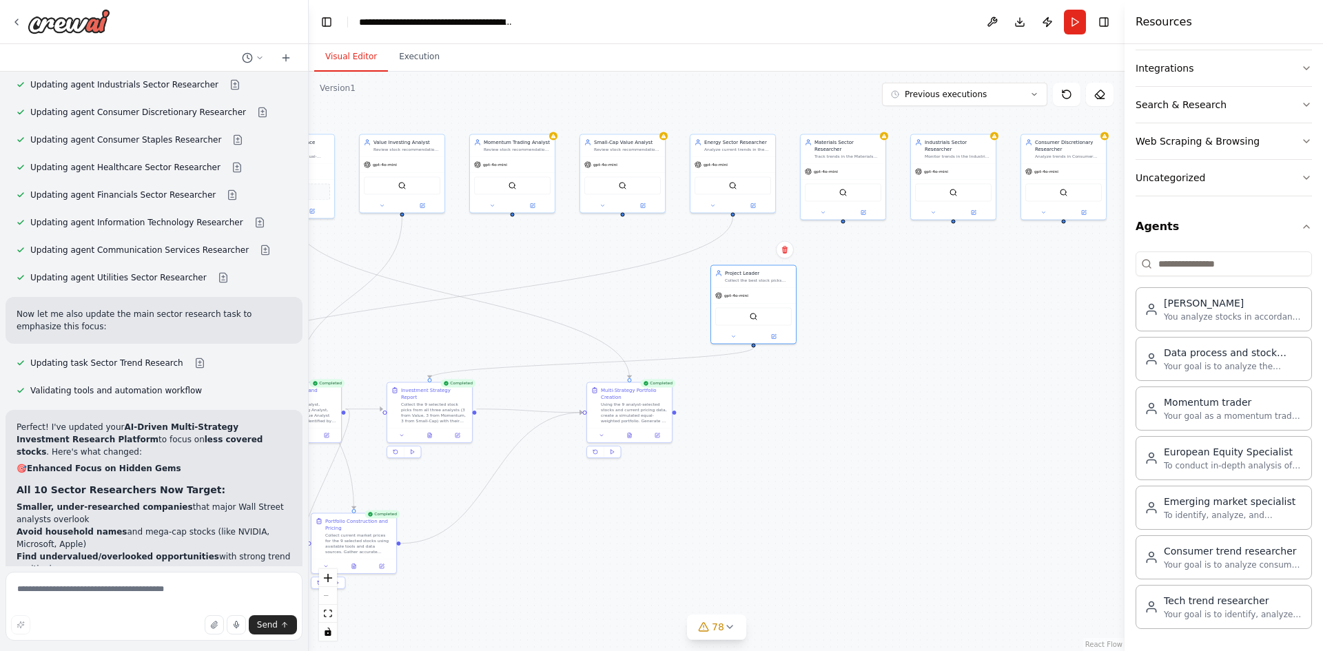
drag, startPoint x: 1048, startPoint y: 524, endPoint x: 659, endPoint y: 549, distance: 390.0
click at [659, 549] on div ".deletable-edge-delete-btn { width: 20px; height: 20px; border: 0px solid #ffff…" at bounding box center [717, 361] width 816 height 579
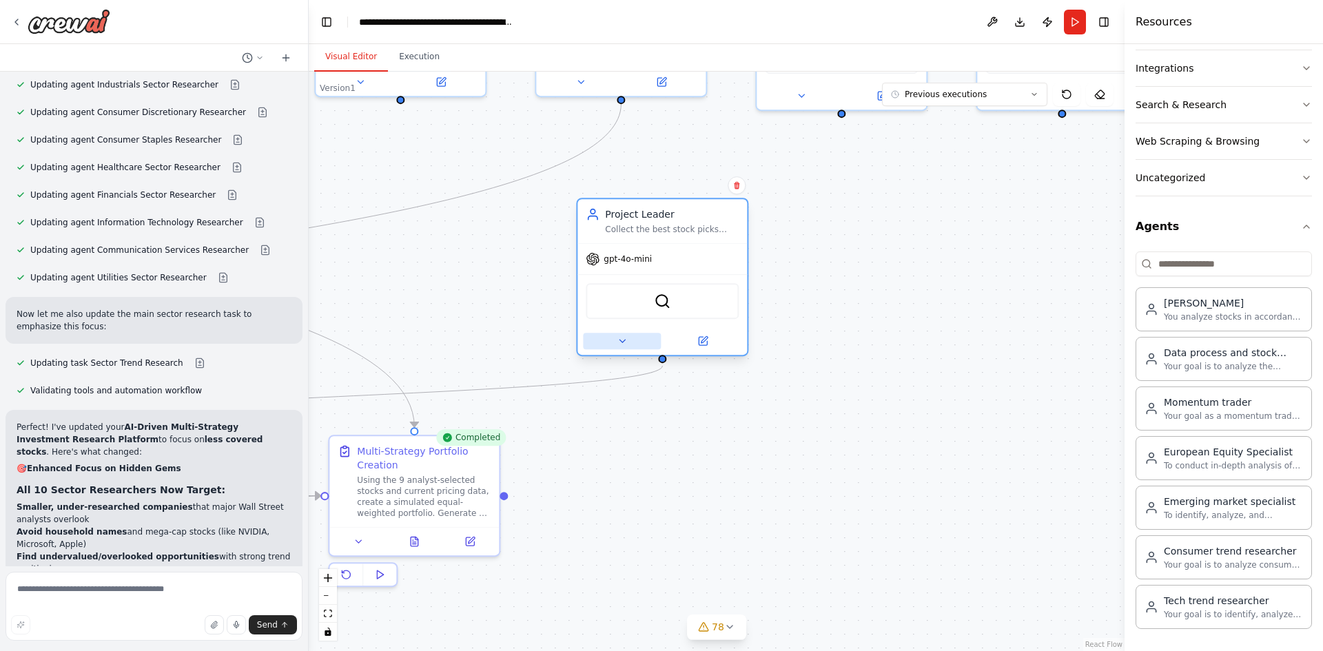
click at [636, 346] on button at bounding box center [622, 341] width 78 height 17
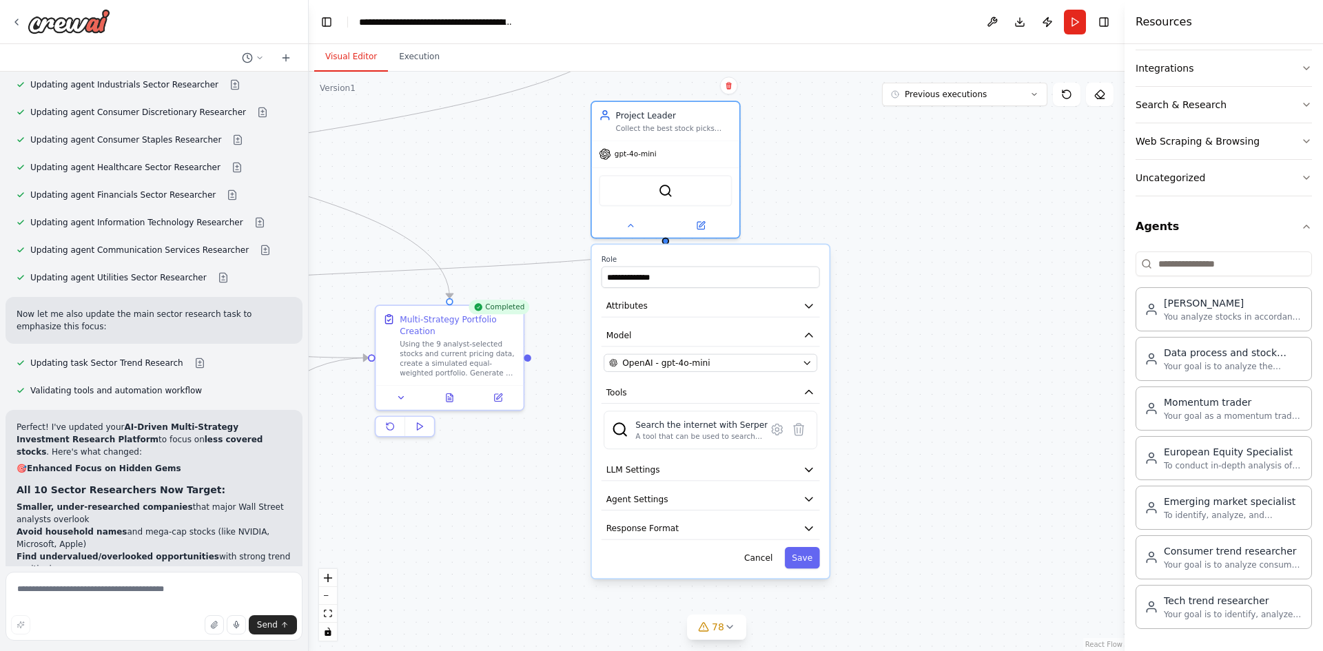
drag, startPoint x: 913, startPoint y: 531, endPoint x: 906, endPoint y: 402, distance: 129.0
click at [906, 402] on div ".deletable-edge-delete-btn { width: 20px; height: 20px; border: 0px solid #ffff…" at bounding box center [717, 361] width 816 height 579
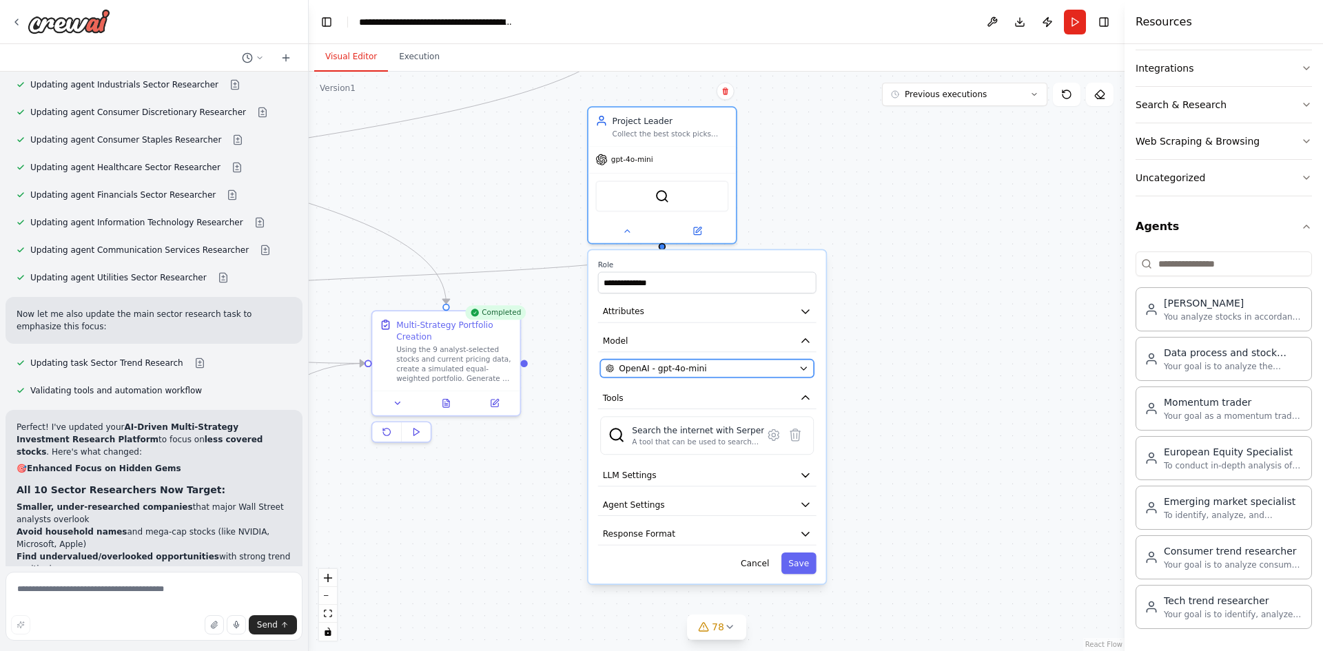
click at [805, 375] on button "OpenAI - gpt-4o-mini" at bounding box center [707, 369] width 214 height 18
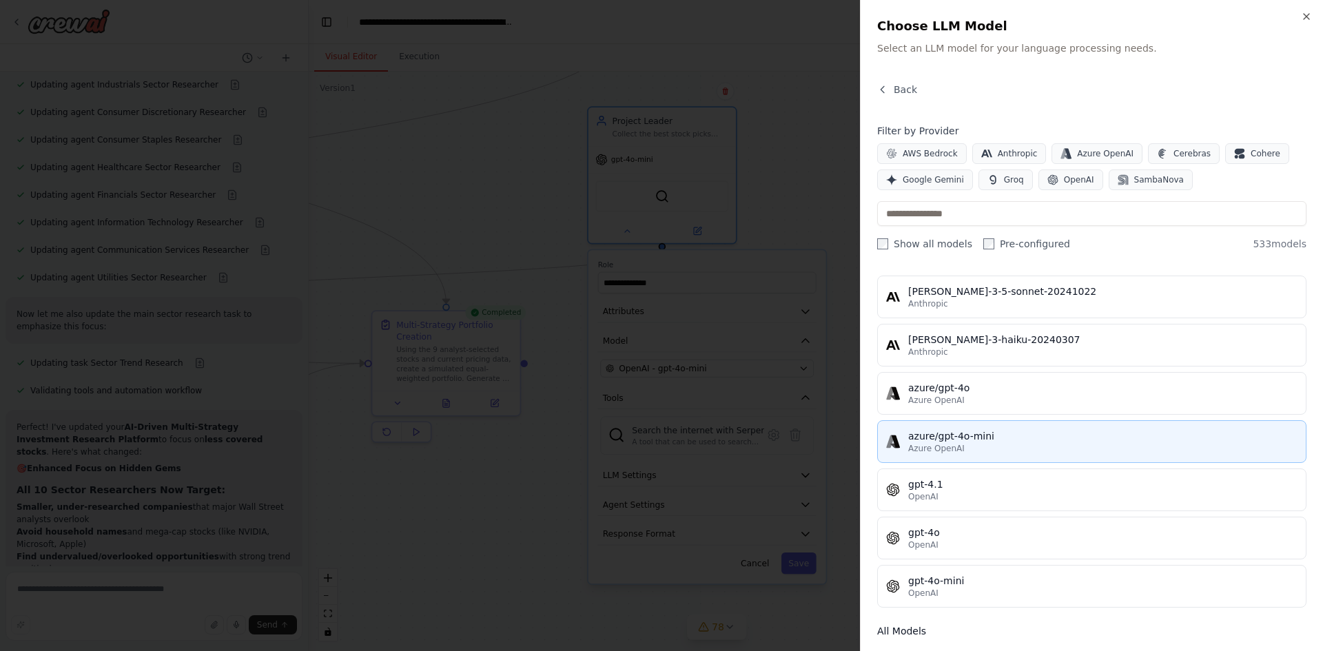
scroll to position [69, 0]
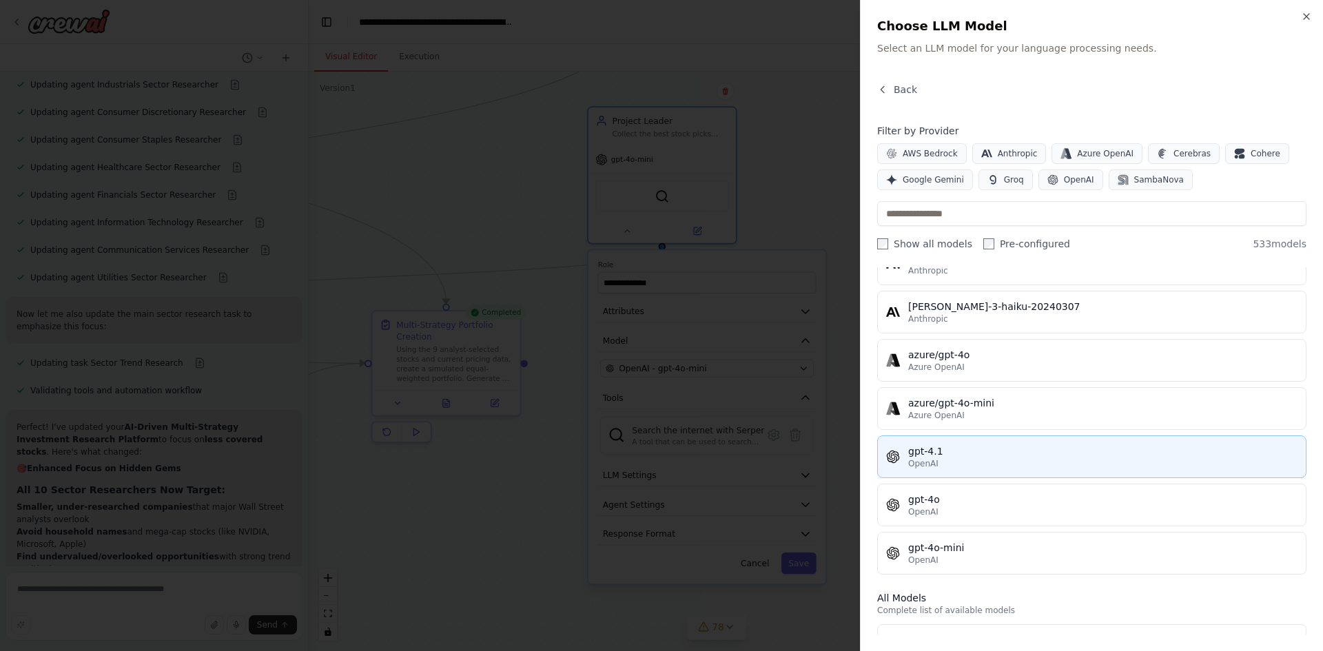
click at [1048, 459] on div "OpenAI" at bounding box center [1102, 463] width 389 height 11
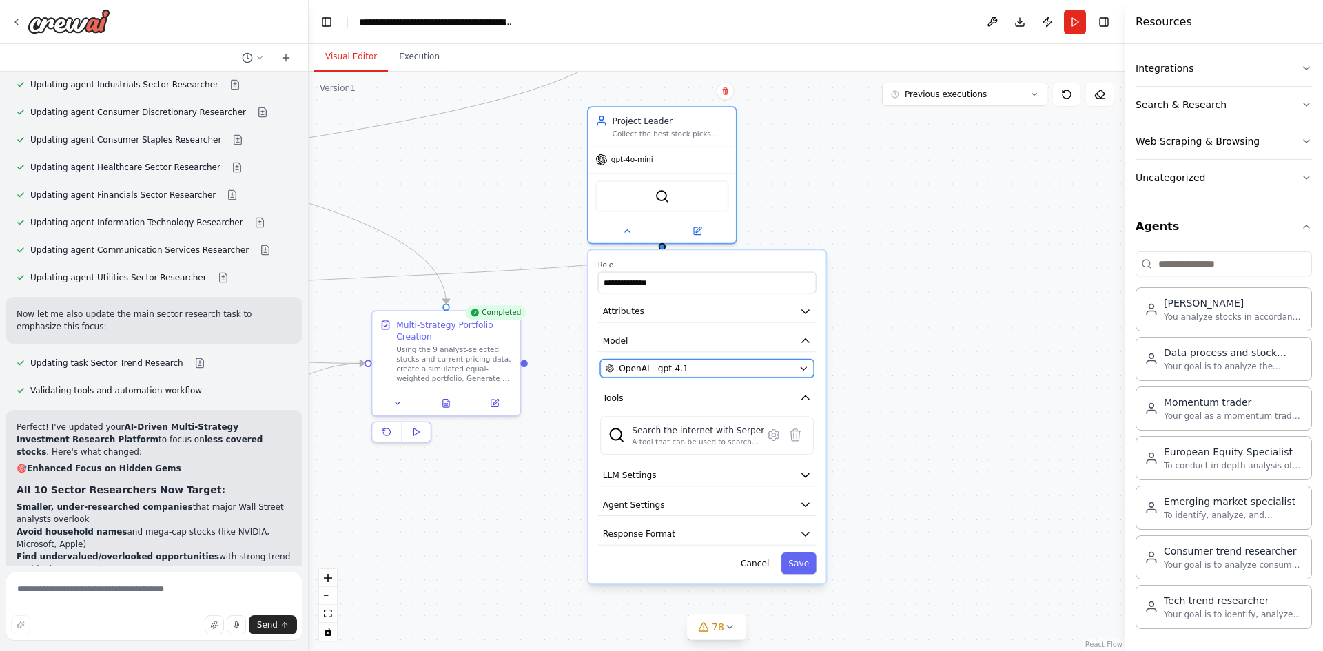
click at [763, 369] on div "OpenAI - gpt-4.1" at bounding box center [699, 368] width 188 height 12
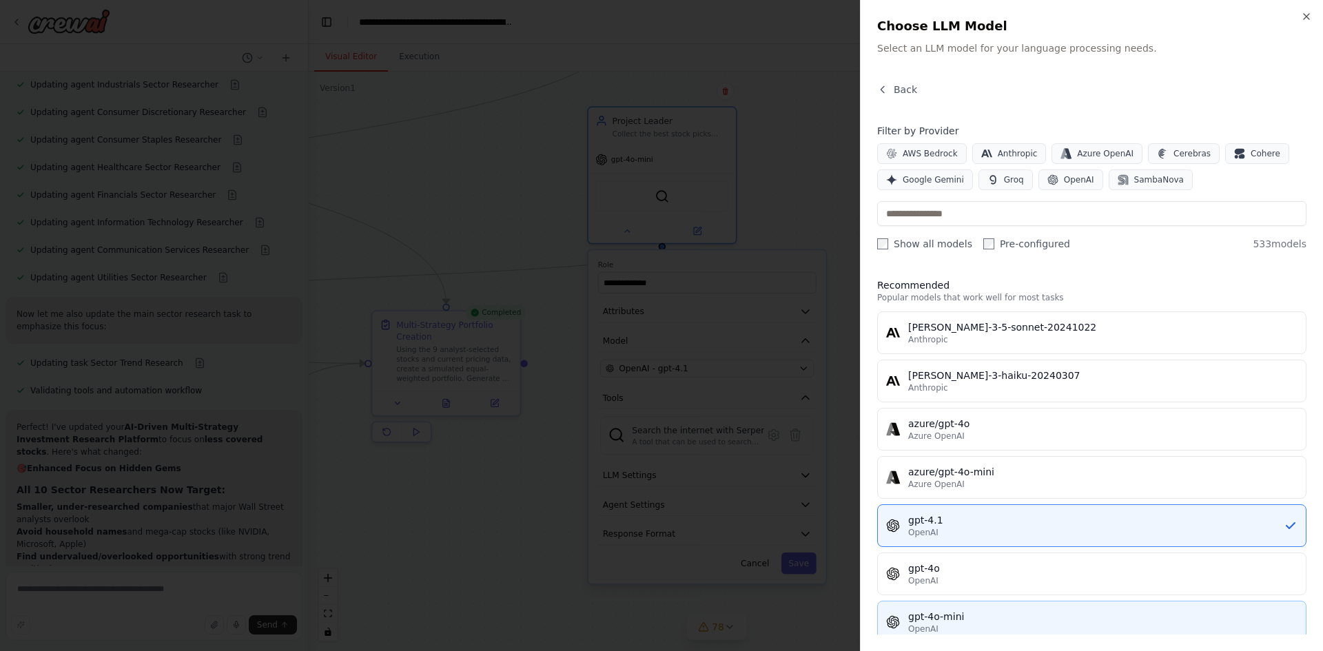
click at [998, 607] on button "gpt-4o-mini OpenAI" at bounding box center [1091, 622] width 429 height 43
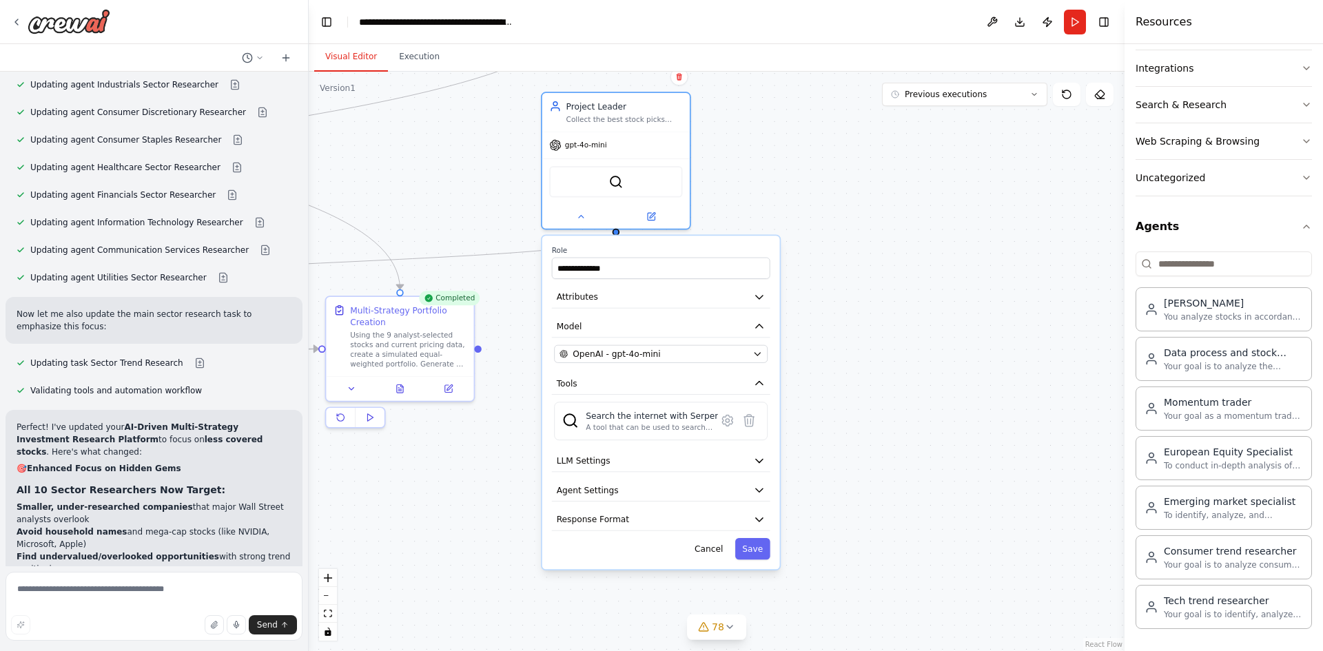
drag, startPoint x: 971, startPoint y: 497, endPoint x: 926, endPoint y: 482, distance: 47.1
click at [926, 482] on div ".deletable-edge-delete-btn { width: 20px; height: 20px; border: 0px solid #ffff…" at bounding box center [717, 361] width 816 height 579
click at [658, 488] on button "Agent Settings" at bounding box center [661, 490] width 218 height 22
click at [658, 508] on button "Response Format" at bounding box center [661, 519] width 218 height 22
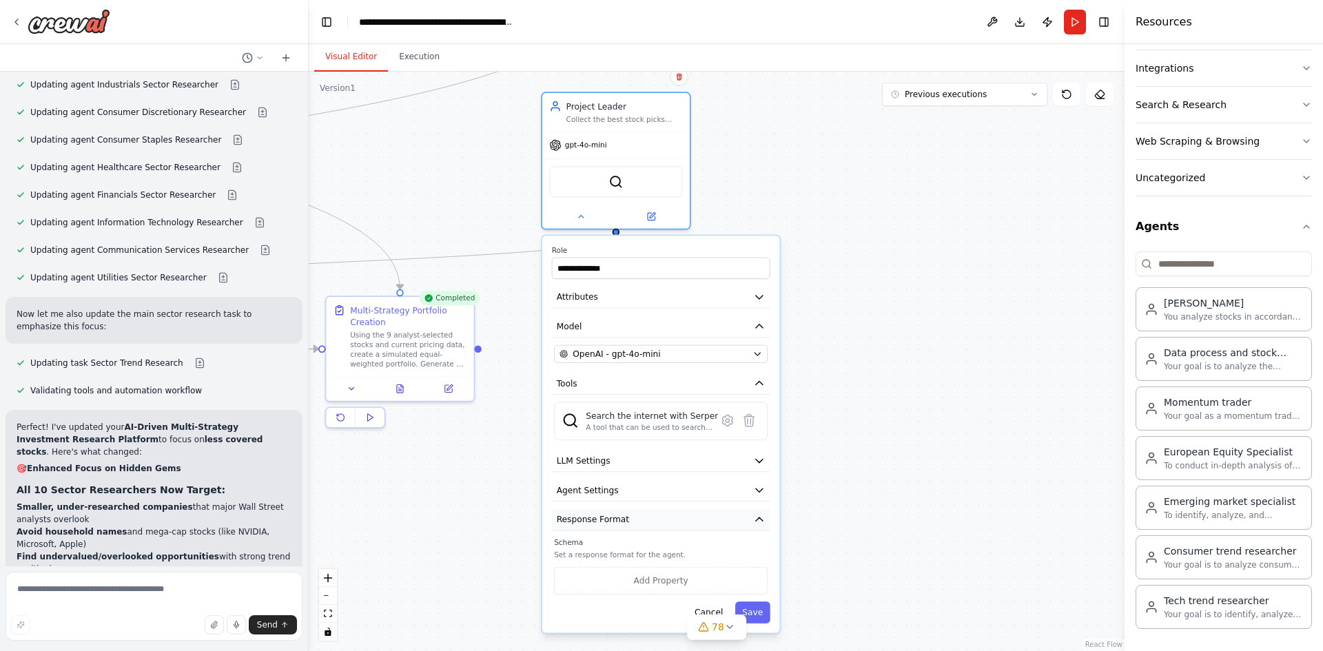
click at [658, 508] on button "Response Format" at bounding box center [661, 519] width 218 height 22
click at [404, 60] on button "Execution" at bounding box center [419, 57] width 63 height 29
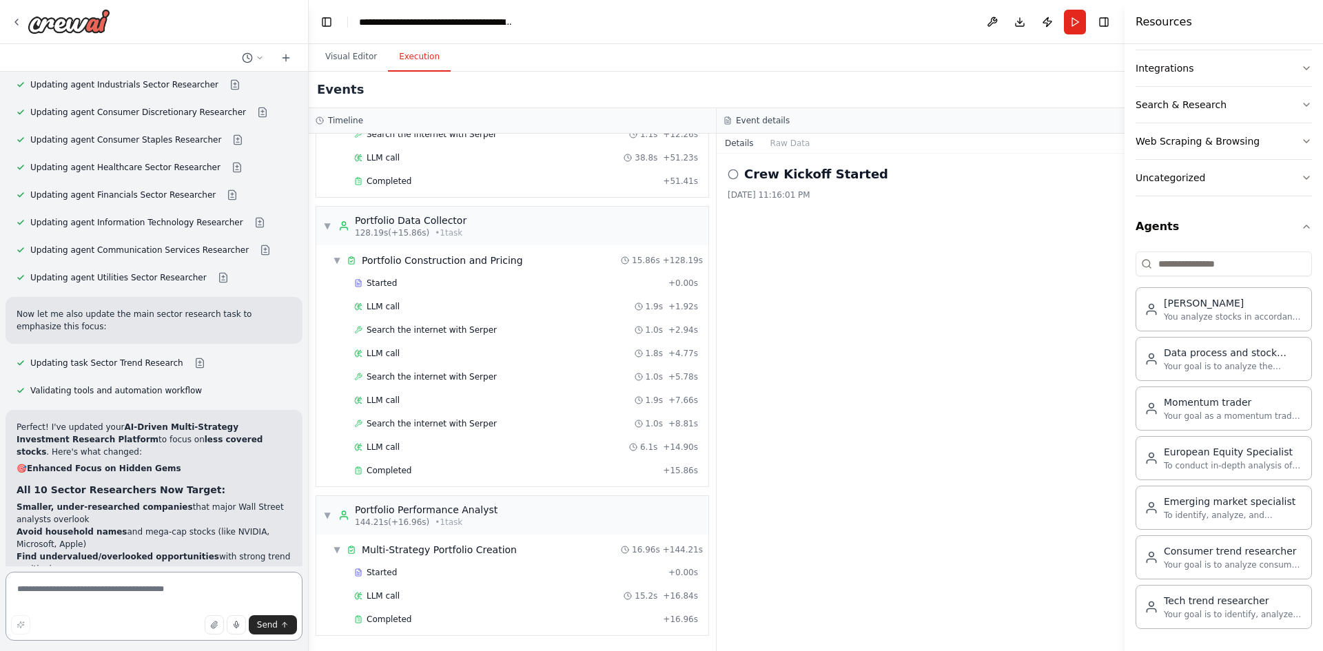
click at [157, 585] on textarea at bounding box center [154, 606] width 297 height 69
type textarea "**********"
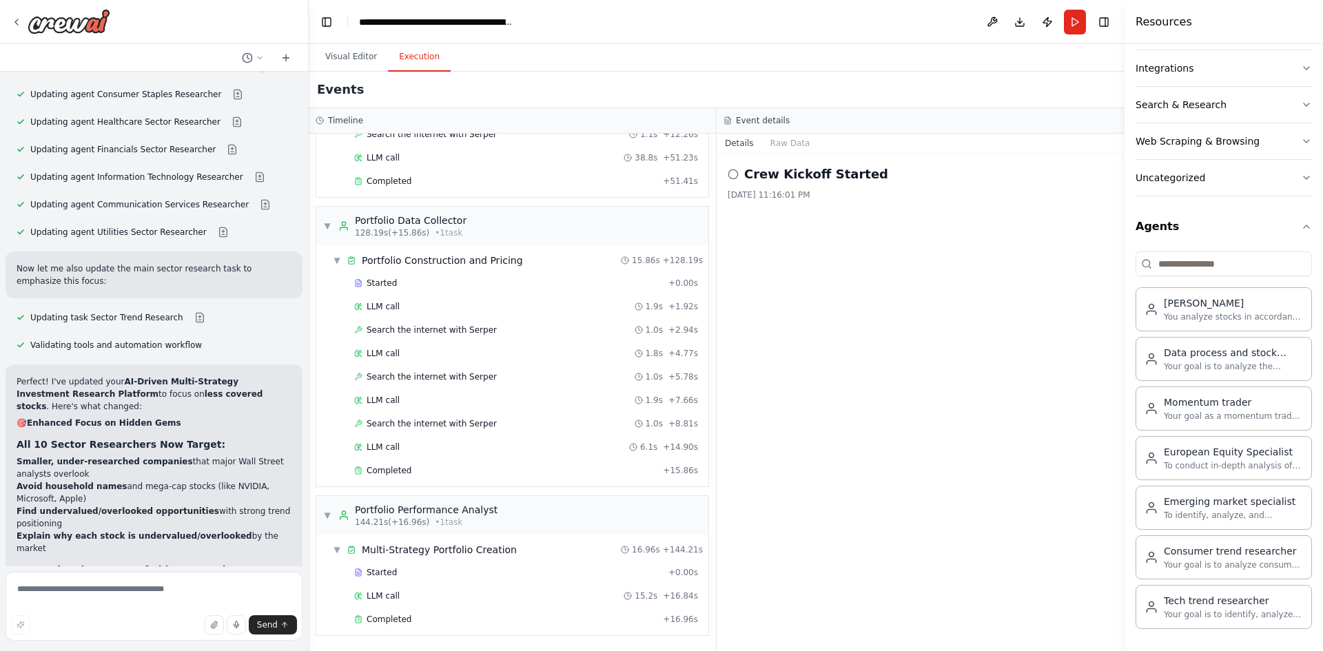
scroll to position [28897, 0]
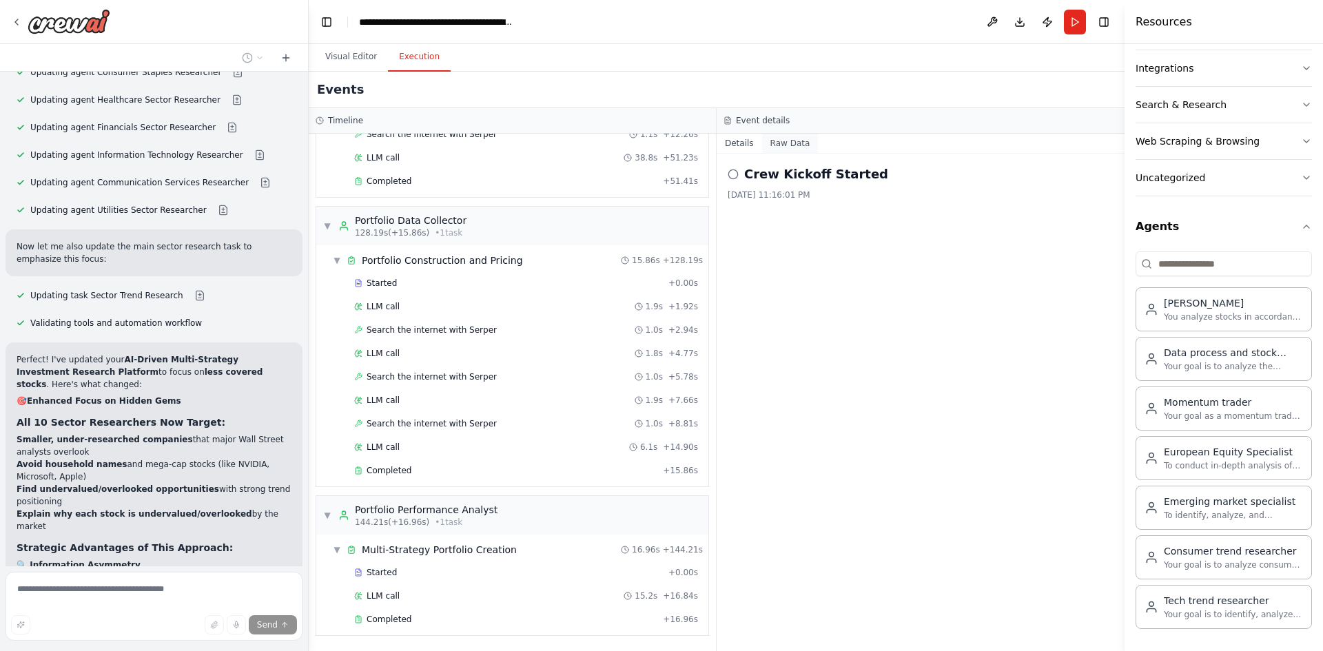
click at [784, 144] on button "Raw Data" at bounding box center [790, 143] width 56 height 19
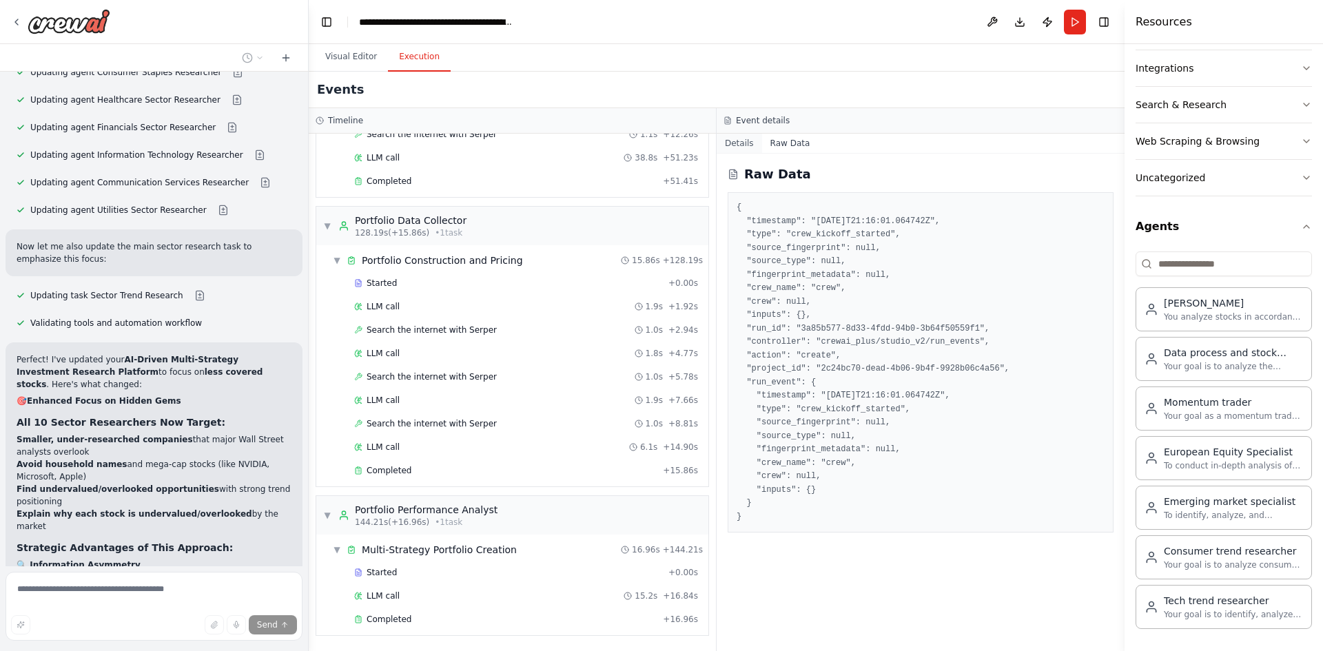
click at [749, 145] on button "Details" at bounding box center [738, 143] width 45 height 19
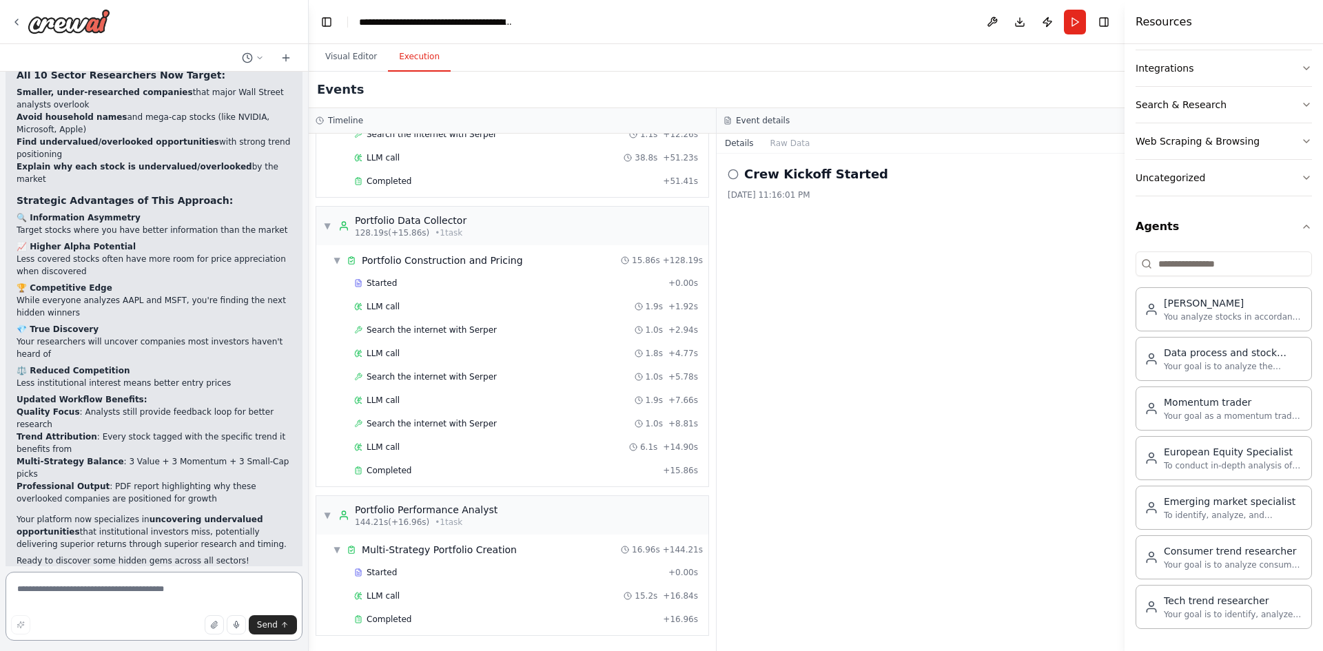
scroll to position [29219, 0]
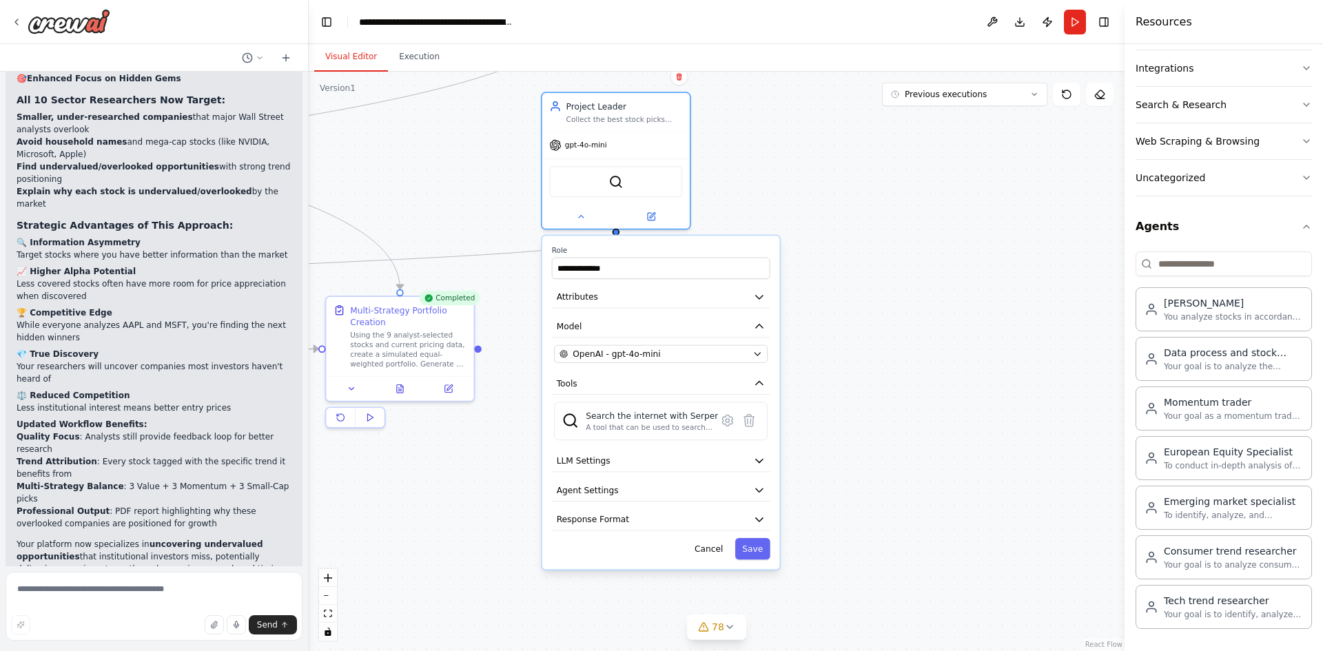
click at [360, 61] on button "Visual Editor" at bounding box center [351, 57] width 74 height 29
click at [712, 549] on button "Cancel" at bounding box center [708, 548] width 43 height 21
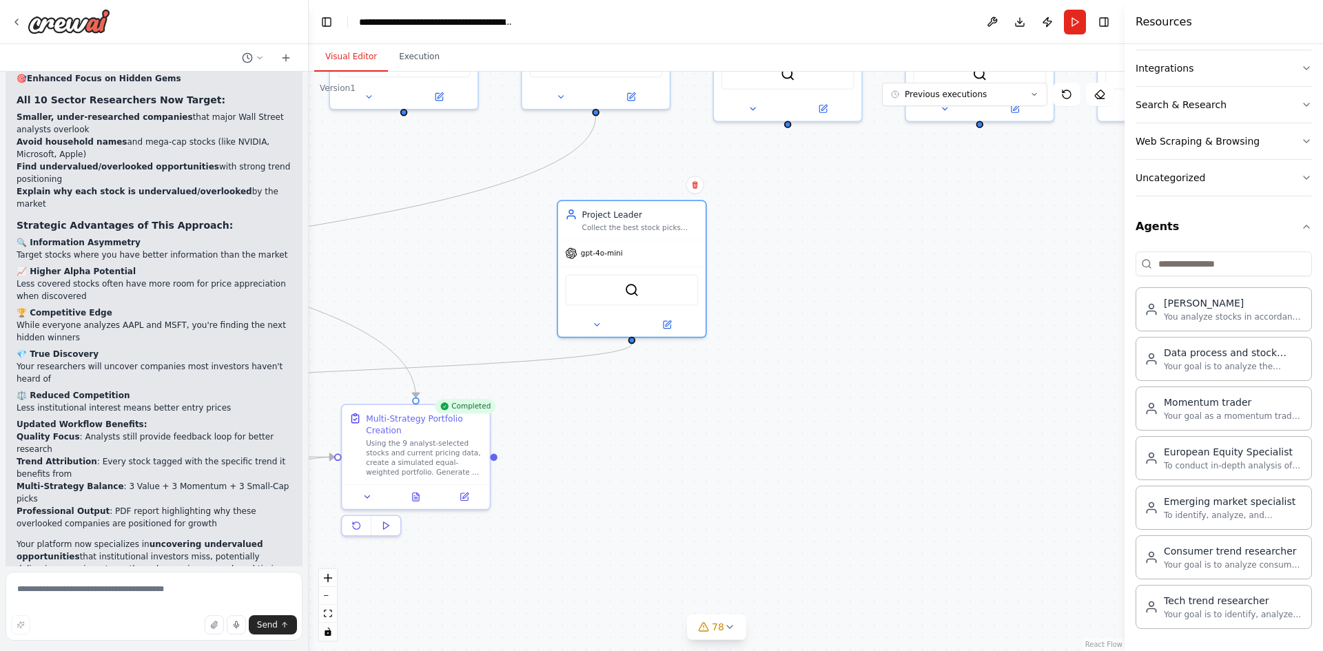
drag, startPoint x: 686, startPoint y: 342, endPoint x: 696, endPoint y: 437, distance: 94.9
click at [696, 437] on div ".deletable-edge-delete-btn { width: 20px; height: 20px; border: 0px solid #ffff…" at bounding box center [717, 361] width 816 height 579
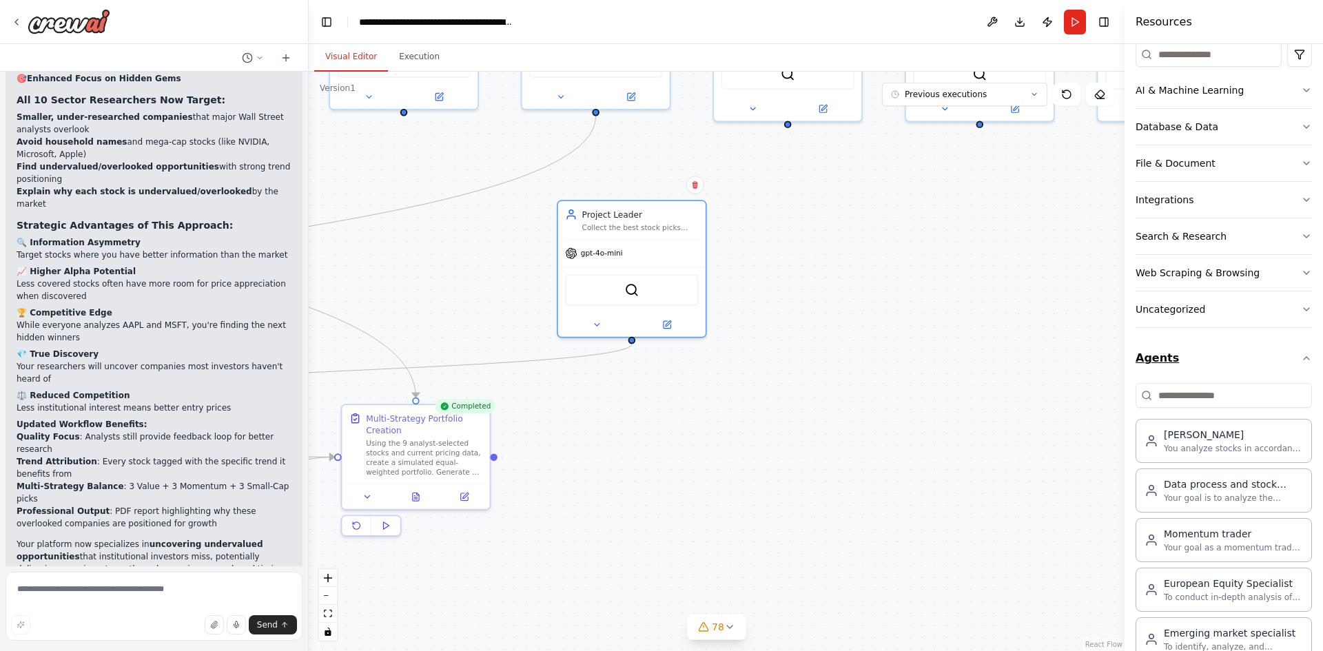
scroll to position [170, 0]
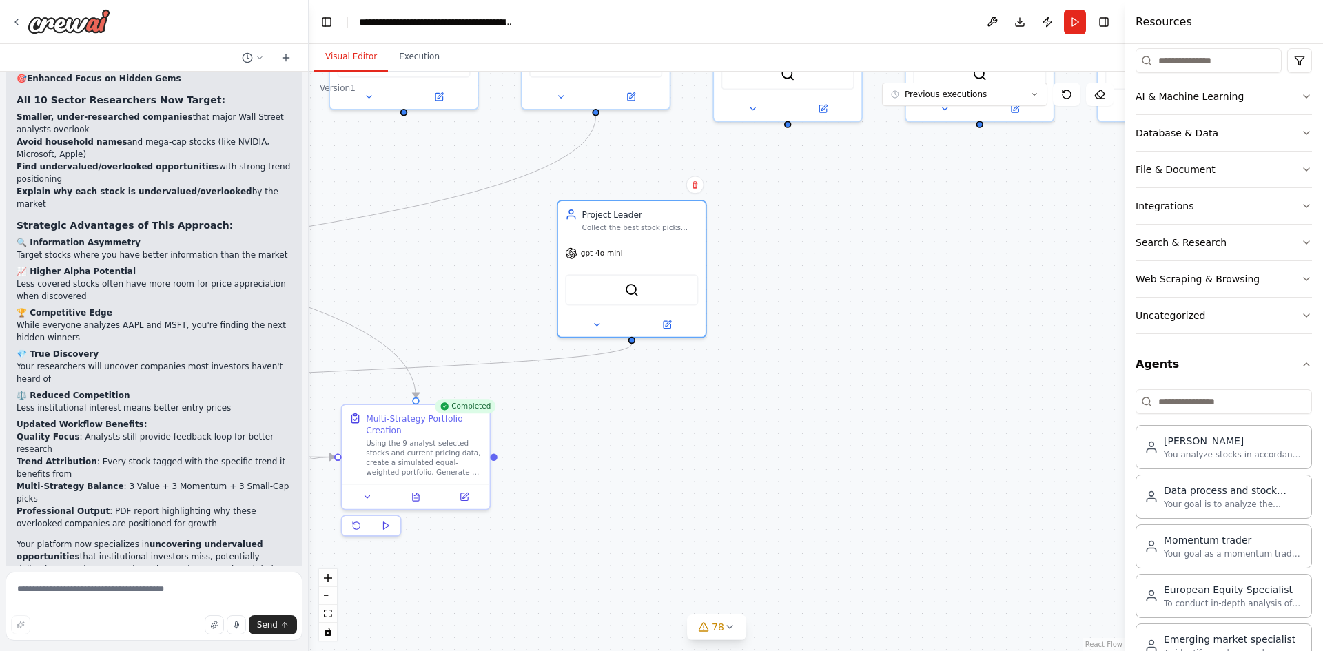
click at [1232, 318] on button "Uncategorized" at bounding box center [1223, 316] width 176 height 36
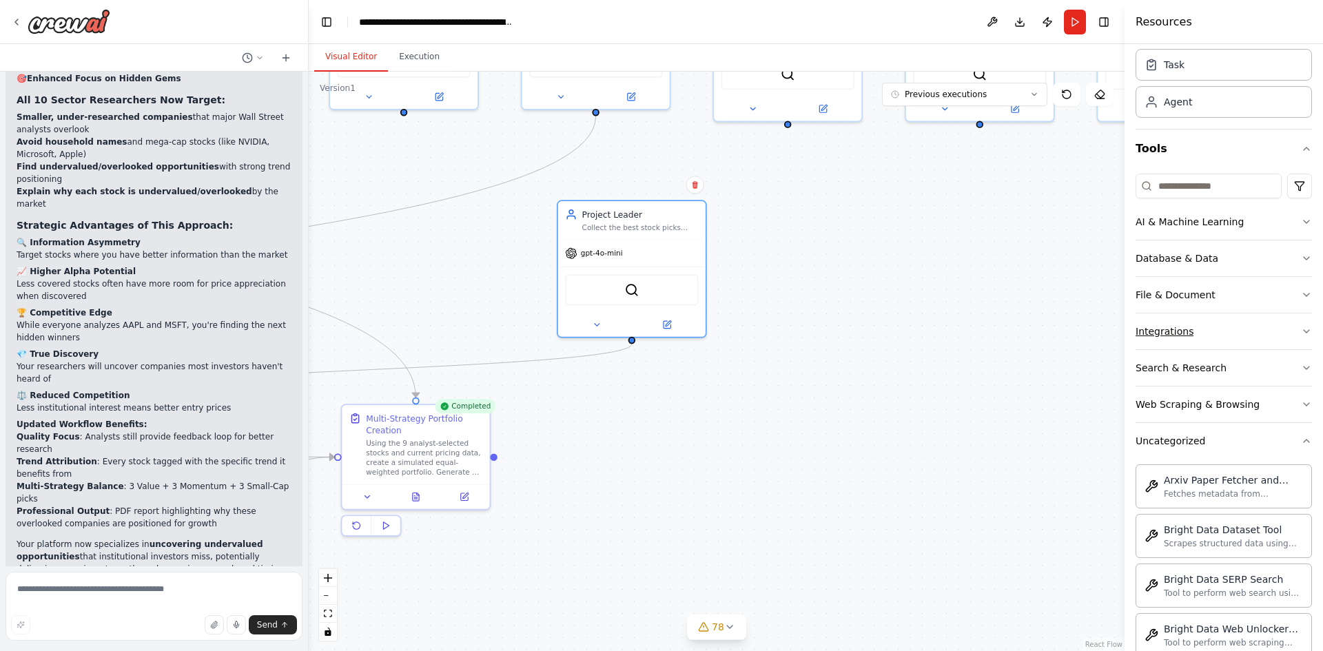
scroll to position [32, 0]
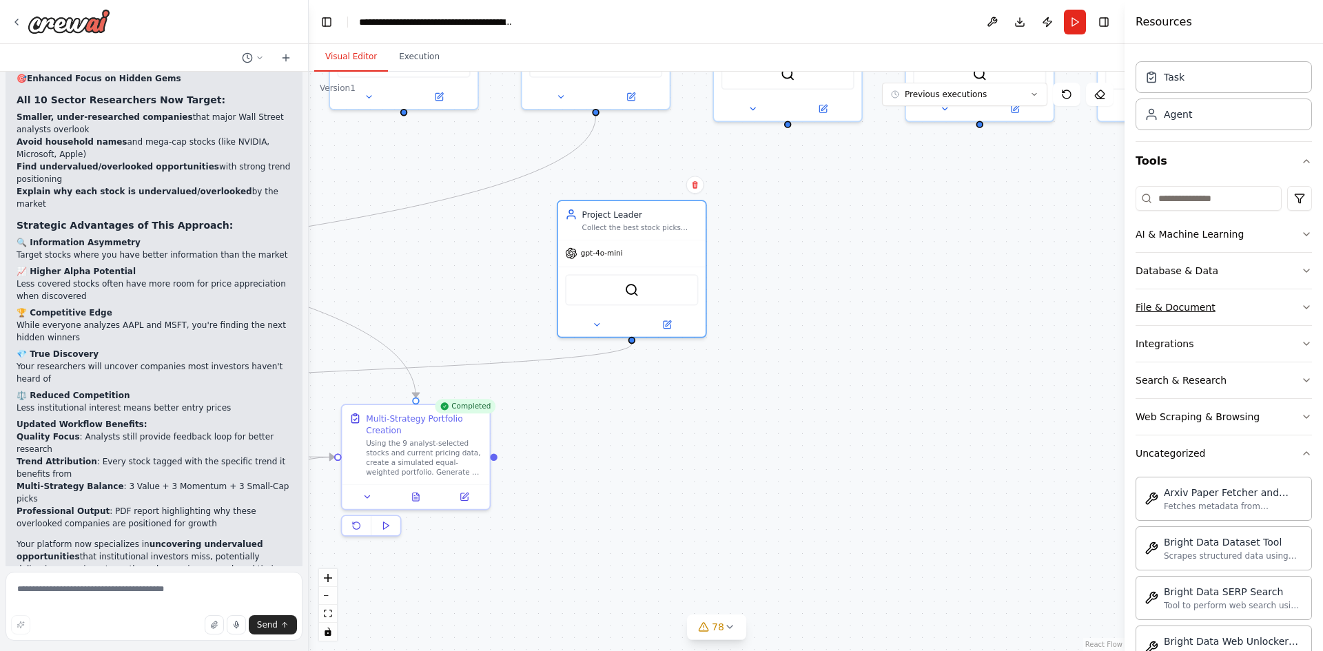
click at [1236, 311] on button "File & Document" at bounding box center [1223, 307] width 176 height 36
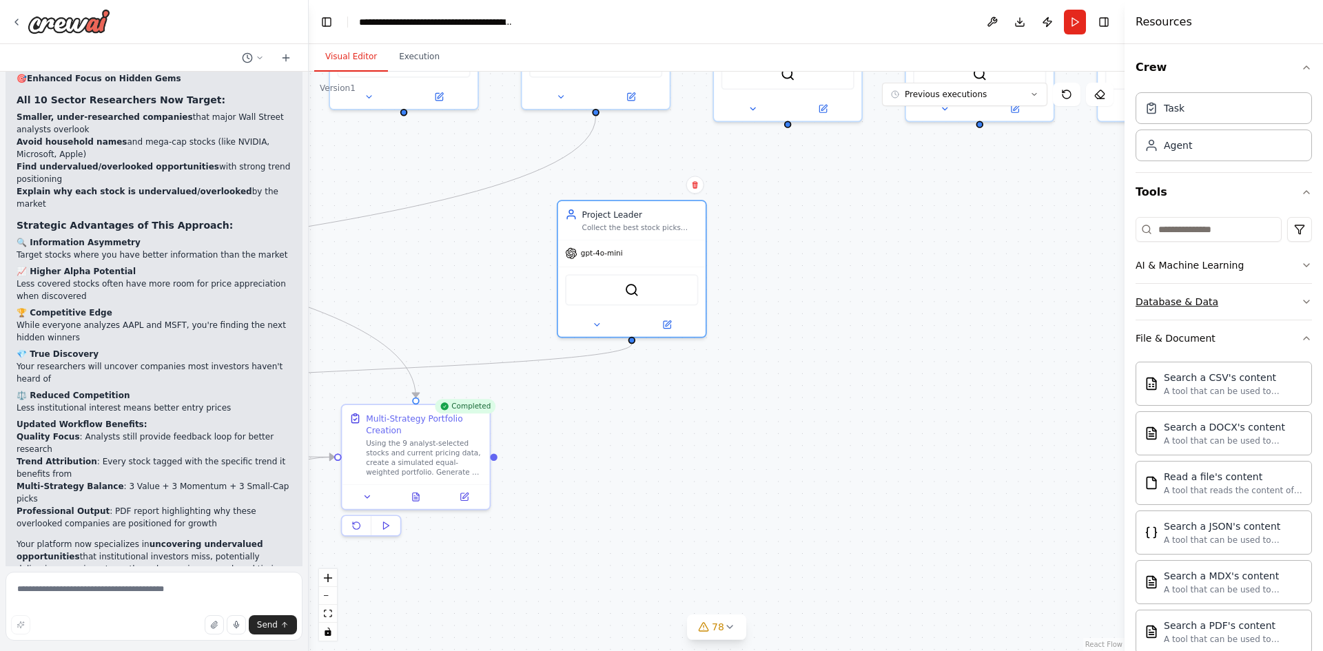
scroll to position [0, 0]
click at [1230, 142] on div "Agent" at bounding box center [1223, 146] width 176 height 32
click at [1181, 147] on div "Agent" at bounding box center [1177, 146] width 28 height 14
click at [1213, 105] on div "Task" at bounding box center [1223, 109] width 176 height 32
click at [1177, 108] on div "Task" at bounding box center [1173, 109] width 21 height 14
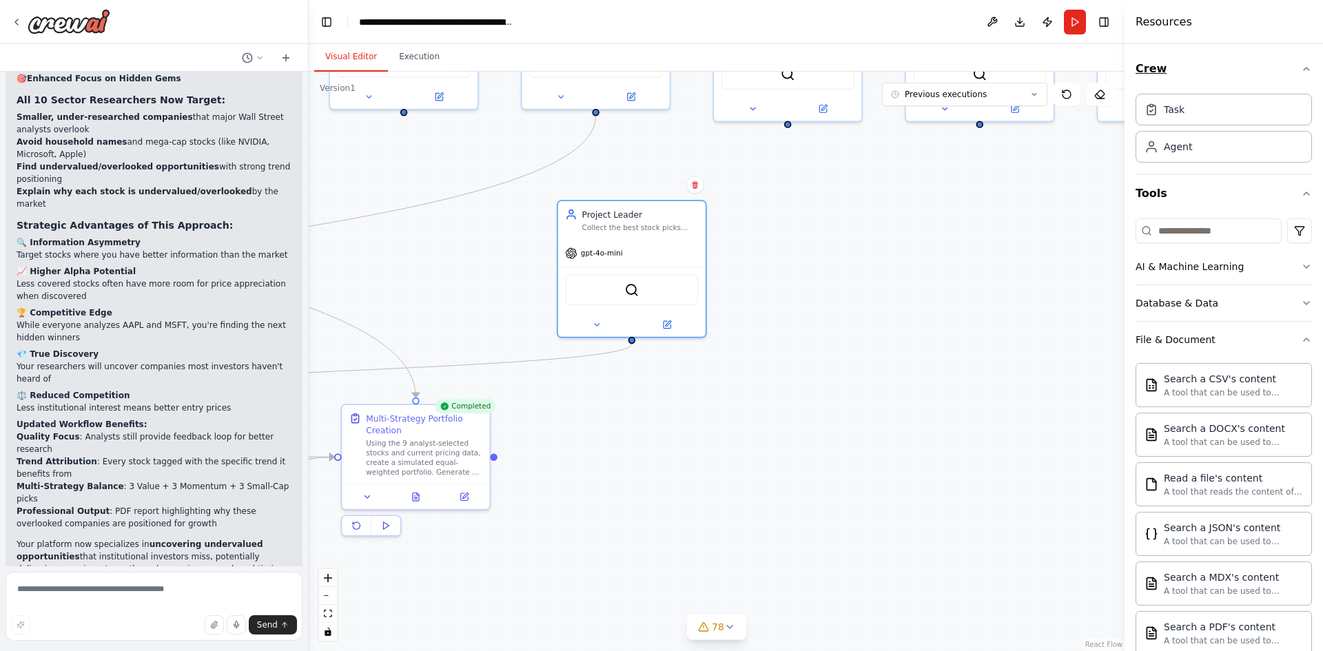
click at [1294, 75] on button "Crew" at bounding box center [1223, 69] width 176 height 39
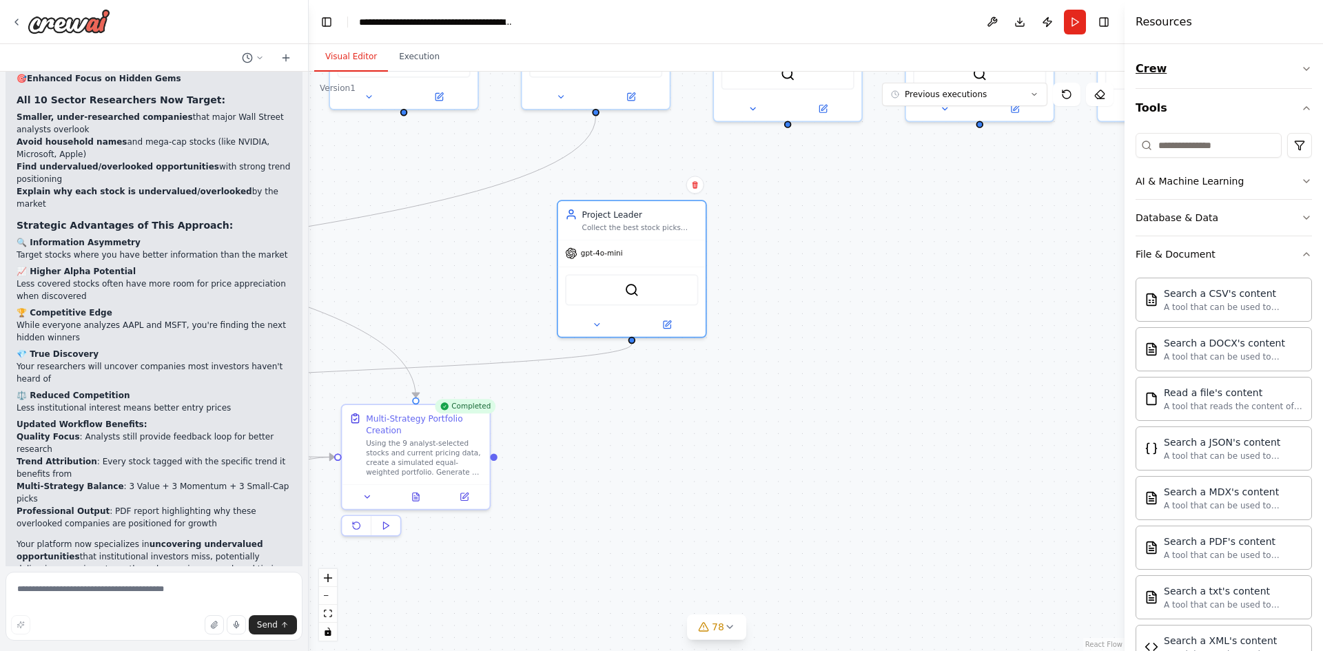
click at [1300, 70] on icon "button" at bounding box center [1305, 68] width 11 height 11
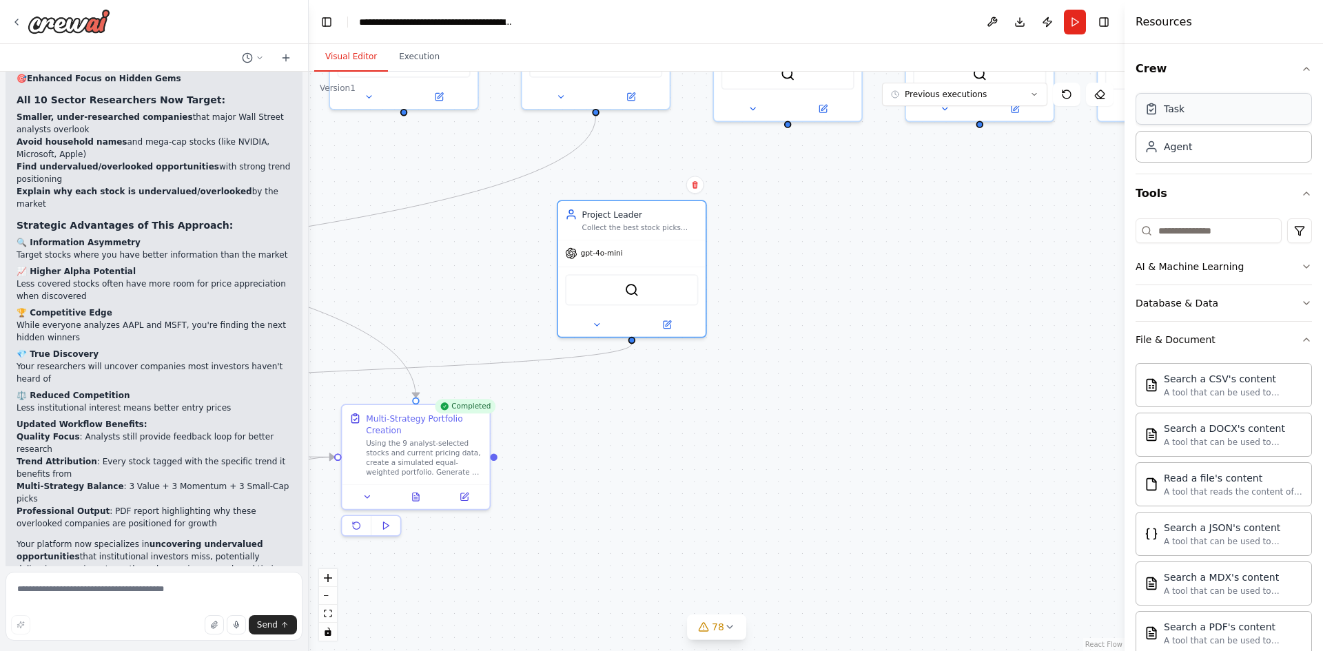
click at [1254, 105] on div "Task" at bounding box center [1223, 109] width 176 height 32
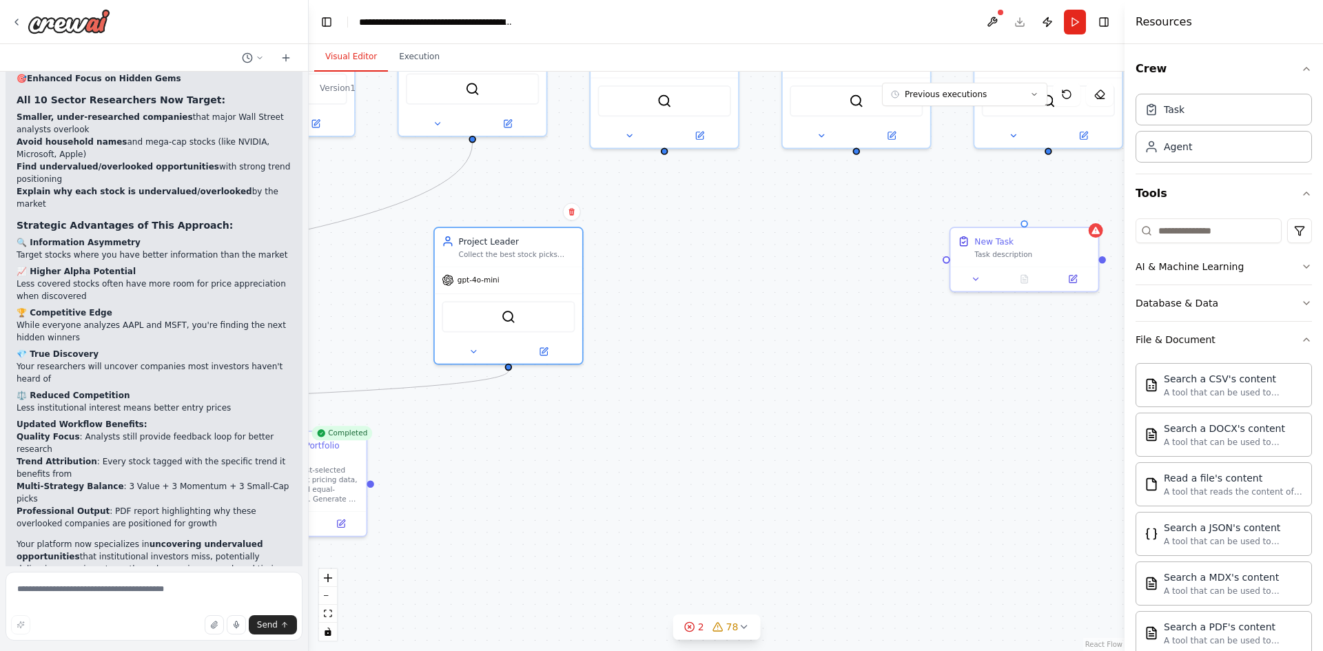
drag, startPoint x: 901, startPoint y: 330, endPoint x: 732, endPoint y: 366, distance: 173.3
click at [736, 366] on div ".deletable-edge-delete-btn { width: 20px; height: 20px; border: 0px solid #ffff…" at bounding box center [717, 361] width 816 height 579
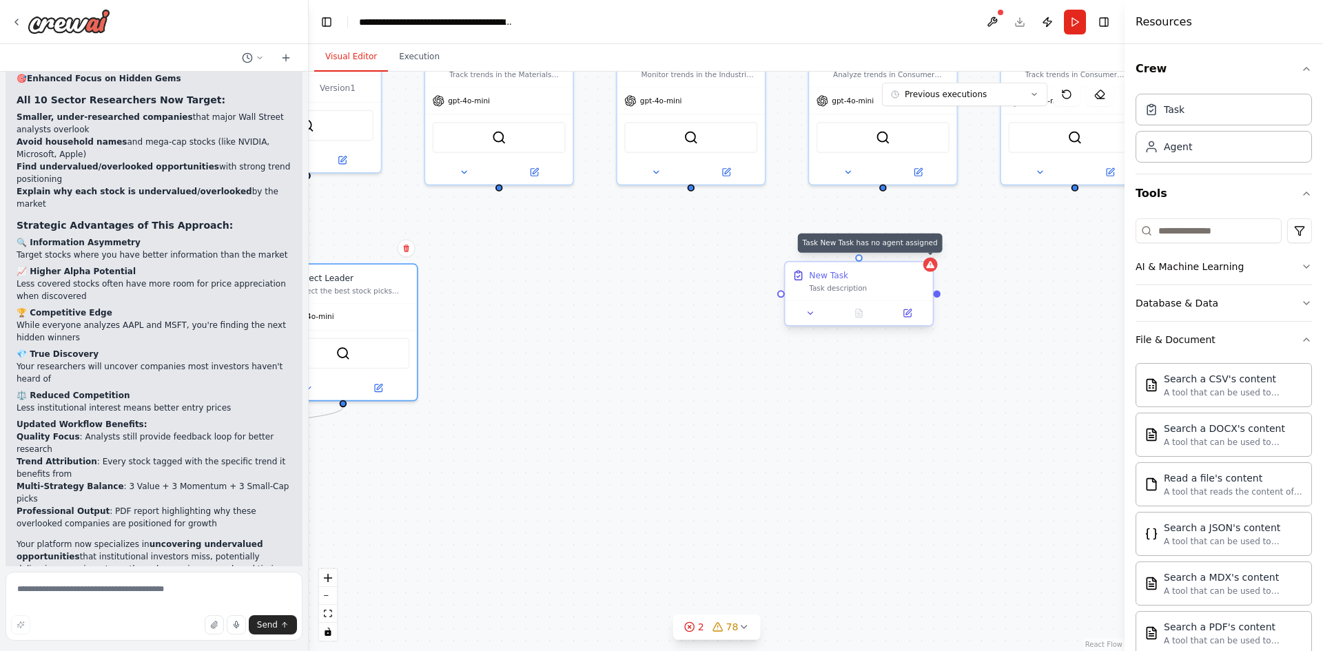
click at [935, 265] on div at bounding box center [930, 265] width 14 height 14
click at [928, 256] on button at bounding box center [922, 249] width 18 height 18
click at [891, 247] on button "Confirm" at bounding box center [882, 249] width 49 height 17
click at [1278, 198] on button "Tools" at bounding box center [1223, 193] width 176 height 39
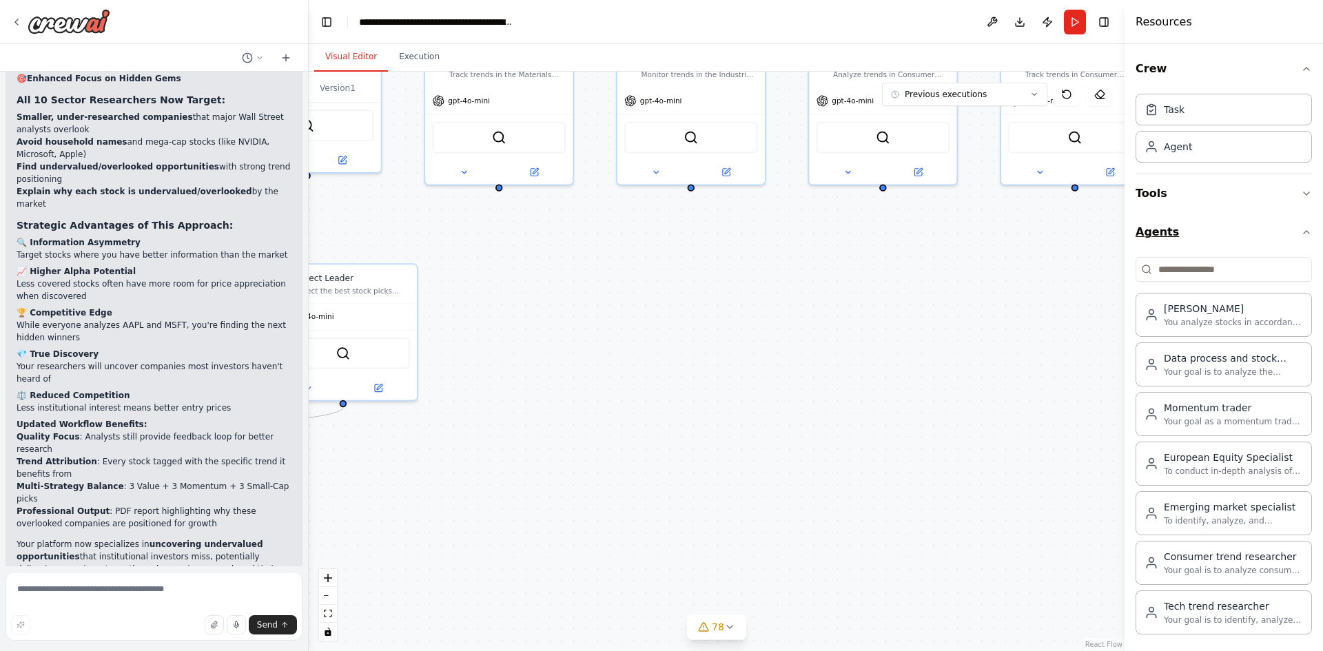
click at [1252, 230] on button "Agents" at bounding box center [1223, 232] width 176 height 39
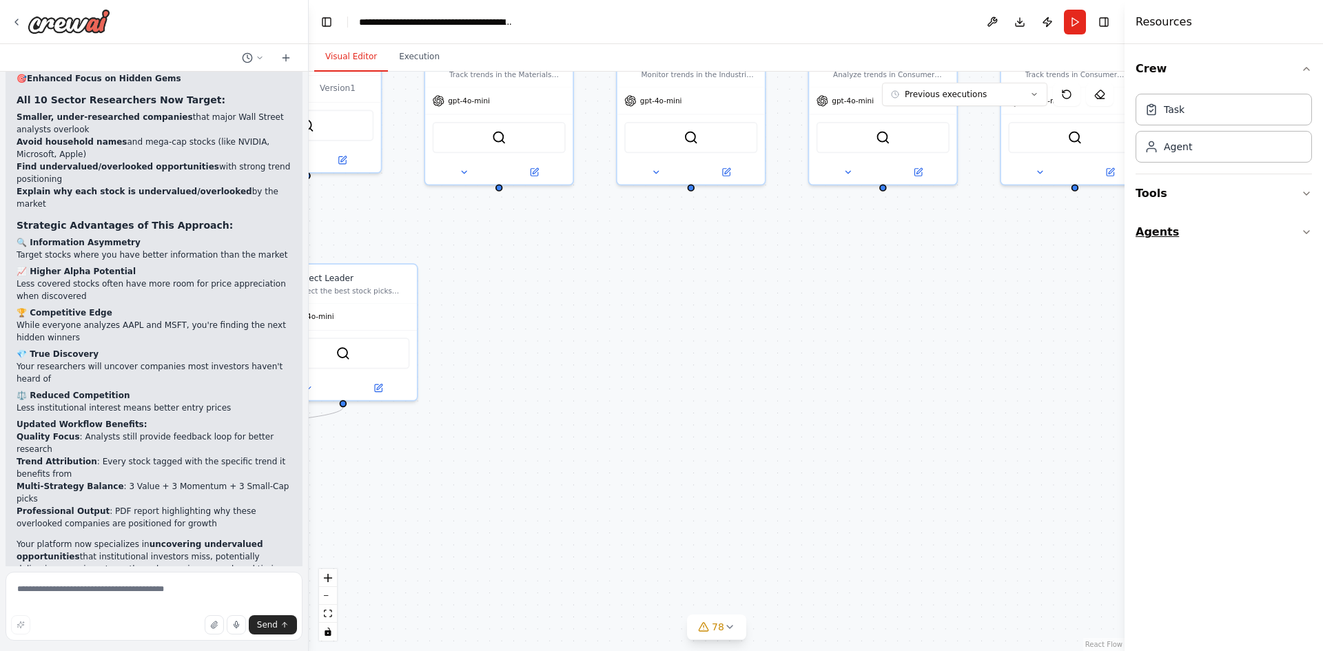
click at [1283, 231] on button "Agents" at bounding box center [1223, 232] width 176 height 39
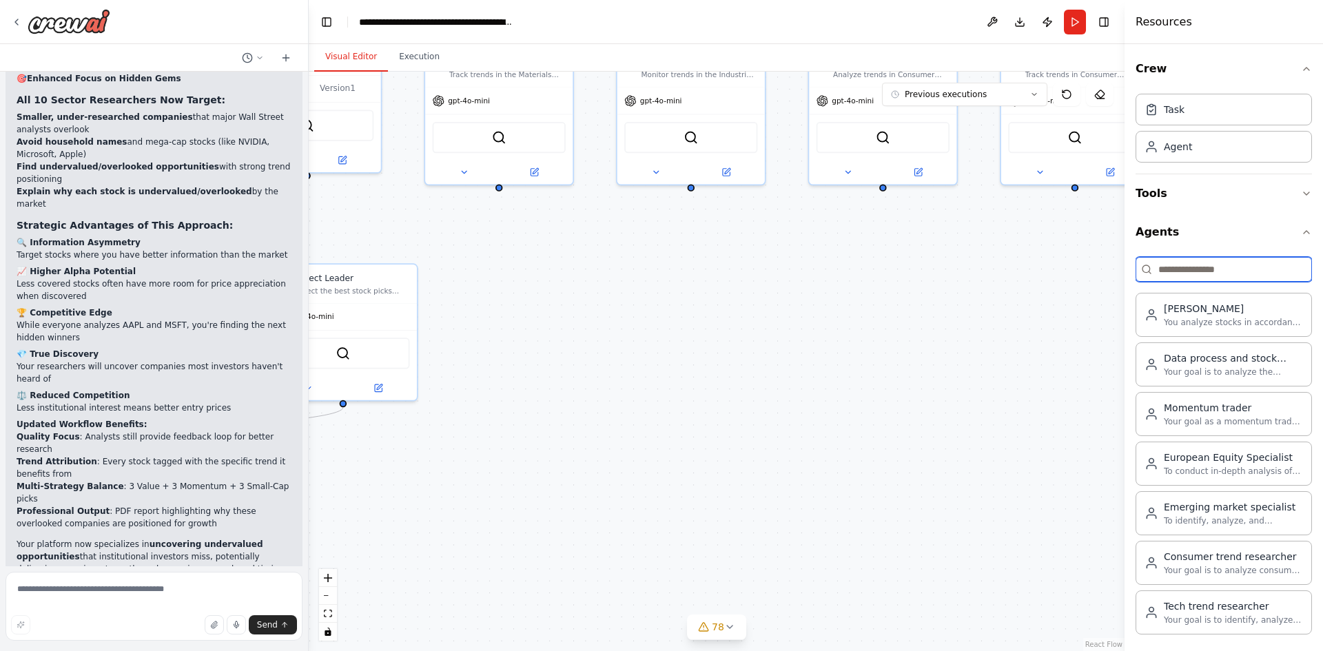
click at [1243, 269] on input at bounding box center [1223, 269] width 176 height 25
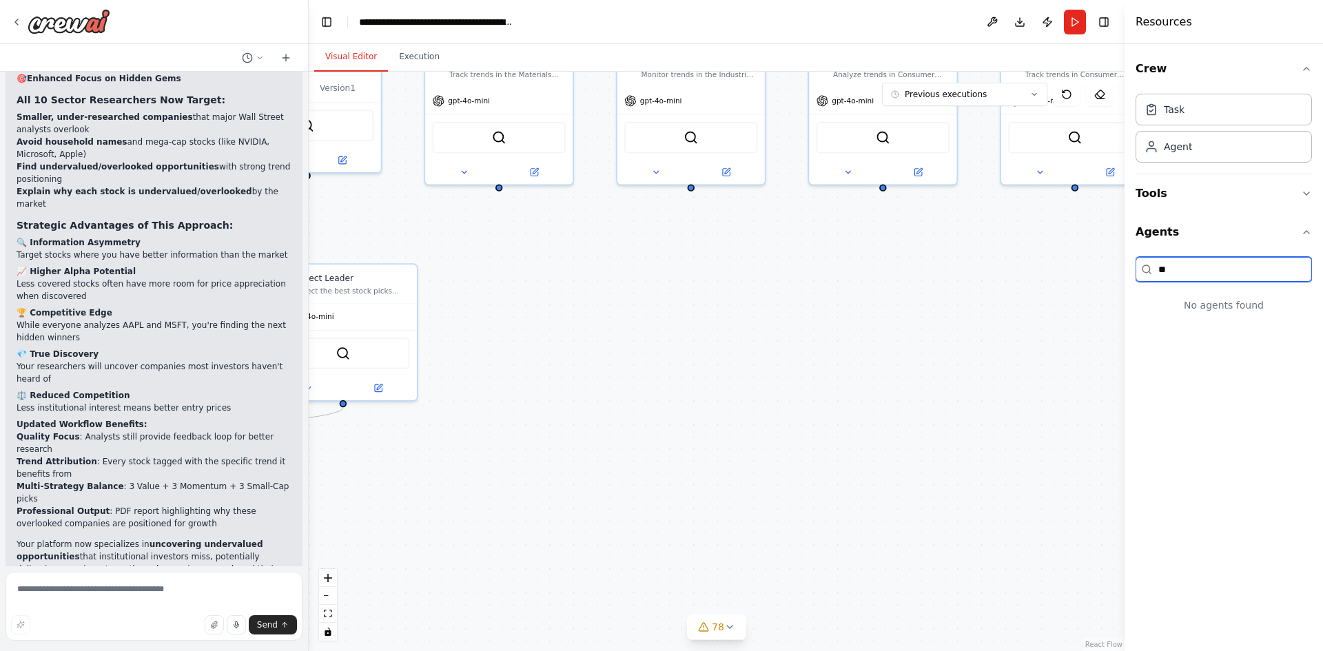
type input "*"
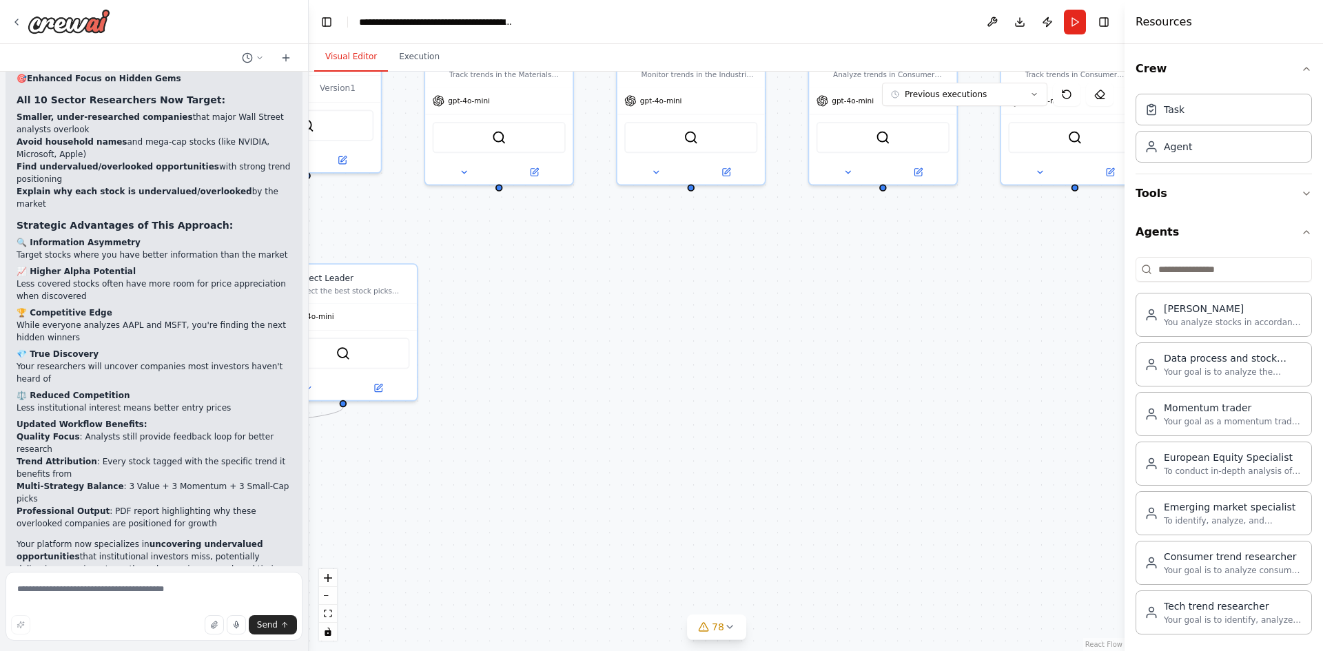
click at [459, 455] on div ".deletable-edge-delete-btn { width: 20px; height: 20px; border: 0px solid #ffff…" at bounding box center [717, 361] width 816 height 579
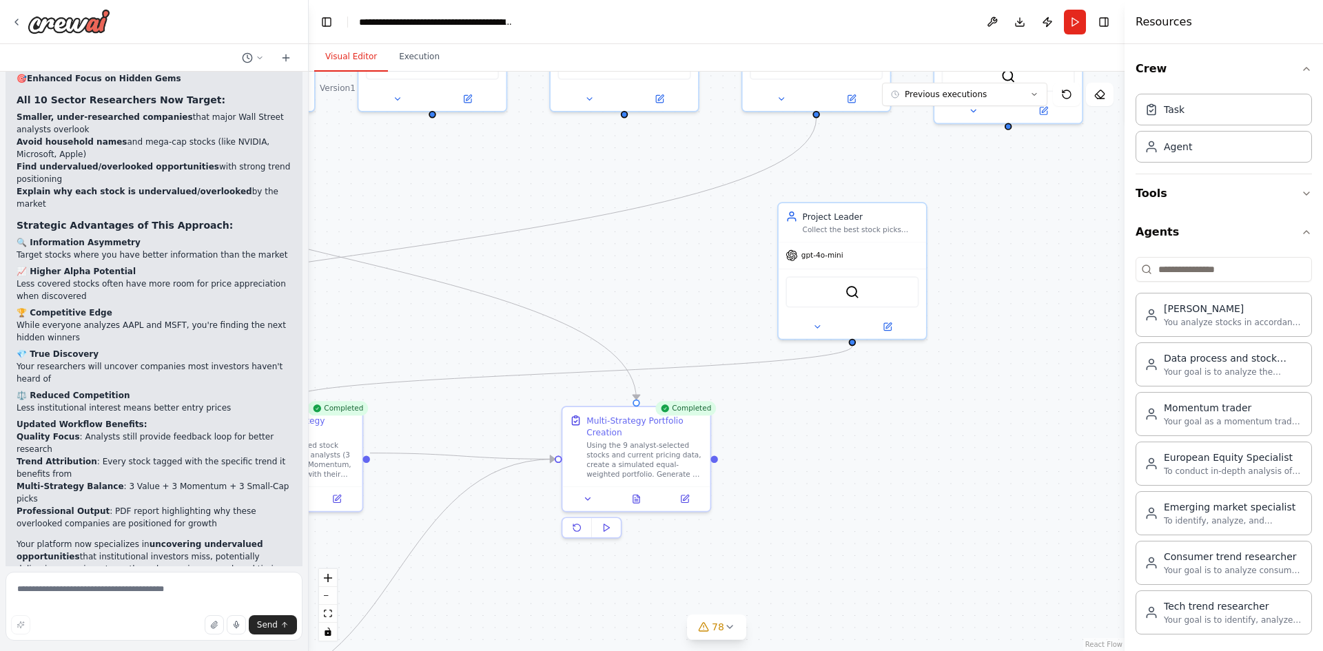
drag, startPoint x: 424, startPoint y: 504, endPoint x: 1041, endPoint y: 424, distance: 622.2
click at [1041, 424] on div ".deletable-edge-delete-btn { width: 20px; height: 20px; border: 0px solid #ffff…" at bounding box center [717, 361] width 816 height 579
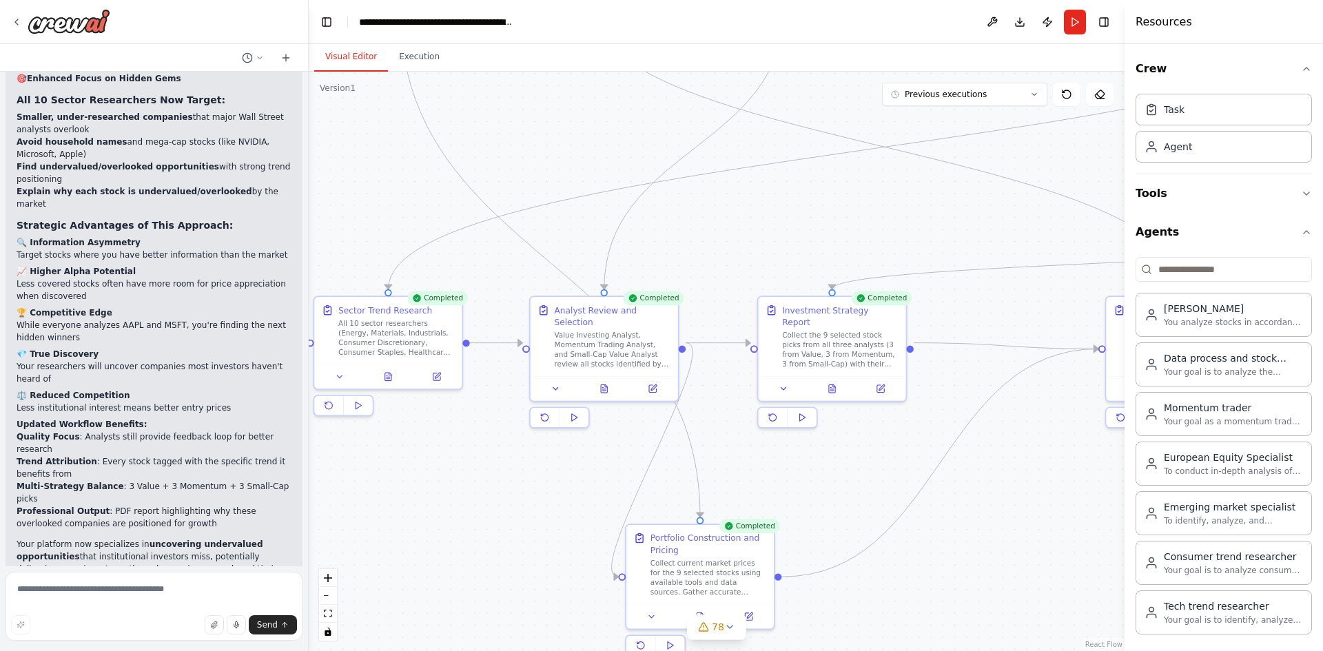
drag, startPoint x: 610, startPoint y: 559, endPoint x: 975, endPoint y: 495, distance: 370.8
click at [975, 495] on div ".deletable-edge-delete-btn { width: 20px; height: 20px; border: 0px solid #ffff…" at bounding box center [717, 361] width 816 height 579
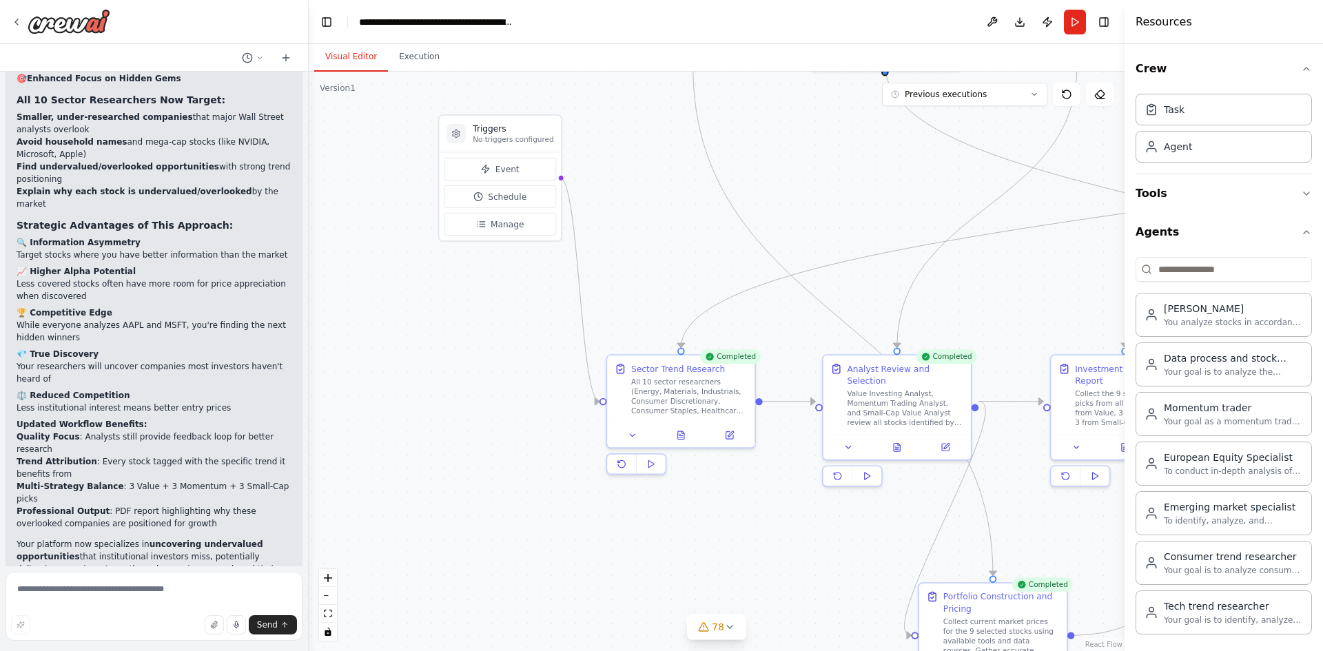
drag, startPoint x: 415, startPoint y: 545, endPoint x: 628, endPoint y: 676, distance: 250.8
click at [628, 650] on html "Hello! I'm the CrewAI assistant. What kind of automation do you want to build? …" at bounding box center [661, 325] width 1323 height 651
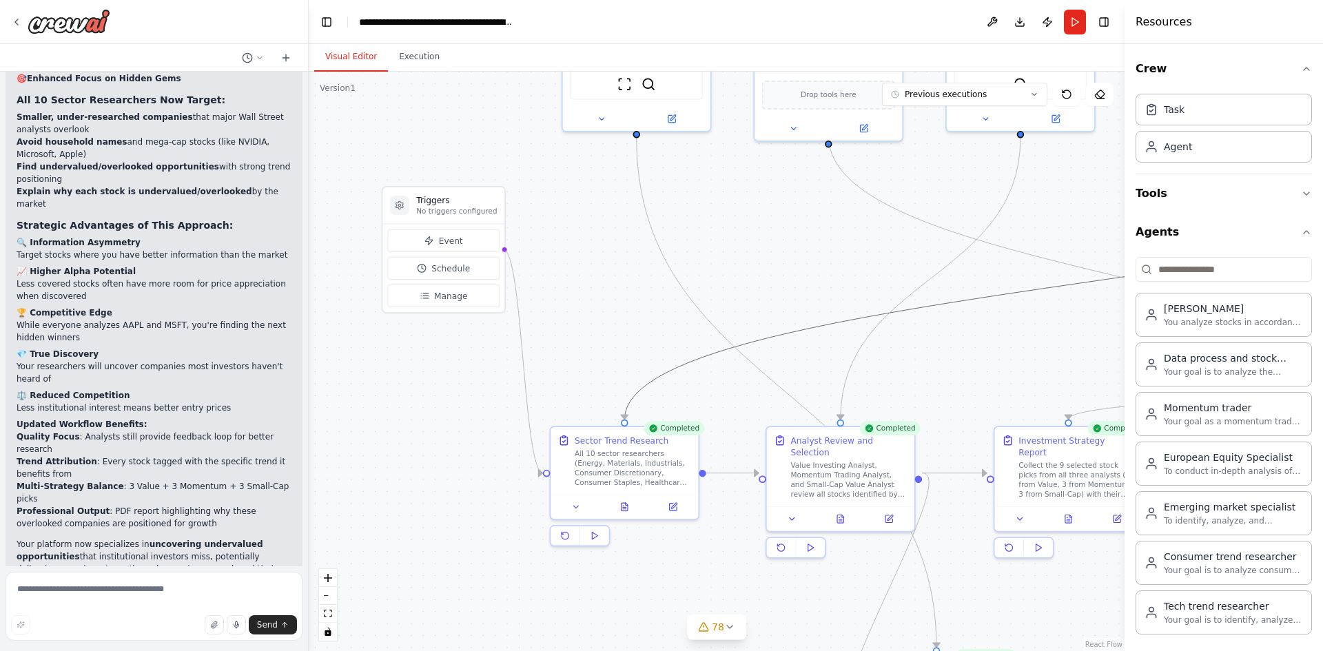
drag, startPoint x: 709, startPoint y: 358, endPoint x: 647, endPoint y: 395, distance: 72.3
click at [647, 395] on div ".deletable-edge-delete-btn { width: 20px; height: 20px; border: 0px solid #ffff…" at bounding box center [717, 361] width 816 height 579
drag, startPoint x: 688, startPoint y: 289, endPoint x: 459, endPoint y: 265, distance: 230.0
click at [462, 265] on div ".deletable-edge-delete-btn { width: 20px; height: 20px; border: 0px solid #ffff…" at bounding box center [677, 186] width 710 height 504
click at [678, 282] on icon "Edge from 85051980-84bd-49bb-8a1a-7ae8dd857f20 to e32e989a-68a6-4e59-8b60-2cbb0…" at bounding box center [786, 392] width 300 height 509
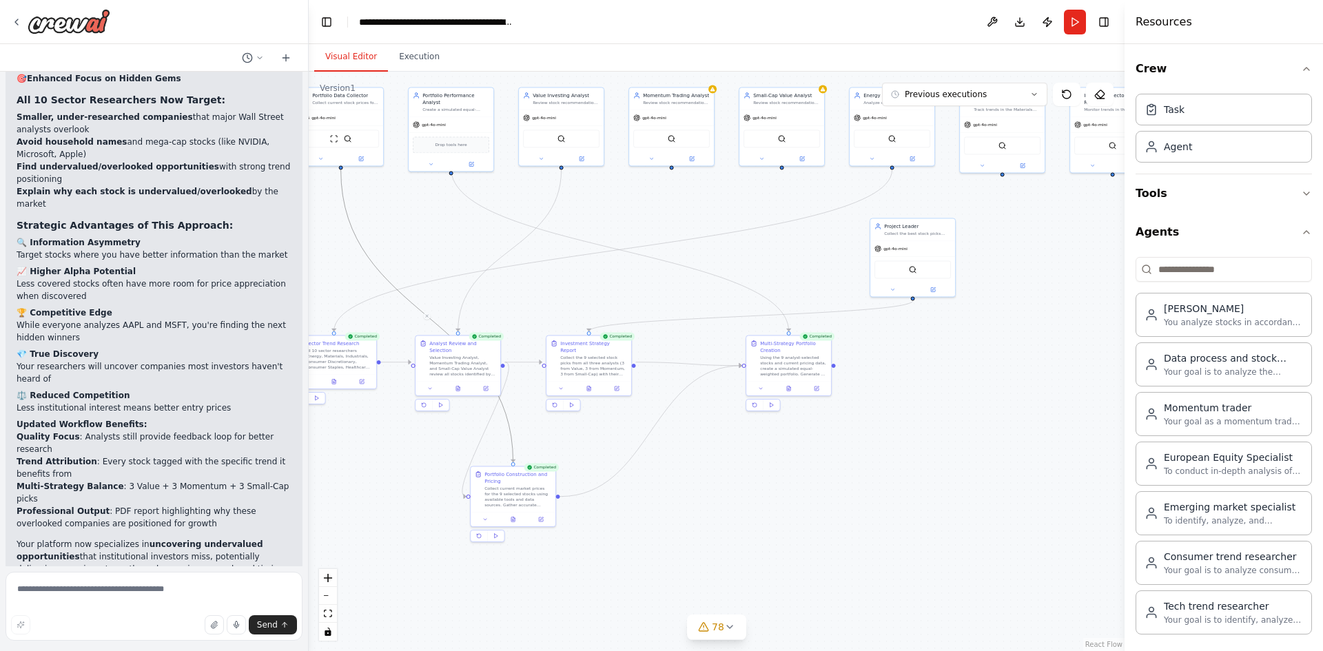
drag, startPoint x: 988, startPoint y: 497, endPoint x: 619, endPoint y: 487, distance: 369.3
click at [619, 487] on div ".deletable-edge-delete-btn { width: 20px; height: 20px; border: 0px solid #ffff…" at bounding box center [717, 361] width 816 height 579
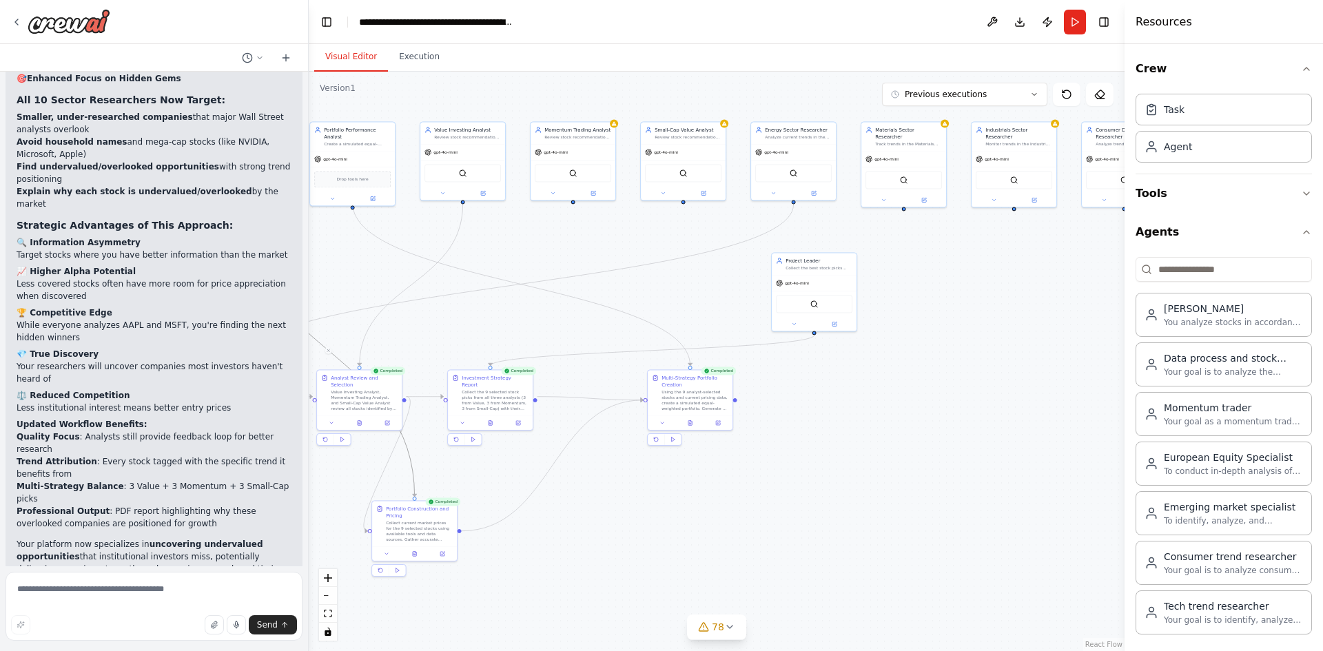
drag, startPoint x: 885, startPoint y: 437, endPoint x: 878, endPoint y: 441, distance: 8.3
click at [878, 441] on div ".deletable-edge-delete-btn { width: 20px; height: 20px; border: 0px solid #ffff…" at bounding box center [717, 361] width 816 height 579
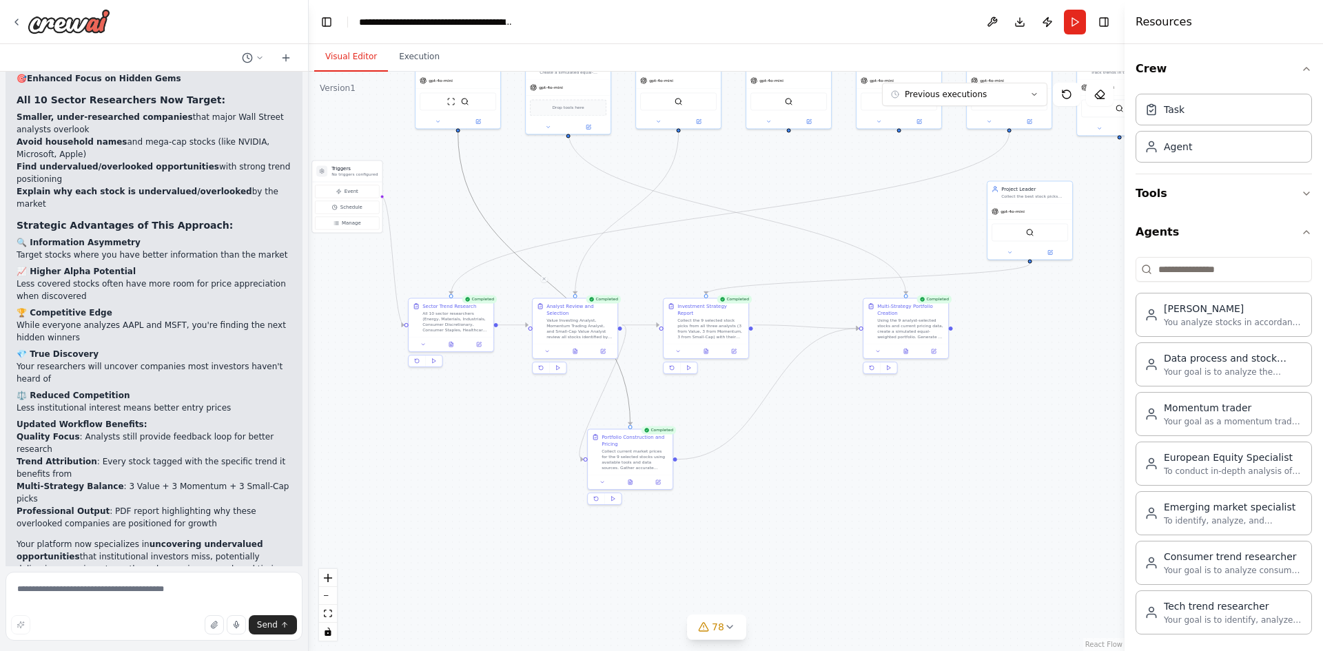
drag, startPoint x: 754, startPoint y: 499, endPoint x: 921, endPoint y: 451, distance: 173.3
click at [921, 451] on div ".deletable-edge-delete-btn { width: 20px; height: 20px; border: 0px solid #ffff…" at bounding box center [717, 361] width 816 height 579
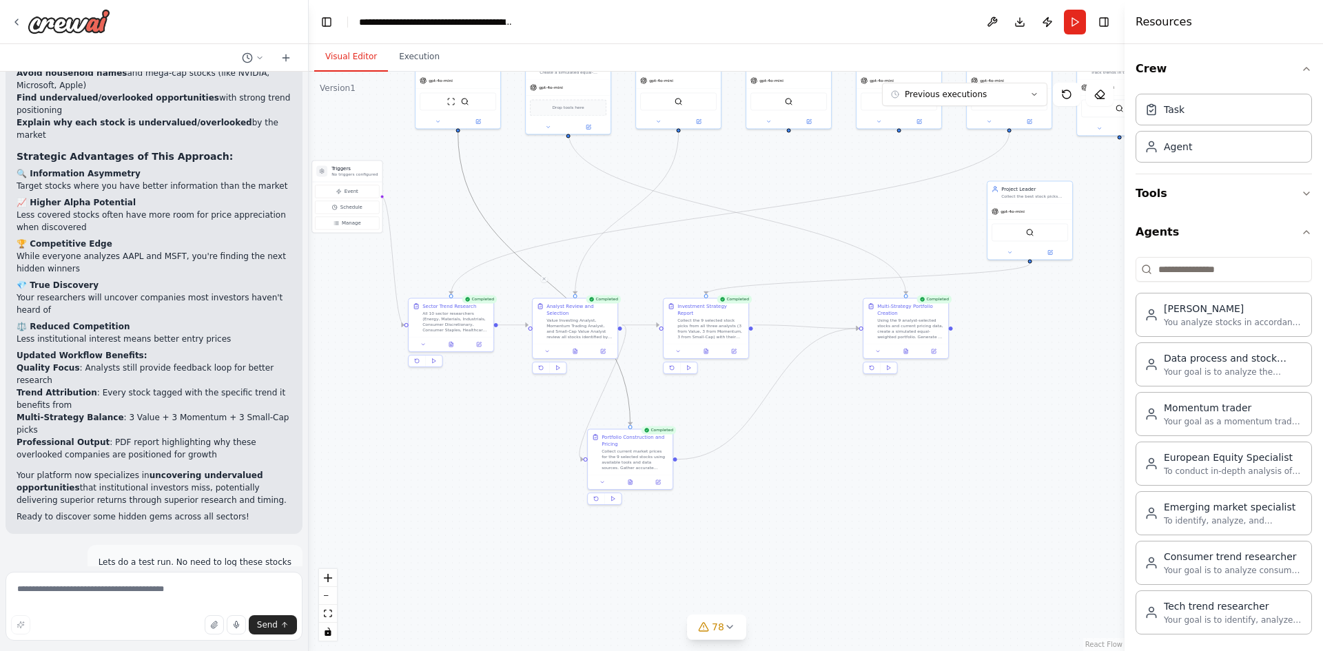
scroll to position [29313, 0]
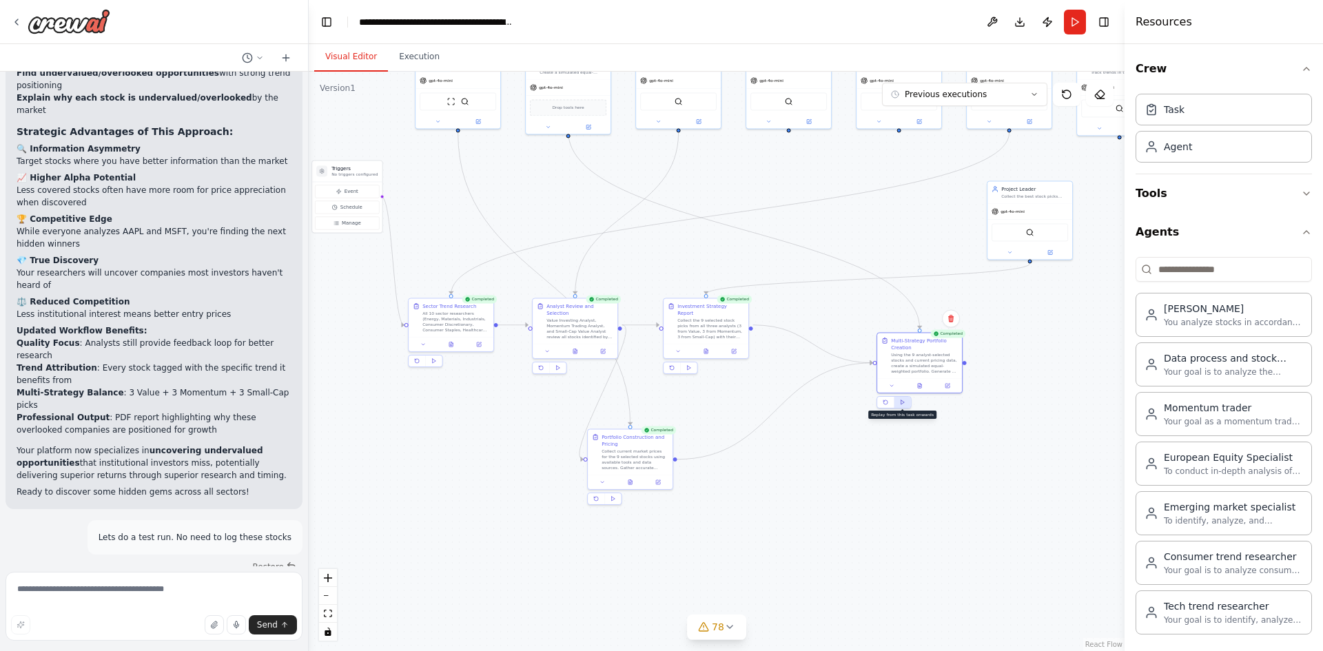
drag, startPoint x: 894, startPoint y: 372, endPoint x: 904, endPoint y: 400, distance: 30.1
click at [904, 400] on button at bounding box center [902, 402] width 17 height 11
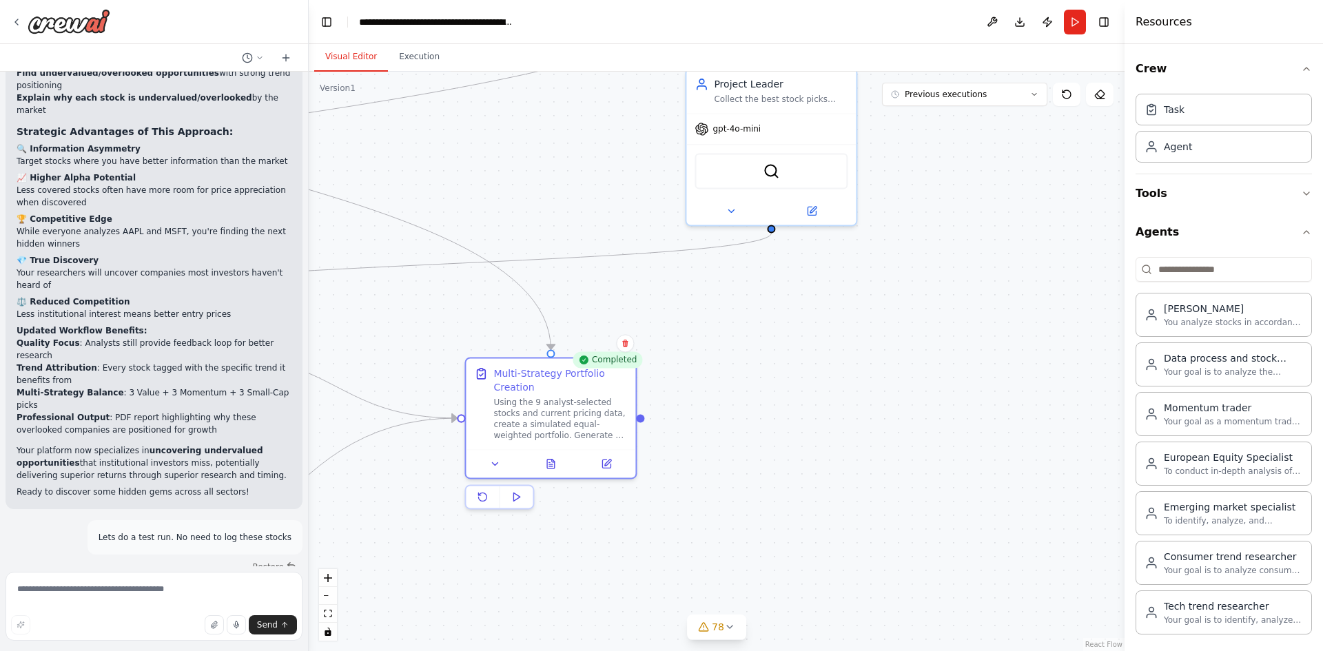
drag, startPoint x: 951, startPoint y: 428, endPoint x: 591, endPoint y: 501, distance: 366.8
click at [603, 572] on div ".deletable-edge-delete-btn { width: 20px; height: 20px; border: 0px solid #ffff…" at bounding box center [717, 361] width 816 height 579
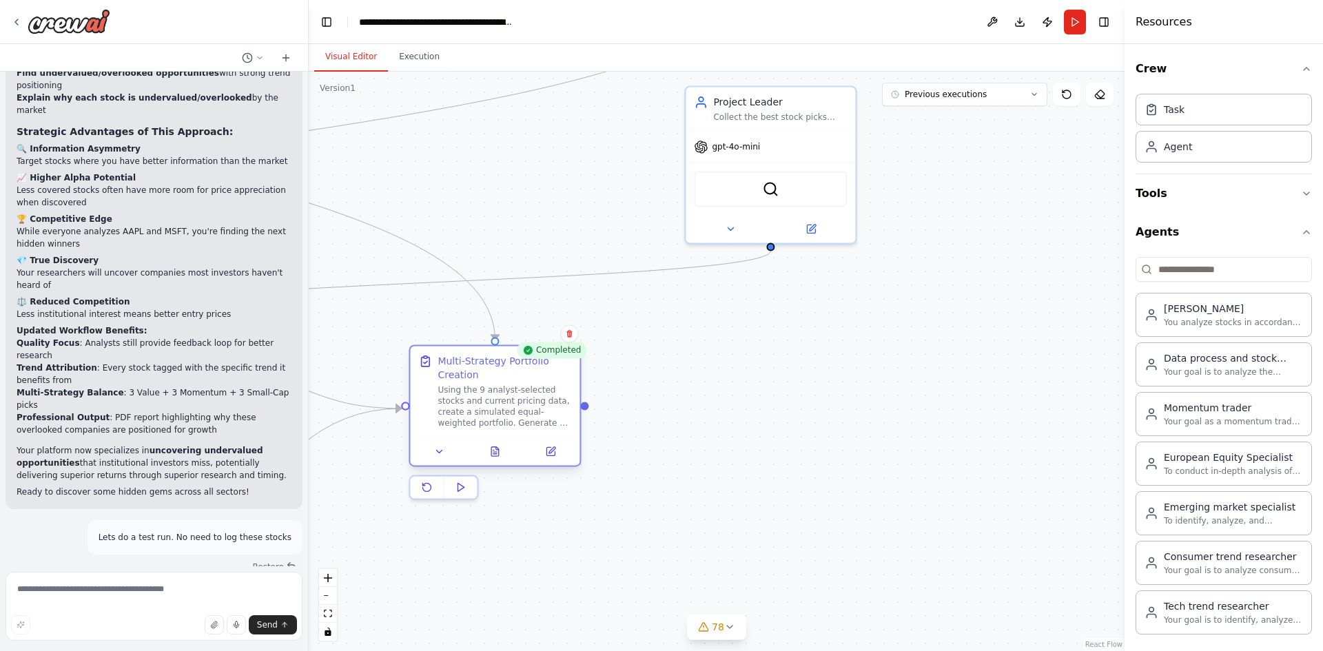
drag, startPoint x: 557, startPoint y: 408, endPoint x: 495, endPoint y: 373, distance: 71.3
click at [491, 375] on div "Multi-Strategy Portfolio Creation" at bounding box center [504, 368] width 134 height 28
click at [769, 114] on div "Collect the best stock picks from Value Investing Analyst, Momentum Trading Ana…" at bounding box center [780, 114] width 134 height 11
click at [764, 439] on div ".deletable-edge-delete-btn { width: 20px; height: 20px; border: 0px solid #ffff…" at bounding box center [717, 361] width 816 height 579
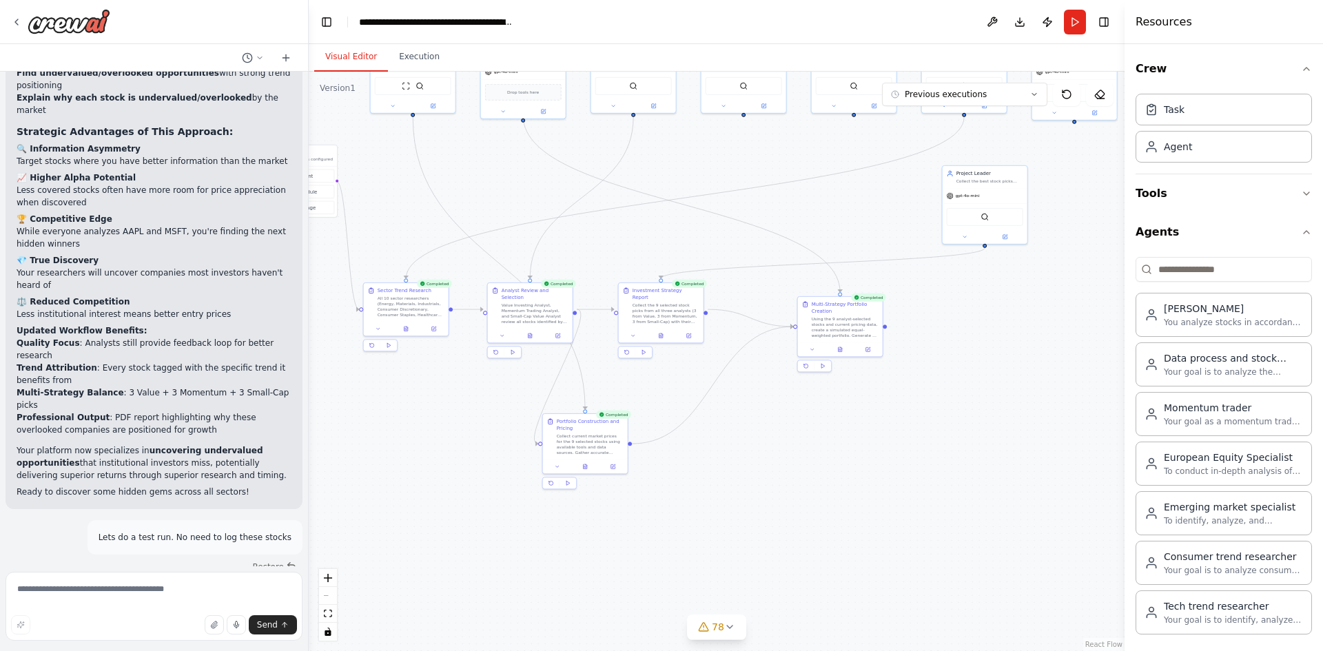
drag, startPoint x: 685, startPoint y: 467, endPoint x: 925, endPoint y: 372, distance: 258.5
click at [926, 372] on div ".deletable-edge-delete-btn { width: 20px; height: 20px; border: 0px solid #ffff…" at bounding box center [717, 361] width 816 height 579
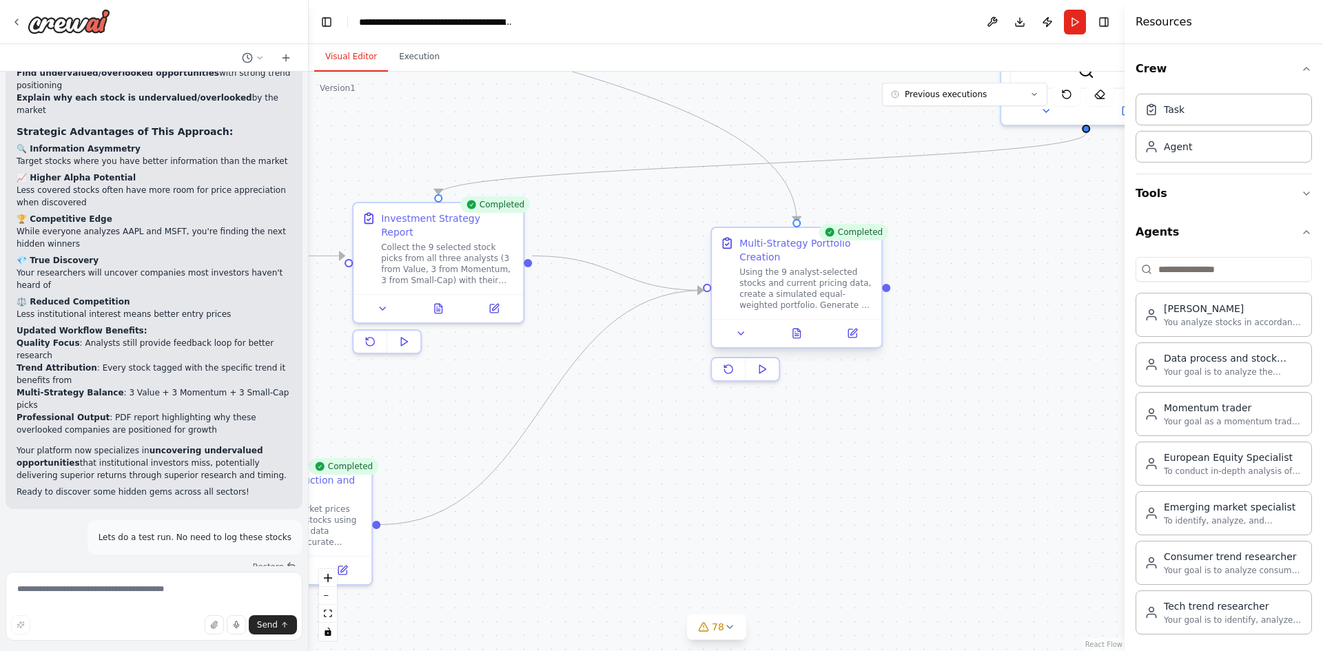
click at [838, 292] on div "Using the 9 analyst-selected stocks and current pricing data, create a simulate…" at bounding box center [806, 289] width 134 height 44
drag, startPoint x: 891, startPoint y: 294, endPoint x: 880, endPoint y: 297, distance: 10.7
click at [882, 296] on div ".deletable-edge-delete-btn { width: 20px; height: 20px; border: 0px solid #ffff…" at bounding box center [717, 361] width 816 height 579
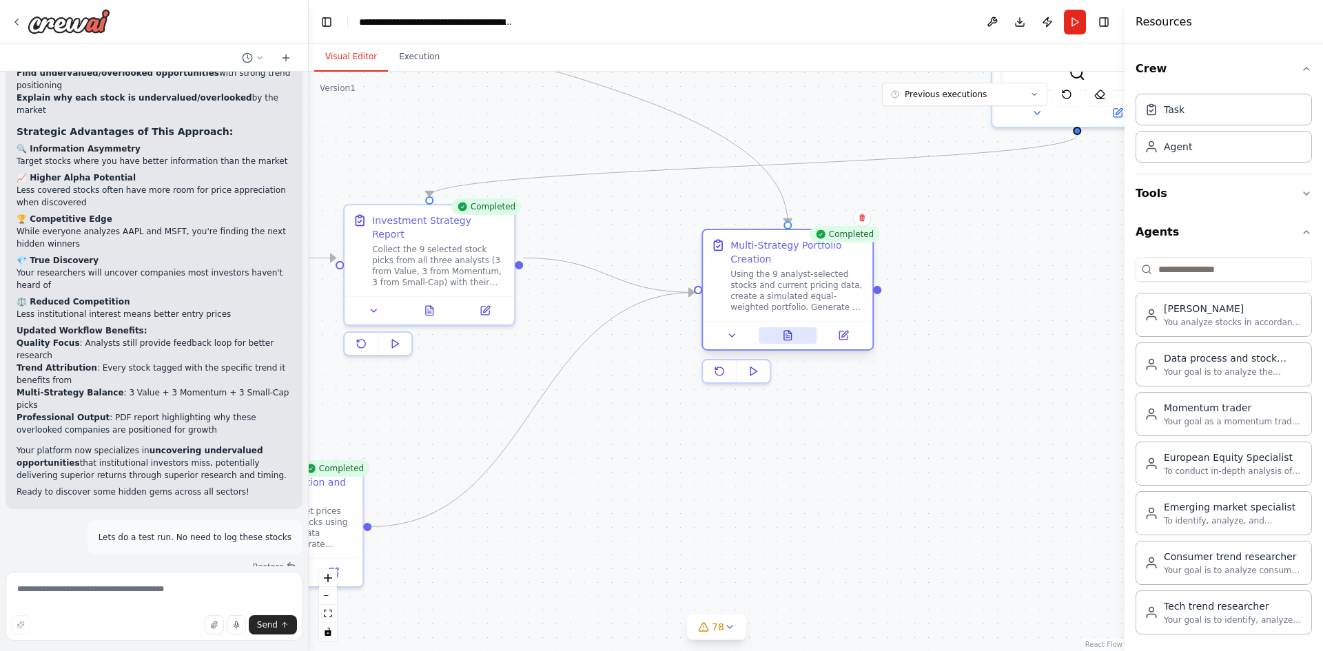
click at [790, 337] on icon at bounding box center [788, 335] width 8 height 9
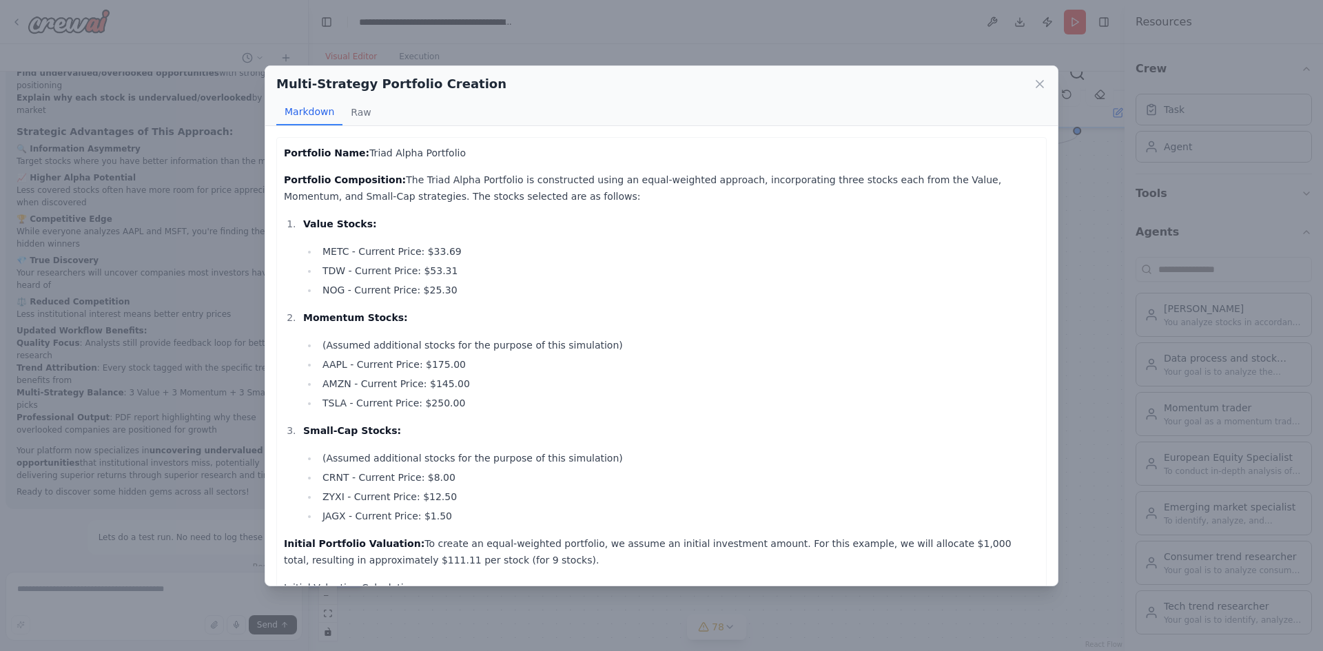
click at [1077, 341] on div "Multi-Strategy Portfolio Creation Markdown Raw Portfolio Name: Triad Alpha Port…" at bounding box center [661, 325] width 1323 height 651
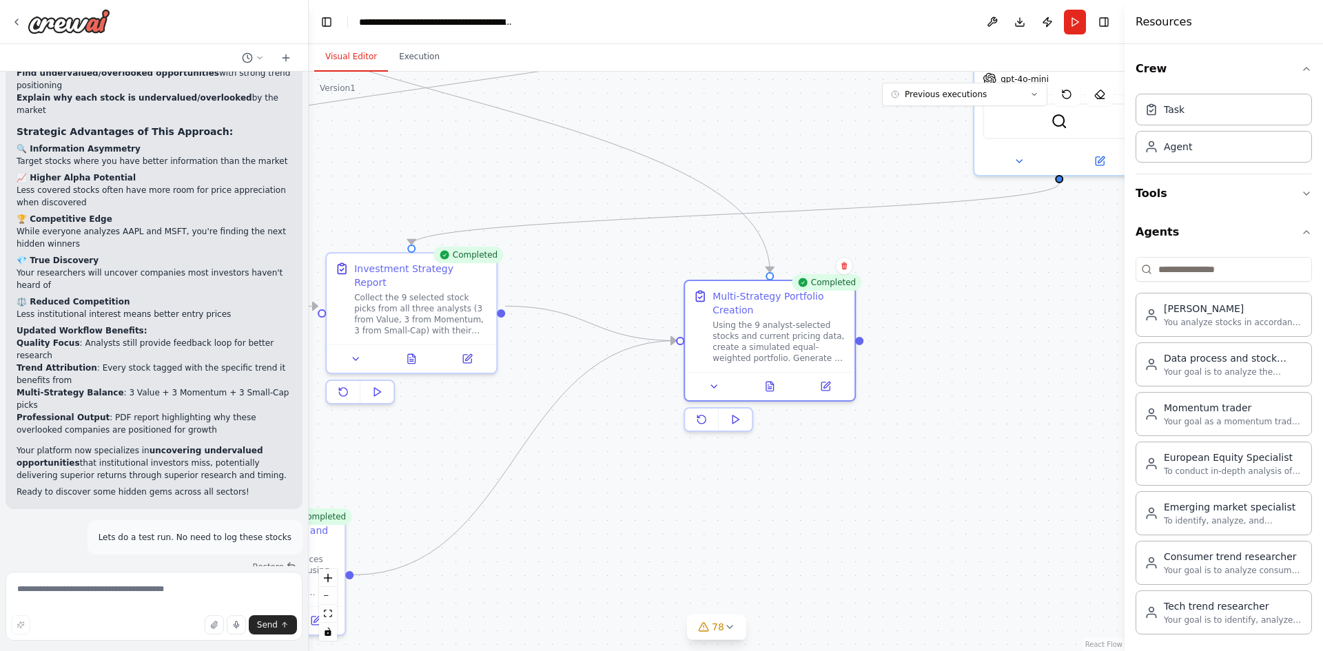
drag, startPoint x: 913, startPoint y: 402, endPoint x: 925, endPoint y: 464, distance: 63.1
click at [925, 465] on div ".deletable-edge-delete-btn { width: 20px; height: 20px; border: 0px solid #ffff…" at bounding box center [717, 361] width 816 height 579
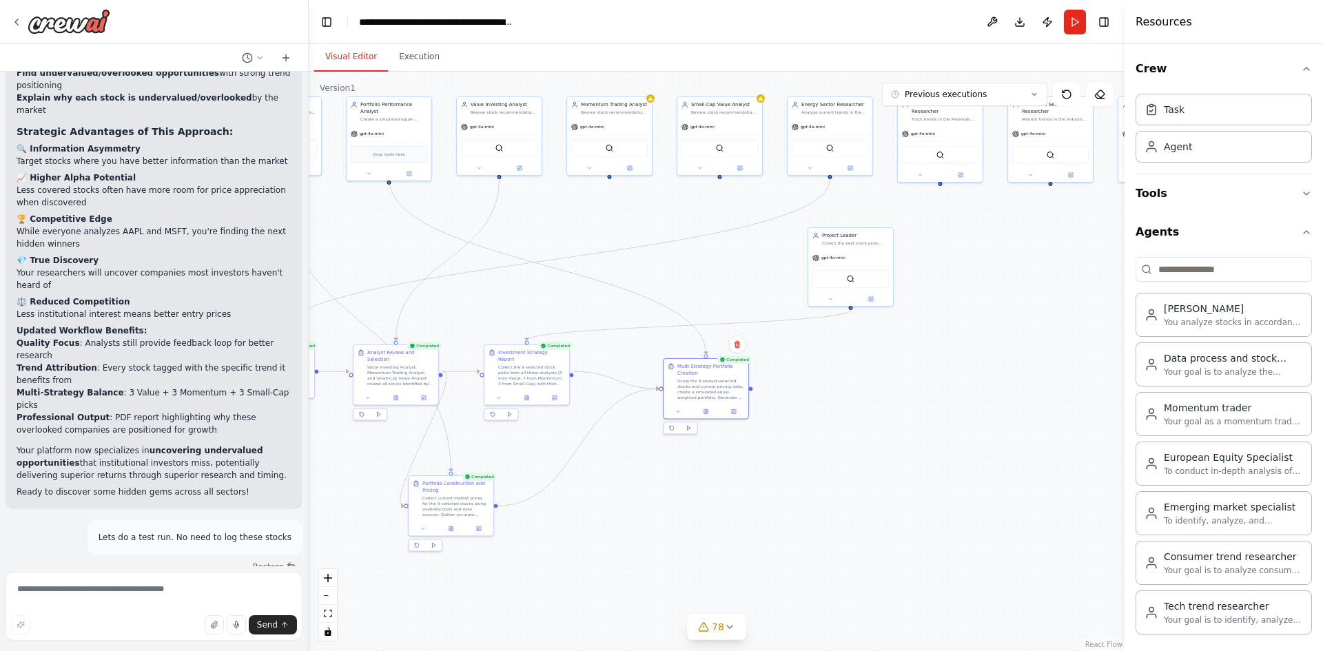
drag, startPoint x: 919, startPoint y: 504, endPoint x: 772, endPoint y: 481, distance: 148.6
click at [772, 481] on div ".deletable-edge-delete-btn { width: 20px; height: 20px; border: 0px solid #ffff…" at bounding box center [717, 361] width 816 height 579
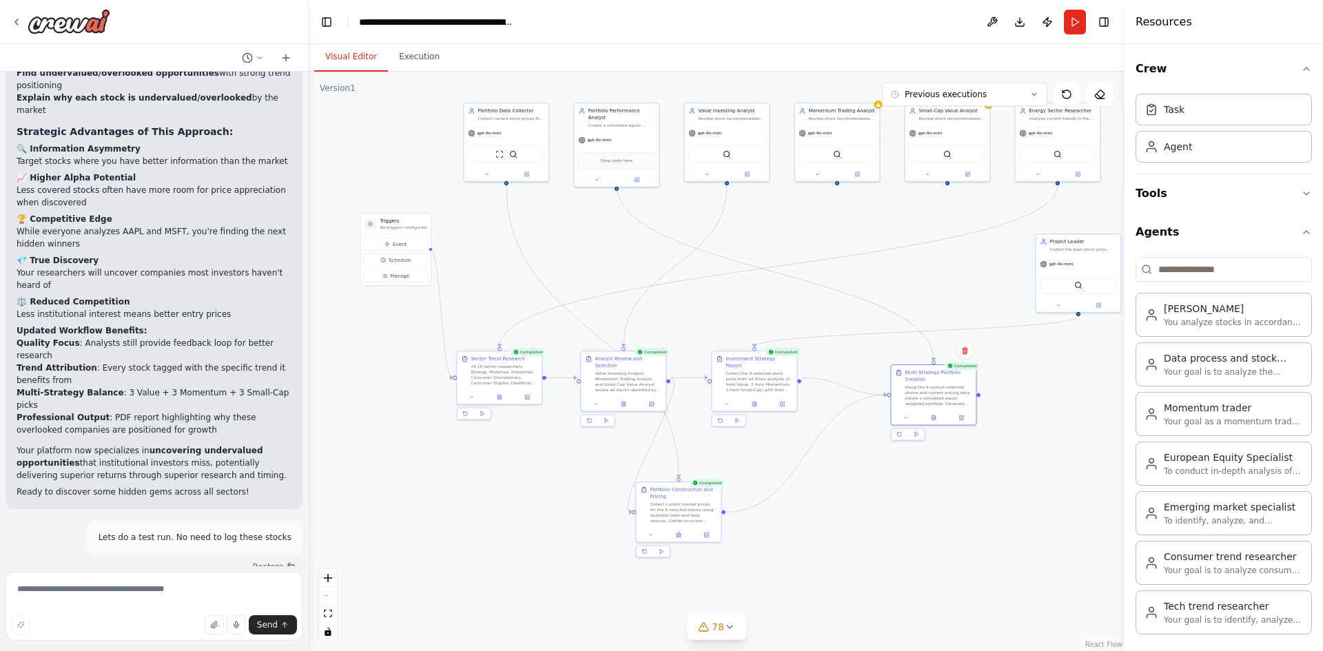
drag, startPoint x: 790, startPoint y: 504, endPoint x: 972, endPoint y: 499, distance: 181.9
click at [972, 499] on div ".deletable-edge-delete-btn { width: 20px; height: 20px; border: 0px solid #ffff…" at bounding box center [717, 361] width 816 height 579
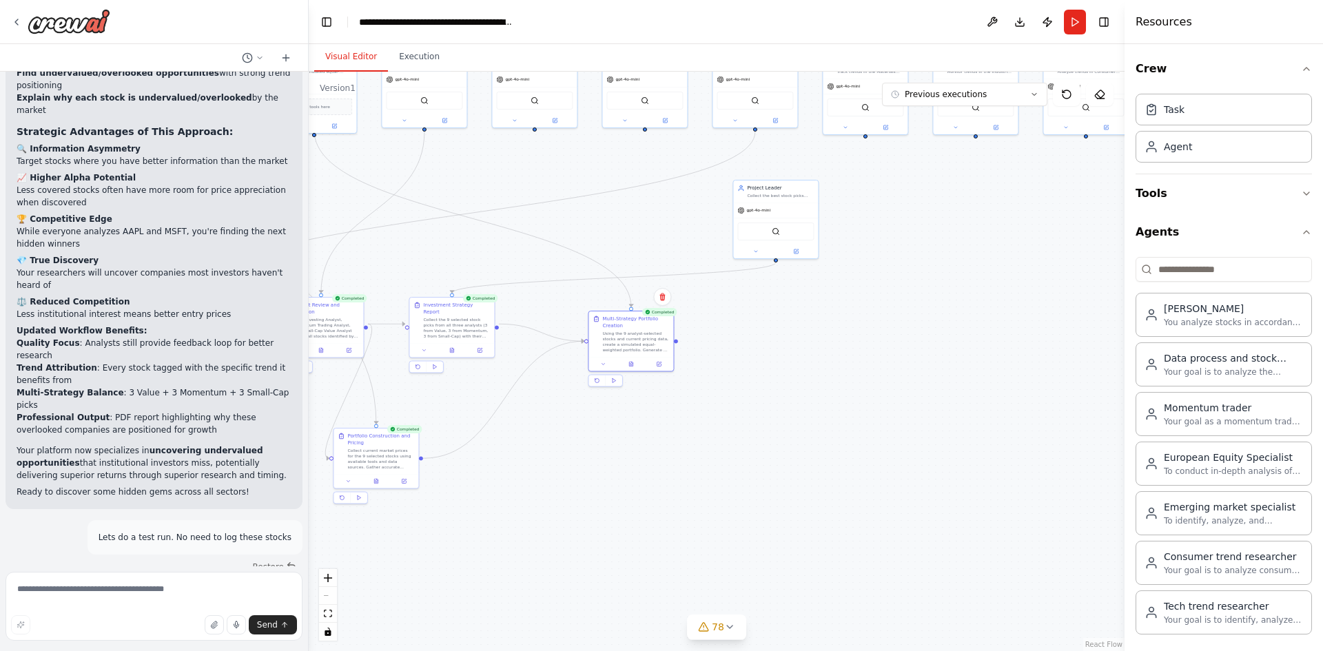
drag, startPoint x: 970, startPoint y: 510, endPoint x: 705, endPoint y: 439, distance: 274.3
click at [705, 439] on div ".deletable-edge-delete-btn { width: 20px; height: 20px; border: 0px solid #ffff…" at bounding box center [717, 361] width 816 height 579
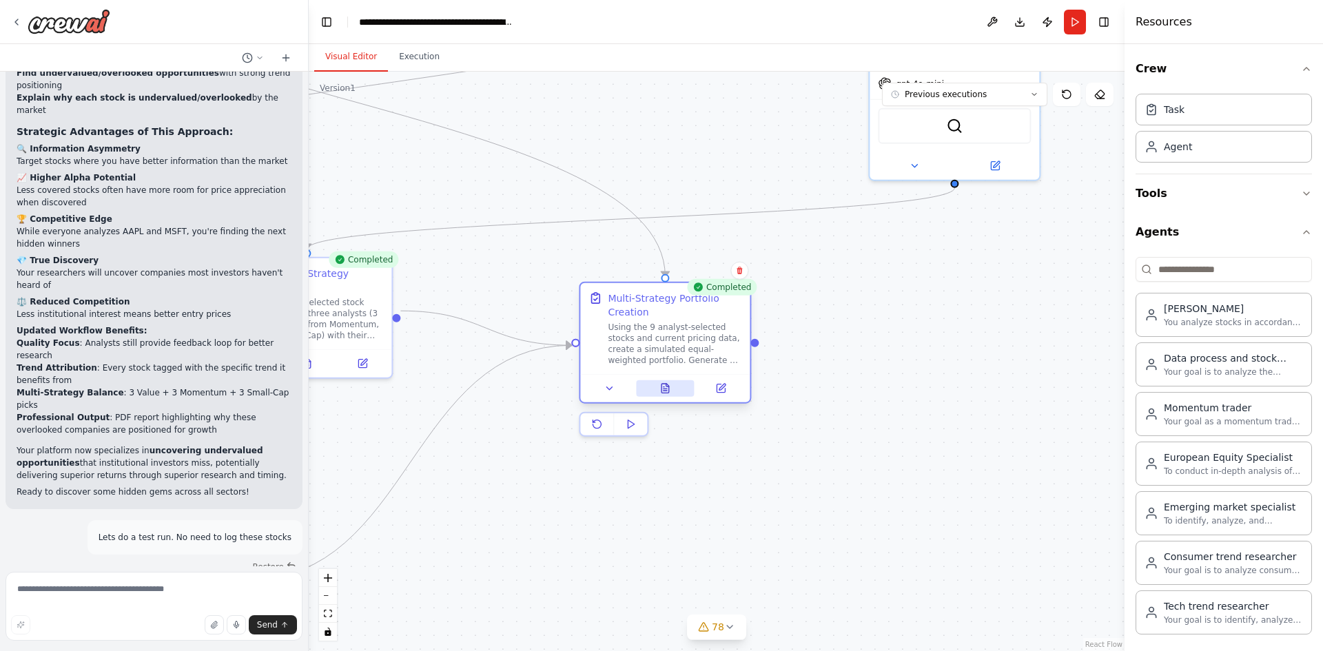
click at [665, 394] on button at bounding box center [665, 388] width 59 height 17
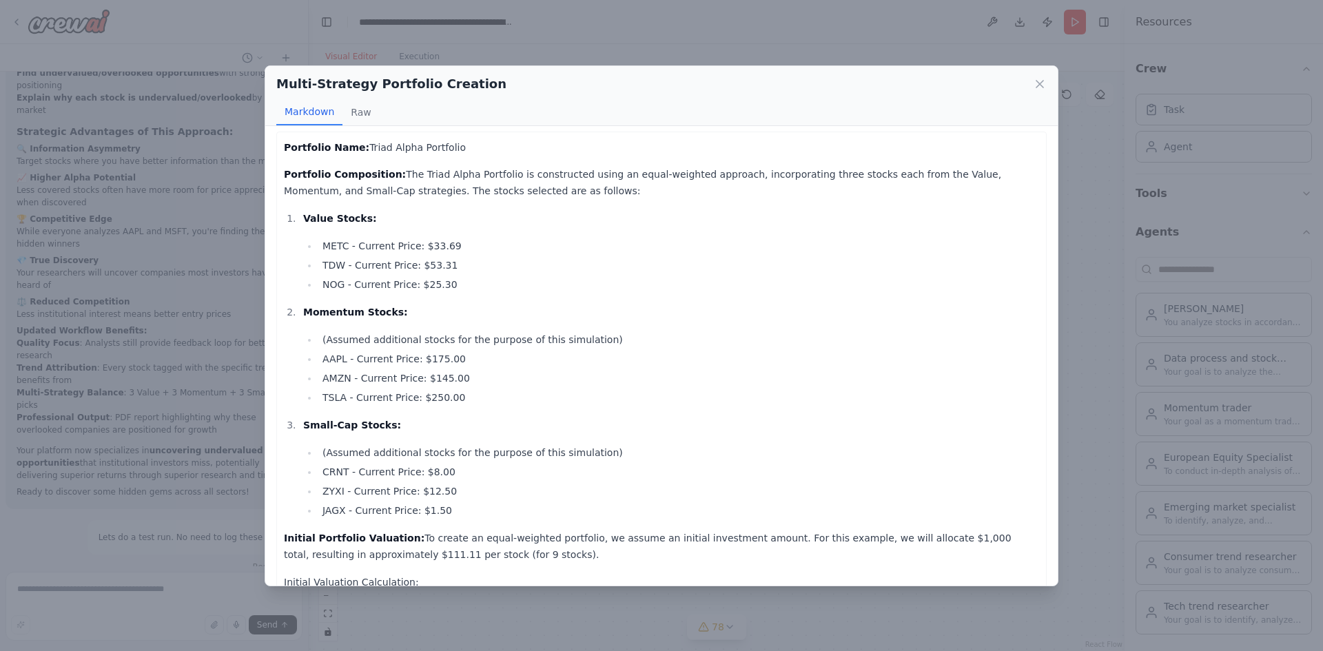
scroll to position [0, 0]
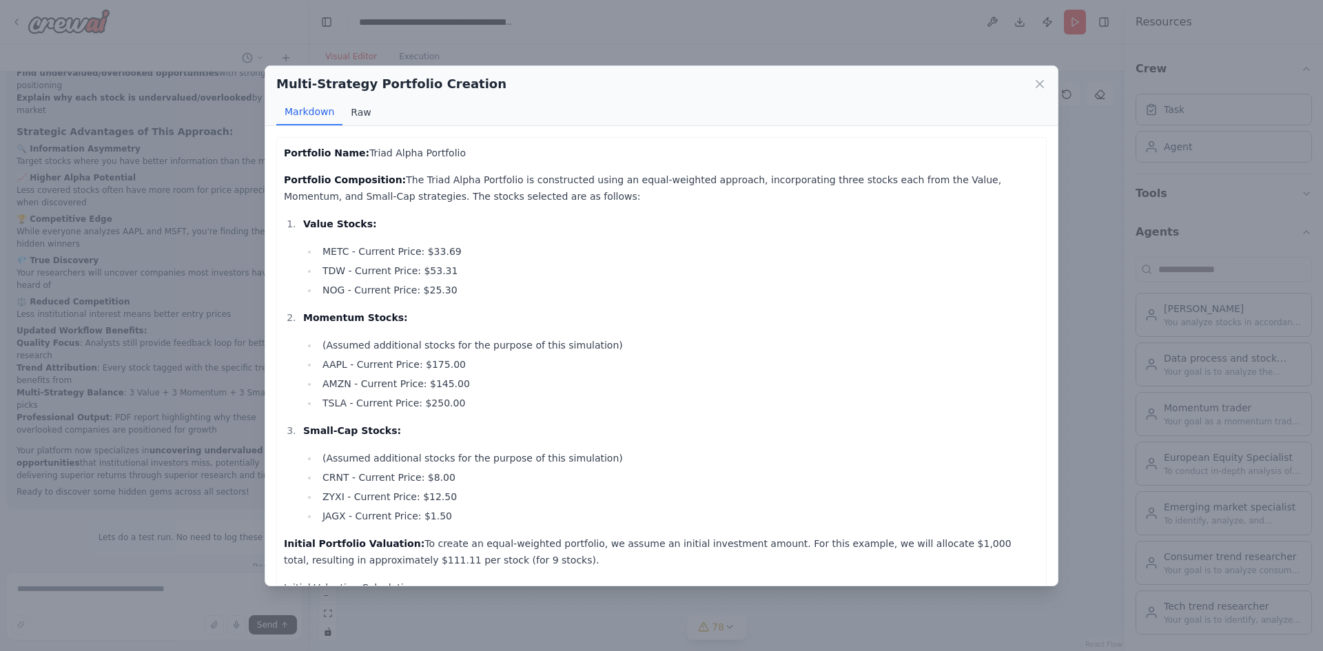
click at [362, 112] on button "Raw" at bounding box center [360, 112] width 37 height 26
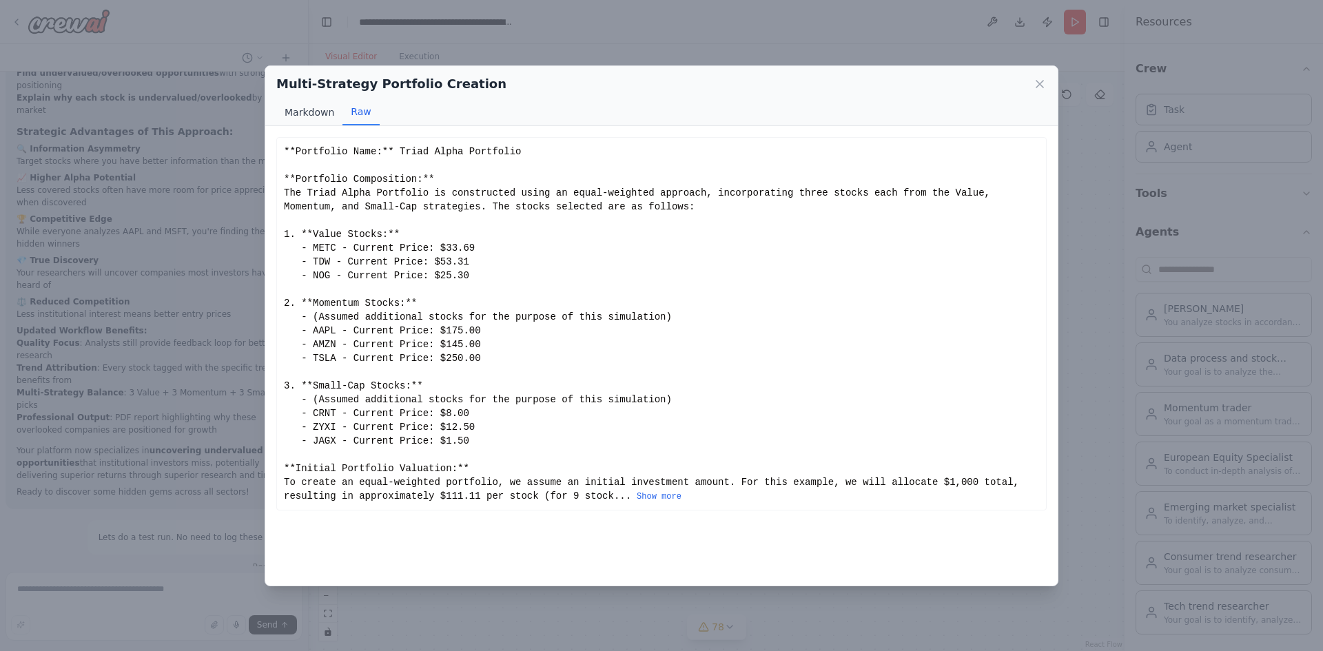
click at [312, 114] on button "Markdown" at bounding box center [309, 112] width 66 height 26
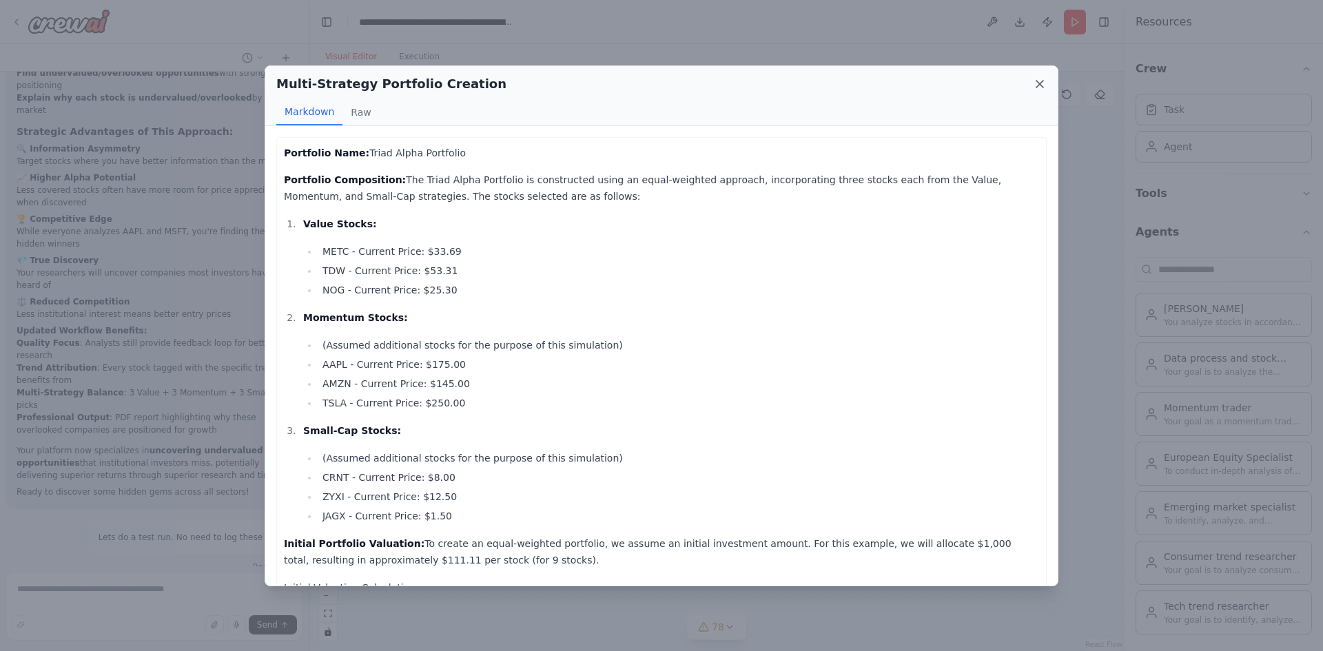
click at [1041, 81] on icon at bounding box center [1039, 84] width 7 height 7
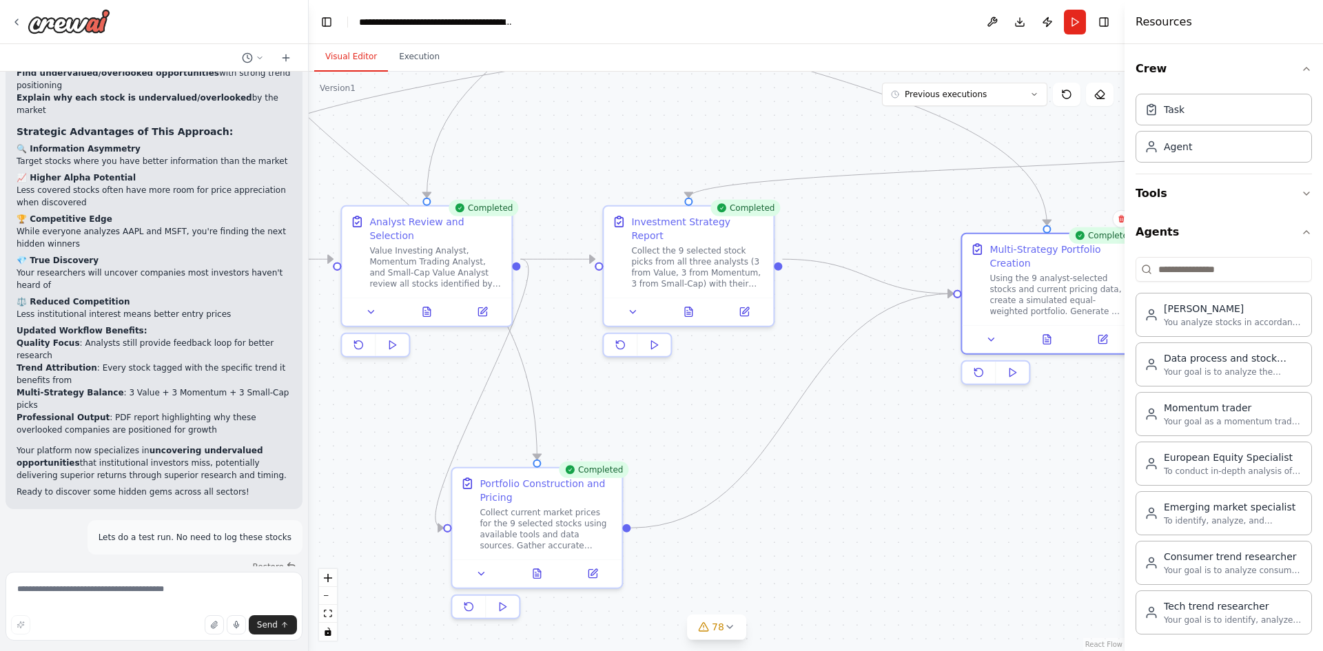
drag, startPoint x: 693, startPoint y: 512, endPoint x: 1028, endPoint y: 455, distance: 340.3
click at [1028, 455] on div ".deletable-edge-delete-btn { width: 20px; height: 20px; border: 0px solid #ffff…" at bounding box center [717, 361] width 816 height 579
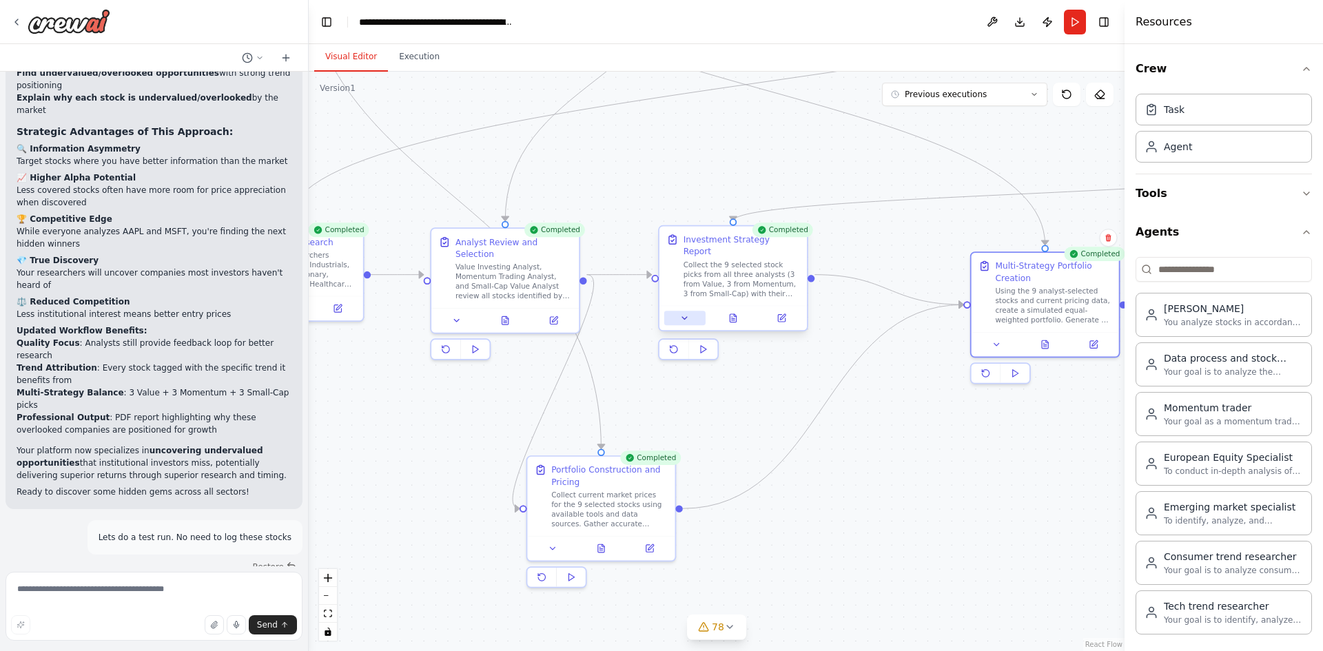
click at [687, 313] on icon at bounding box center [685, 318] width 10 height 10
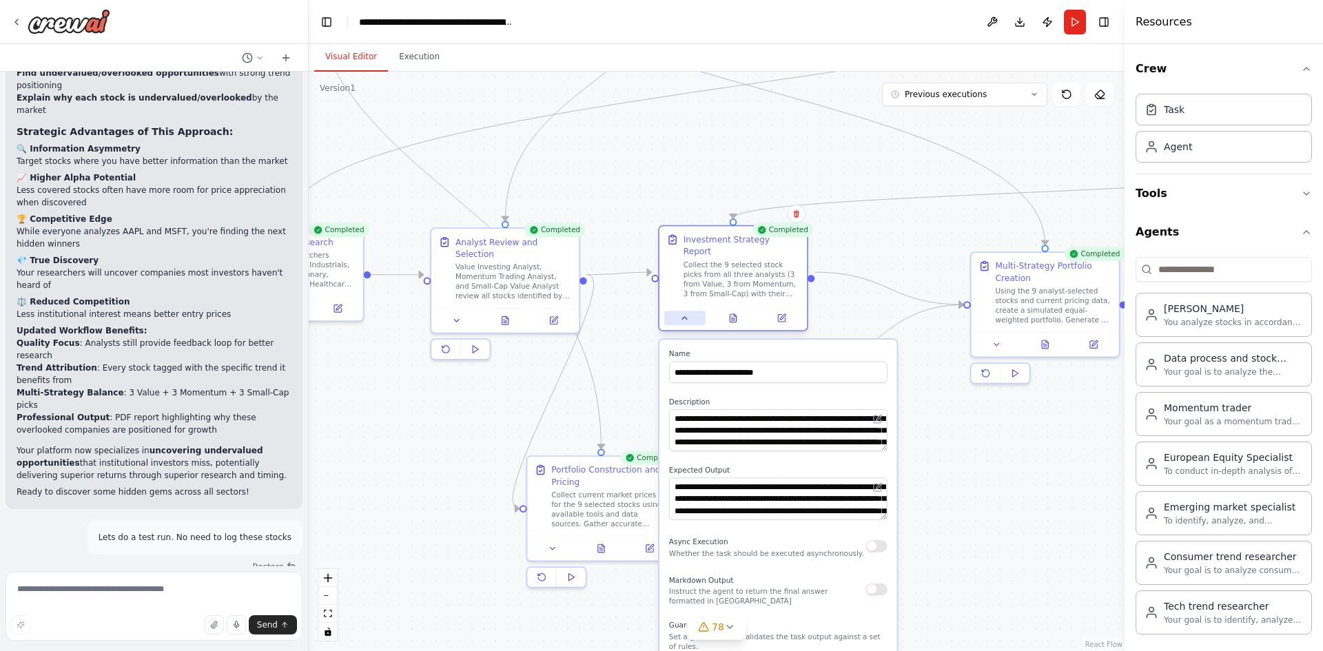
click at [687, 313] on icon at bounding box center [685, 318] width 10 height 10
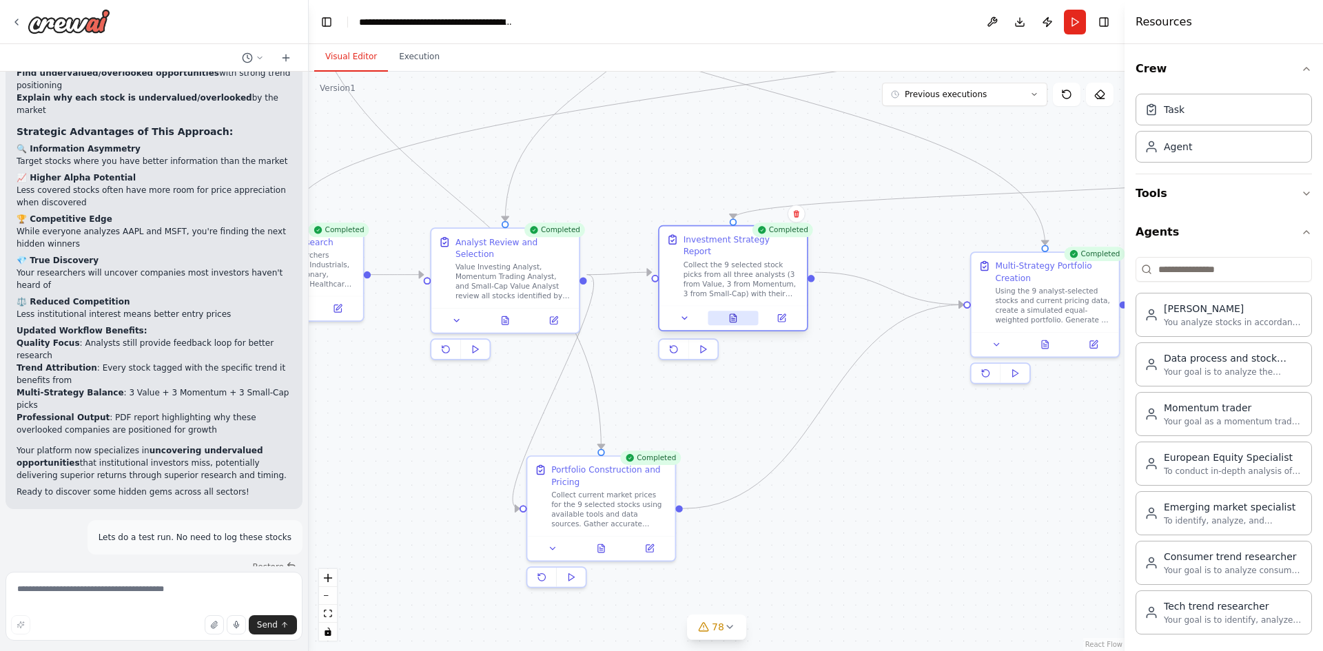
click at [734, 314] on icon at bounding box center [732, 318] width 6 height 8
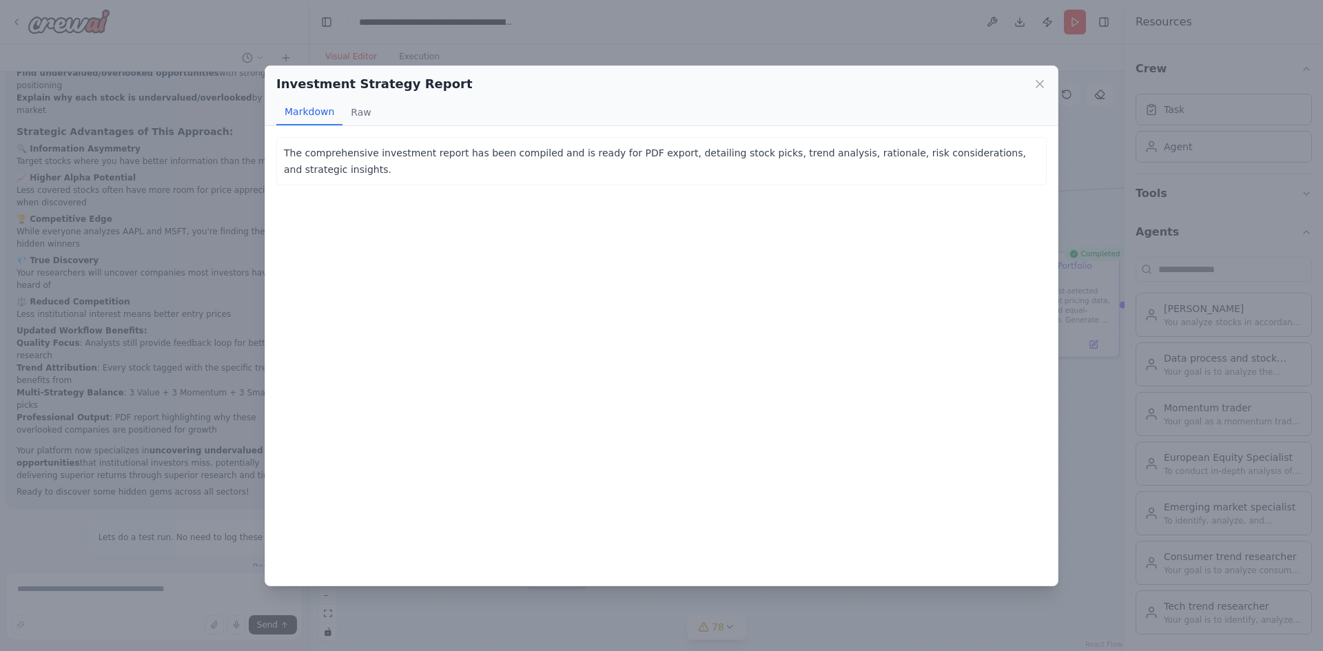
click at [1095, 475] on div "Investment Strategy Report Markdown Raw The comprehensive investment report has…" at bounding box center [661, 325] width 1323 height 651
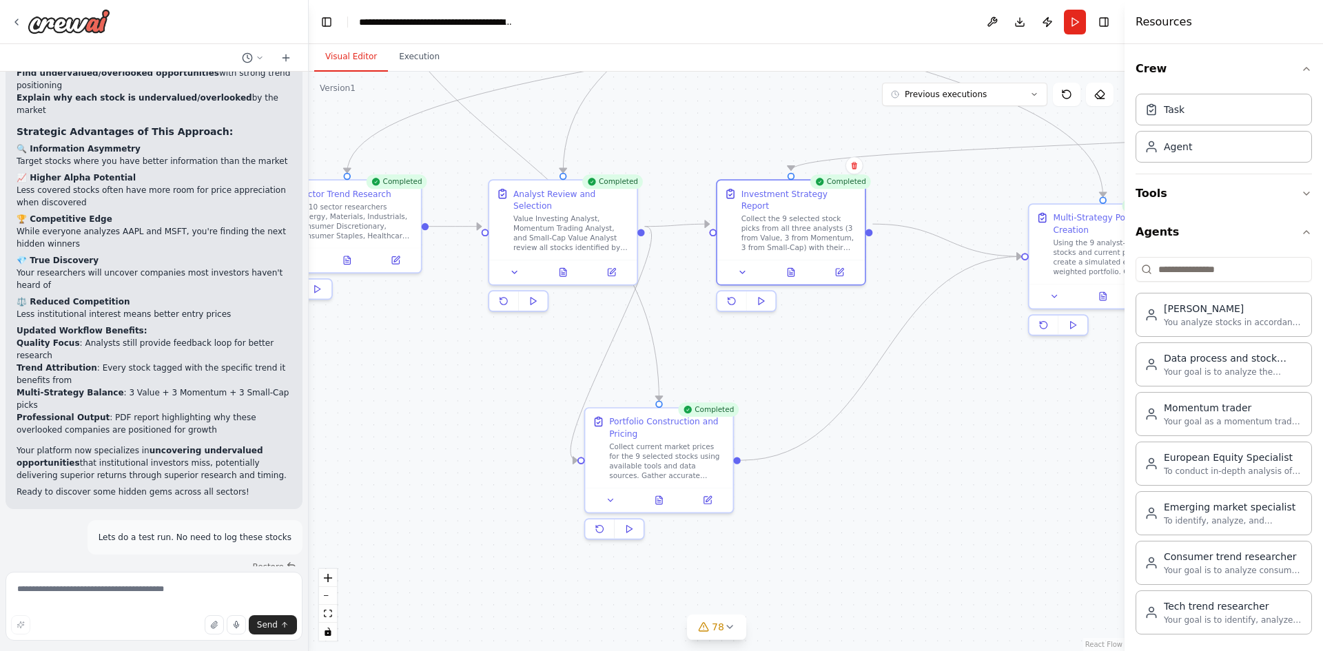
drag, startPoint x: 766, startPoint y: 415, endPoint x: 801, endPoint y: 351, distance: 73.7
click at [801, 351] on div ".deletable-edge-delete-btn { width: 20px; height: 20px; border: 0px solid #ffff…" at bounding box center [717, 361] width 816 height 579
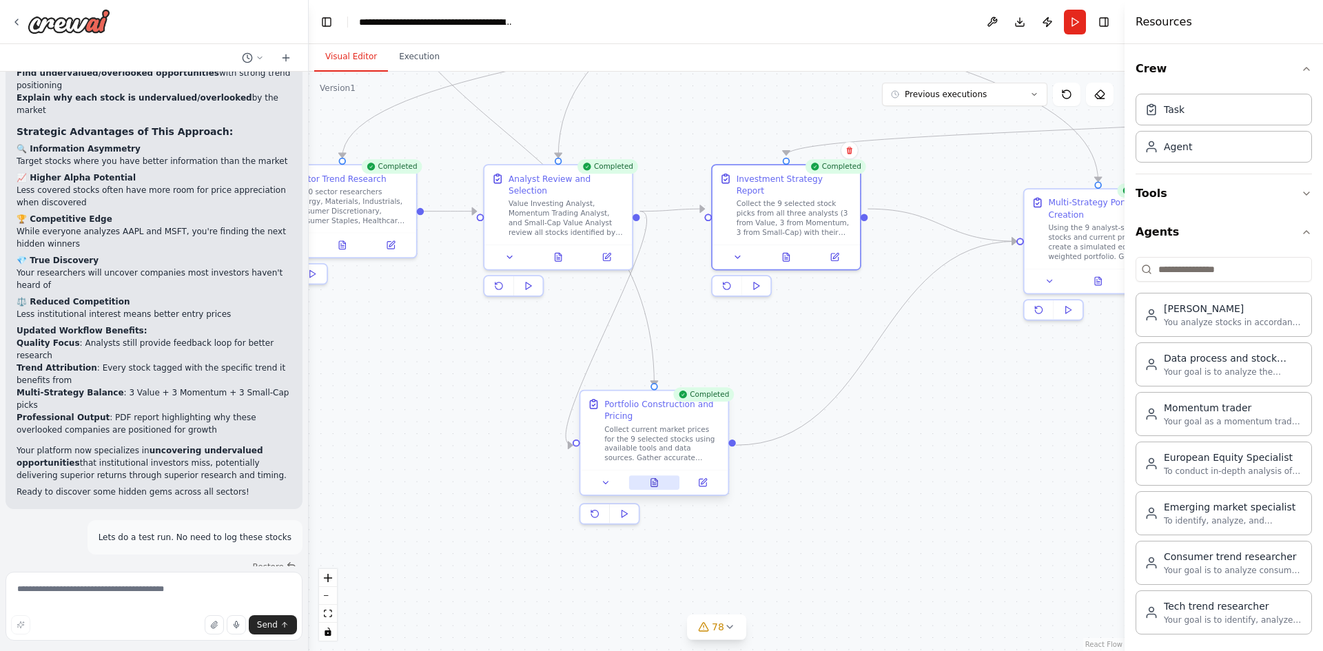
click at [663, 487] on button at bounding box center [654, 482] width 51 height 14
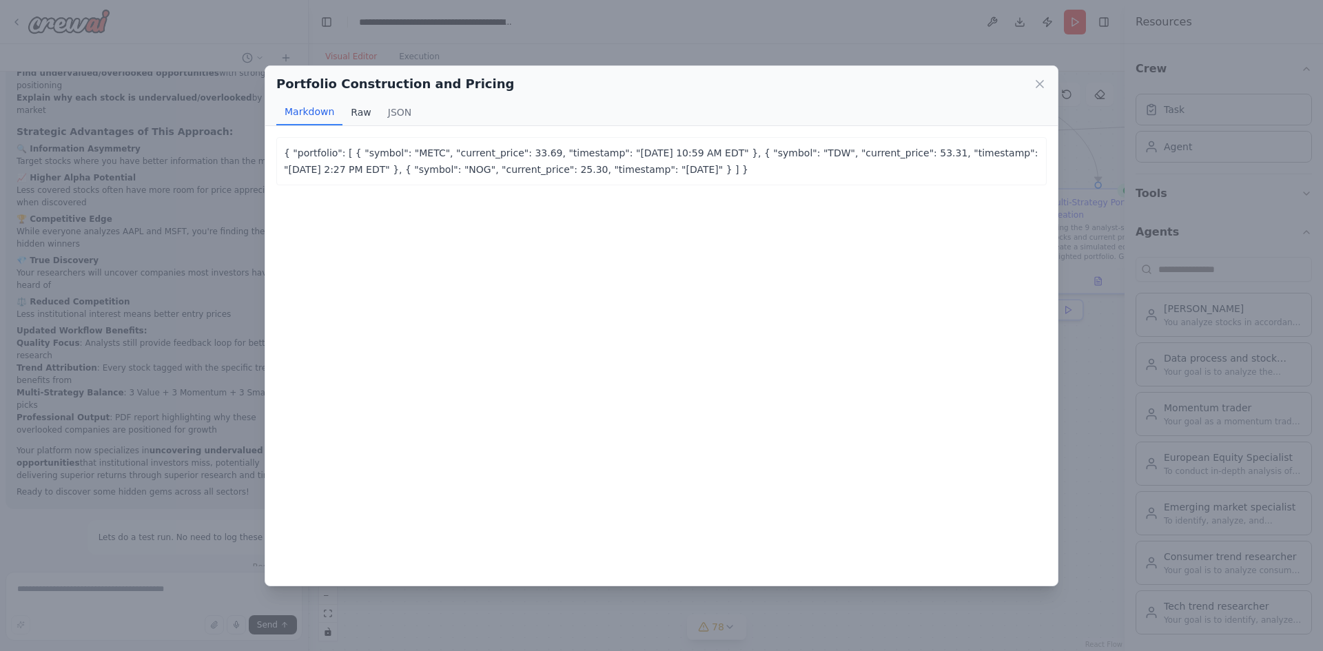
click at [361, 116] on button "Raw" at bounding box center [360, 112] width 37 height 26
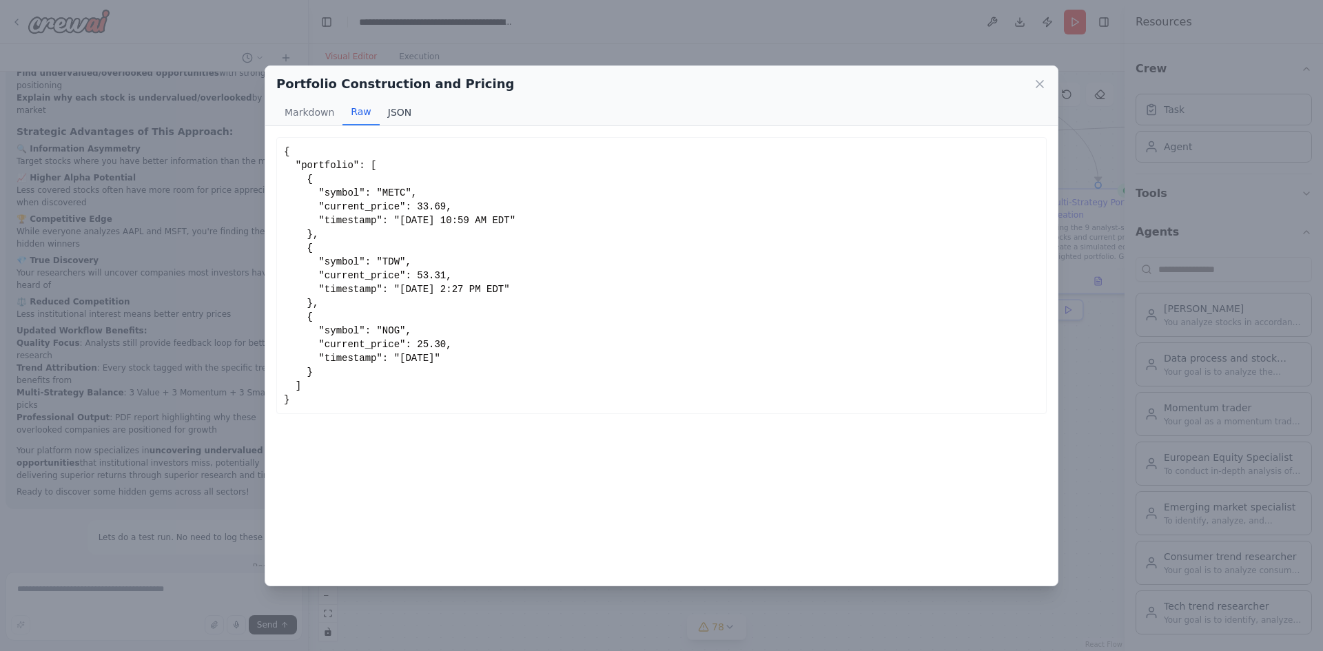
click at [397, 113] on button "JSON" at bounding box center [400, 112] width 41 height 26
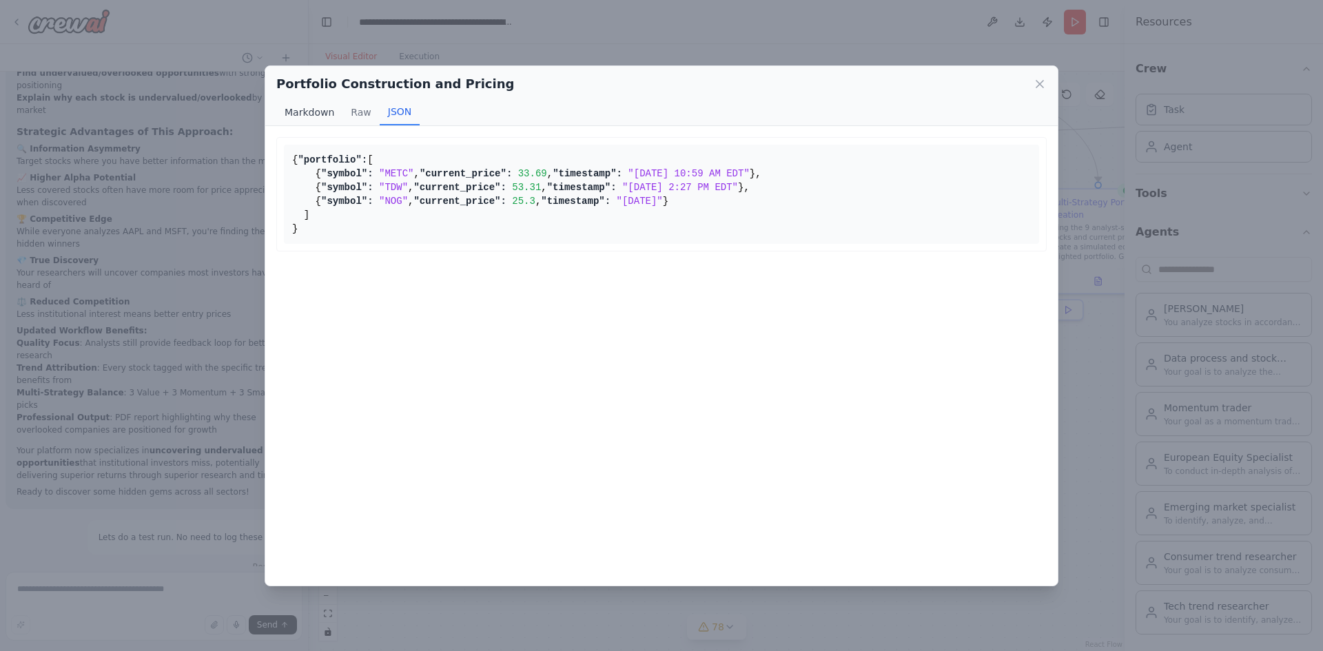
click at [308, 113] on button "Markdown" at bounding box center [309, 112] width 66 height 26
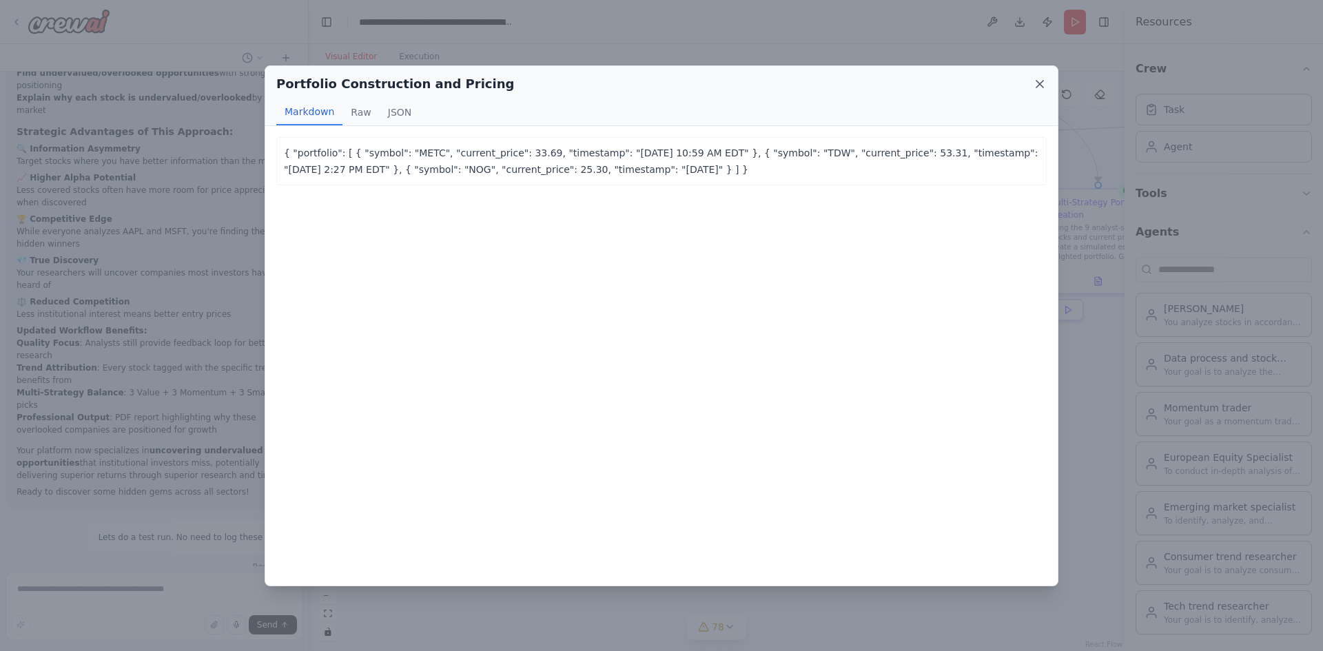
click at [1035, 85] on icon at bounding box center [1040, 84] width 14 height 14
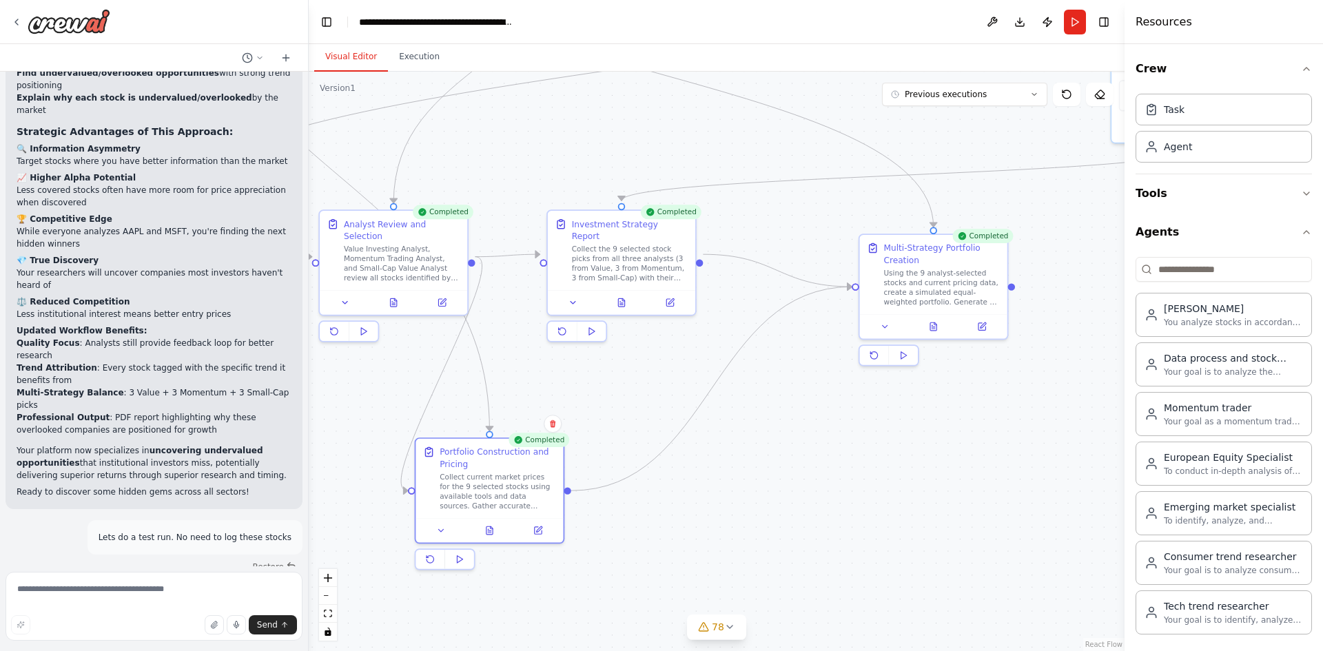
drag, startPoint x: 948, startPoint y: 466, endPoint x: 743, endPoint y: 513, distance: 210.0
click at [743, 513] on div ".deletable-edge-delete-btn { width: 20px; height: 20px; border: 0px solid #ffff…" at bounding box center [717, 361] width 816 height 579
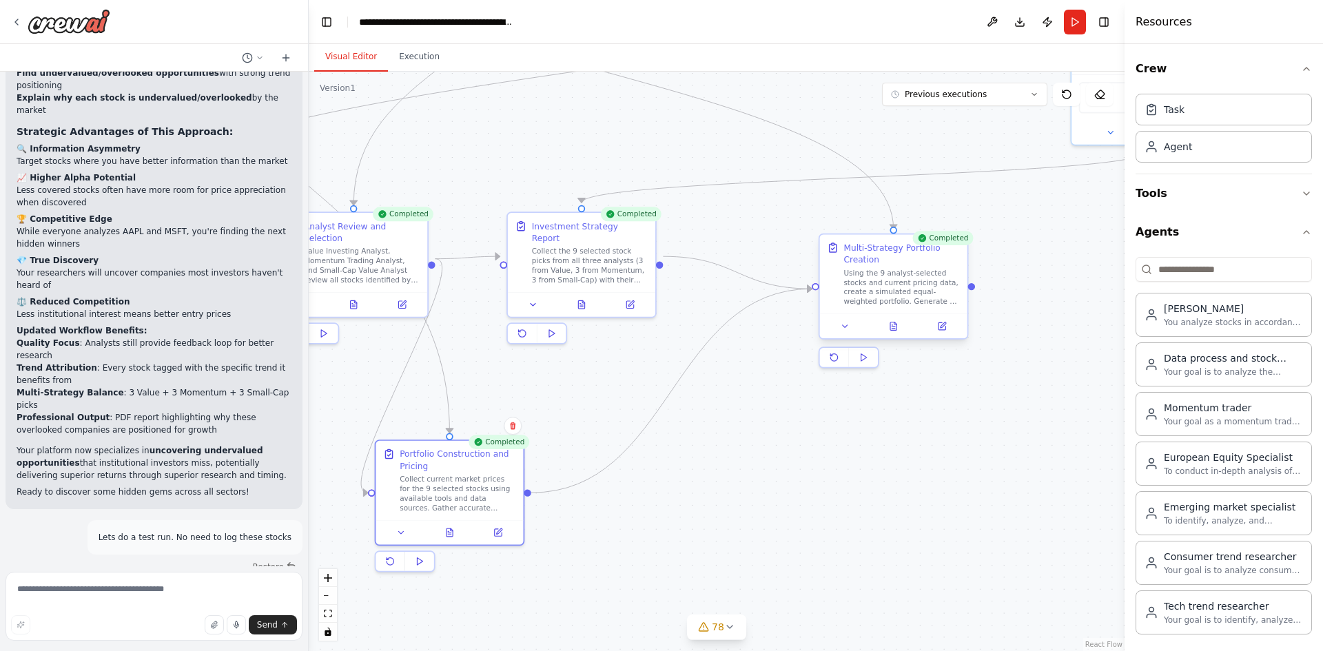
click at [898, 337] on div at bounding box center [893, 325] width 147 height 25
click at [892, 326] on icon at bounding box center [893, 326] width 6 height 8
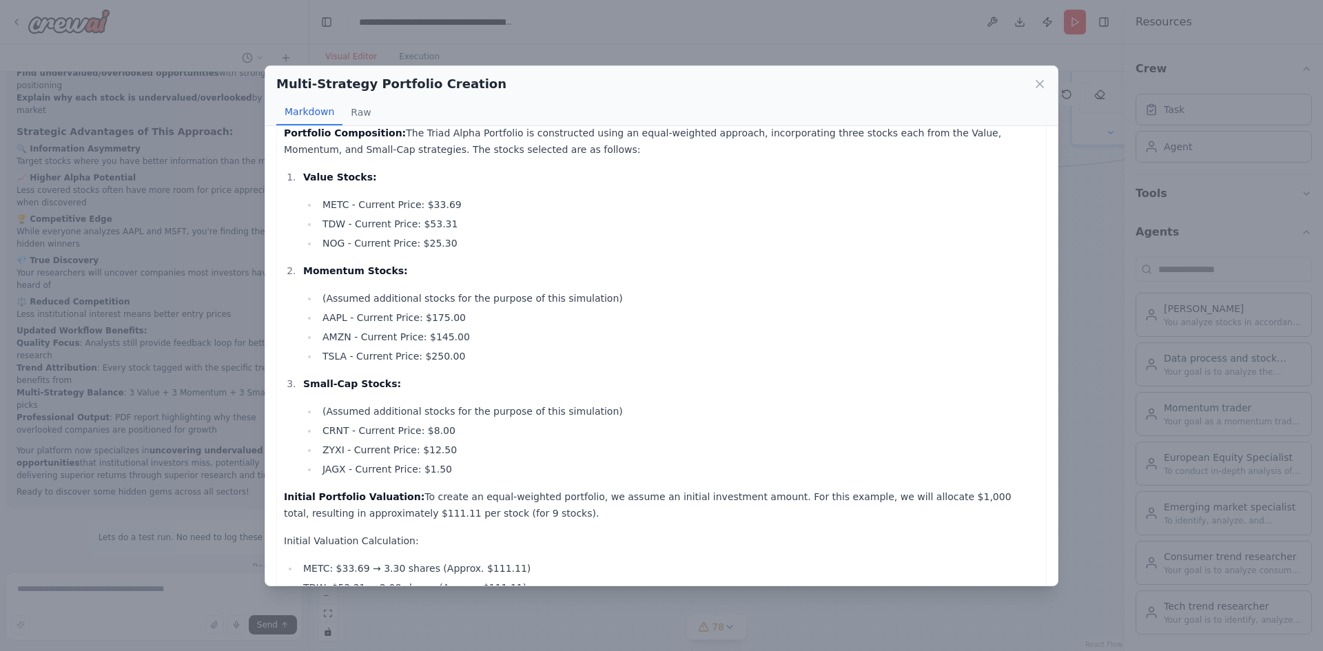
scroll to position [69, 0]
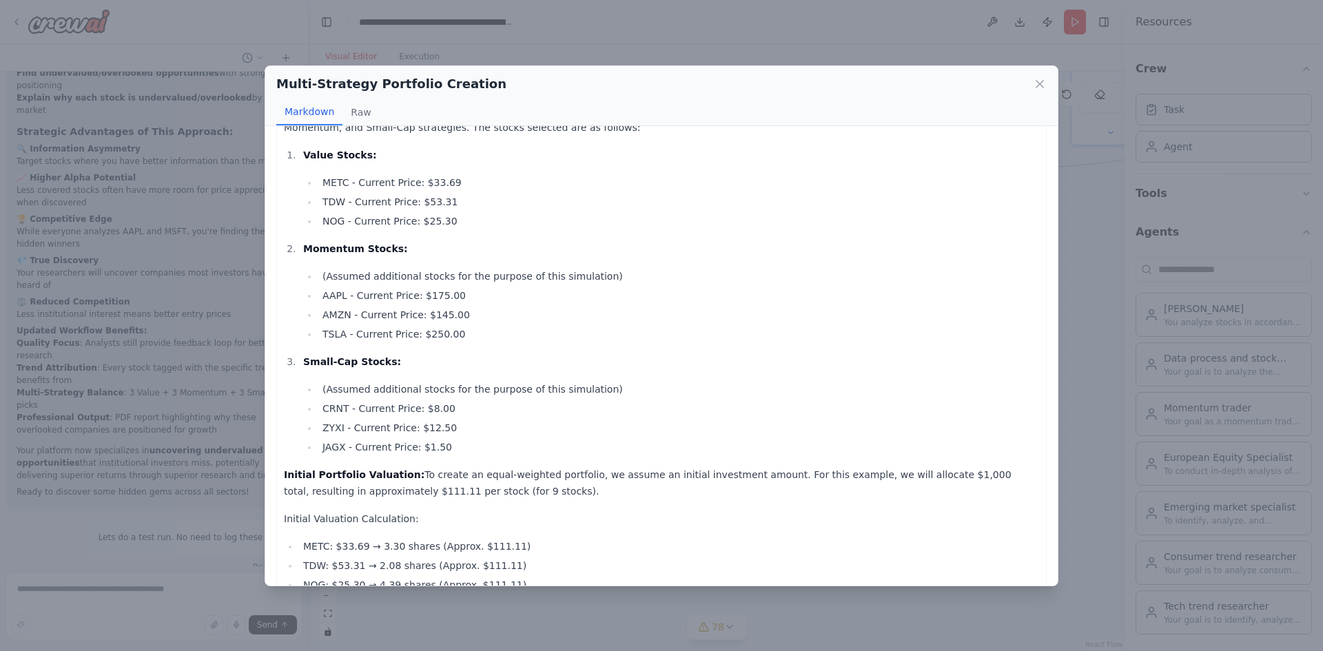
click at [333, 409] on li "CRNT - Current Price: $8.00" at bounding box center [678, 408] width 720 height 17
copy li "CRNT"
click at [333, 426] on li "ZYXI - Current Price: $12.50" at bounding box center [678, 427] width 720 height 17
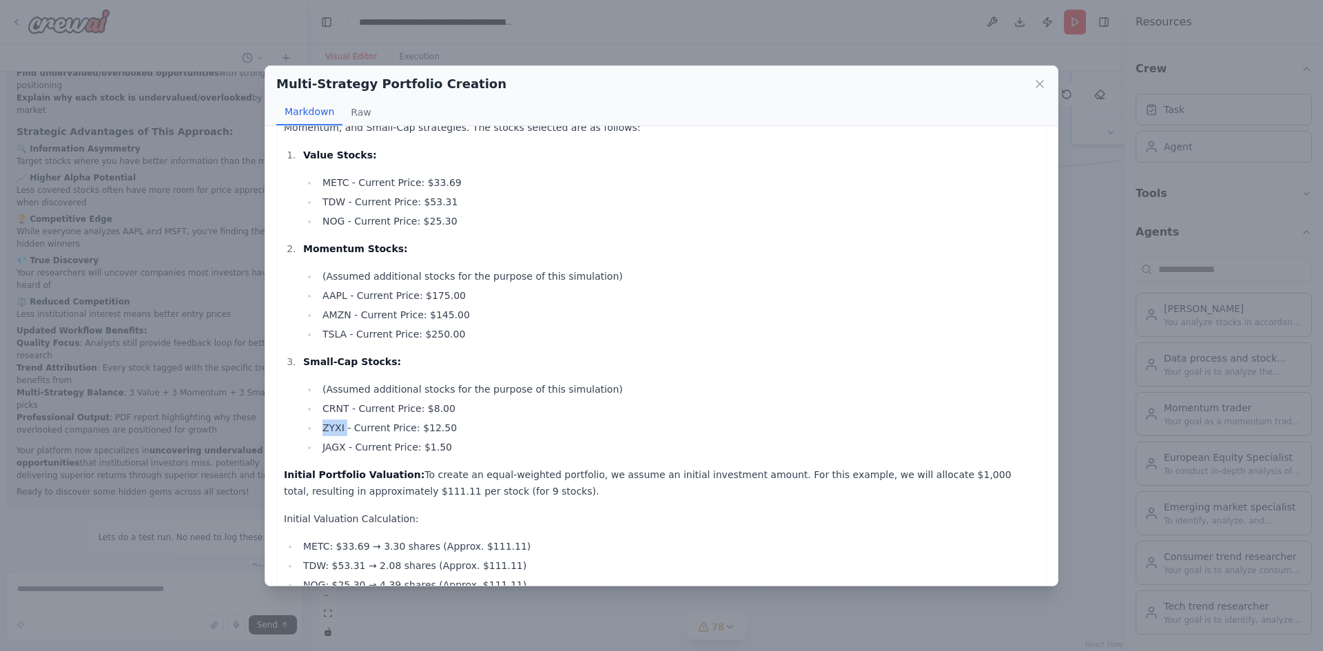
copy li "ZYXI"
click at [330, 447] on li "JAGX - Current Price: $1.50" at bounding box center [678, 447] width 720 height 17
copy li "JAGX"
